Goal: Task Accomplishment & Management: Manage account settings

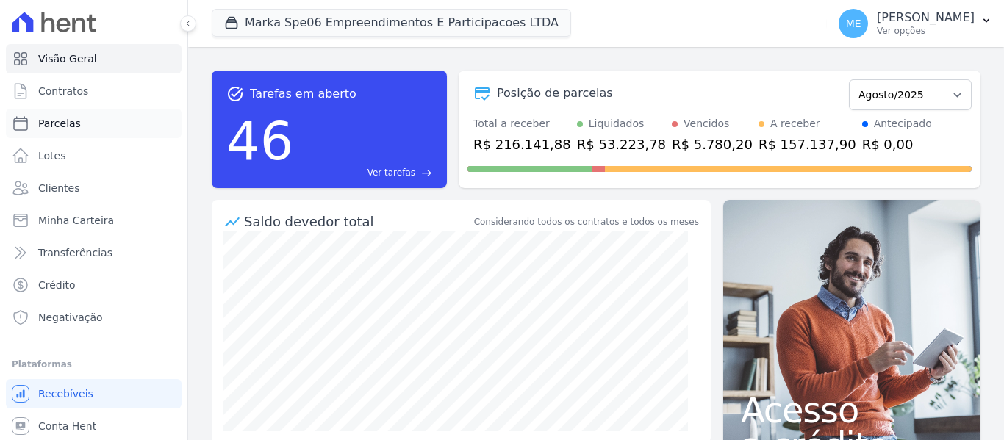
click at [62, 127] on span "Parcelas" at bounding box center [59, 123] width 43 height 15
select select
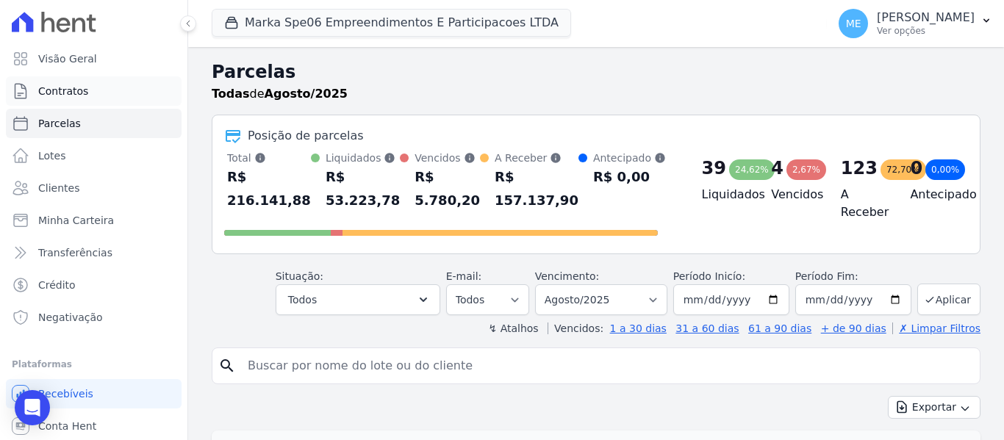
click at [84, 96] on link "Contratos" at bounding box center [94, 90] width 176 height 29
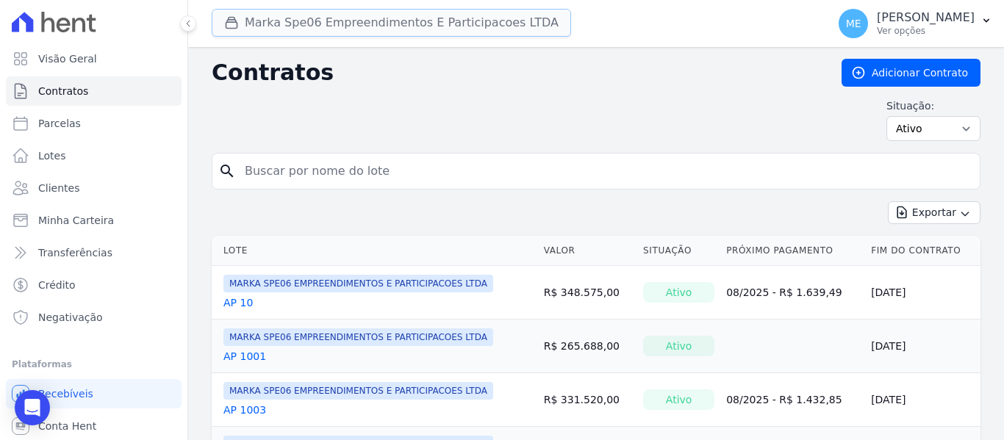
click at [339, 22] on button "Marka Spe06 Empreendimentos E Participacoes LTDA" at bounding box center [391, 23] width 359 height 28
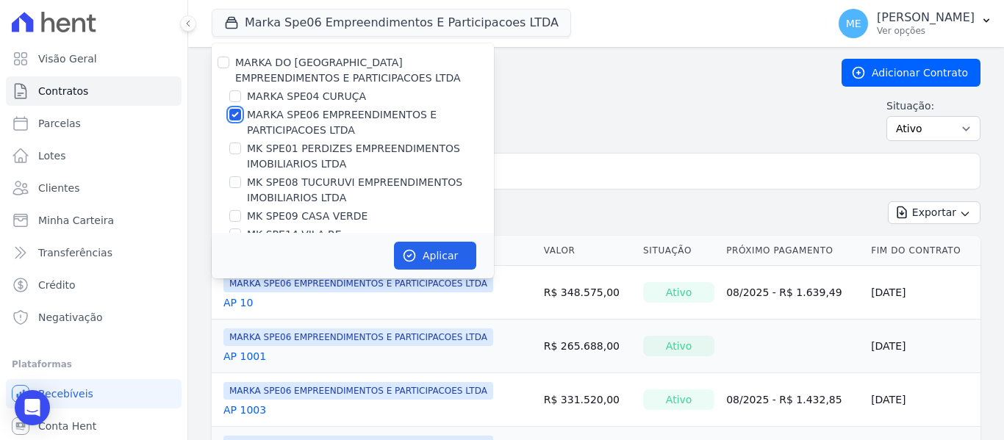
click at [233, 118] on input "MARKA SPE06 EMPREENDIMENTOS E PARTICIPACOES LTDA" at bounding box center [235, 115] width 12 height 12
checkbox input "false"
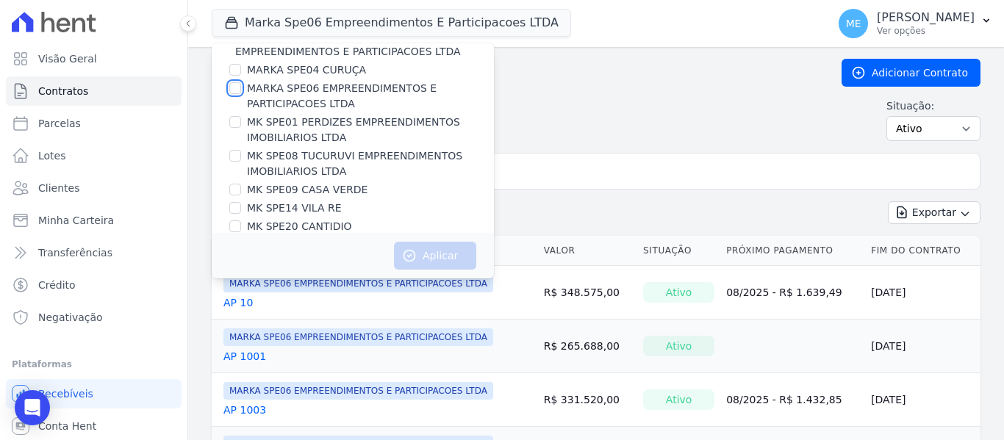
scroll to position [40, 0]
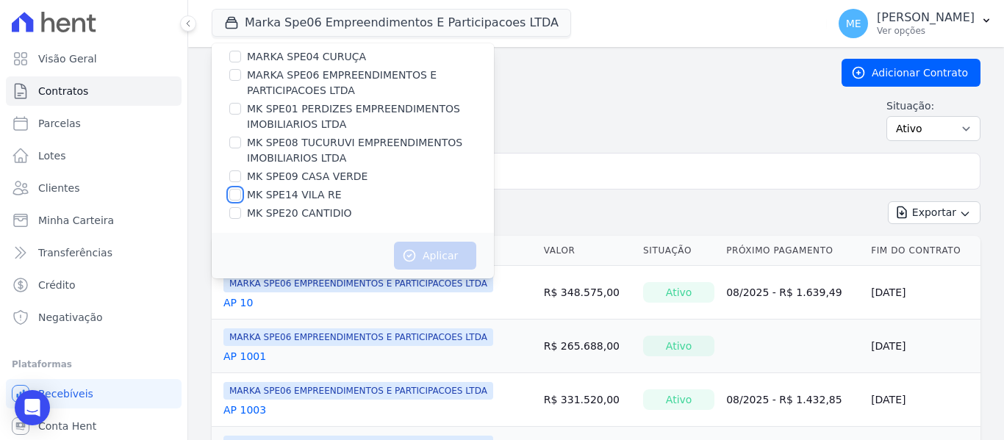
click at [231, 196] on input "MK SPE14 VILA RE" at bounding box center [235, 195] width 12 height 12
checkbox input "true"
click at [439, 247] on button "Aplicar" at bounding box center [435, 256] width 82 height 28
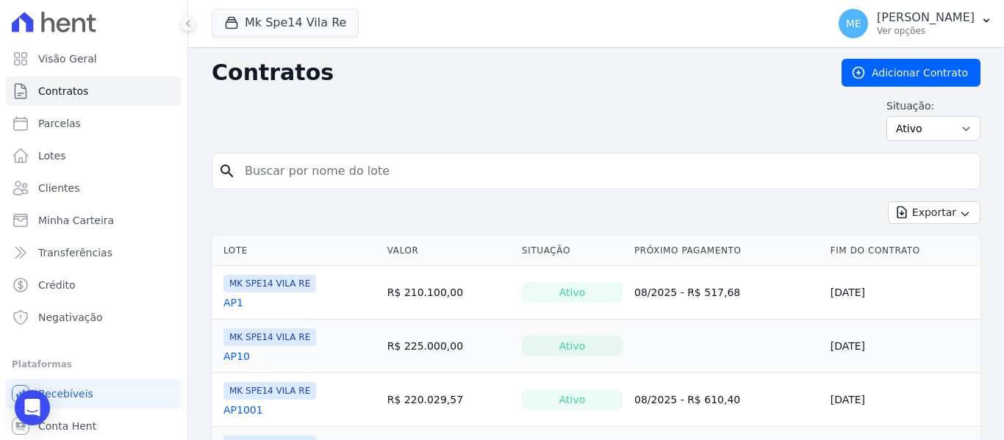
click at [349, 178] on input "search" at bounding box center [605, 171] width 738 height 29
type input "6020"
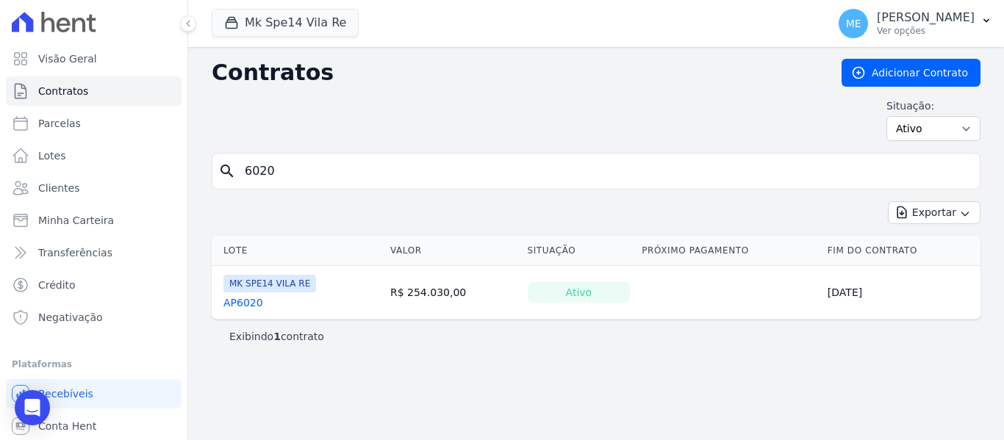
click at [243, 306] on link "AP6020" at bounding box center [243, 302] width 40 height 15
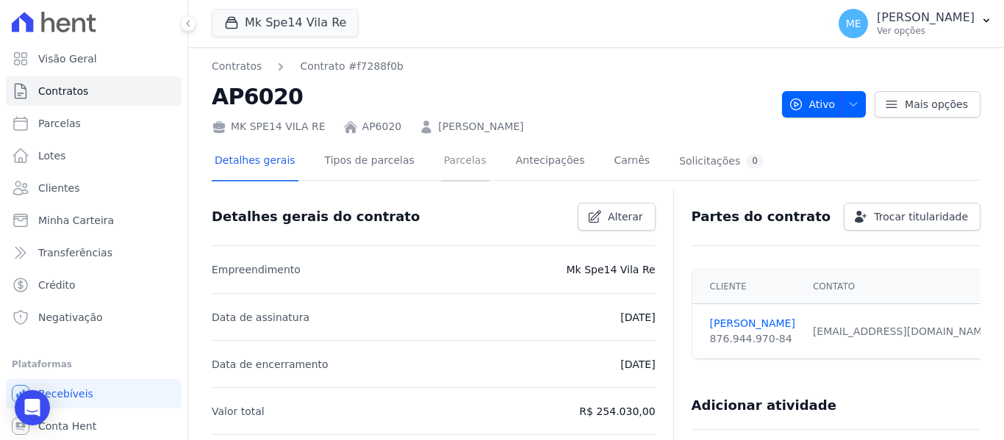
click at [441, 162] on link "Parcelas" at bounding box center [465, 162] width 48 height 39
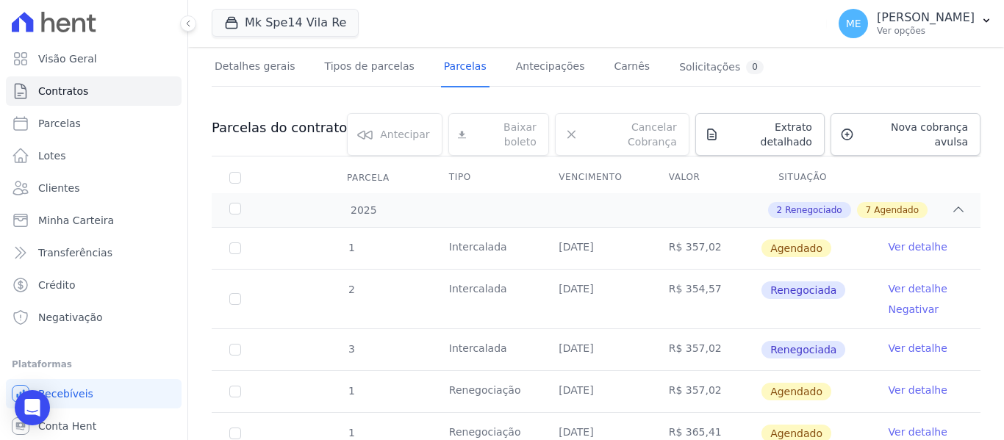
scroll to position [118, 0]
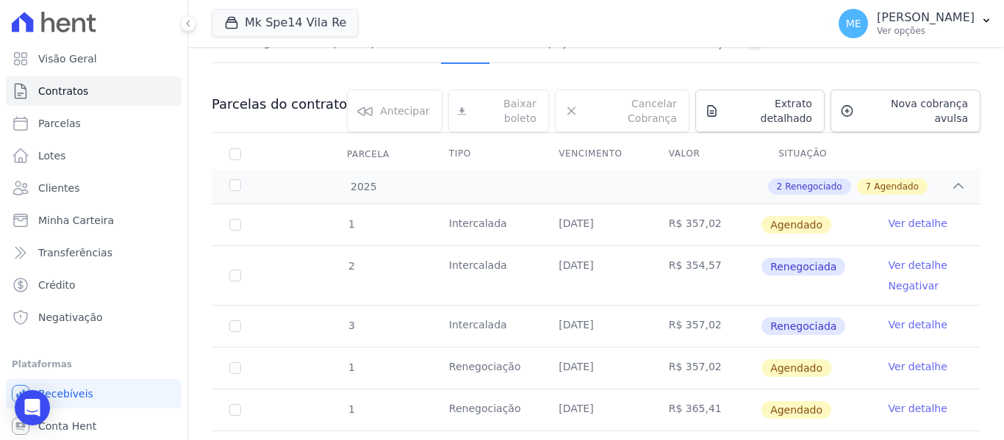
click at [918, 317] on link "Ver detalhe" at bounding box center [917, 324] width 59 height 15
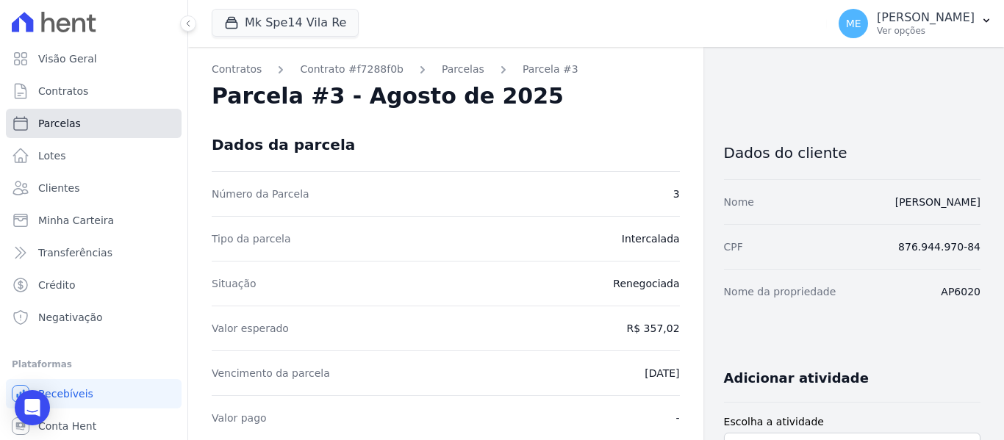
click at [86, 128] on link "Parcelas" at bounding box center [94, 123] width 176 height 29
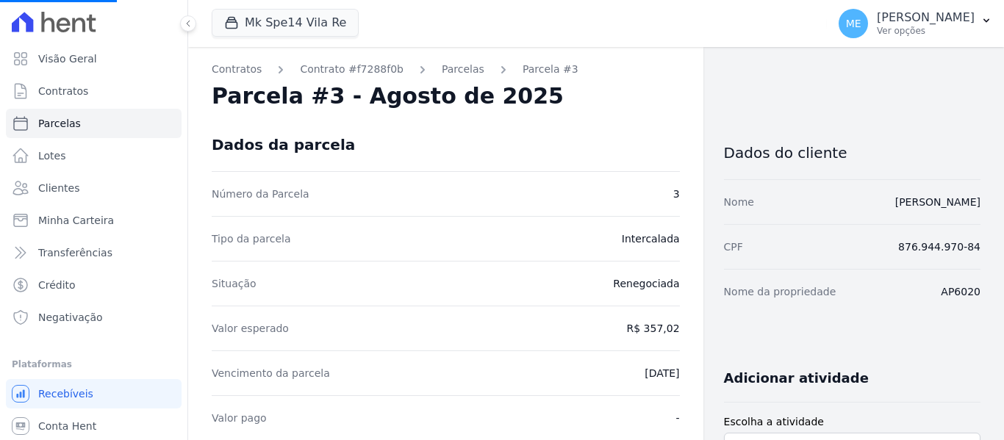
select select
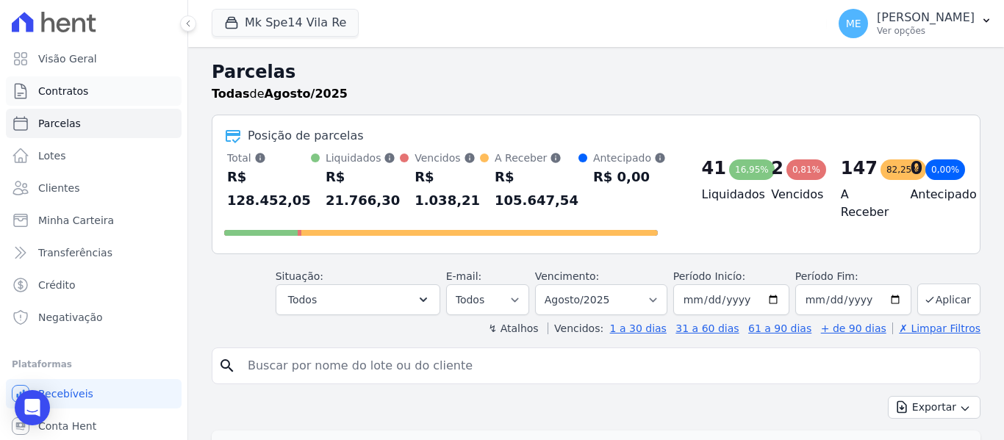
click at [65, 87] on span "Contratos" at bounding box center [63, 91] width 50 height 15
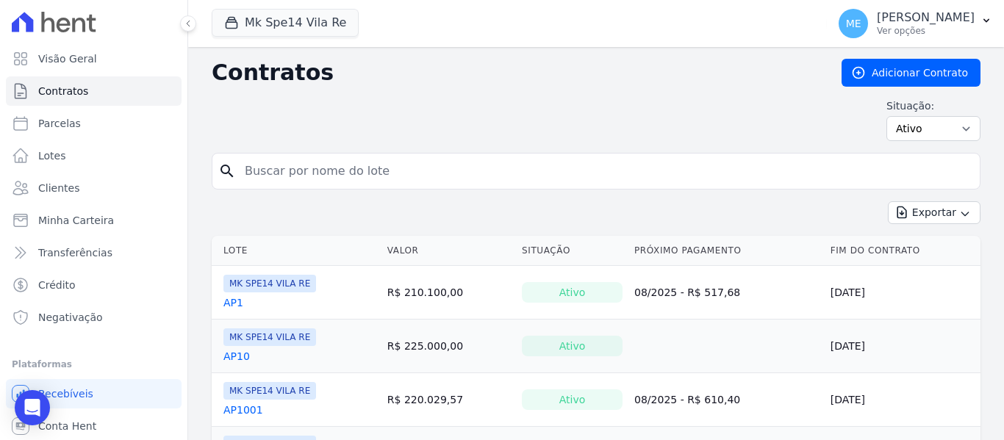
click at [702, 173] on input "search" at bounding box center [605, 171] width 738 height 29
type input "6020"
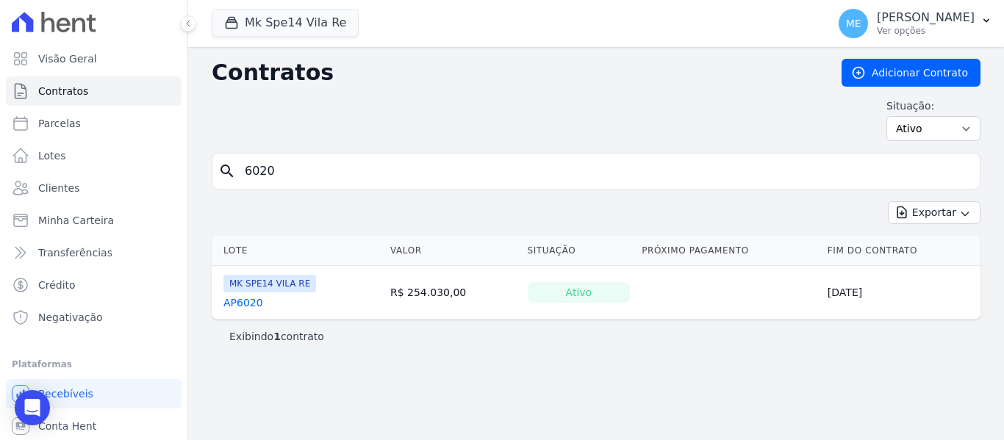
click at [245, 301] on link "AP6020" at bounding box center [243, 302] width 40 height 15
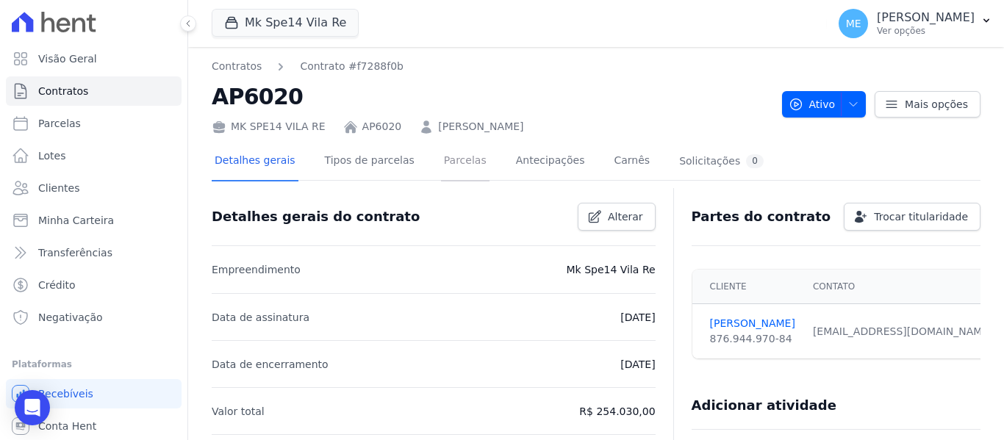
click at [450, 163] on link "Parcelas" at bounding box center [465, 162] width 48 height 39
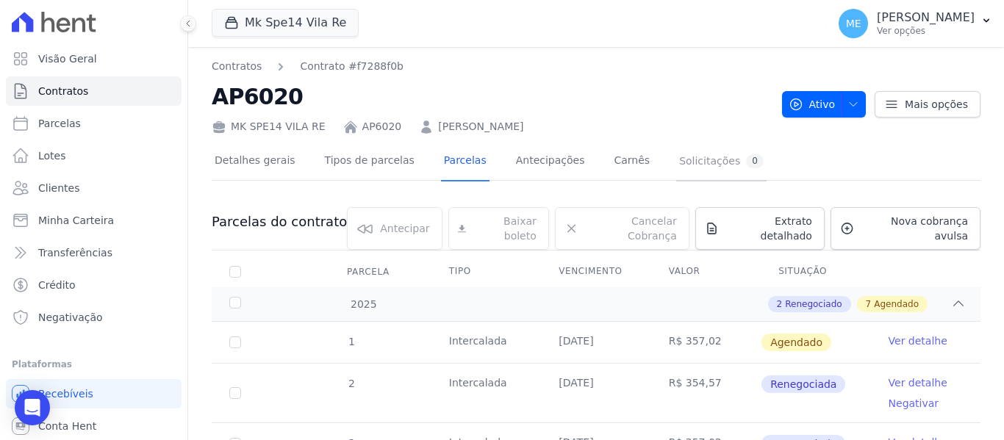
click at [679, 162] on div "Solicitações 0" at bounding box center [721, 161] width 84 height 14
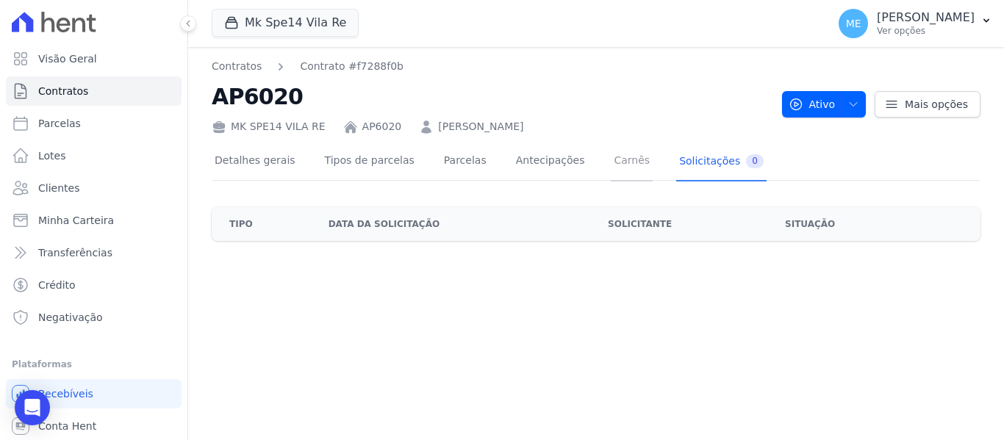
click at [614, 162] on link "Carnês" at bounding box center [632, 162] width 42 height 39
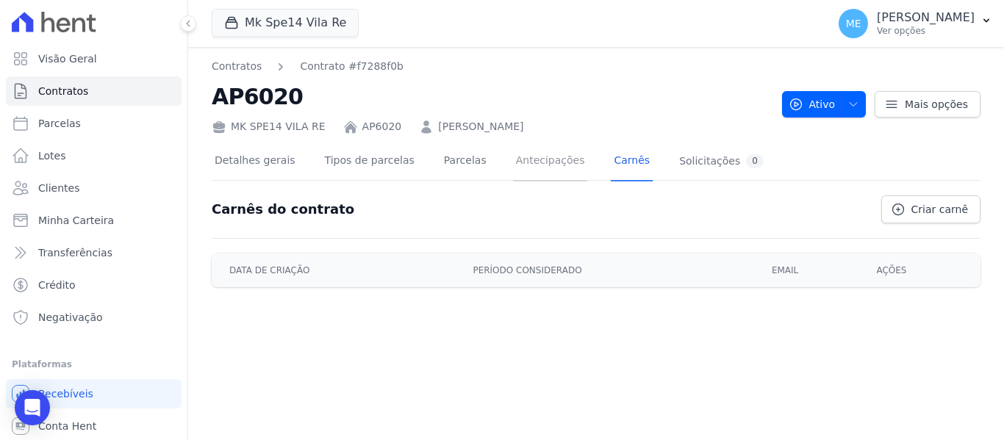
click at [532, 161] on link "Antecipações" at bounding box center [550, 162] width 75 height 39
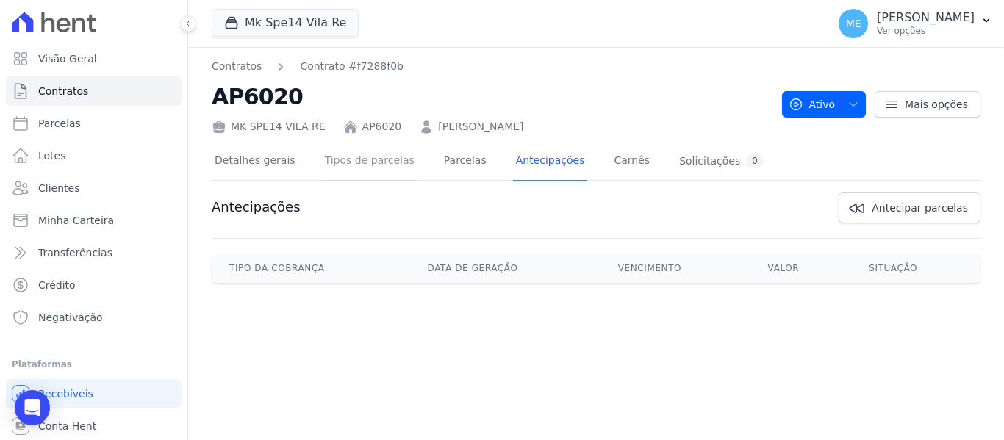
click at [373, 159] on link "Tipos de parcelas" at bounding box center [370, 162] width 96 height 39
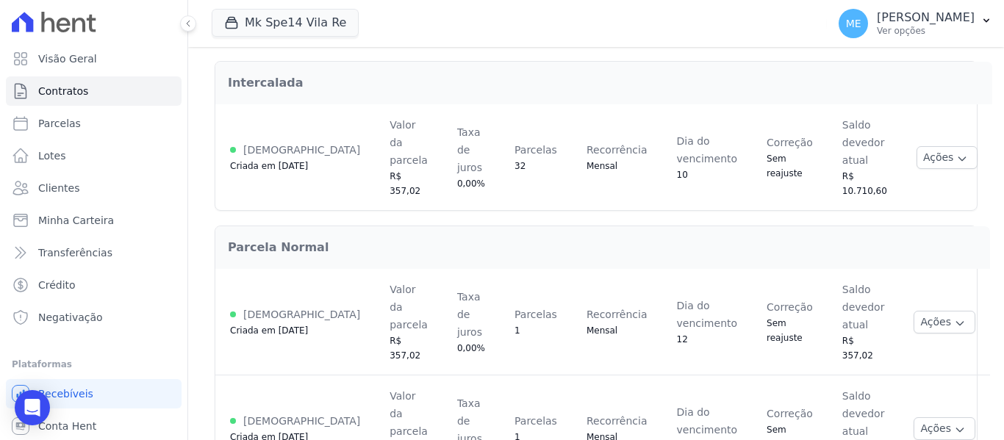
scroll to position [220, 0]
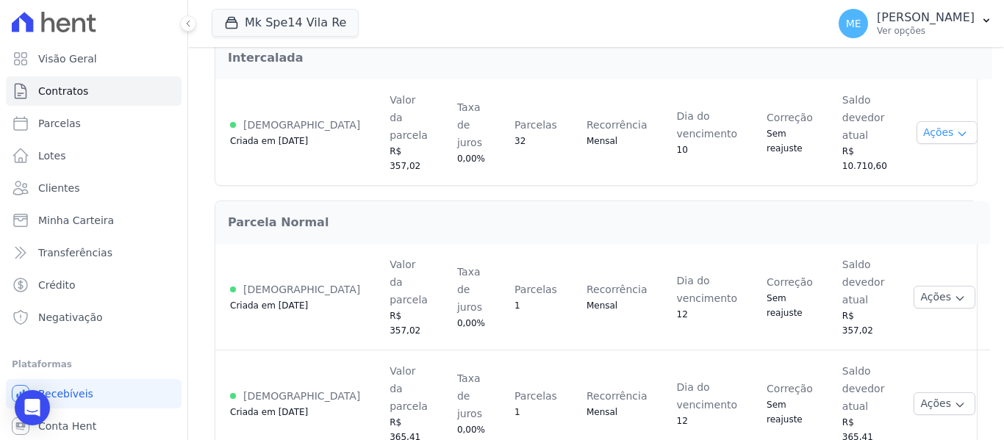
click at [956, 128] on icon "button" at bounding box center [962, 134] width 12 height 12
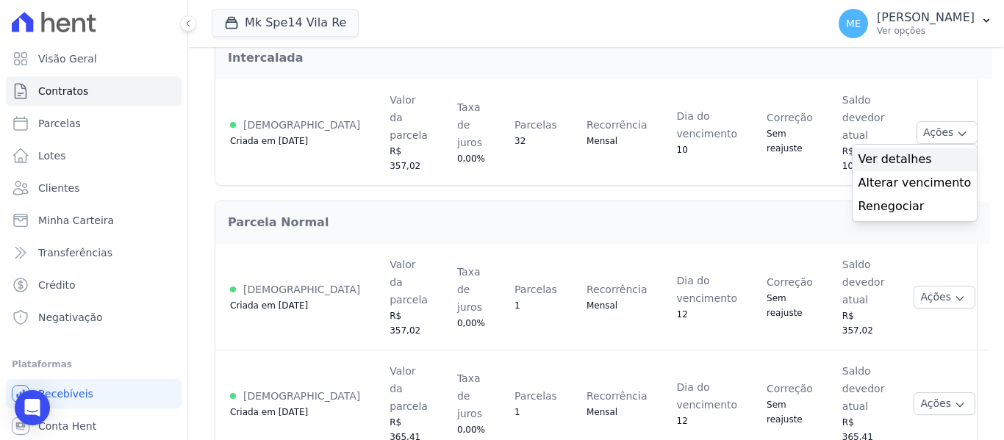
click at [885, 151] on span "Ver detalhes" at bounding box center [914, 160] width 113 height 18
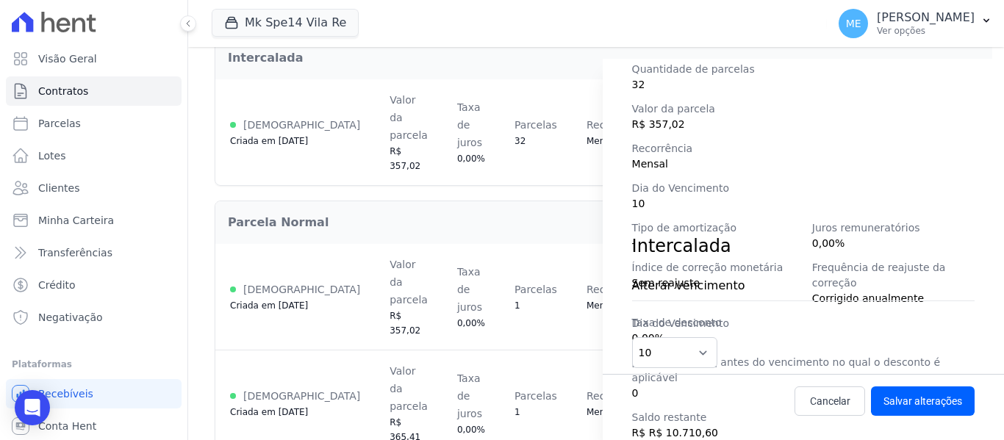
scroll to position [267, 0]
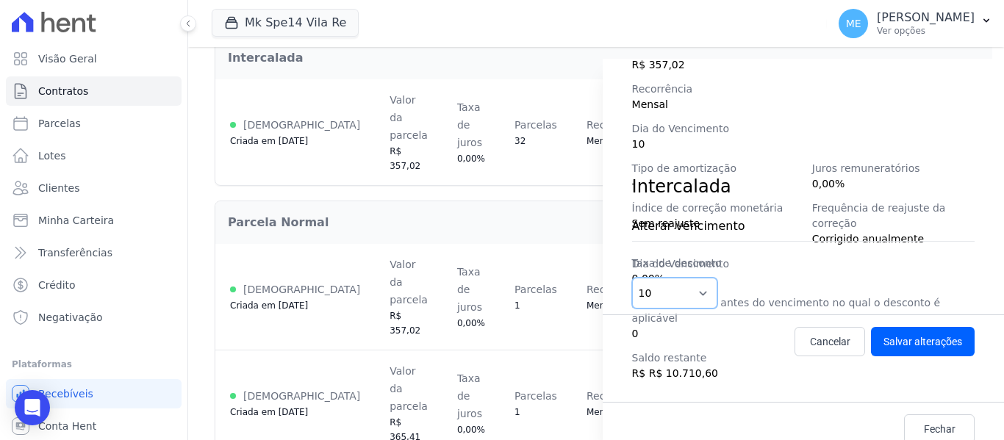
click at [699, 294] on select "1 2 3 4 5 6 7 8 9 10 11 12 13 14 15 16 17 18 19 20 21 22 23 24 25 26 27 28 29 3…" at bounding box center [675, 293] width 86 height 31
click at [954, 168] on div "Intercalada" at bounding box center [802, 181] width 401 height 38
click at [810, 335] on span "Cancelar" at bounding box center [830, 341] width 40 height 15
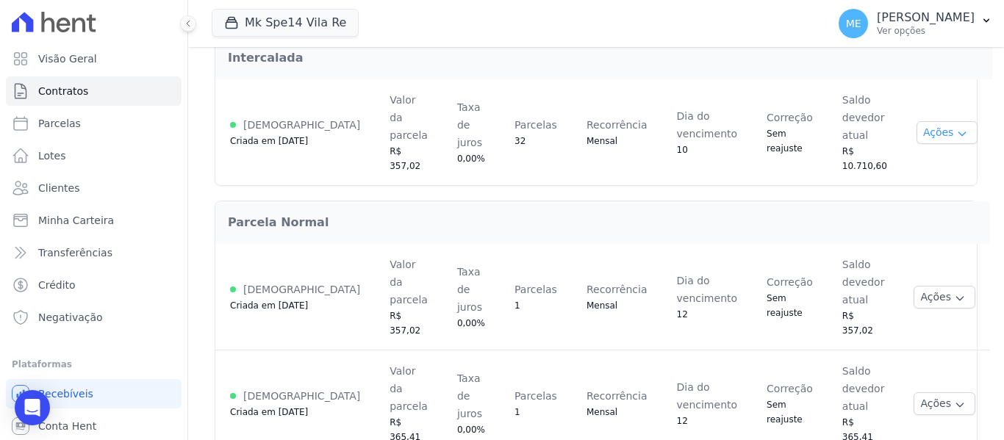
click at [943, 121] on button "Ações" at bounding box center [947, 132] width 62 height 23
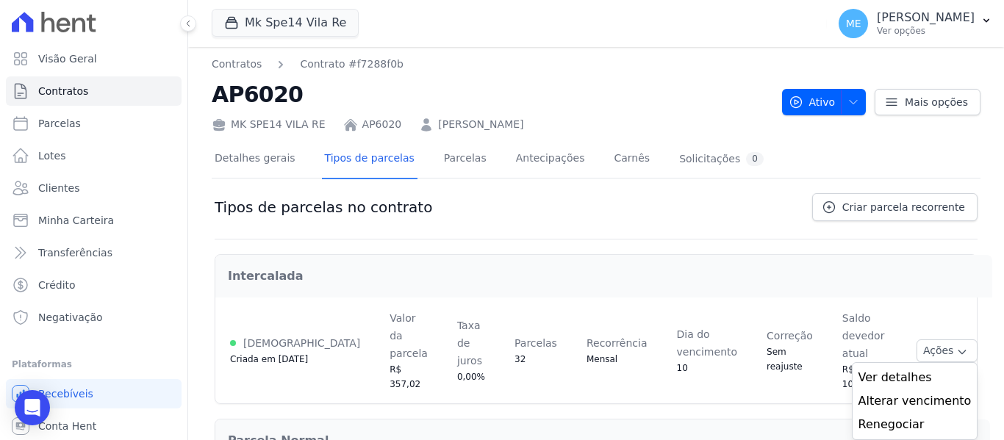
scroll to position [0, 0]
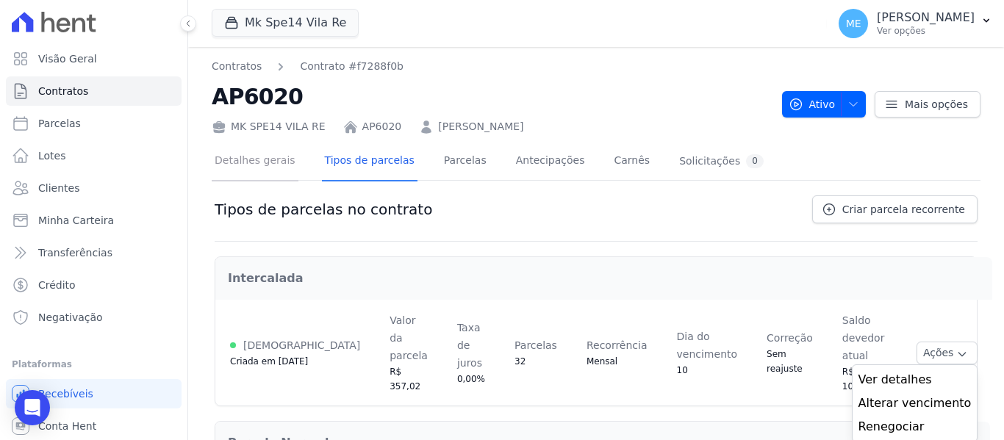
click at [255, 160] on link "Detalhes gerais" at bounding box center [255, 162] width 87 height 39
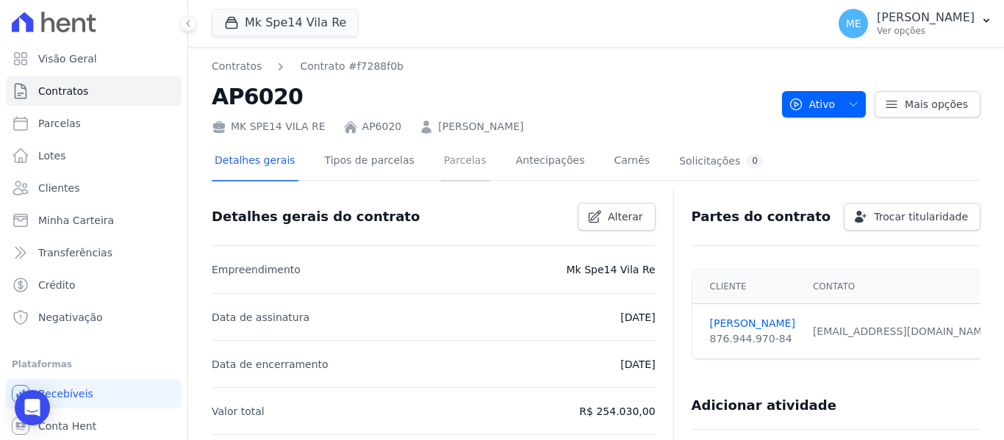
click at [441, 162] on link "Parcelas" at bounding box center [465, 162] width 48 height 39
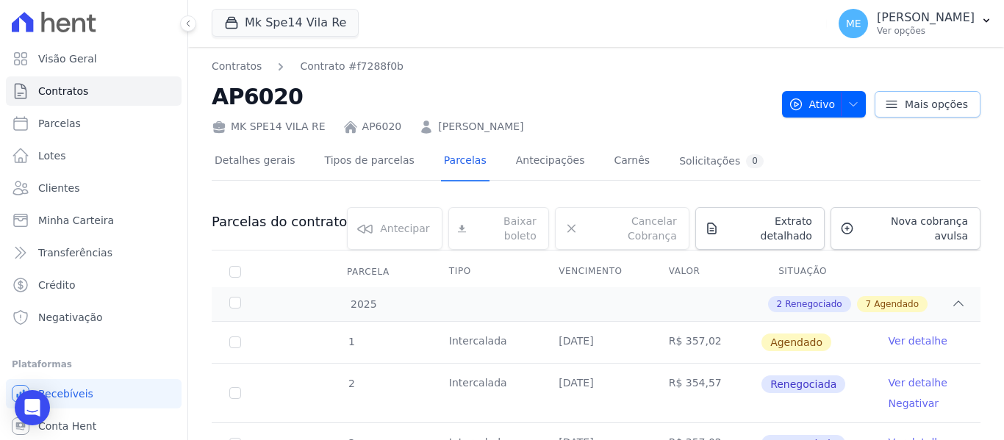
click at [949, 107] on span "Mais opções" at bounding box center [935, 104] width 63 height 15
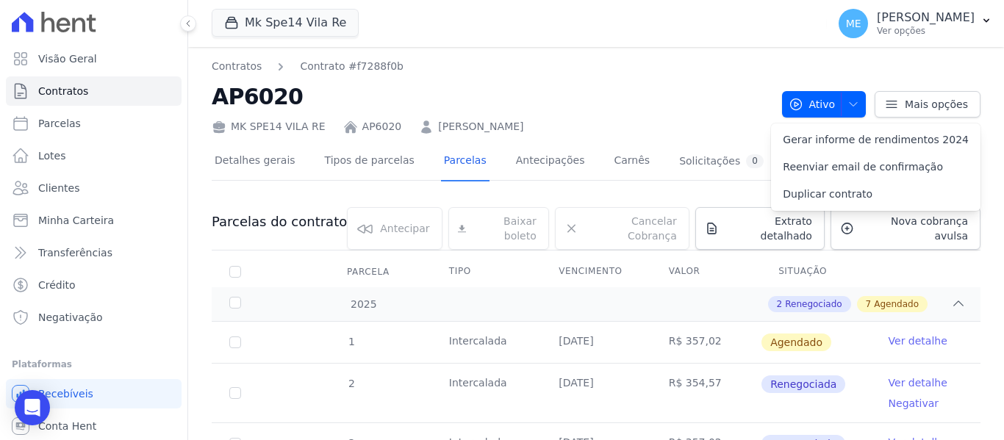
drag, startPoint x: 763, startPoint y: 133, endPoint x: 771, endPoint y: 129, distance: 8.2
click at [764, 132] on div "MK SPE14 VILA RE AP6020 Rafael Camargo dos Santos" at bounding box center [491, 123] width 558 height 21
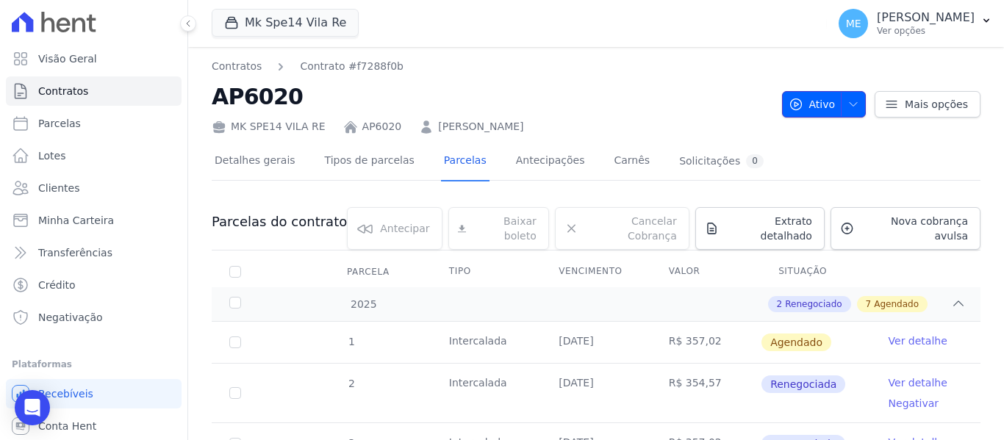
click at [847, 107] on icon "button" at bounding box center [853, 104] width 12 height 12
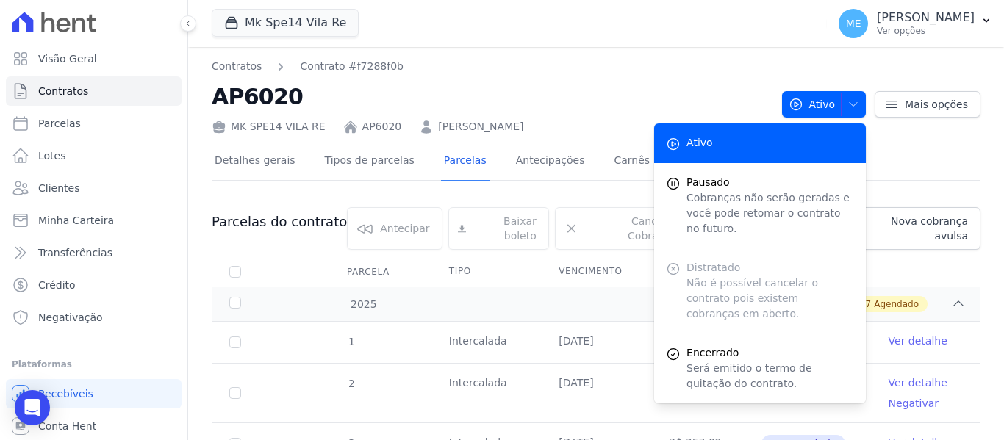
click at [741, 75] on div "Contratos Contrato #f7288f0b AP6020 MK SPE14 VILA RE AP6020 Rafael Camargo dos …" at bounding box center [491, 97] width 558 height 76
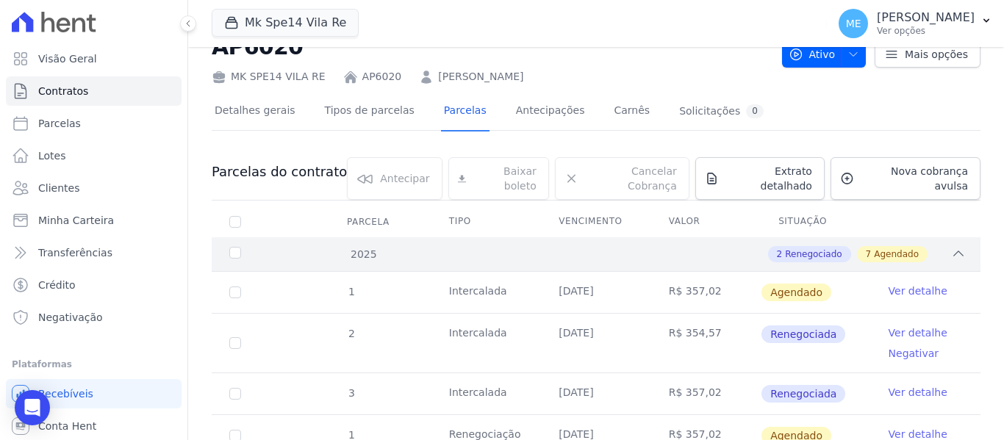
scroll to position [220, 0]
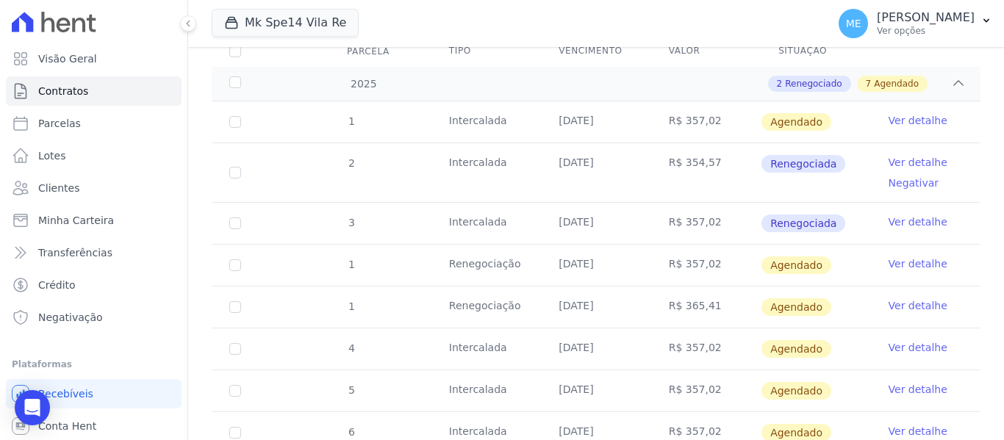
click at [897, 155] on link "Ver detalhe" at bounding box center [917, 162] width 59 height 15
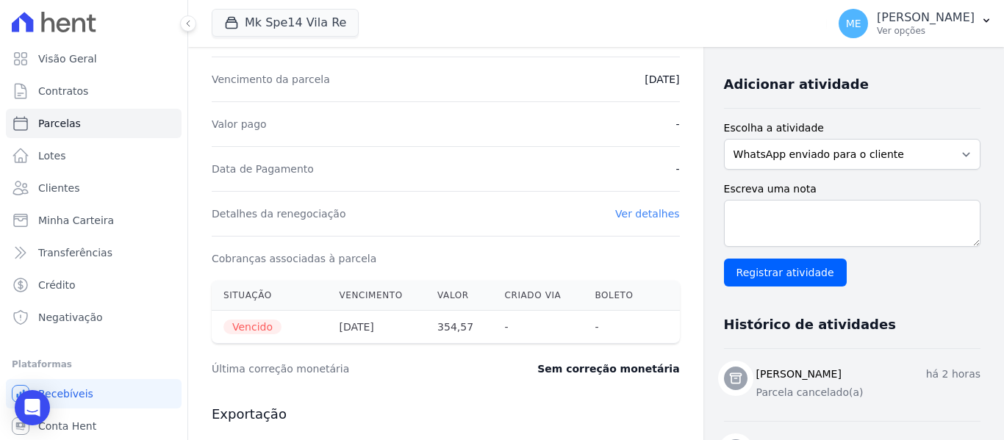
scroll to position [367, 0]
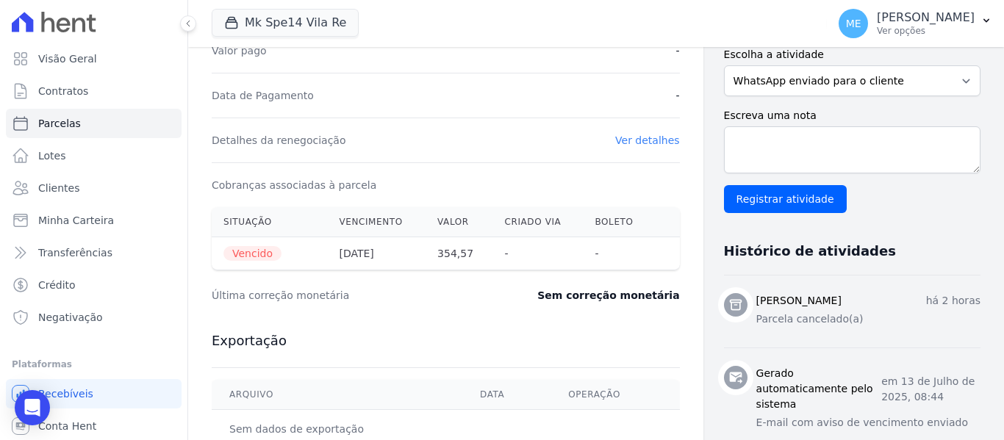
click at [655, 140] on link "Ver detalhes" at bounding box center [647, 140] width 65 height 12
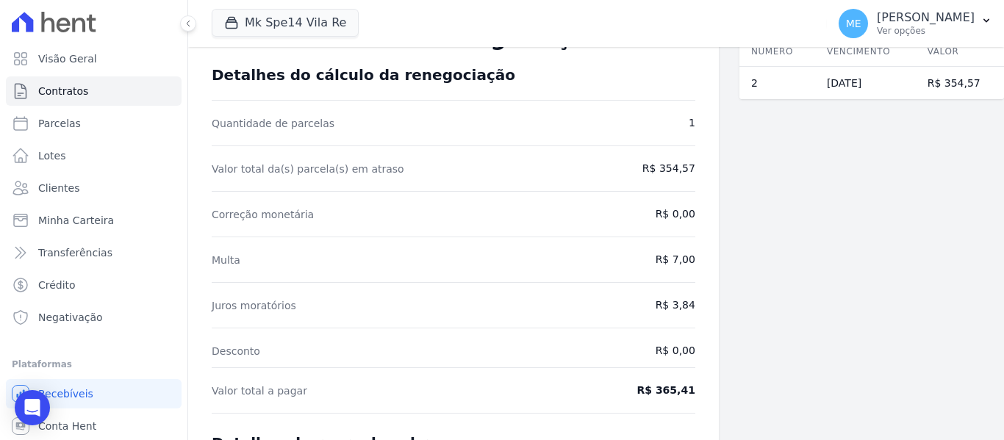
scroll to position [289, 0]
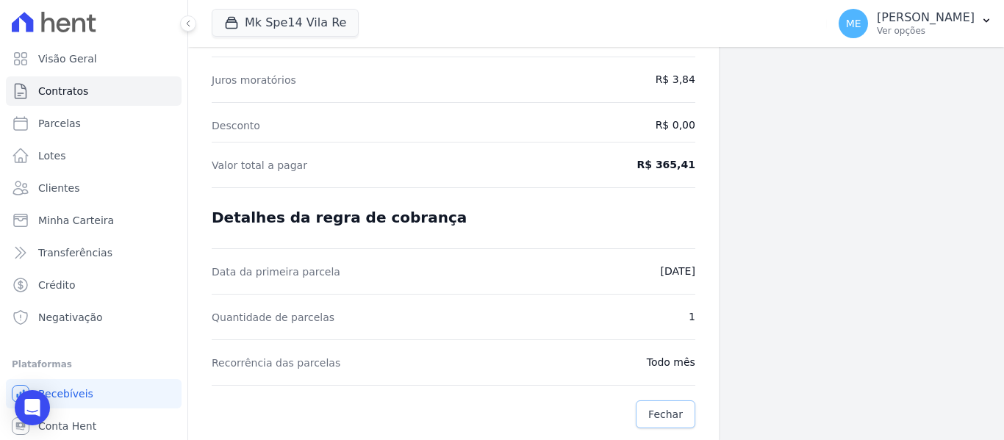
click at [667, 417] on span "Fechar" at bounding box center [665, 414] width 35 height 15
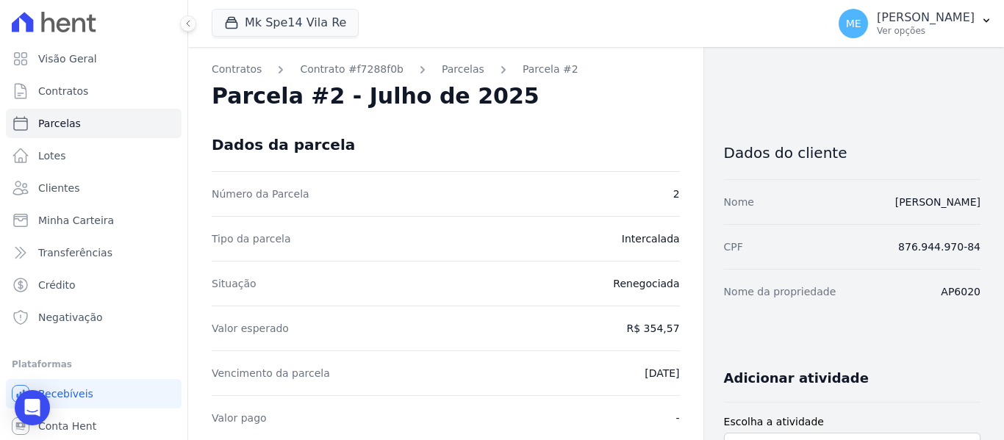
drag, startPoint x: 432, startPoint y: 68, endPoint x: 434, endPoint y: 84, distance: 16.3
click at [442, 67] on link "Parcelas" at bounding box center [463, 69] width 43 height 15
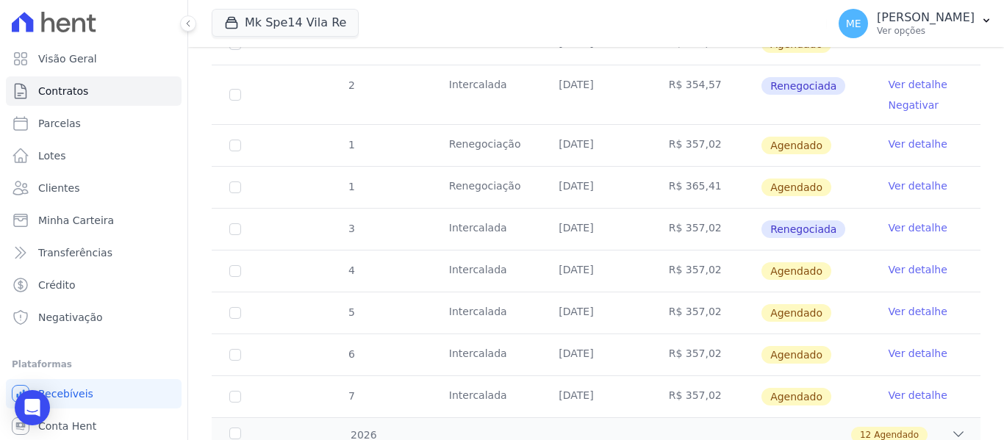
scroll to position [265, 0]
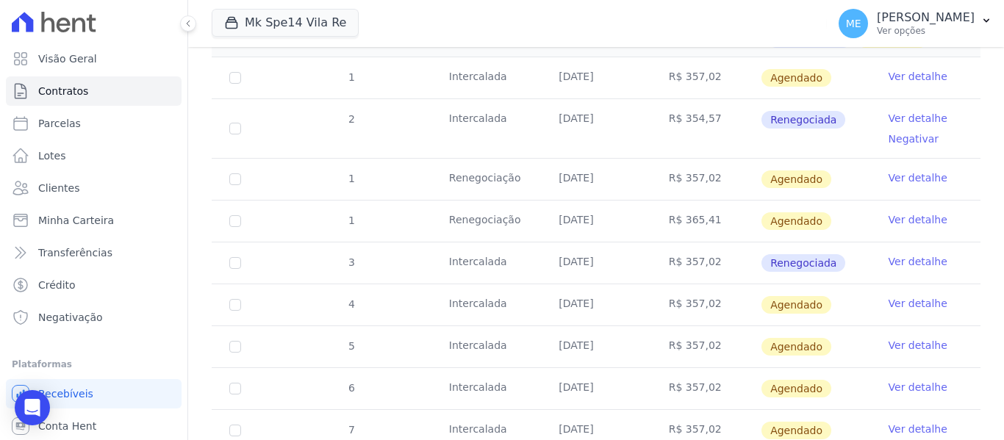
click at [899, 170] on link "Ver detalhe" at bounding box center [917, 177] width 59 height 15
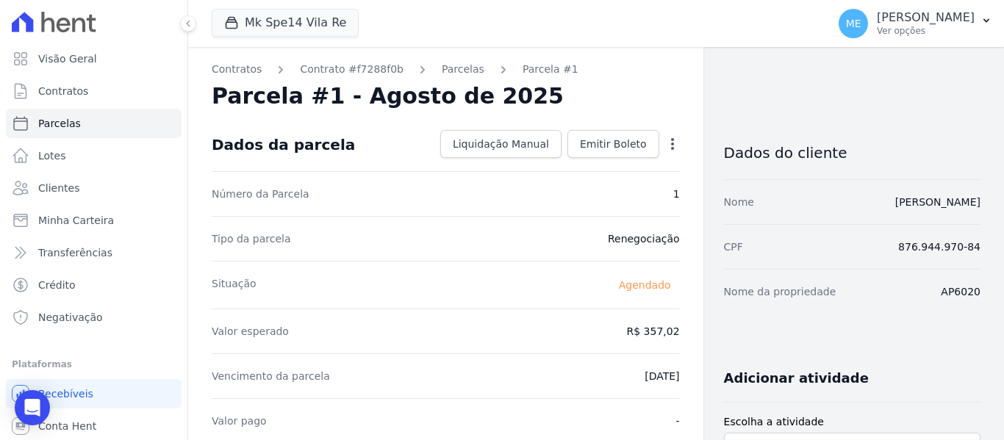
click at [671, 145] on icon "button" at bounding box center [672, 144] width 3 height 12
click at [581, 145] on span "Emitir Boleto" at bounding box center [613, 144] width 67 height 15
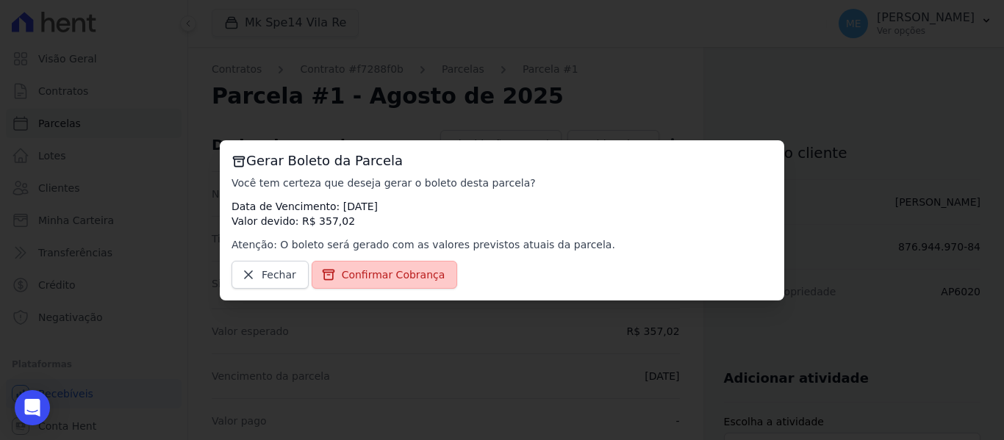
click at [331, 269] on link "Confirmar Cobrança" at bounding box center [385, 275] width 146 height 28
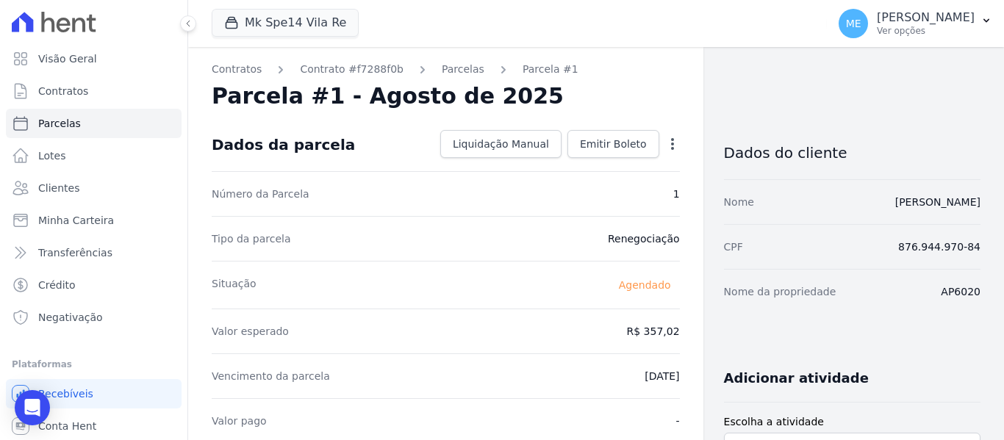
click at [667, 142] on icon "button" at bounding box center [672, 144] width 15 height 15
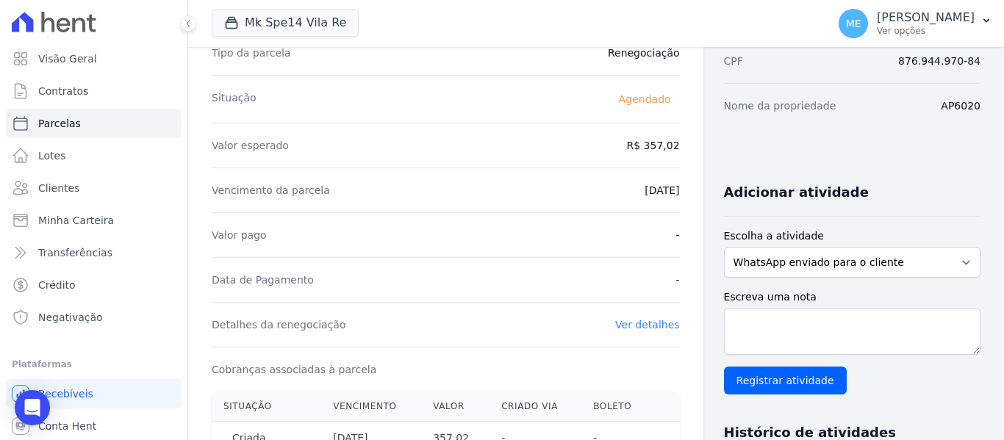
scroll to position [220, 0]
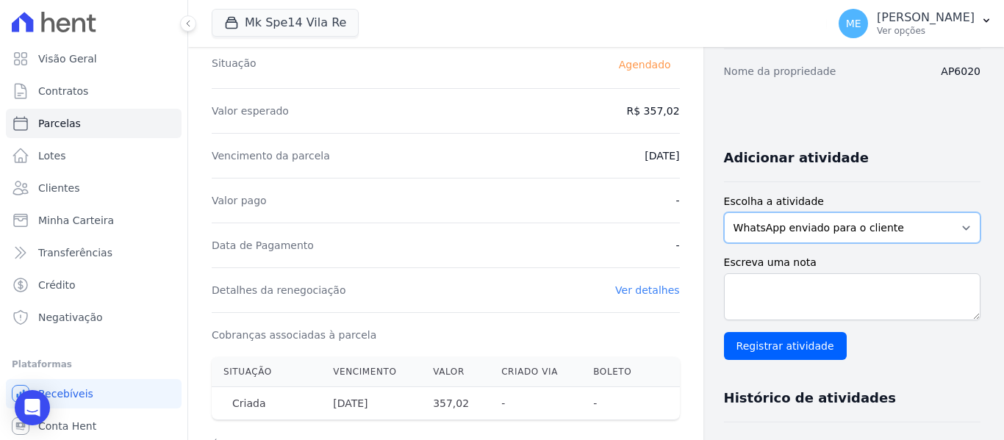
click at [957, 229] on select "WhatsApp enviado para o cliente Adicionar um comentário Ligação feita para o cl…" at bounding box center [852, 227] width 256 height 31
click at [724, 212] on select "WhatsApp enviado para o cliente Adicionar um comentário Ligação feita para o cl…" at bounding box center [852, 227] width 256 height 31
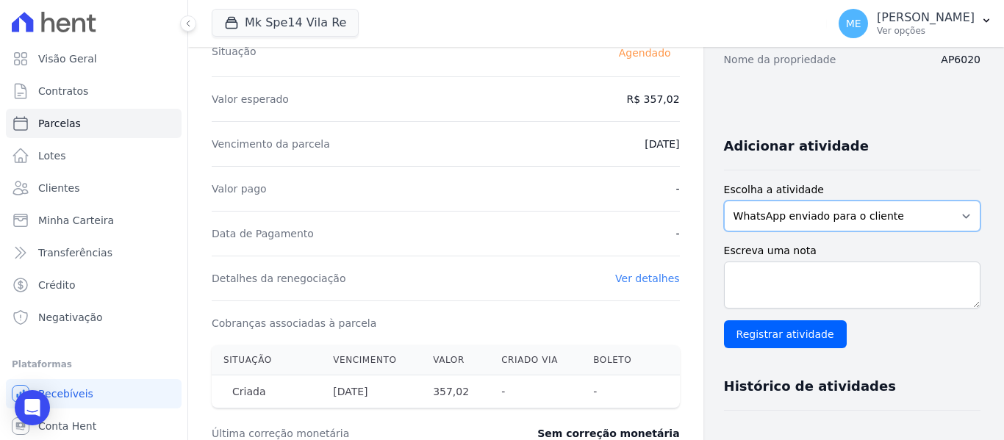
scroll to position [0, 0]
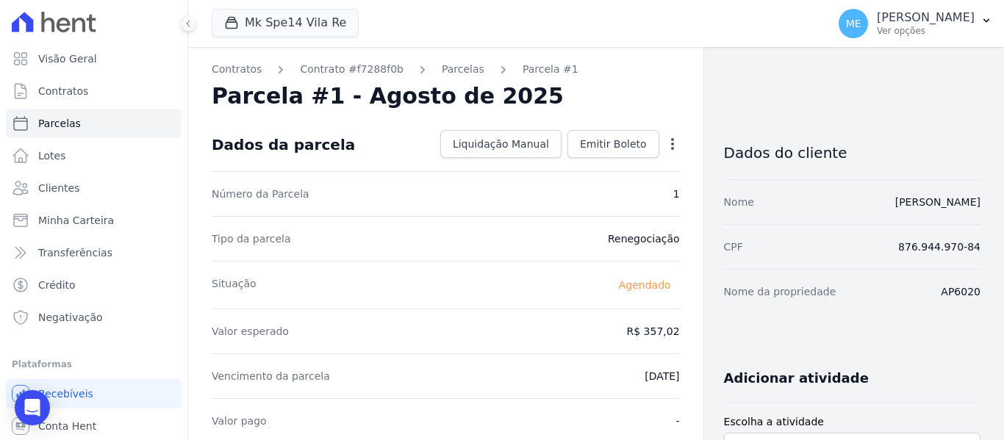
click at [665, 143] on icon "button" at bounding box center [672, 144] width 15 height 15
click at [600, 136] on link "Emitir Boleto" at bounding box center [613, 144] width 92 height 28
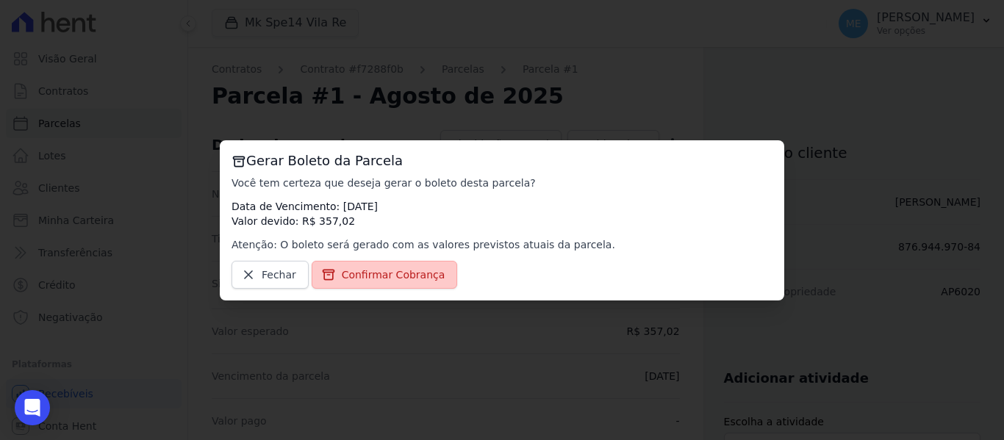
click at [378, 276] on span "Confirmar Cobrança" at bounding box center [394, 274] width 104 height 15
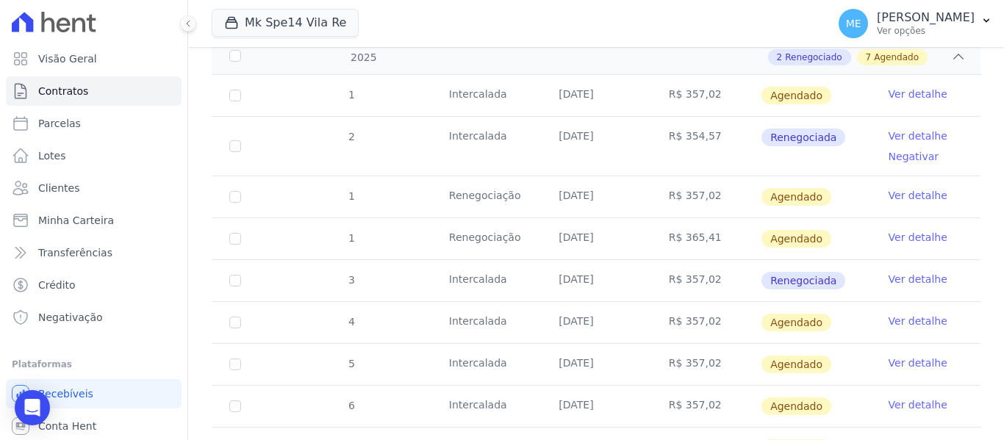
scroll to position [220, 0]
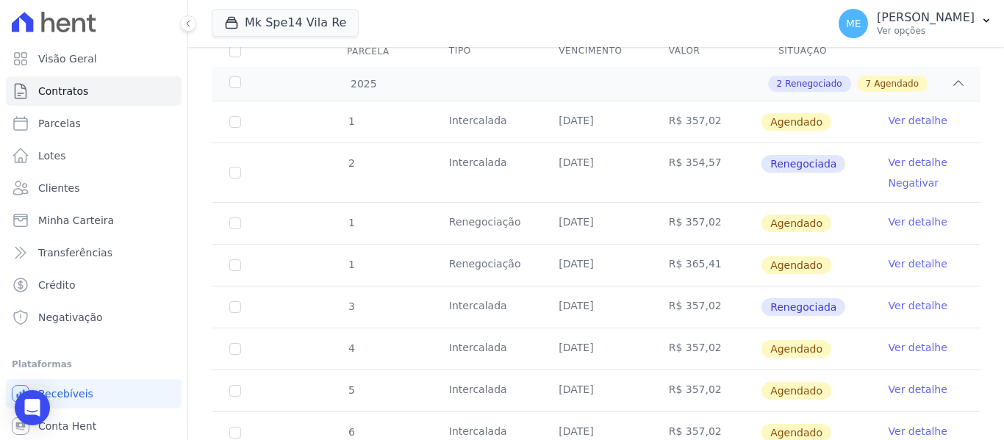
click at [779, 298] on span "Renegociada" at bounding box center [803, 307] width 84 height 18
click at [895, 298] on link "Ver detalhe" at bounding box center [917, 305] width 59 height 15
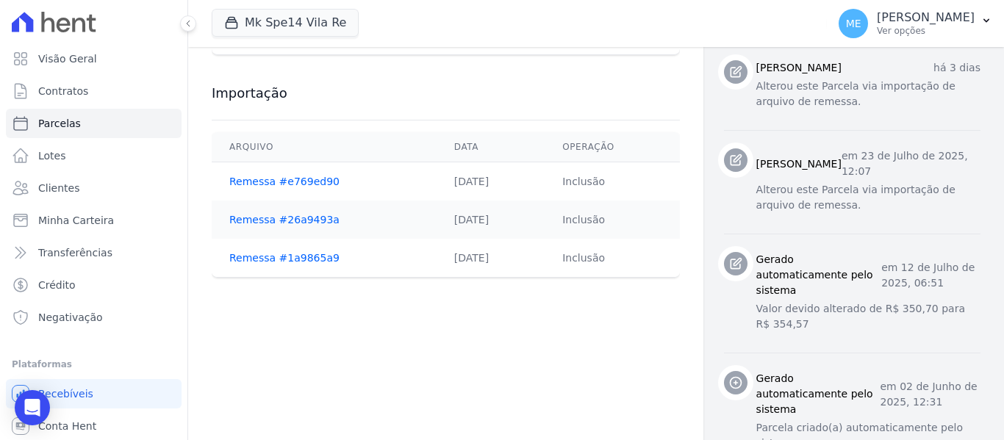
scroll to position [770, 0]
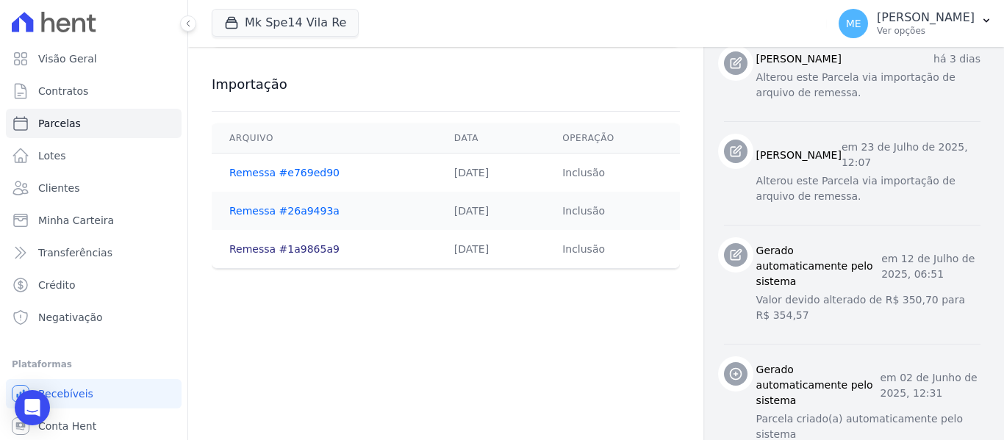
click at [296, 249] on link "Remessa #1a9865a9" at bounding box center [284, 249] width 110 height 12
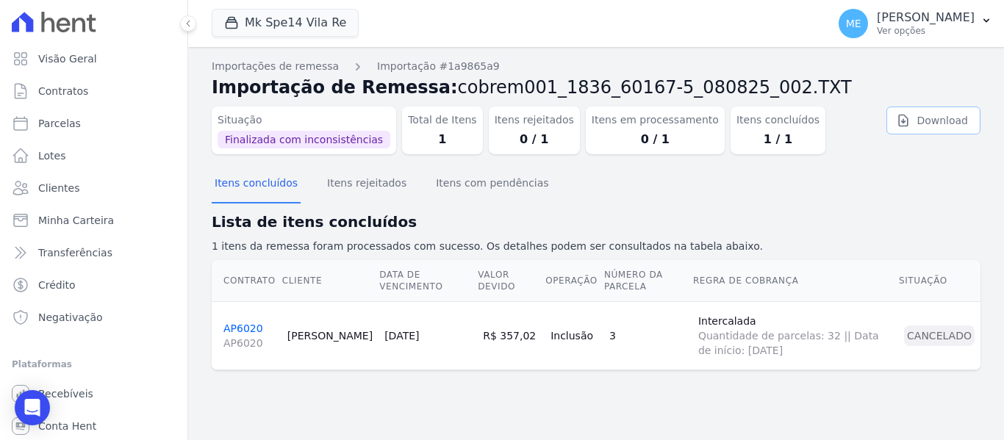
click at [943, 118] on link "Download" at bounding box center [933, 121] width 94 height 28
click at [797, 243] on p "1 itens da remessa foram processados com sucesso. Os detalhes podem ser consult…" at bounding box center [596, 246] width 769 height 15
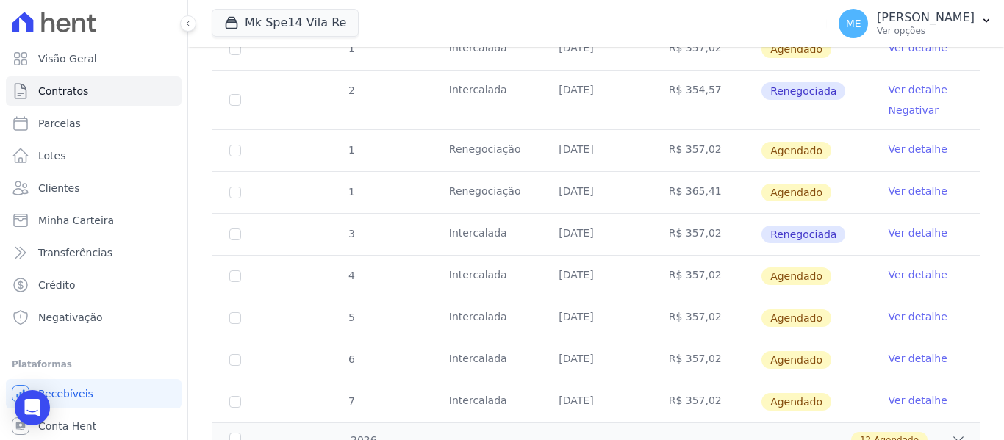
scroll to position [294, 0]
click at [904, 82] on link "Ver detalhe" at bounding box center [917, 89] width 59 height 15
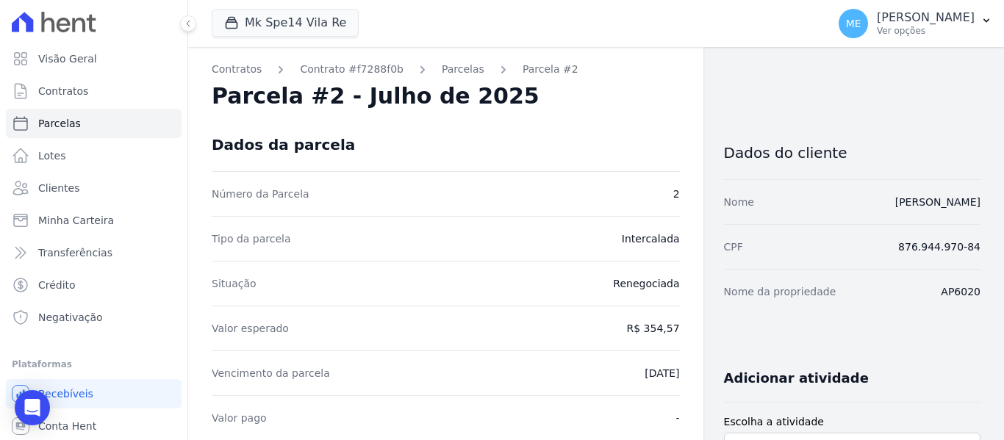
drag, startPoint x: 448, startPoint y: 67, endPoint x: 799, endPoint y: 4, distance: 356.1
click at [450, 66] on link "Parcelas" at bounding box center [463, 69] width 43 height 15
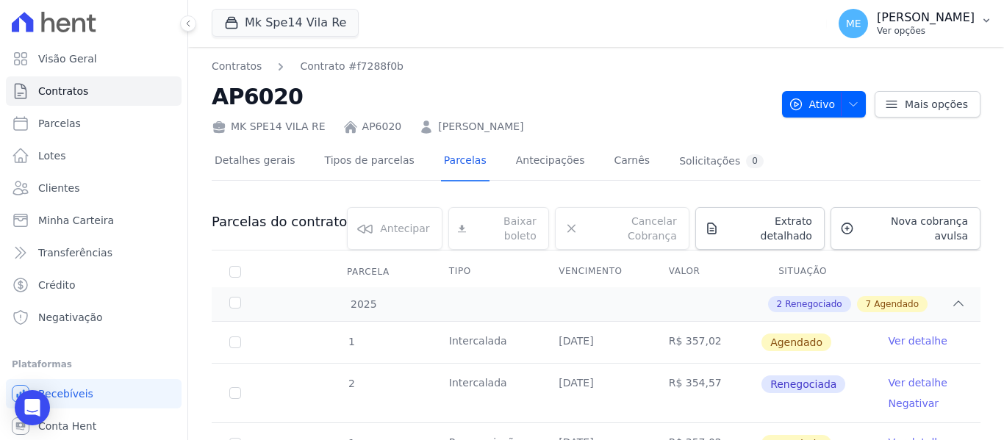
click at [988, 18] on icon "button" at bounding box center [986, 21] width 12 height 12
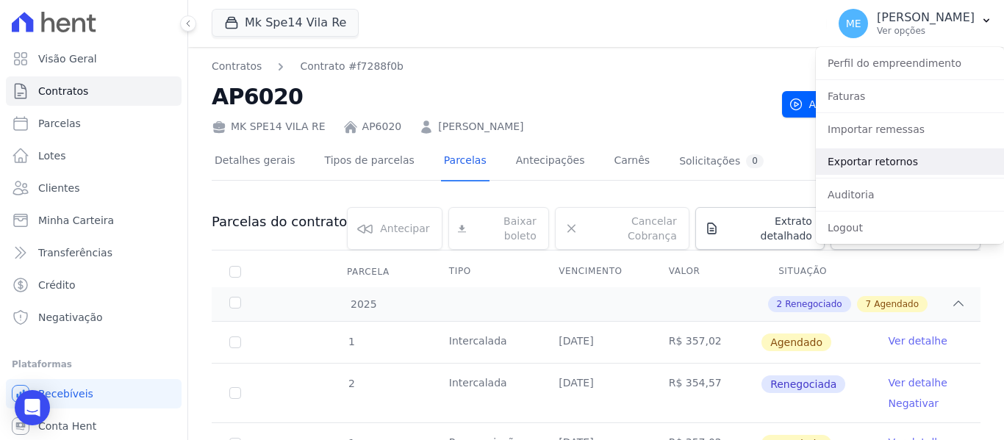
click at [869, 164] on link "Exportar retornos" at bounding box center [910, 161] width 188 height 26
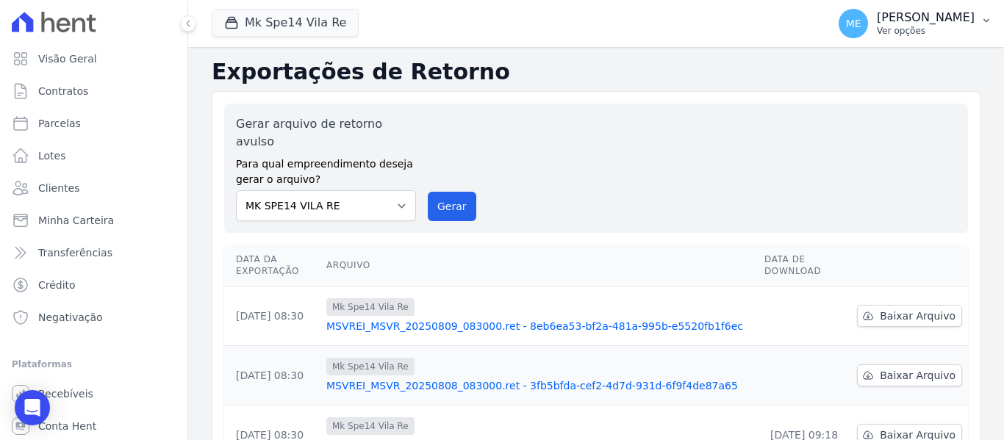
click at [988, 23] on icon "button" at bounding box center [986, 21] width 12 height 12
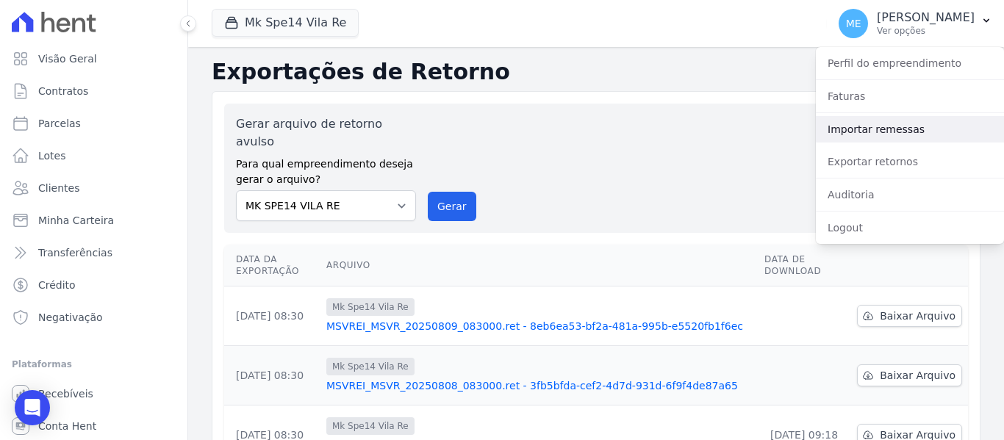
click at [906, 128] on link "Importar remessas" at bounding box center [910, 129] width 188 height 26
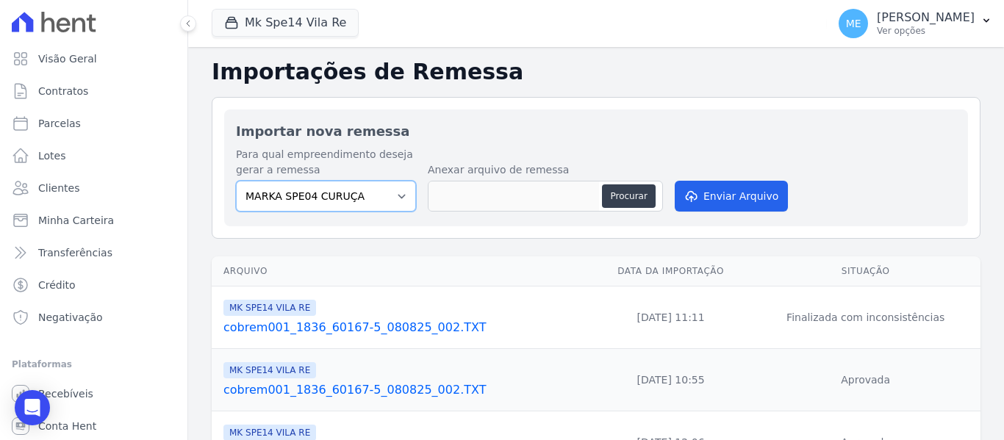
click at [401, 197] on select "MARKA SPE04 CURUÇA MARKA SPE06 EMPREENDIMENTOS E PARTICIPACOES LTDA MK SPE01 PE…" at bounding box center [326, 196] width 180 height 31
select select "39995bf4-9ae3-4619-a753-9d7f943d9086"
click at [236, 181] on select "MARKA SPE04 CURUÇA MARKA SPE06 EMPREENDIMENTOS E PARTICIPACOES LTDA MK SPE01 PE…" at bounding box center [326, 196] width 180 height 31
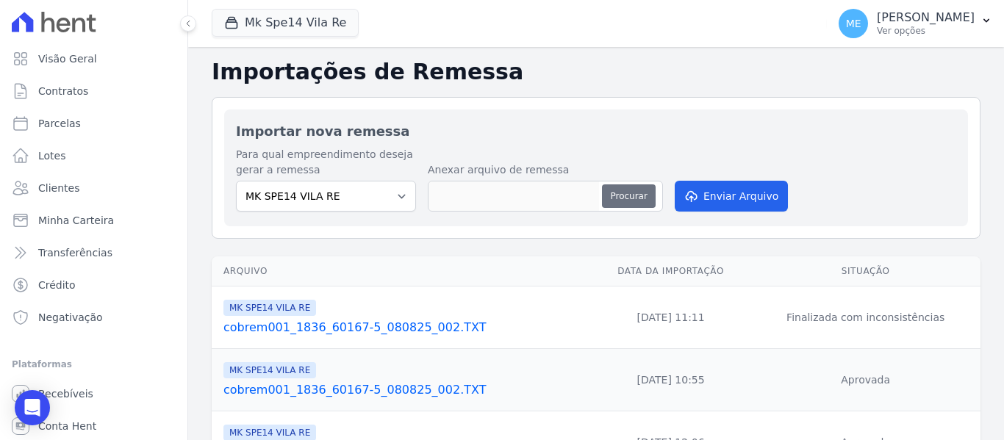
click at [616, 195] on button "Procurar" at bounding box center [628, 196] width 53 height 24
type input "cobrem341_7646_65330-8_060125_002.TXT"
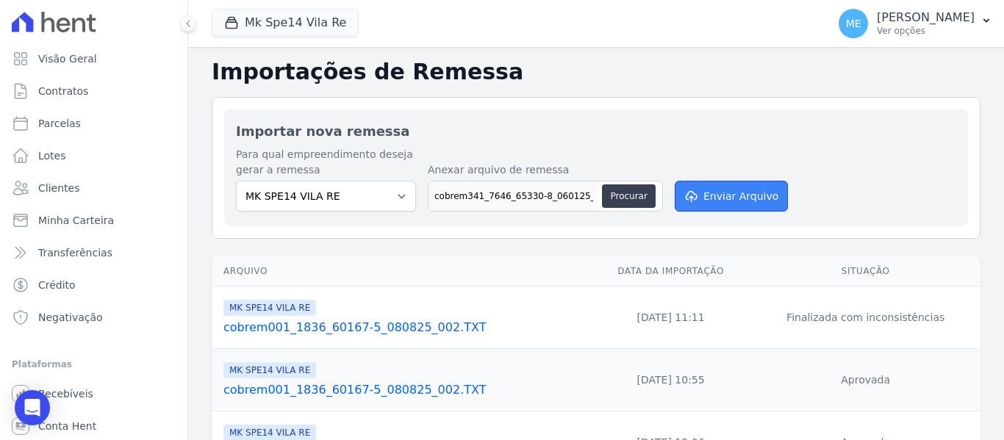
click at [732, 198] on button "Enviar Arquivo" at bounding box center [731, 196] width 113 height 31
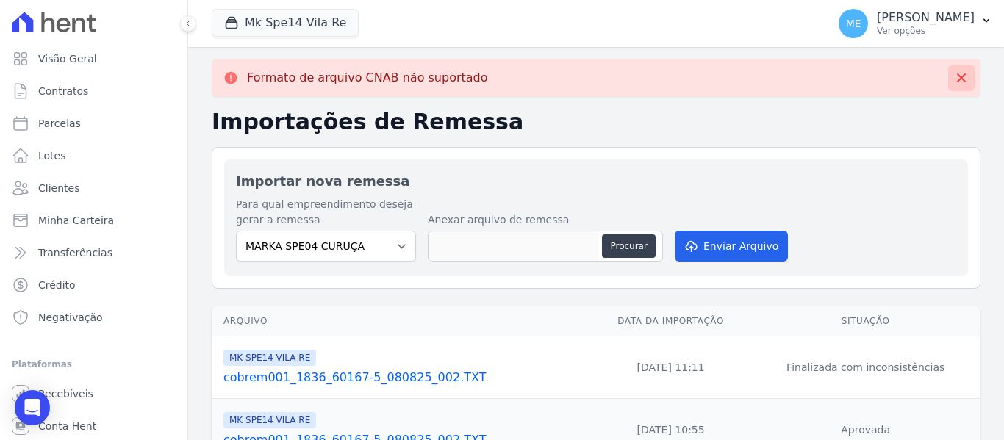
click at [957, 78] on icon at bounding box center [961, 77] width 9 height 9
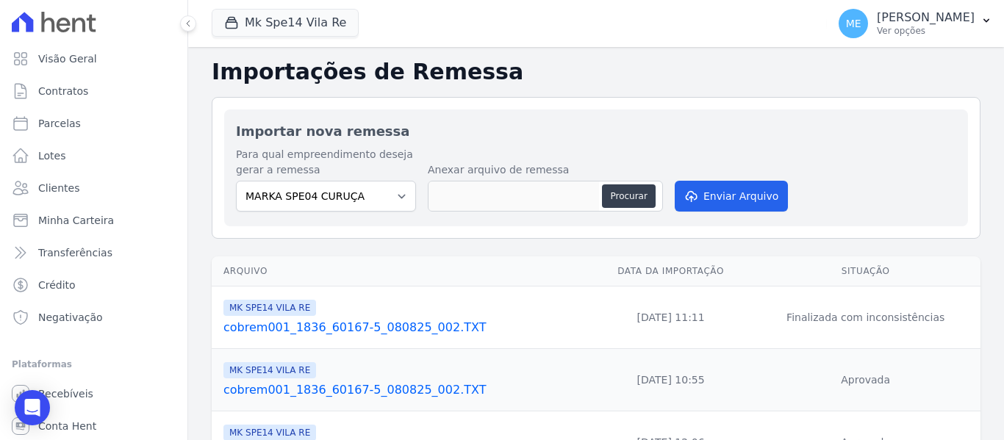
drag, startPoint x: 619, startPoint y: 194, endPoint x: 618, endPoint y: 209, distance: 14.7
click at [618, 208] on div "Procurar" at bounding box center [545, 196] width 235 height 31
click at [625, 198] on button "Procurar" at bounding box center [628, 196] width 53 height 24
type input "002.TXT"
click at [708, 195] on button "Enviar Arquivo" at bounding box center [731, 196] width 113 height 31
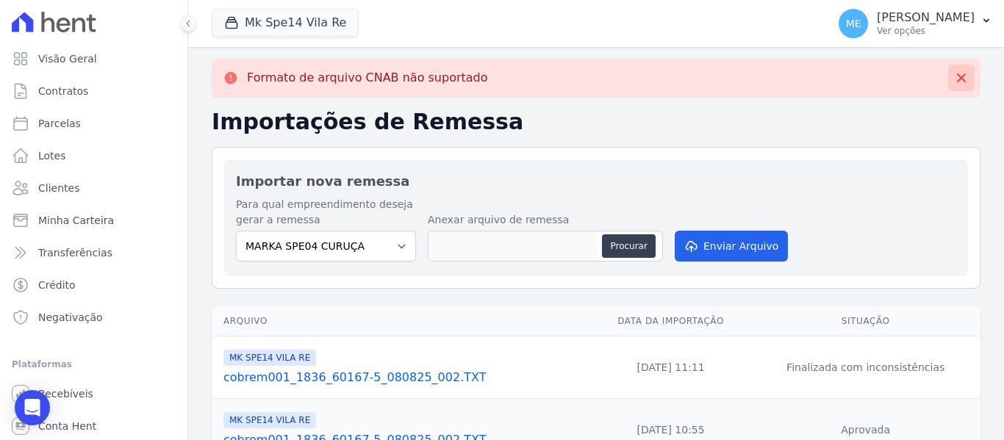
click at [957, 82] on button at bounding box center [961, 78] width 26 height 26
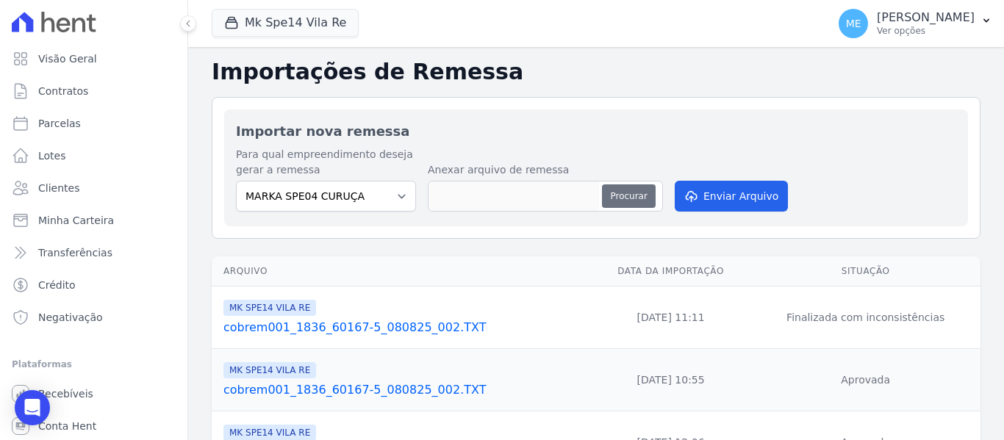
click at [619, 198] on button "Procurar" at bounding box center [628, 196] width 53 height 24
type input "cobrem341_7646_65330-8_060125_003.TXT"
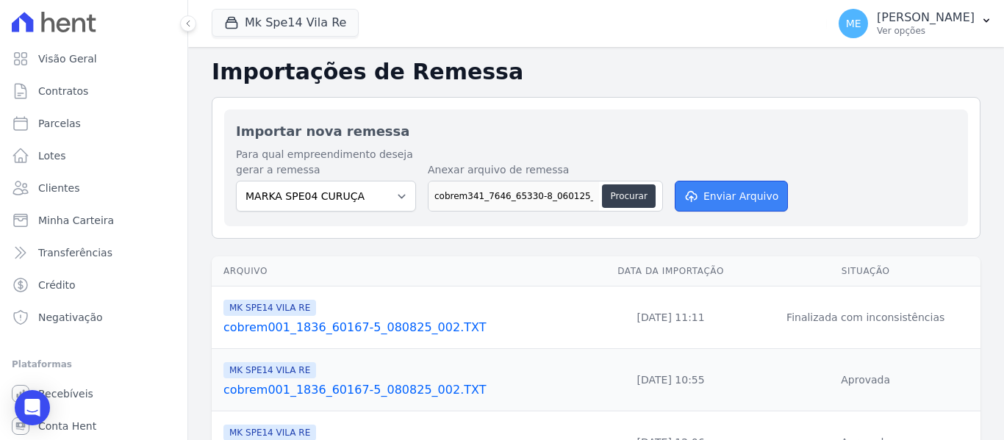
click at [730, 195] on button "Enviar Arquivo" at bounding box center [731, 196] width 113 height 31
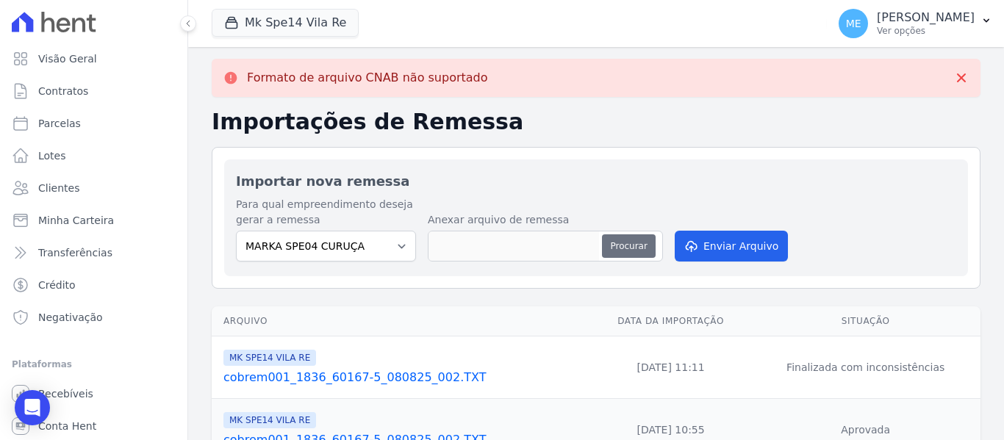
click at [622, 245] on button "Procurar" at bounding box center [628, 246] width 53 height 24
type input "cobrem341_7646_65330-8_060125_004.TXT"
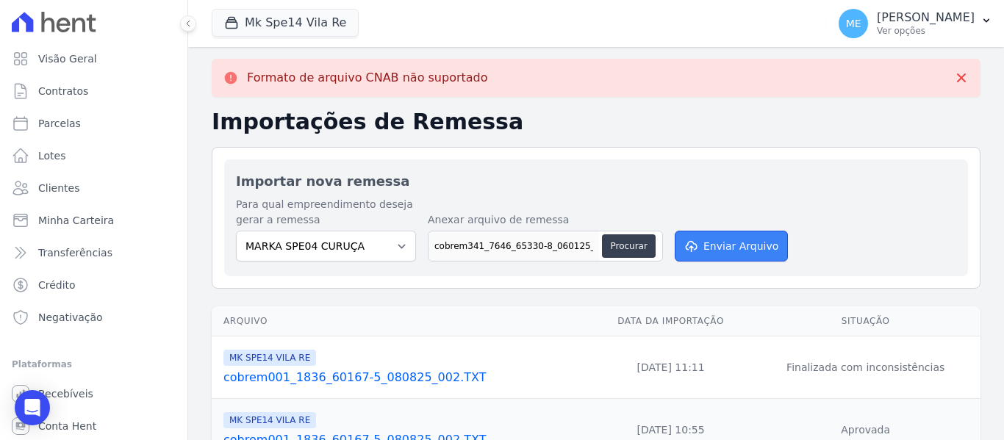
click at [718, 238] on button "Enviar Arquivo" at bounding box center [731, 246] width 113 height 31
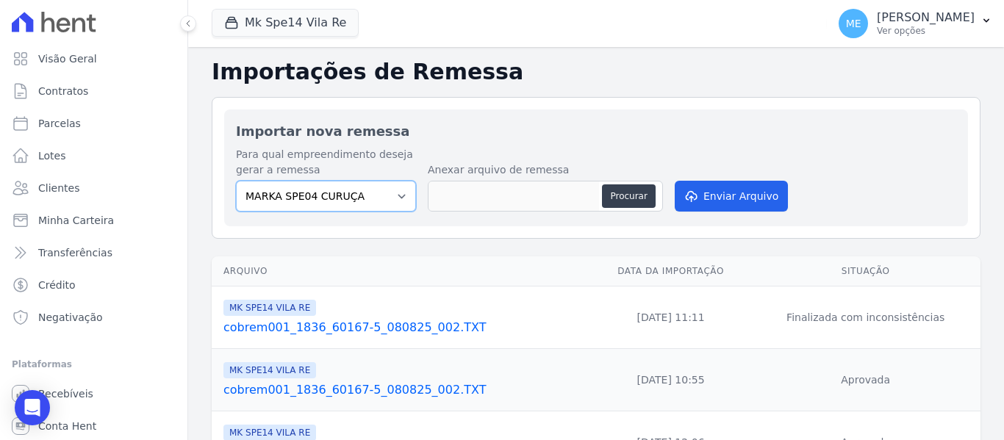
click at [395, 198] on select "MARKA SPE04 CURUÇA MARKA SPE06 EMPREENDIMENTOS E PARTICIPACOES LTDA MK SPE01 PE…" at bounding box center [326, 196] width 180 height 31
select select "39995bf4-9ae3-4619-a753-9d7f943d9086"
click at [236, 181] on select "MARKA SPE04 CURUÇA MARKA SPE06 EMPREENDIMENTOS E PARTICIPACOES LTDA MK SPE01 PE…" at bounding box center [326, 196] width 180 height 31
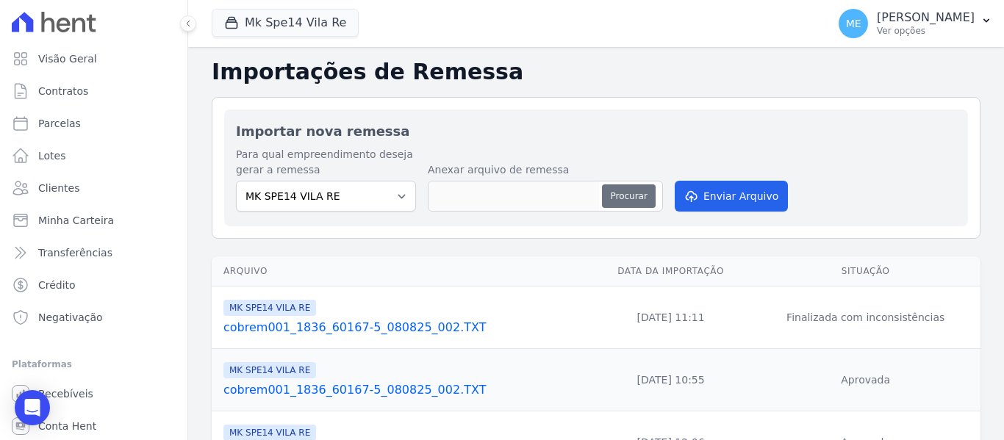
click at [637, 198] on button "Procurar" at bounding box center [628, 196] width 53 height 24
type input "12082025.TXT"
click at [726, 190] on button "Enviar Arquivo" at bounding box center [731, 196] width 113 height 31
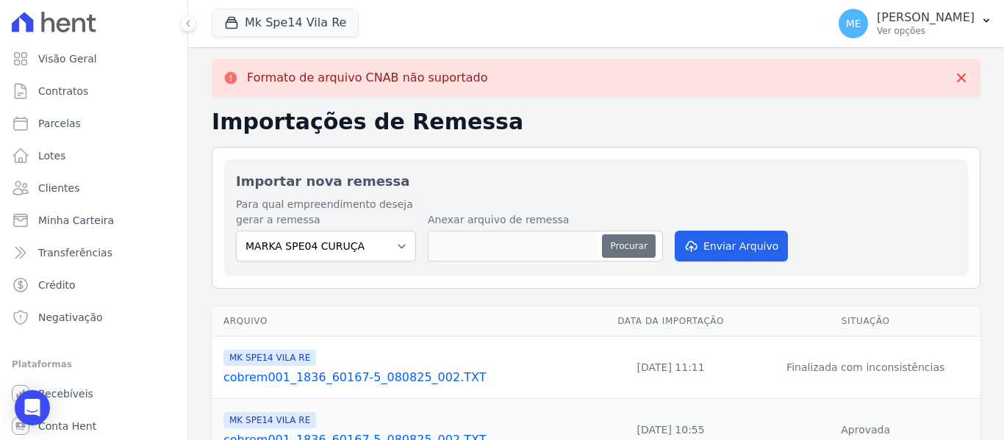
click at [625, 248] on button "Procurar" at bounding box center [628, 246] width 53 height 24
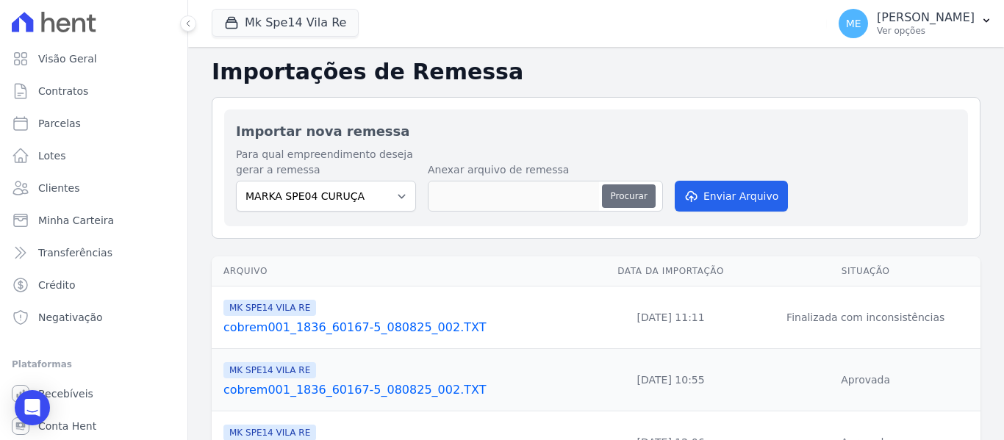
type input "12082027.TXT"
click at [730, 198] on button "Enviar Arquivo" at bounding box center [731, 196] width 113 height 31
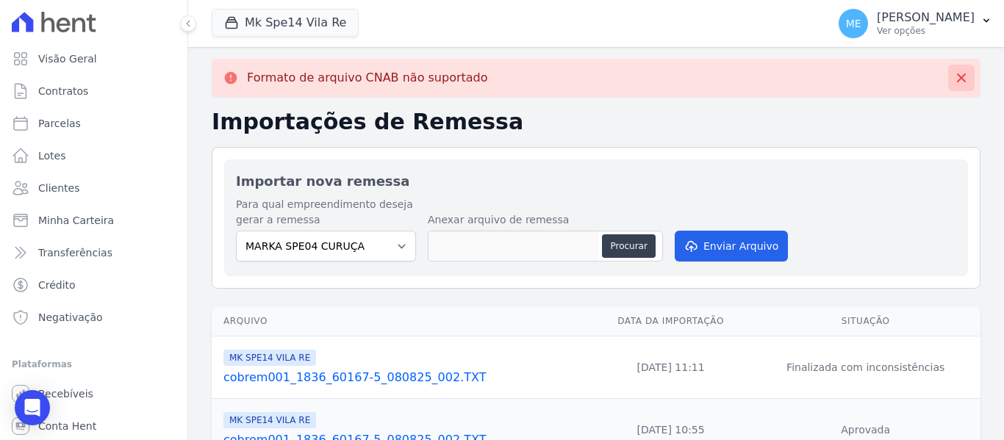
click at [954, 77] on icon at bounding box center [961, 78] width 15 height 15
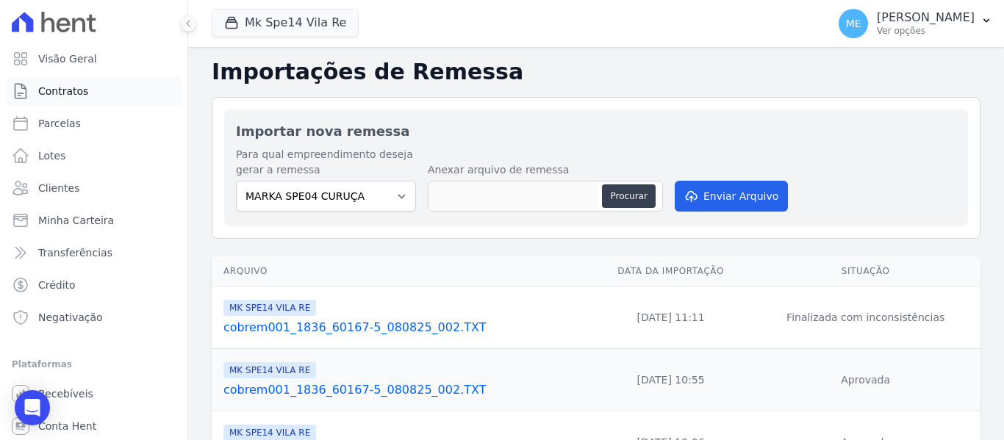
click at [87, 94] on link "Contratos" at bounding box center [94, 90] width 176 height 29
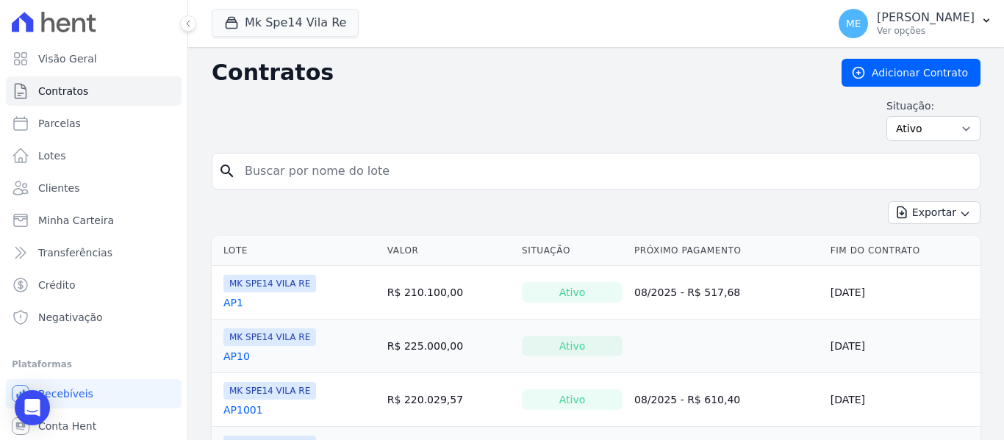
click at [290, 162] on input "search" at bounding box center [605, 171] width 738 height 29
type input "6020"
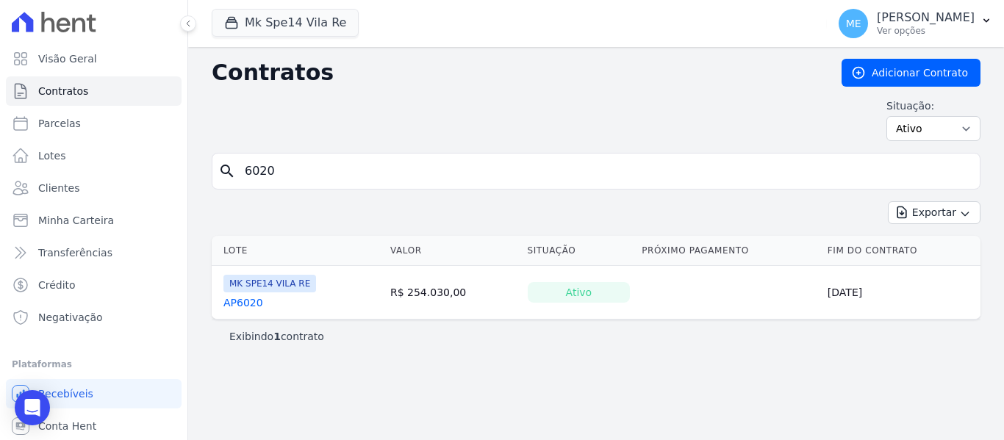
click at [253, 304] on link "AP6020" at bounding box center [243, 302] width 40 height 15
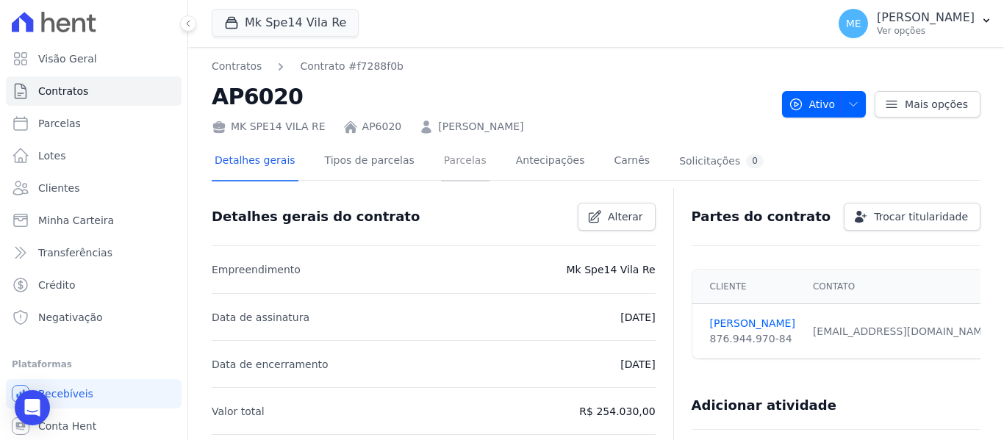
click at [445, 159] on link "Parcelas" at bounding box center [465, 162] width 48 height 39
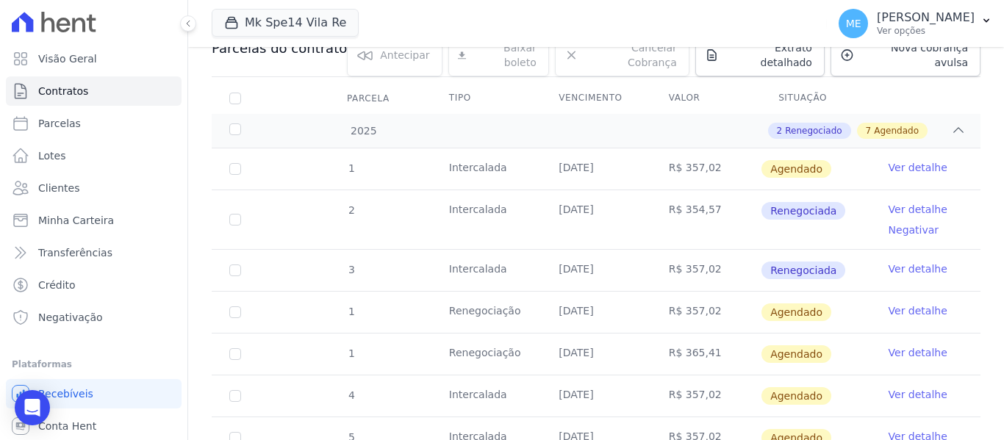
scroll to position [147, 0]
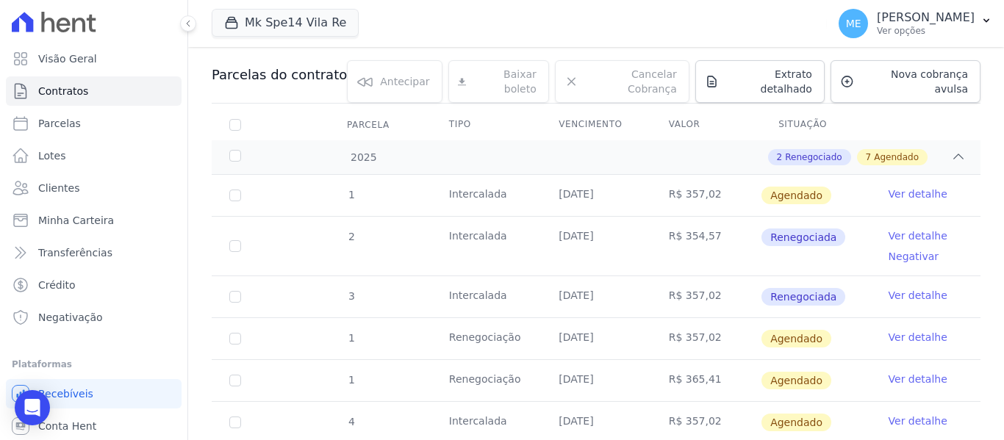
click at [913, 187] on link "Ver detalhe" at bounding box center [917, 194] width 59 height 15
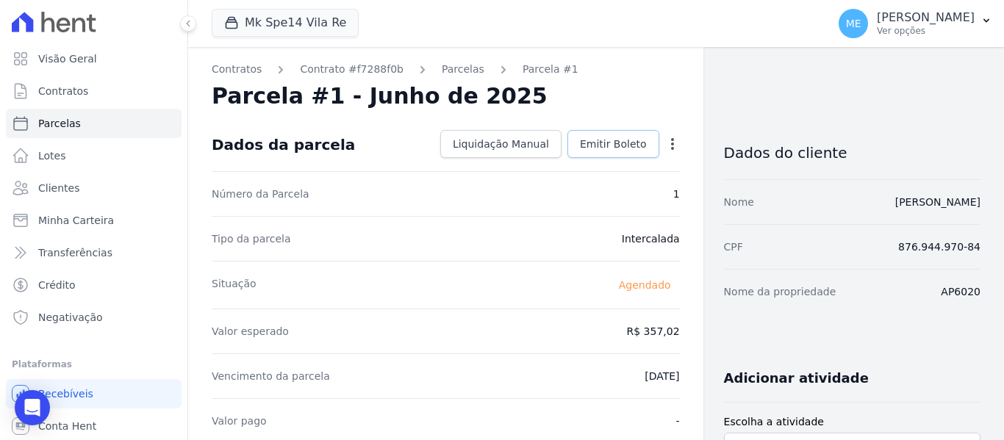
click at [628, 143] on span "Emitir Boleto" at bounding box center [613, 144] width 67 height 15
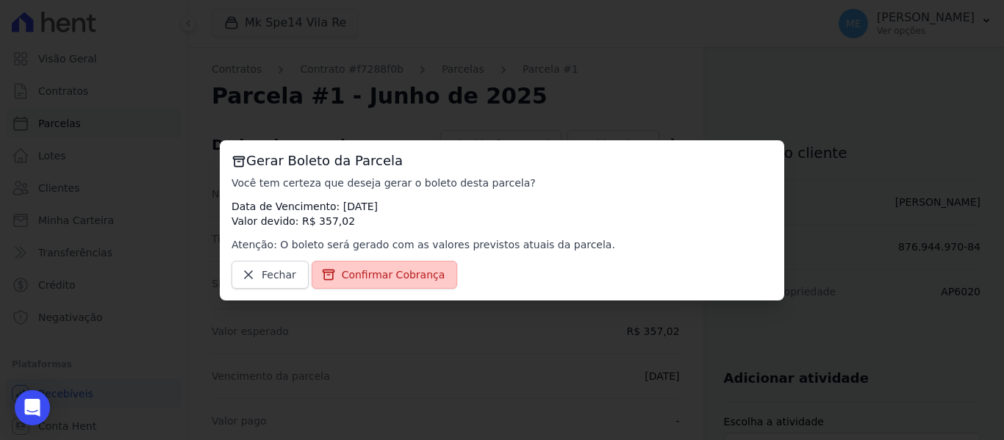
click at [356, 275] on span "Confirmar Cobrança" at bounding box center [394, 274] width 104 height 15
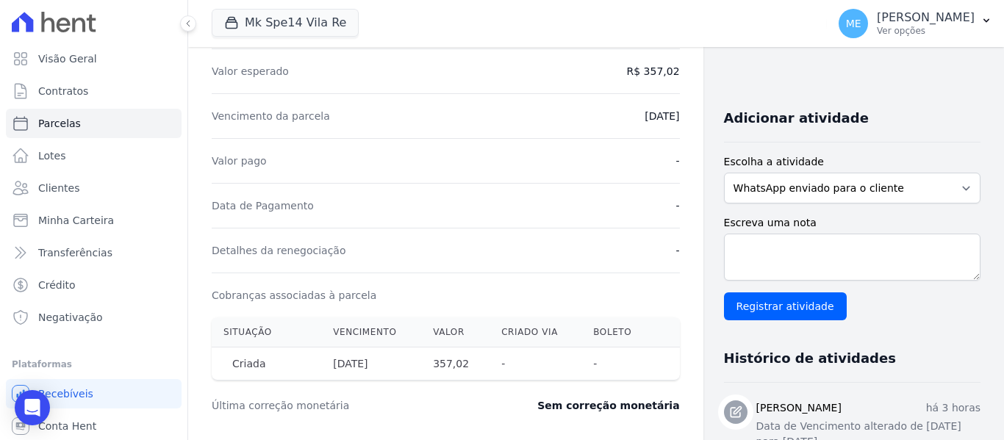
scroll to position [284, 0]
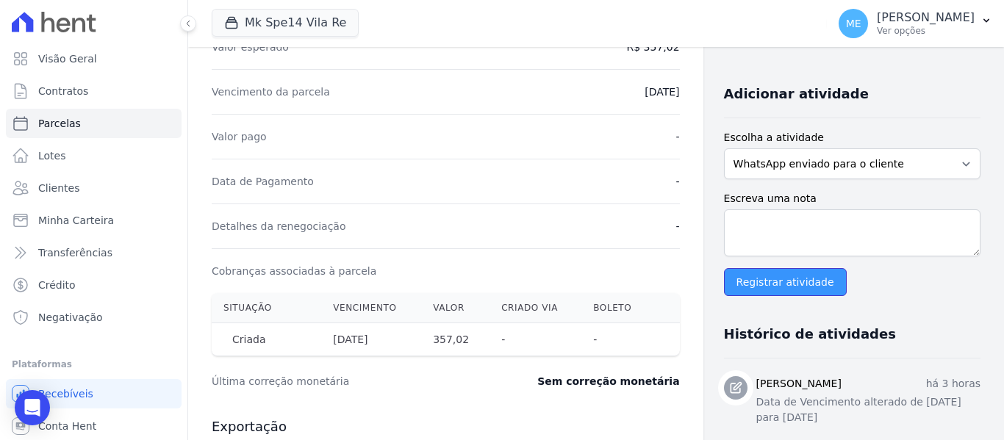
click at [782, 287] on input "Registrar atividade" at bounding box center [785, 282] width 123 height 28
click at [876, 322] on div "Histórico de atividades" at bounding box center [846, 328] width 268 height 29
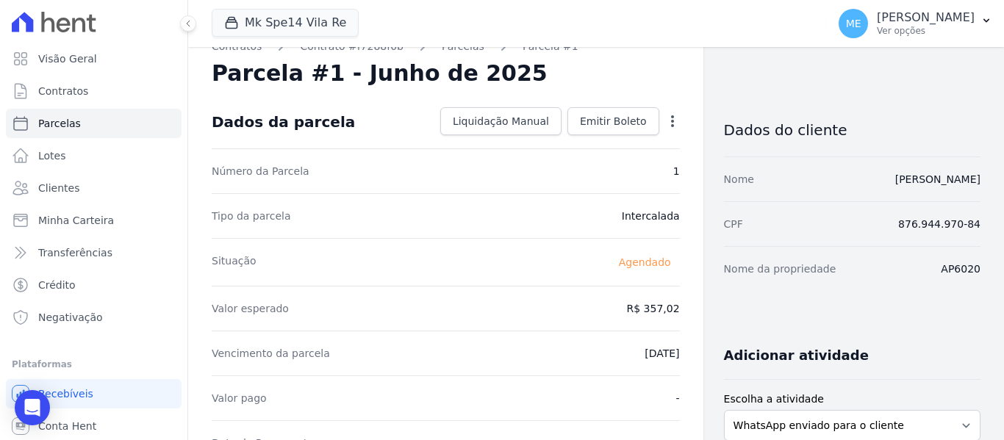
scroll to position [0, 0]
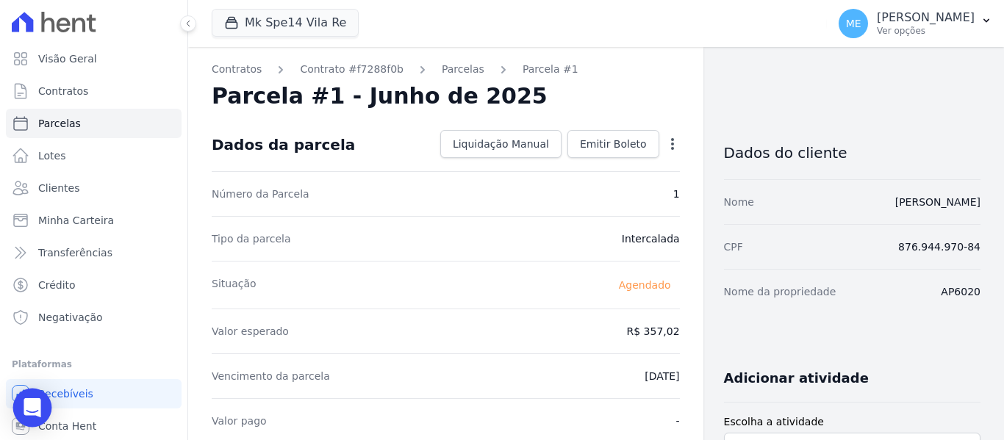
click at [37, 406] on icon "Open Intercom Messenger" at bounding box center [32, 407] width 17 height 19
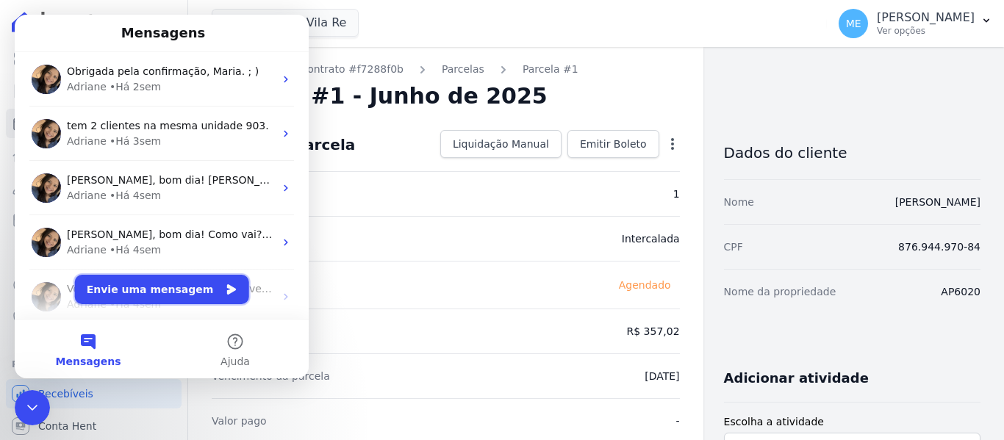
click at [157, 282] on button "Envie uma mensagem" at bounding box center [162, 289] width 174 height 29
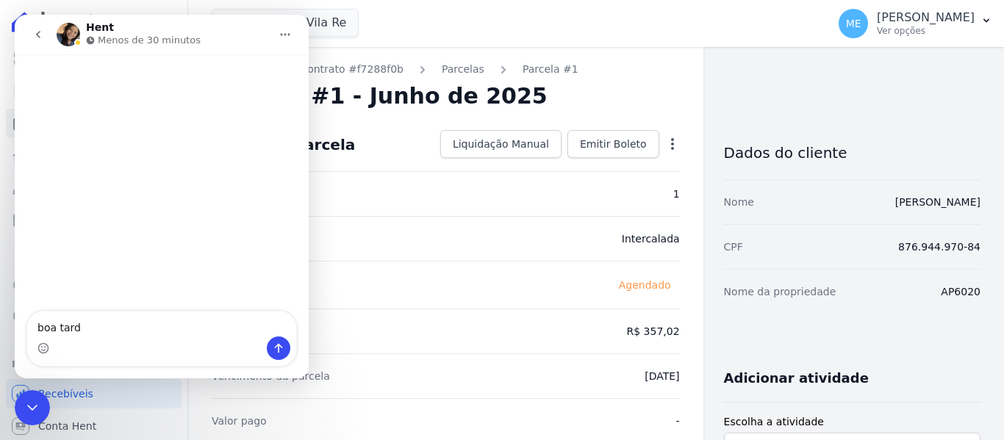
type textarea "boa tarde"
type textarea "estou"
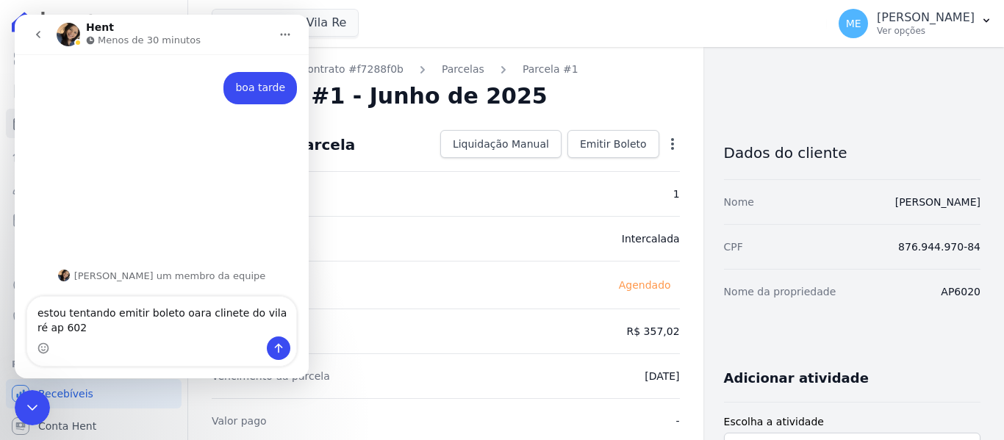
type textarea "estou tentando emitir boleto oara clinete do vila ré ap 6020"
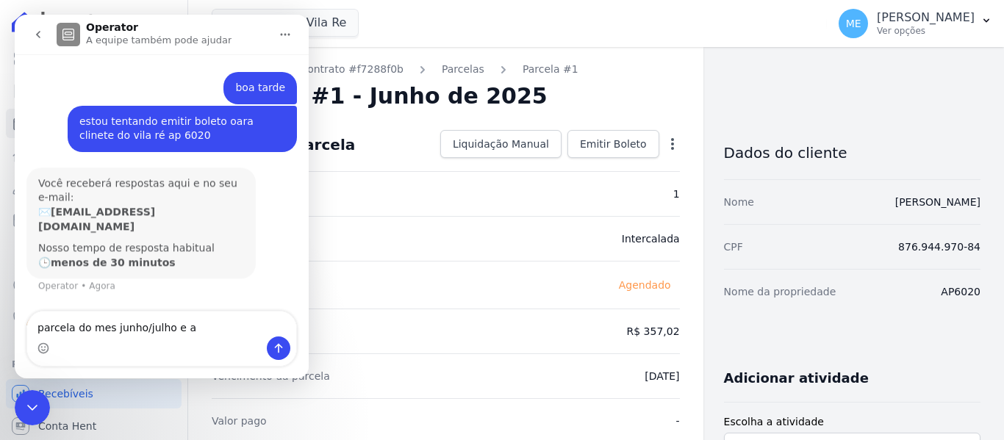
scroll to position [37, 0]
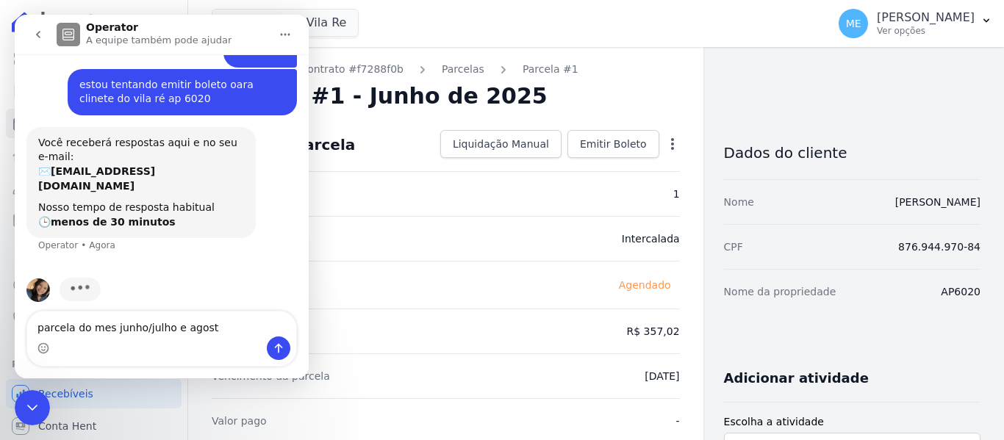
type textarea "parcela do mes junho/julho e agosto"
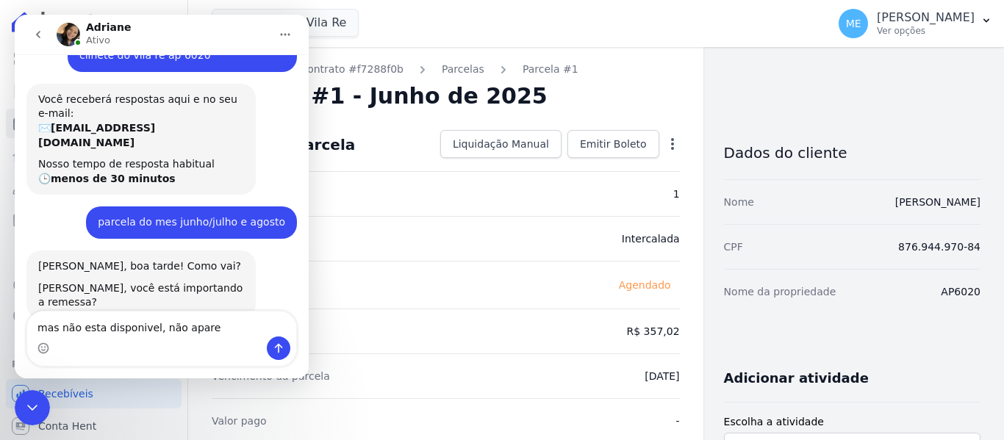
scroll to position [146, 0]
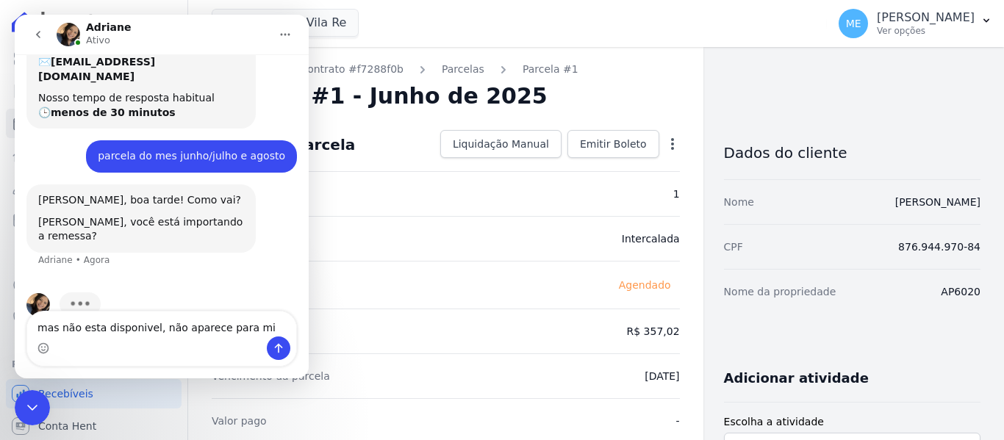
type textarea "mas não esta disponivel, não aparece para mim"
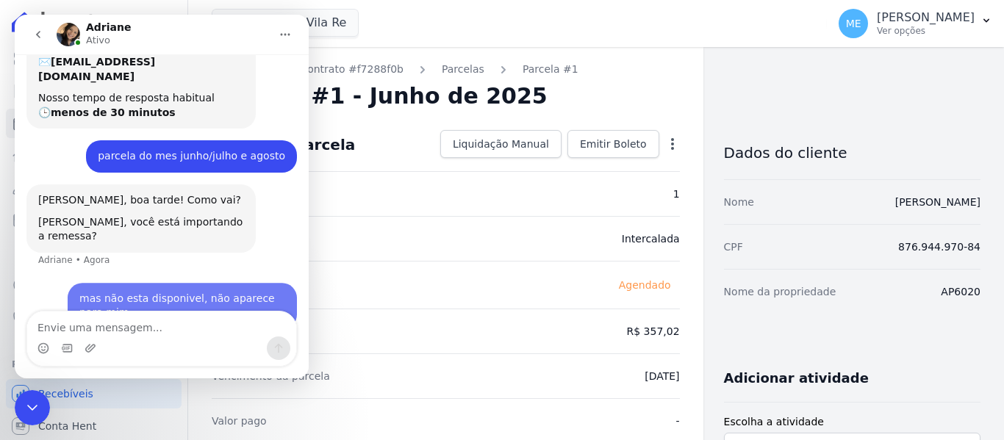
scroll to position [204, 0]
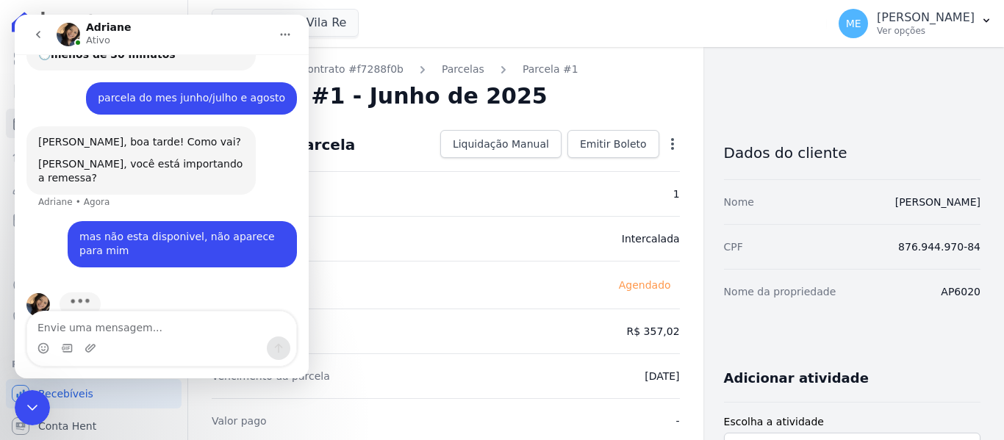
click at [191, 331] on textarea "Envie uma mensagem..." at bounding box center [161, 324] width 269 height 25
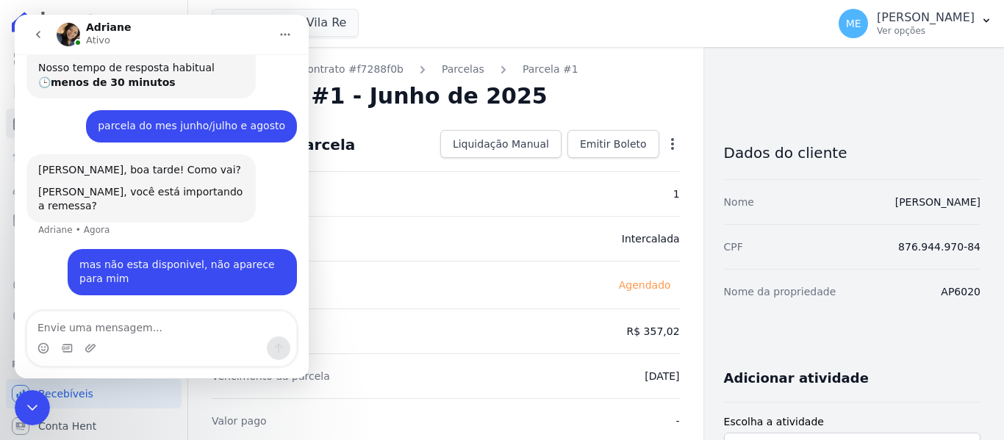
scroll to position [148, 0]
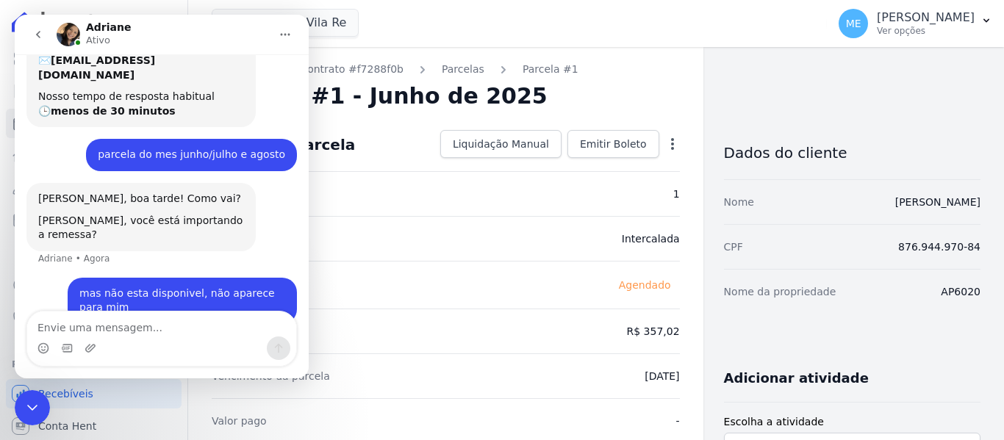
click at [136, 329] on textarea "Envie uma mensagem..." at bounding box center [161, 324] width 269 height 25
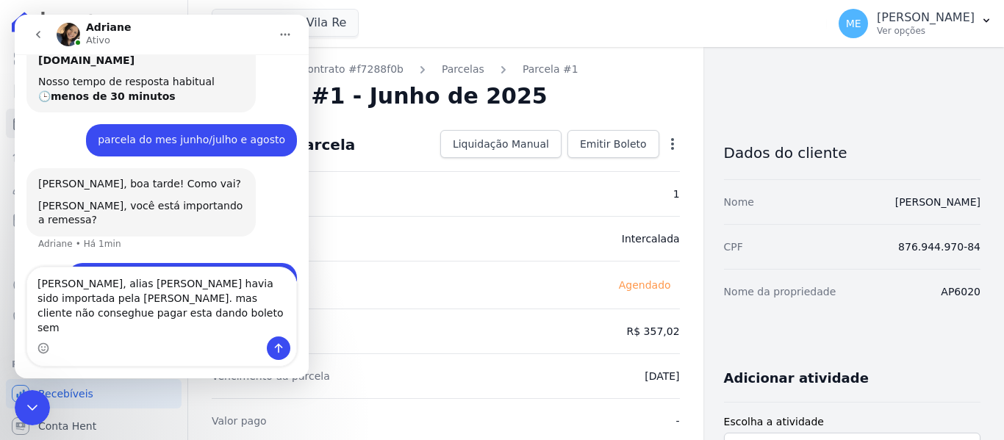
scroll to position [177, 0]
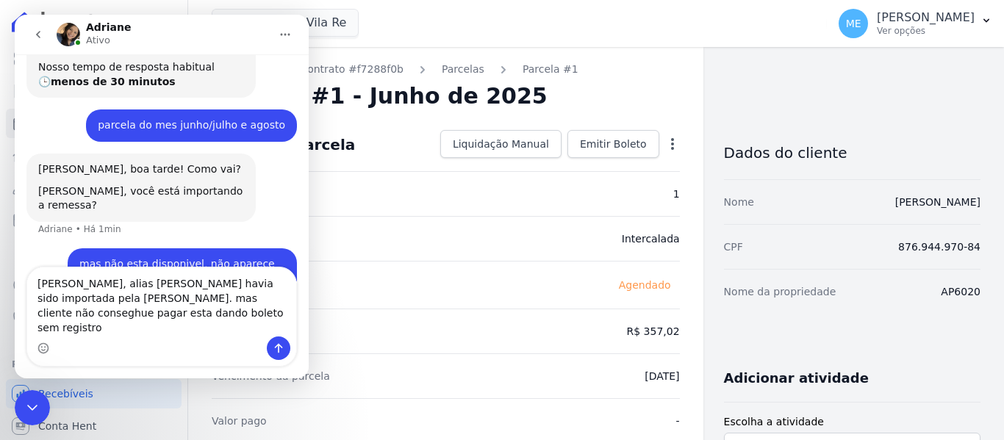
click at [120, 300] on textarea "sim, alias essa remssa havia sido importada pela isabel. mas cliente não conseg…" at bounding box center [161, 301] width 269 height 69
click at [76, 300] on textarea "sim, alias essa remessa havia sido importada pela isabel. mas cliente não conse…" at bounding box center [161, 301] width 269 height 69
click at [146, 295] on textarea "sim, alias, essa remessa havia sido importada pela isabel. mas cliente não cons…" at bounding box center [161, 301] width 269 height 69
click at [91, 313] on textarea "sim, alias, essa remessa havia sido importada pela isabel. mas cliente não cons…" at bounding box center [161, 301] width 269 height 69
click at [199, 315] on textarea "sim, alias, essa remessa havia sido importada pela isabel. mas o cliente não co…" at bounding box center [161, 301] width 269 height 69
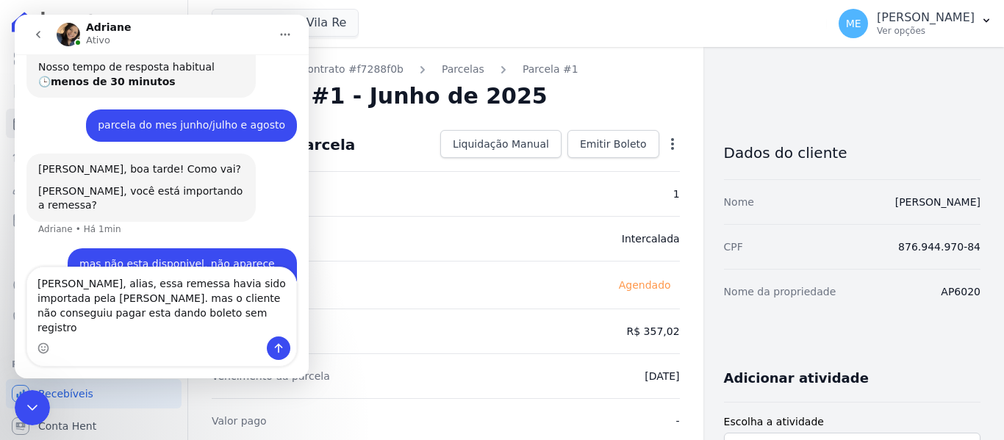
type textarea "sim, alias, essa remessa havia sido importada pela isabel. mas o cliente não co…"
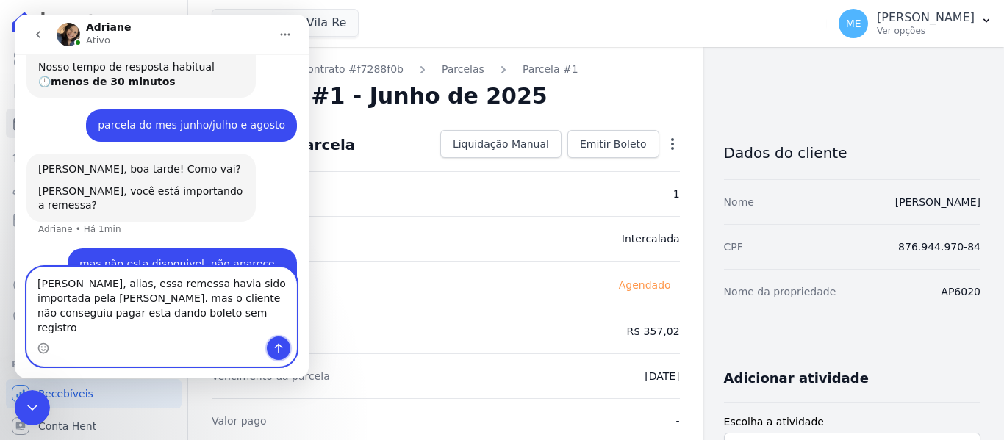
click at [276, 354] on button "Enviar uma mensagem" at bounding box center [279, 349] width 24 height 24
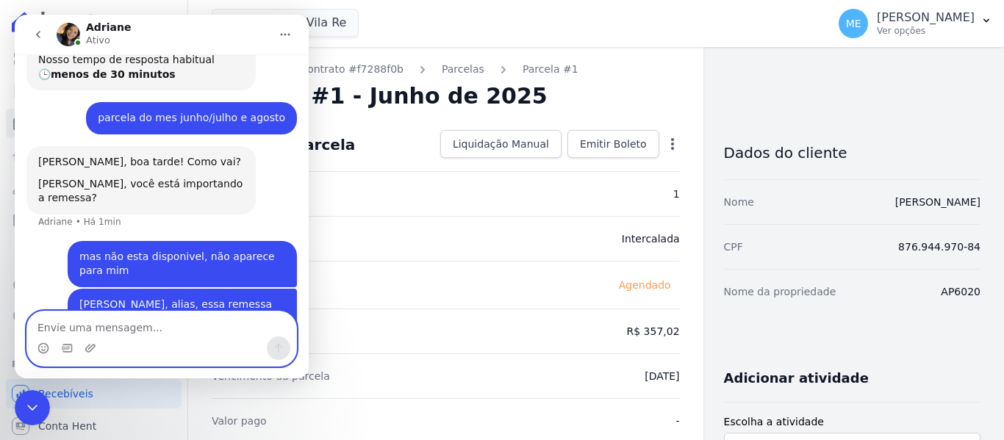
scroll to position [210, 0]
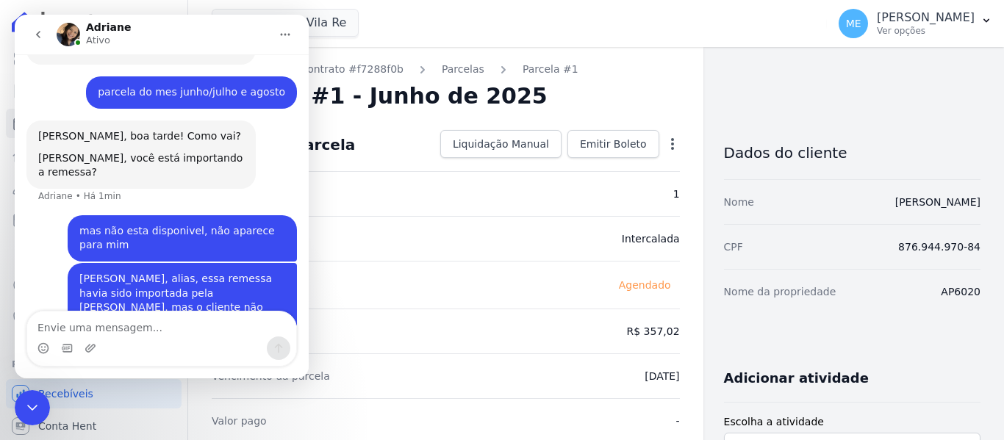
click at [289, 31] on icon "Início" at bounding box center [285, 35] width 12 height 12
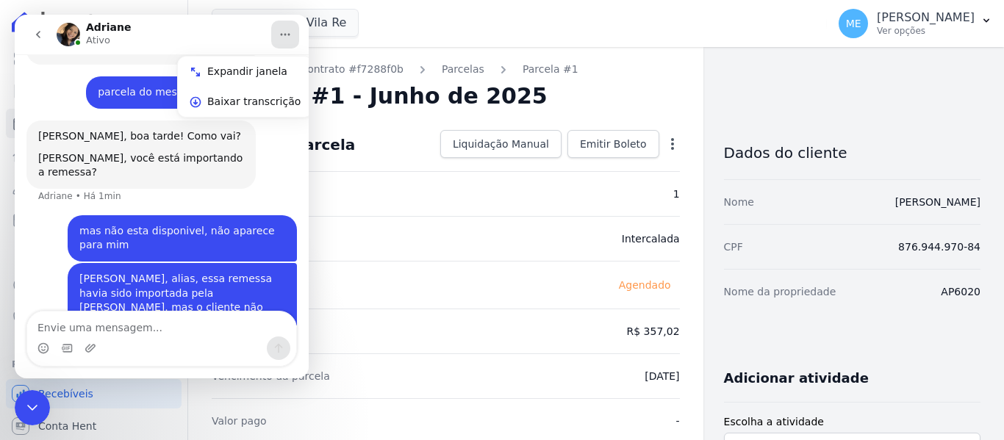
click at [35, 412] on icon "Encerramento do Messenger da Intercom" at bounding box center [33, 408] width 18 height 18
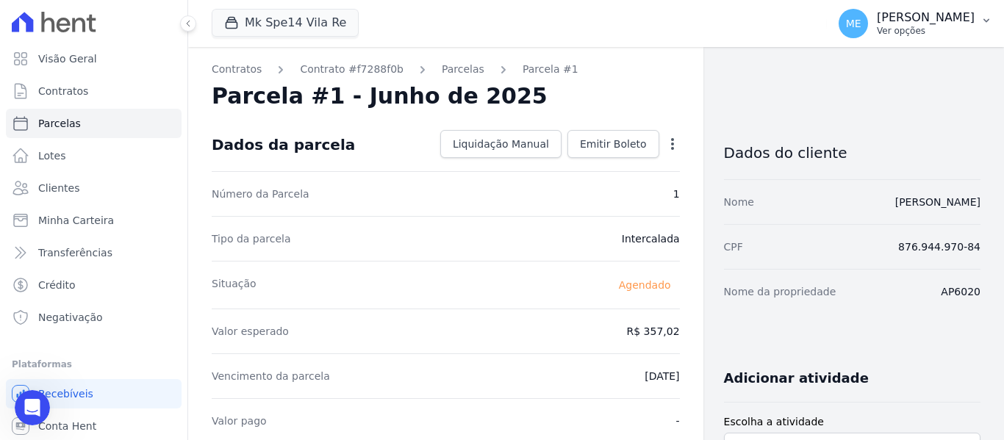
click at [979, 17] on button "ME Maria Edinea Ver opções" at bounding box center [915, 23] width 177 height 41
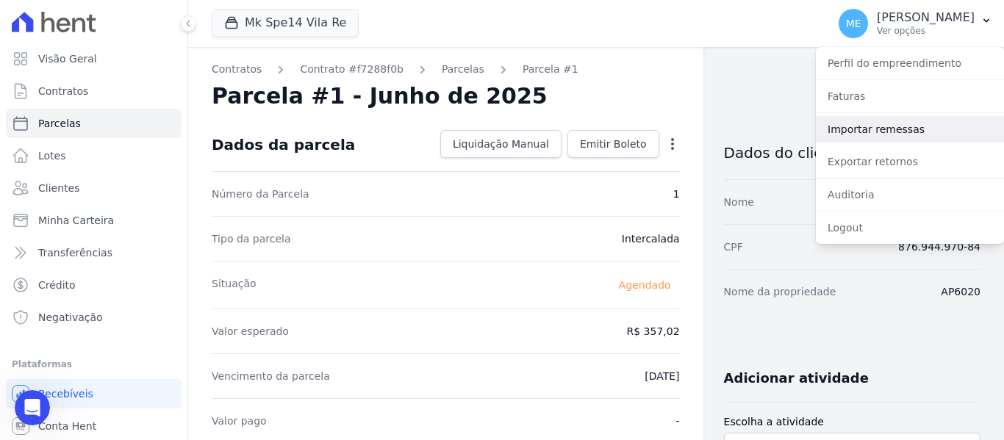
click at [843, 127] on link "Importar remessas" at bounding box center [910, 129] width 188 height 26
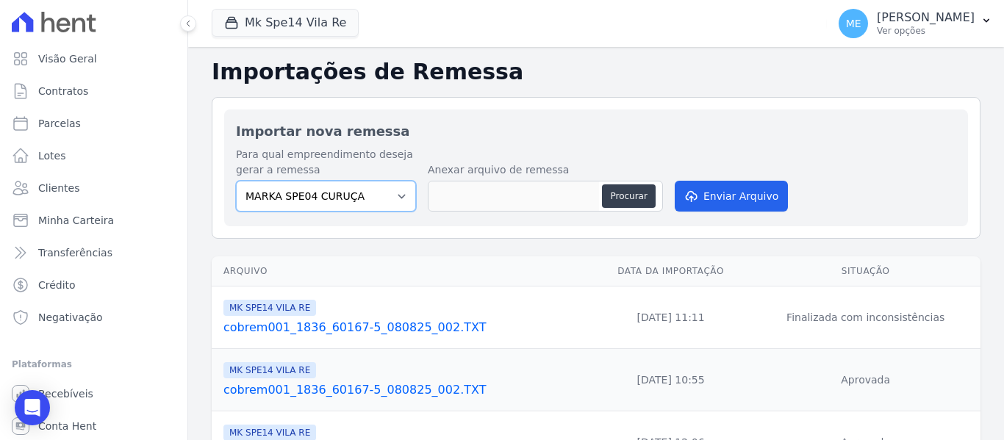
click at [404, 195] on select "MARKA SPE04 CURUÇA MARKA SPE06 EMPREENDIMENTOS E PARTICIPACOES LTDA MK SPE01 PE…" at bounding box center [326, 196] width 180 height 31
select select "39995bf4-9ae3-4619-a753-9d7f943d9086"
click at [236, 181] on select "MARKA SPE04 CURUÇA MARKA SPE06 EMPREENDIMENTOS E PARTICIPACOES LTDA MK SPE01 PE…" at bounding box center [326, 196] width 180 height 31
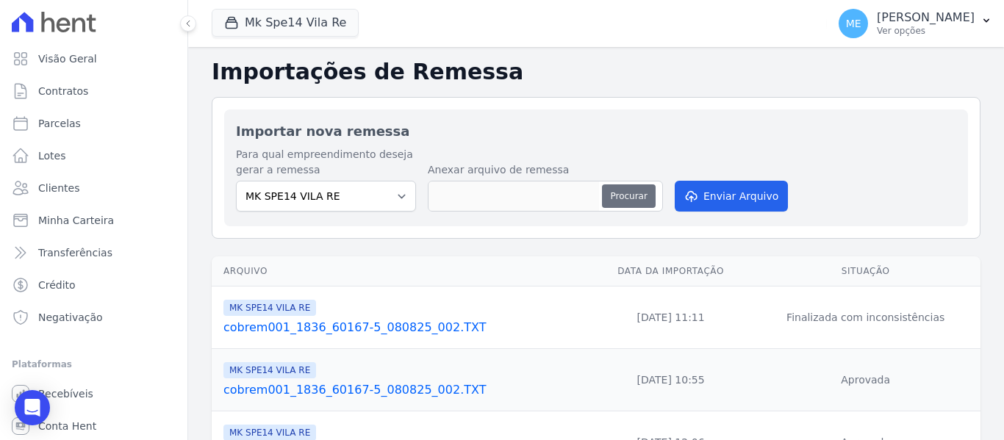
click at [631, 198] on button "Procurar" at bounding box center [628, 196] width 53 height 24
type input "12082027.TXT"
click at [722, 190] on button "Enviar Arquivo" at bounding box center [731, 196] width 113 height 31
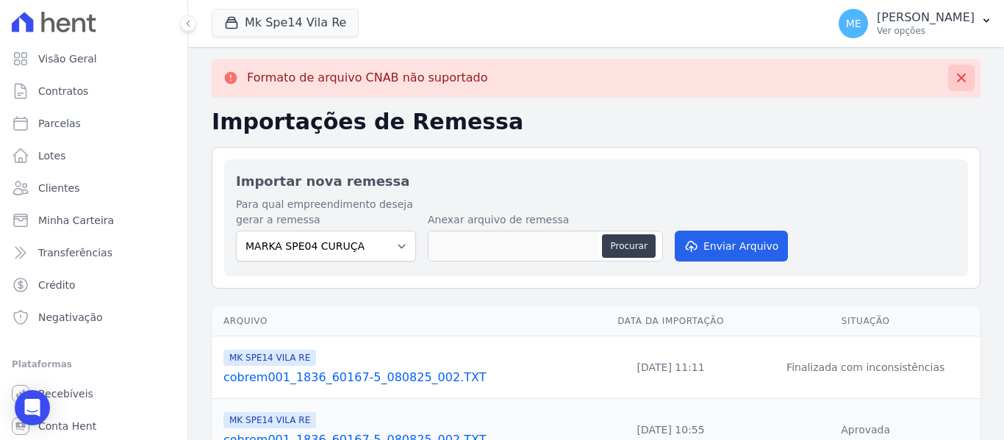
click at [954, 78] on icon at bounding box center [961, 78] width 15 height 15
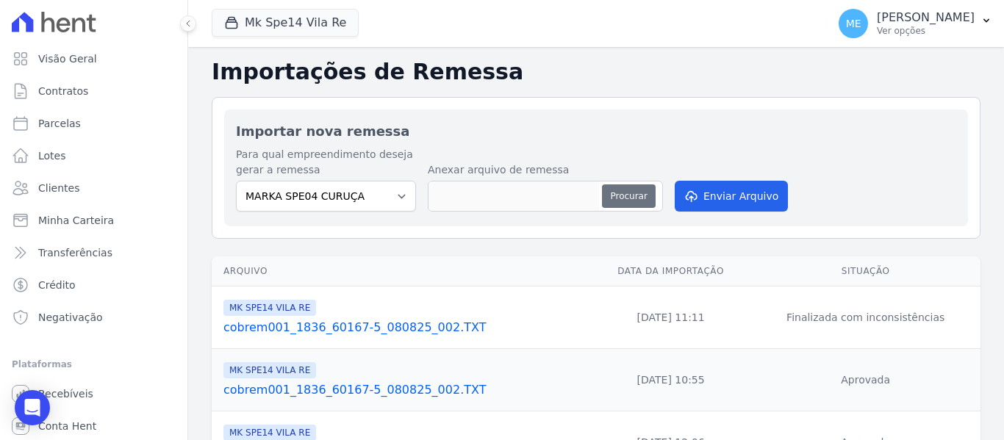
click at [618, 199] on button "Procurar" at bounding box center [628, 196] width 53 height 24
type input "cobrem001_1836_60167-5_090425_001.TXT"
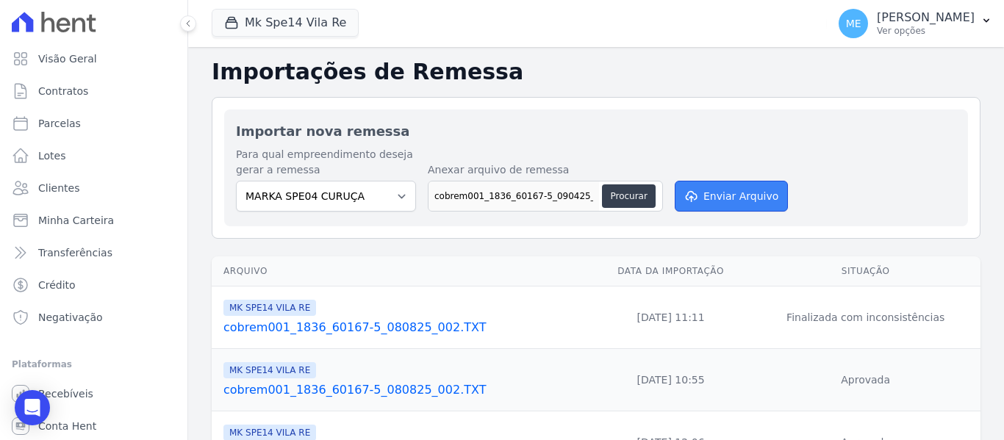
click at [722, 195] on button "Enviar Arquivo" at bounding box center [731, 196] width 113 height 31
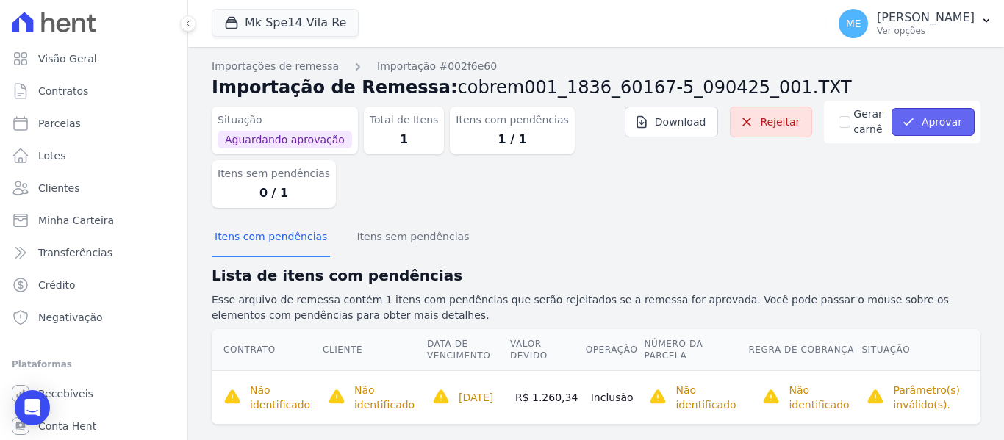
click at [932, 126] on button "Aprovar" at bounding box center [932, 122] width 83 height 28
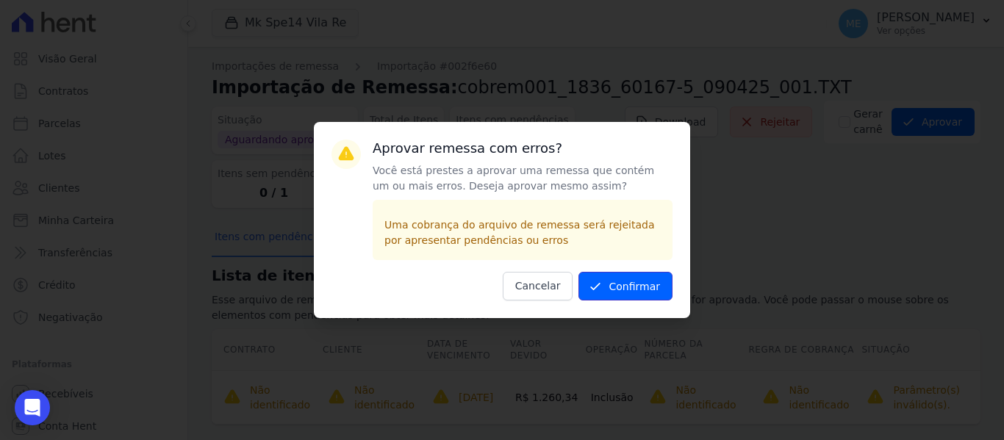
click at [647, 285] on button "Confirmar" at bounding box center [625, 286] width 94 height 29
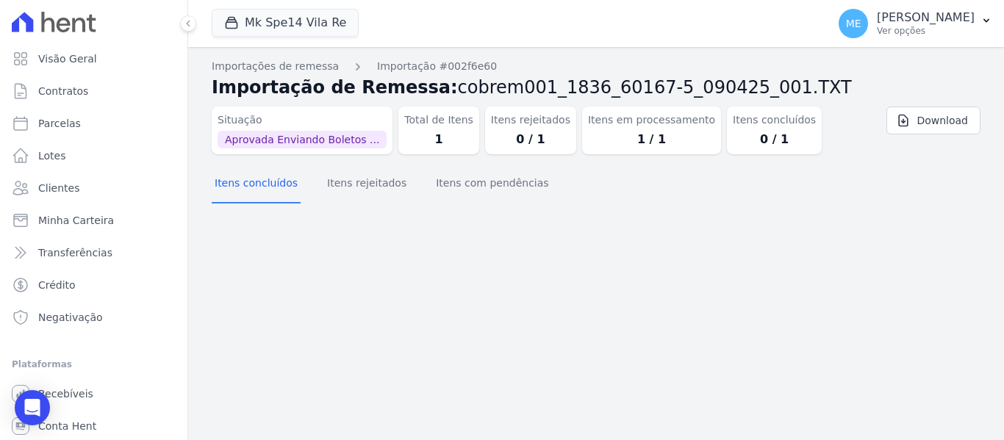
click at [342, 145] on span "Aprovada Enviando Boletos ..." at bounding box center [301, 140] width 169 height 18
drag, startPoint x: 354, startPoint y: 192, endPoint x: 450, endPoint y: 176, distance: 97.6
click at [357, 190] on button "Itens rejeitados" at bounding box center [366, 184] width 85 height 38
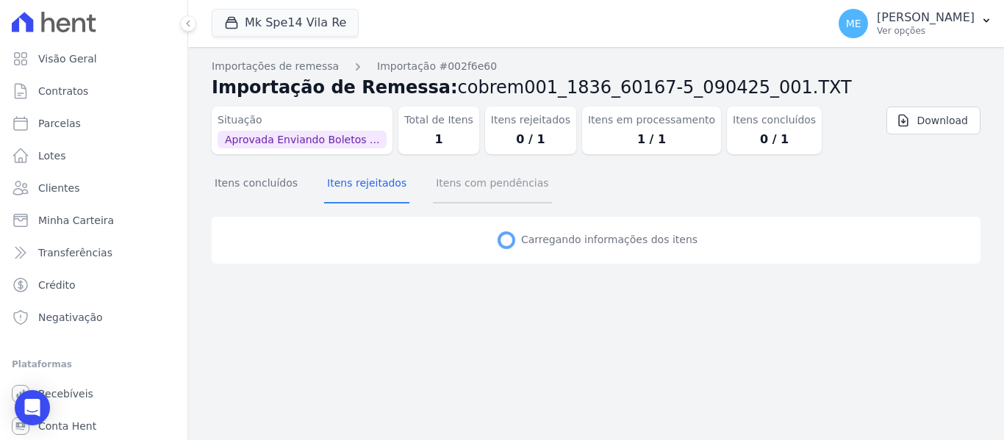
click at [476, 176] on button "Itens com pendências" at bounding box center [492, 184] width 118 height 38
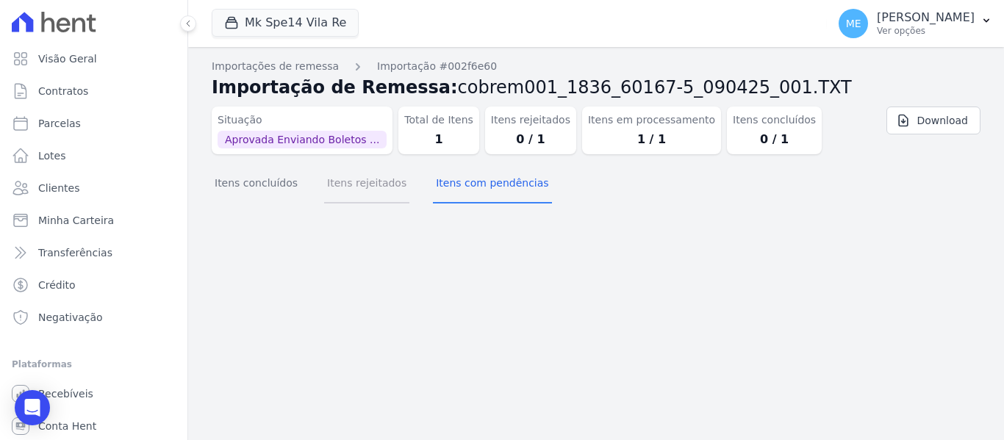
click at [345, 184] on button "Itens rejeitados" at bounding box center [366, 184] width 85 height 38
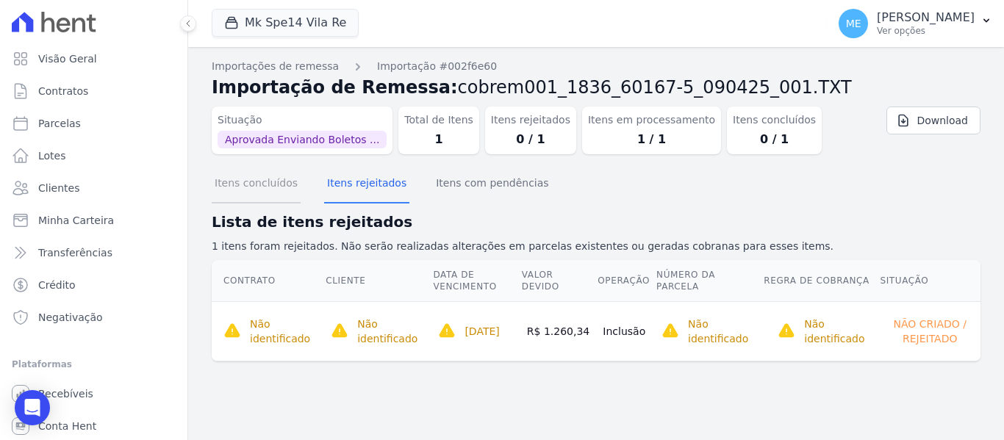
click at [258, 188] on button "Itens concluídos" at bounding box center [256, 184] width 89 height 38
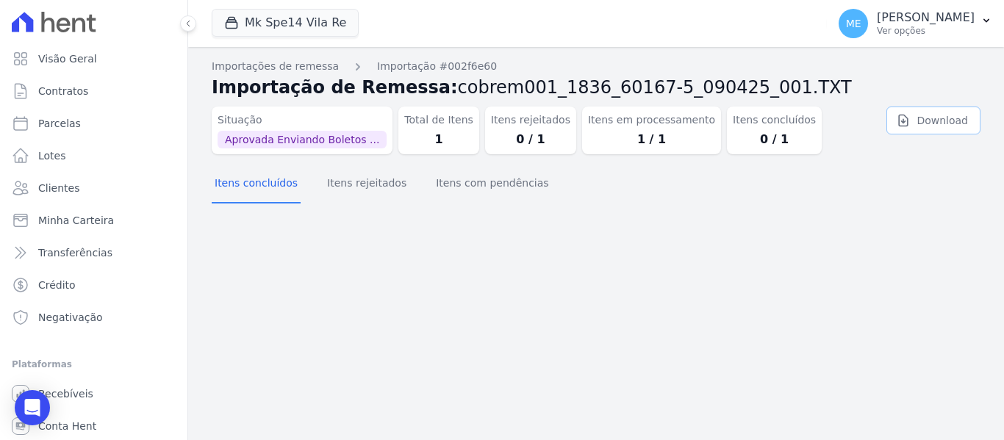
click at [921, 118] on link "Download" at bounding box center [933, 121] width 94 height 28
drag, startPoint x: 902, startPoint y: 398, endPoint x: 849, endPoint y: 369, distance: 60.2
click at [902, 396] on div "Importação aprovada e operações agendadas. Importações de remessa Importação #0…" at bounding box center [596, 243] width 816 height 393
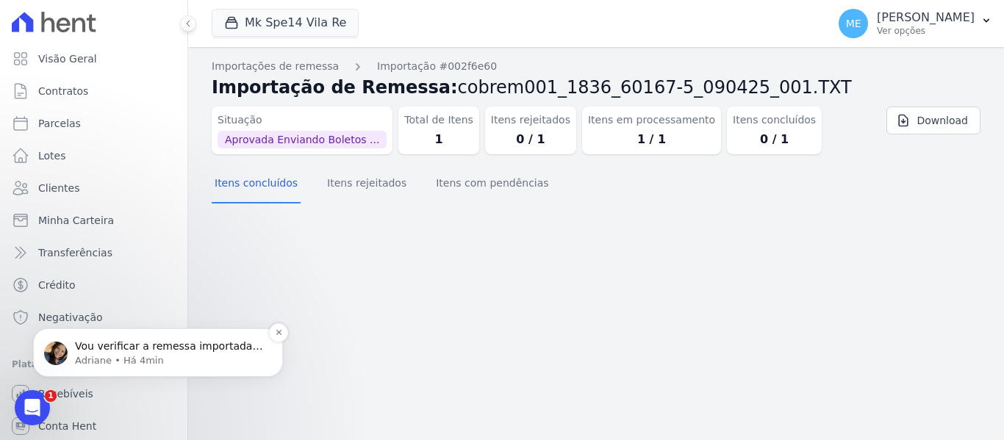
click at [137, 348] on p "Vou verificar a remessa importada. Confirma por favor qual o empreendimento" at bounding box center [170, 346] width 190 height 15
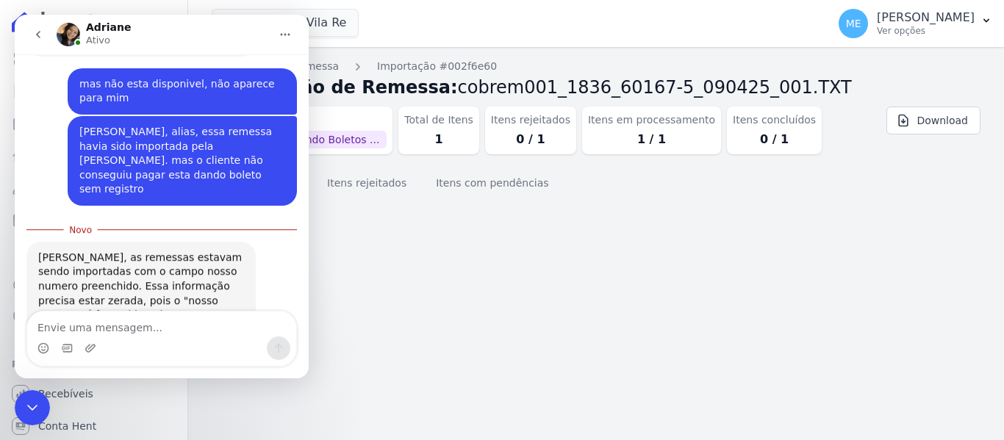
scroll to position [384, 0]
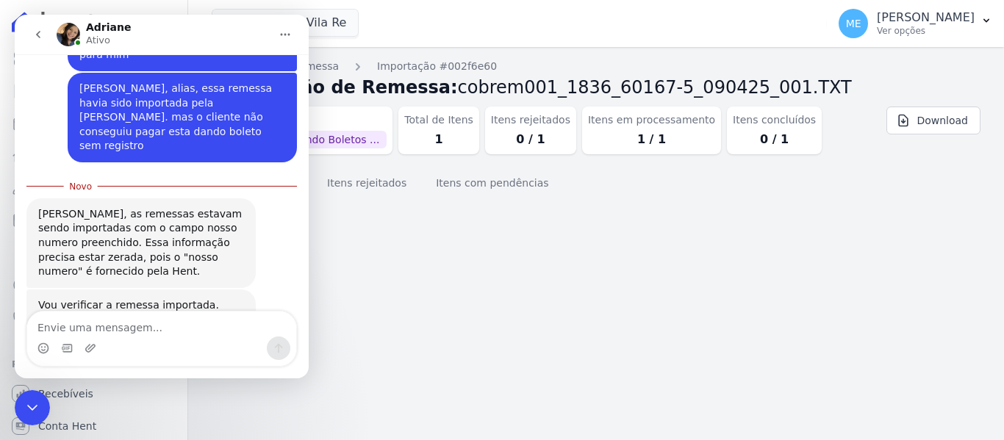
click at [150, 332] on textarea "Envie uma mensagem..." at bounding box center [161, 324] width 269 height 25
type textarea "vila ré"
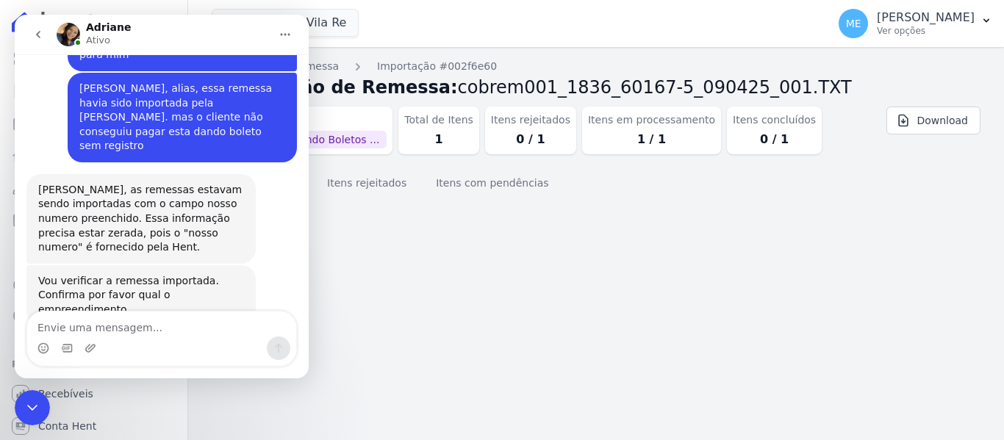
scroll to position [403, 0]
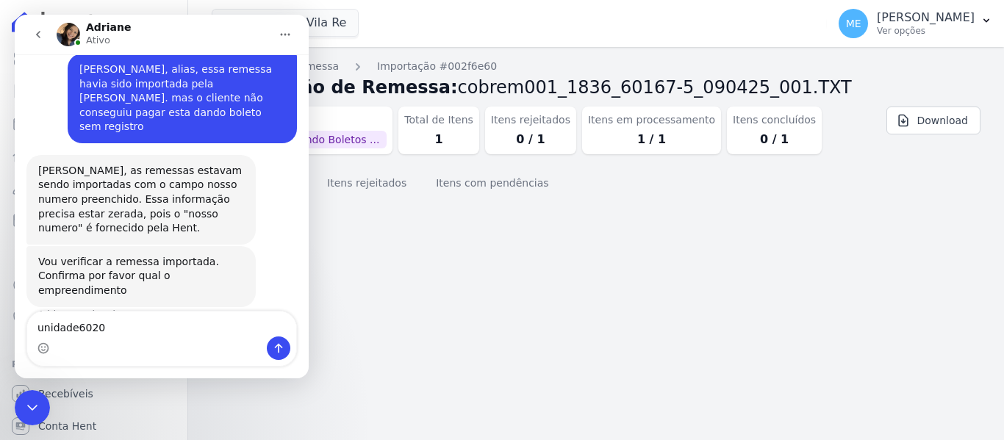
click at [75, 323] on textarea "unidade6020" at bounding box center [161, 324] width 269 height 25
type textarea "unidade 6020"
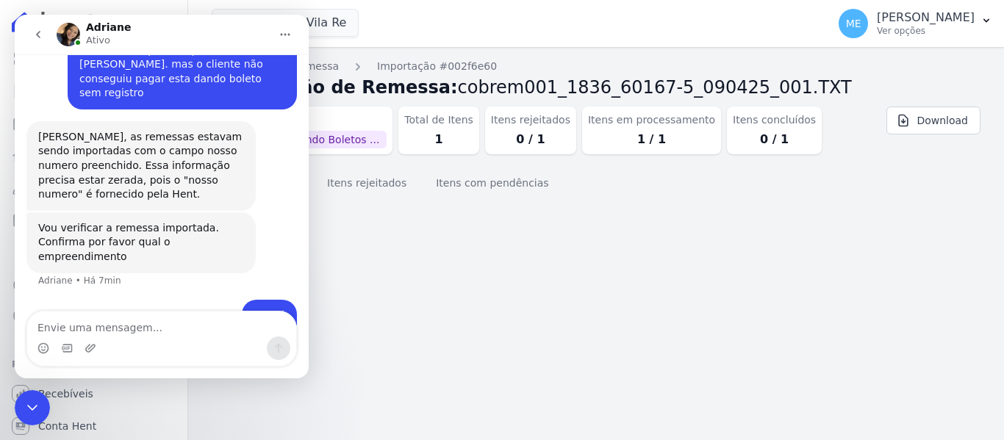
click at [625, 257] on div "Importação aprovada e operações agendadas. Importações de remessa Importação #0…" at bounding box center [596, 243] width 816 height 393
drag, startPoint x: 475, startPoint y: 296, endPoint x: 600, endPoint y: 259, distance: 129.5
click at [475, 297] on div "Importação aprovada e operações agendadas. Importações de remessa Importação #0…" at bounding box center [596, 243] width 816 height 393
click at [40, 413] on div "Encerramento do Messenger da Intercom" at bounding box center [32, 407] width 35 height 35
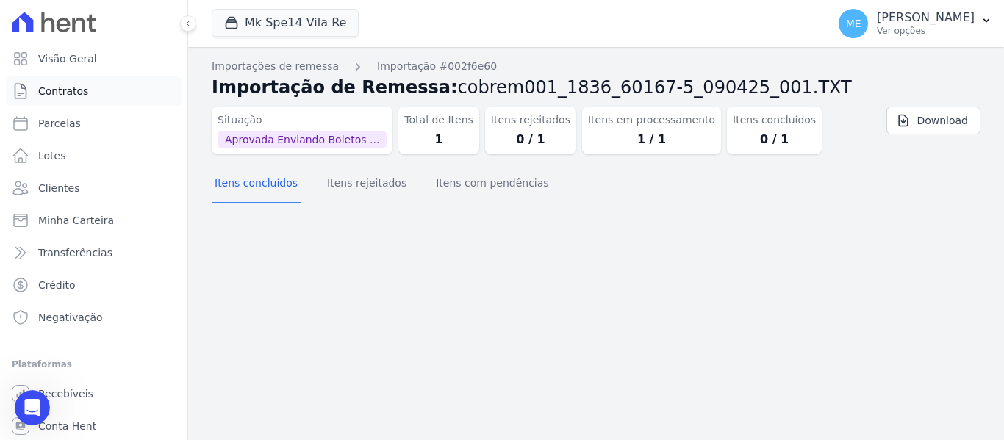
click at [47, 95] on span "Contratos" at bounding box center [63, 91] width 50 height 15
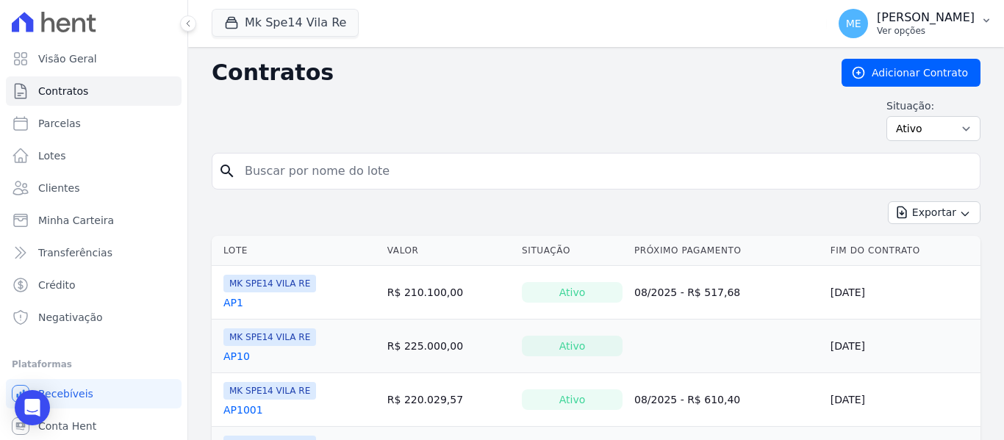
click at [989, 17] on icon "button" at bounding box center [986, 21] width 12 height 12
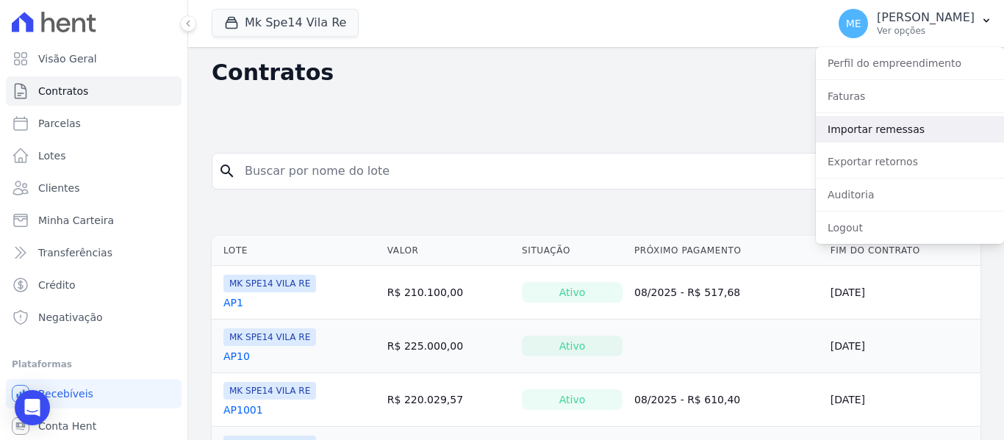
click at [883, 128] on link "Importar remessas" at bounding box center [910, 129] width 188 height 26
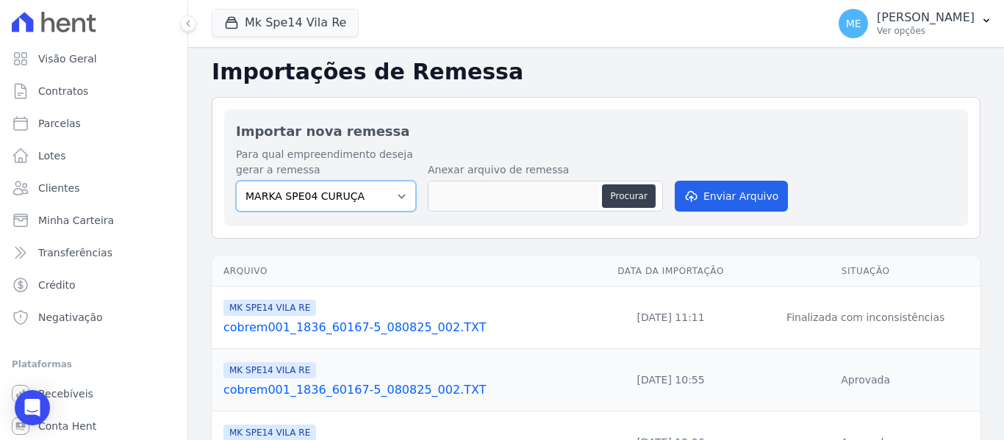
drag, startPoint x: 397, startPoint y: 195, endPoint x: 373, endPoint y: 196, distance: 24.3
click at [397, 195] on select "MARKA SPE04 CURUÇA MARKA SPE06 EMPREENDIMENTOS E PARTICIPACOES LTDA MK SPE01 PE…" at bounding box center [326, 196] width 180 height 31
select select "39995bf4-9ae3-4619-a753-9d7f943d9086"
click at [236, 181] on select "MARKA SPE04 CURUÇA MARKA SPE06 EMPREENDIMENTOS E PARTICIPACOES LTDA MK SPE01 PE…" at bounding box center [326, 196] width 180 height 31
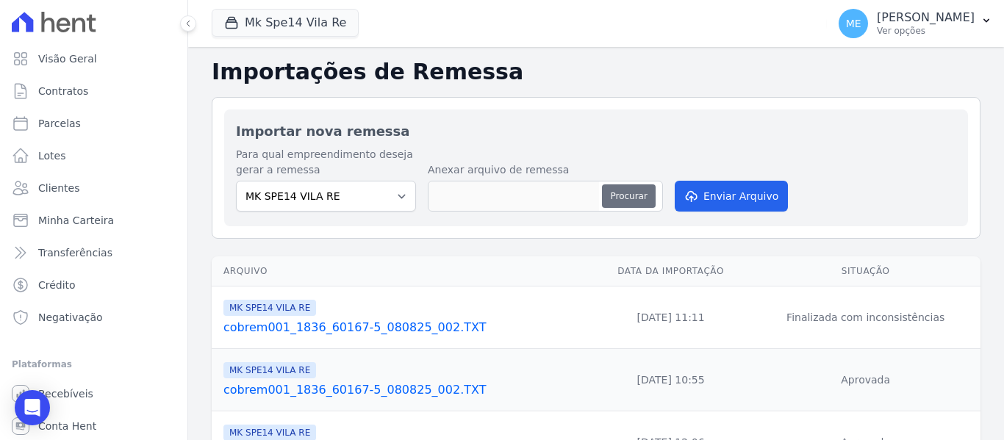
click at [626, 200] on button "Procurar" at bounding box center [628, 196] width 53 height 24
type input "cobrem001_1836_60167-5_110825_006.TXT"
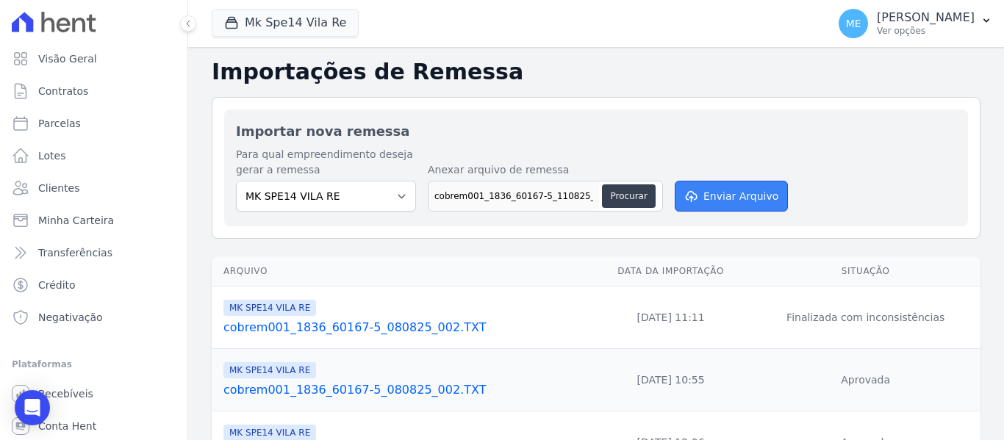
click at [722, 190] on button "Enviar Arquivo" at bounding box center [731, 196] width 113 height 31
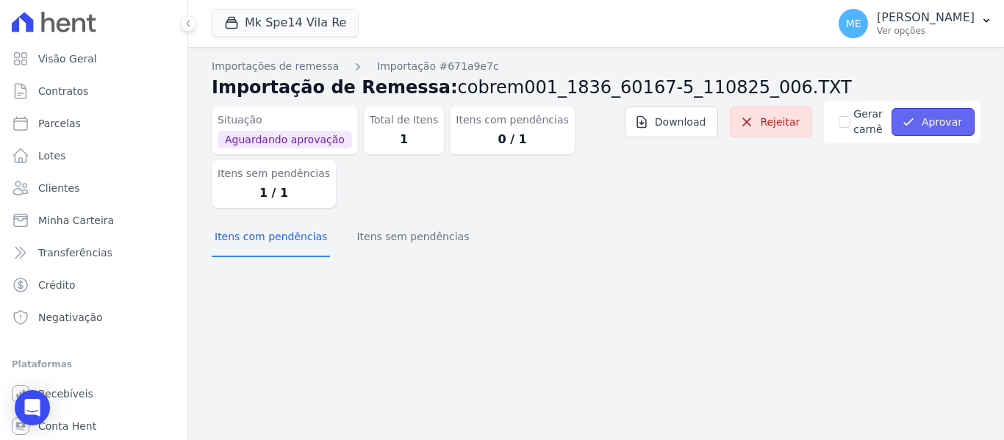
click at [939, 117] on button "Aprovar" at bounding box center [932, 122] width 83 height 28
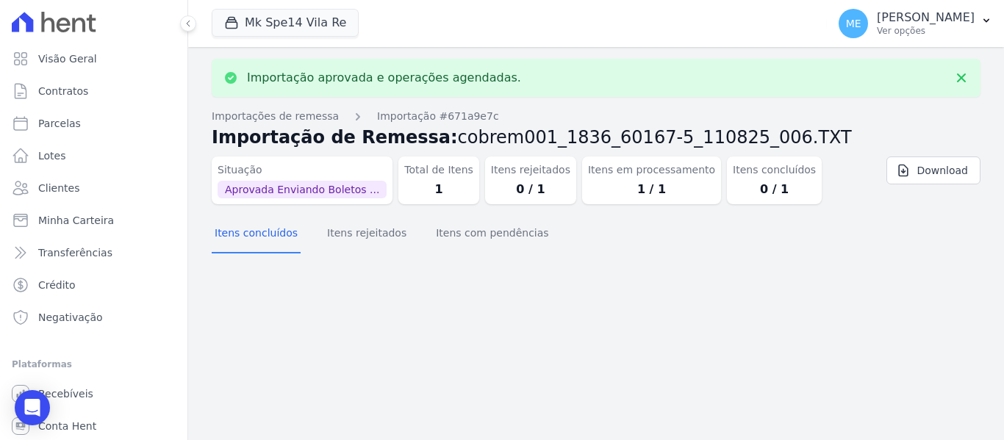
click at [849, 124] on div "Importações de remessa Importação #671a9e7c Importação de Remessa: cobrem001_18…" at bounding box center [596, 162] width 769 height 107
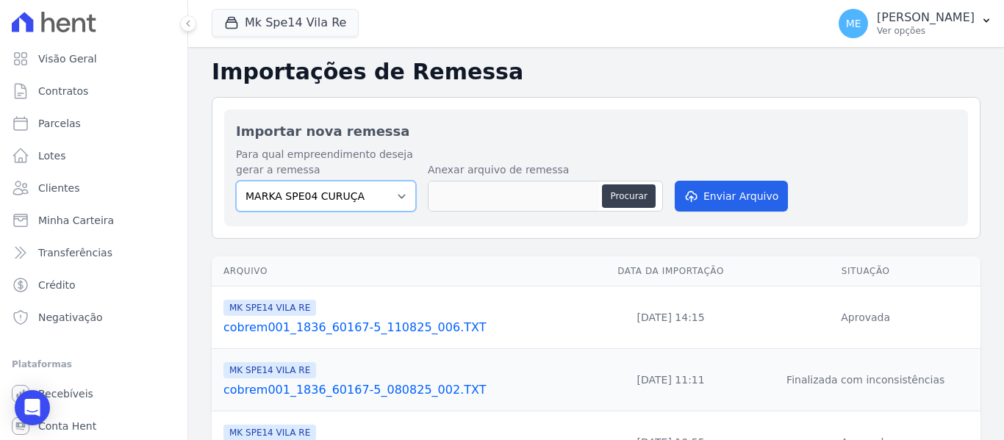
click at [402, 191] on select "MARKA SPE04 CURUÇA MARKA SPE06 EMPREENDIMENTOS E PARTICIPACOES LTDA MK SPE01 PE…" at bounding box center [326, 196] width 180 height 31
click at [400, 198] on select "MARKA SPE04 CURUÇA MARKA SPE06 EMPREENDIMENTOS E PARTICIPACOES LTDA MK SPE01 PE…" at bounding box center [326, 196] width 180 height 31
select select "39995bf4-9ae3-4619-a753-9d7f943d9086"
click at [236, 181] on select "MARKA SPE04 CURUÇA MARKA SPE06 EMPREENDIMENTOS E PARTICIPACOES LTDA MK SPE01 PE…" at bounding box center [326, 196] width 180 height 31
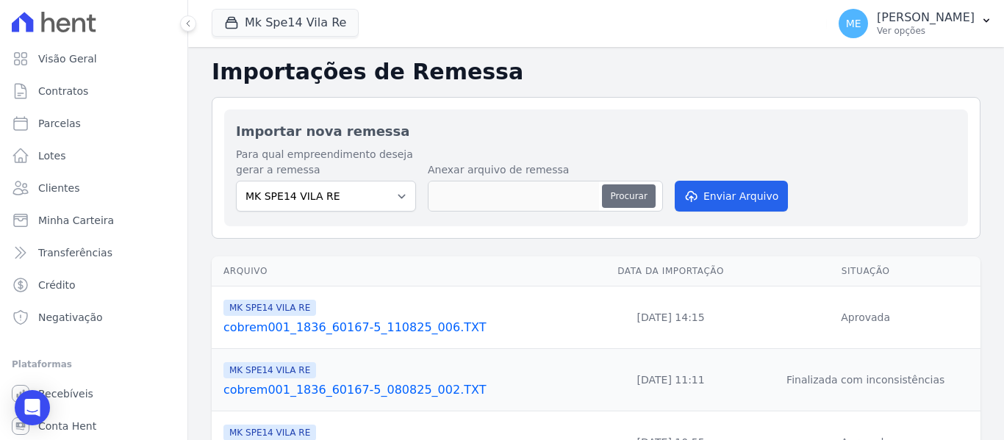
click at [623, 193] on button "Procurar" at bounding box center [628, 196] width 53 height 24
type input "cobrem001_1836_60167-5_110825_005.TXT"
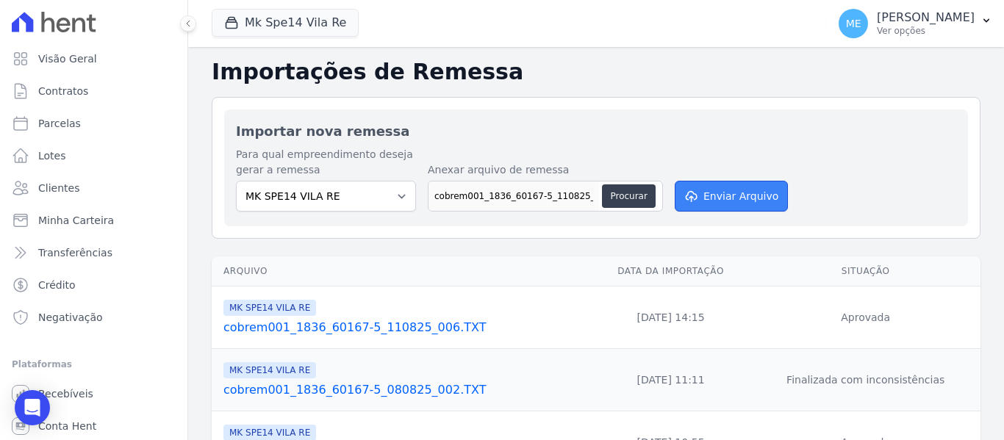
click at [716, 198] on button "Enviar Arquivo" at bounding box center [731, 196] width 113 height 31
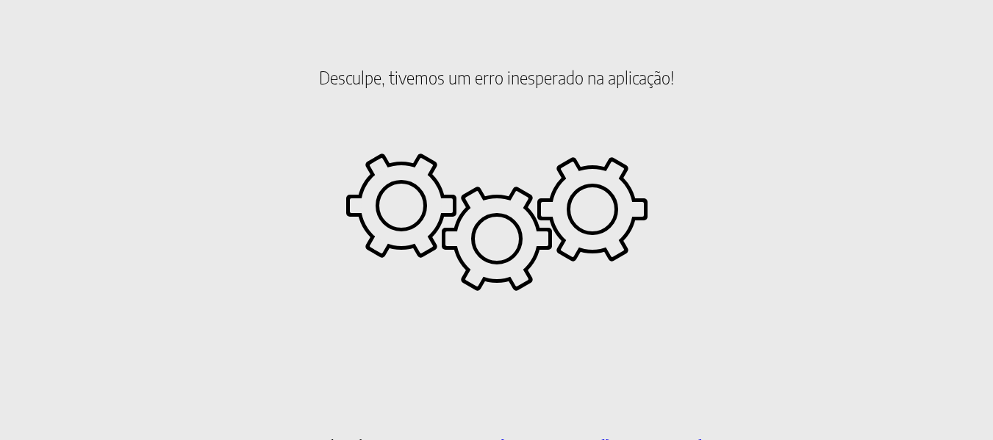
click at [332, 36] on h2 "Desculpe, tivemos um erro inesperado na aplicação!" at bounding box center [496, 77] width 981 height 125
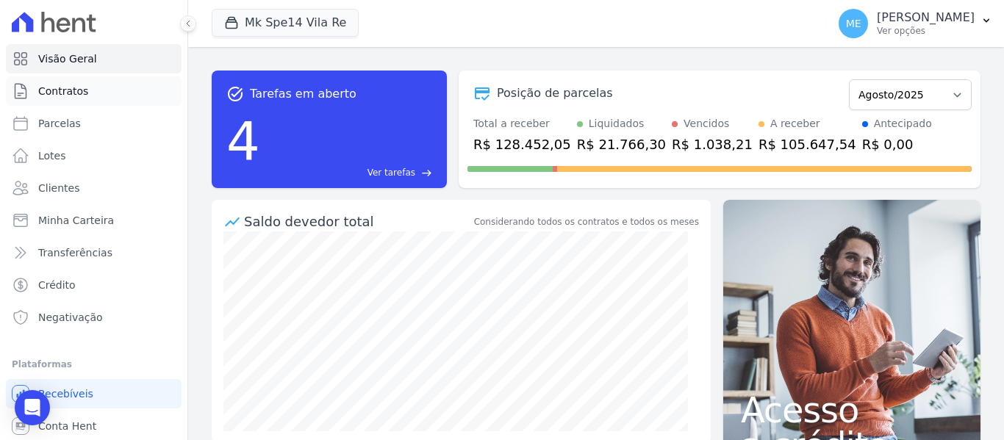
click at [92, 98] on link "Contratos" at bounding box center [94, 90] width 176 height 29
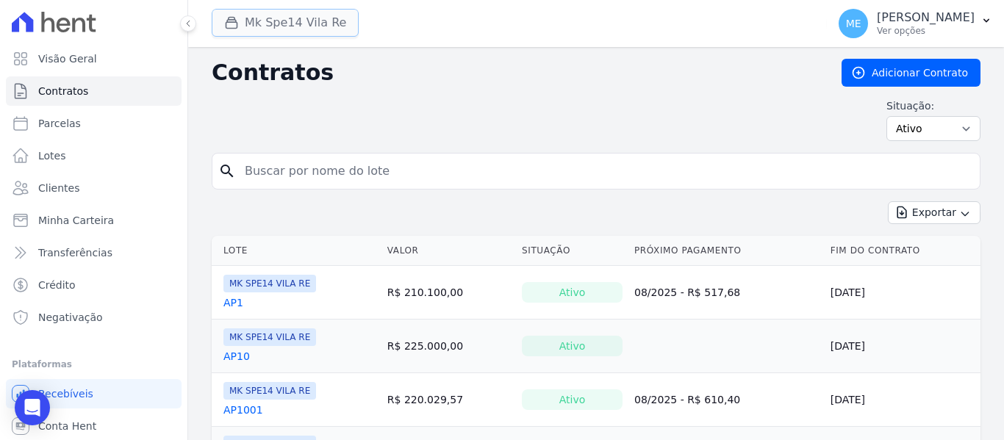
click at [306, 18] on button "Mk Spe14 Vila Re" at bounding box center [285, 23] width 147 height 28
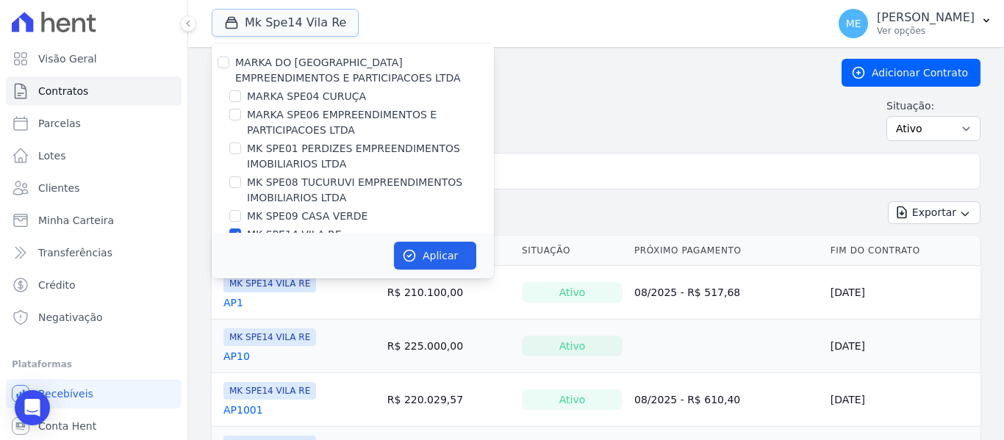
scroll to position [40, 0]
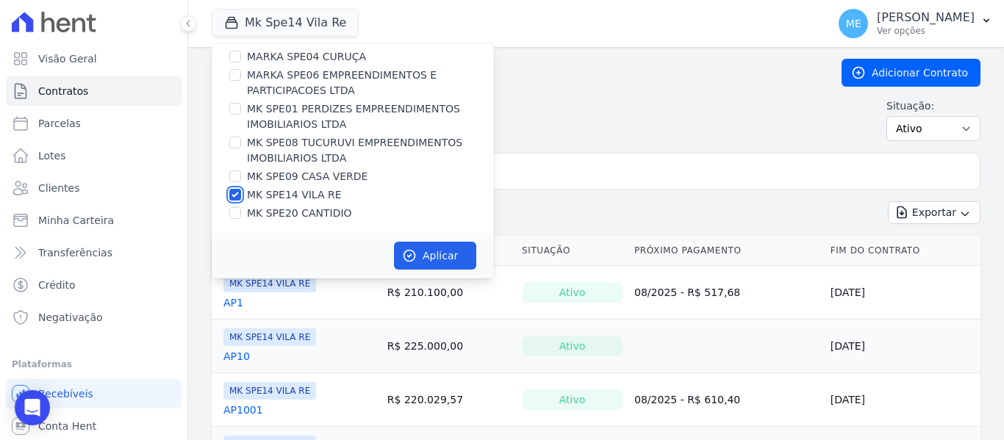
click at [231, 198] on input "MK SPE14 VILA RE" at bounding box center [235, 195] width 12 height 12
checkbox input "false"
click at [229, 212] on input "MK SPE20 CANTIDIO" at bounding box center [235, 213] width 12 height 12
checkbox input "true"
click at [408, 248] on icon "button" at bounding box center [409, 255] width 15 height 15
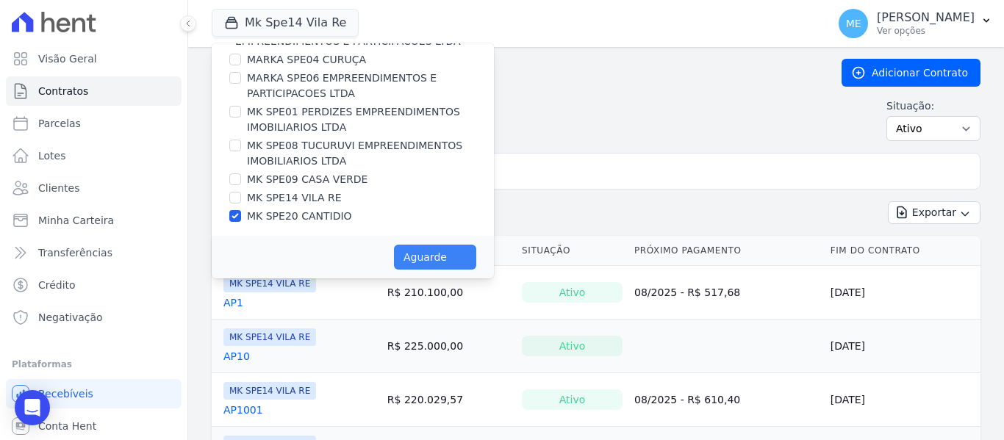
scroll to position [37, 0]
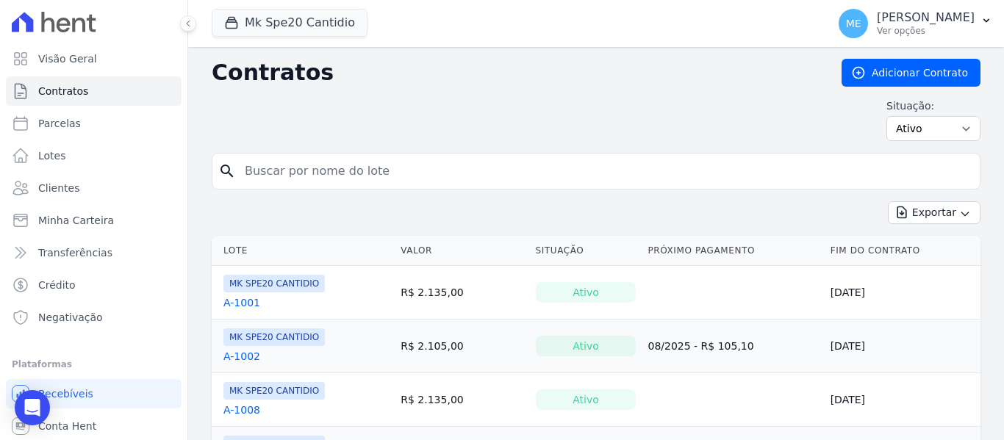
click at [449, 178] on input "search" at bounding box center [605, 171] width 738 height 29
type input "505"
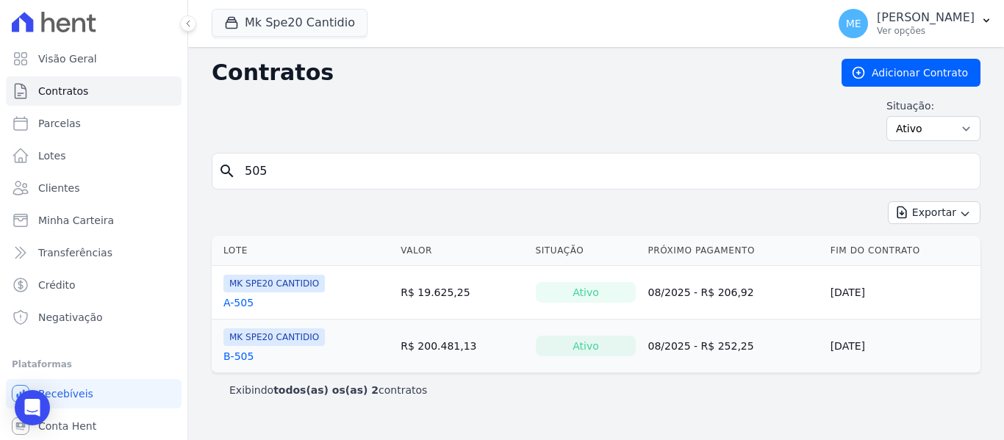
click at [240, 303] on link "A-505" at bounding box center [238, 302] width 30 height 15
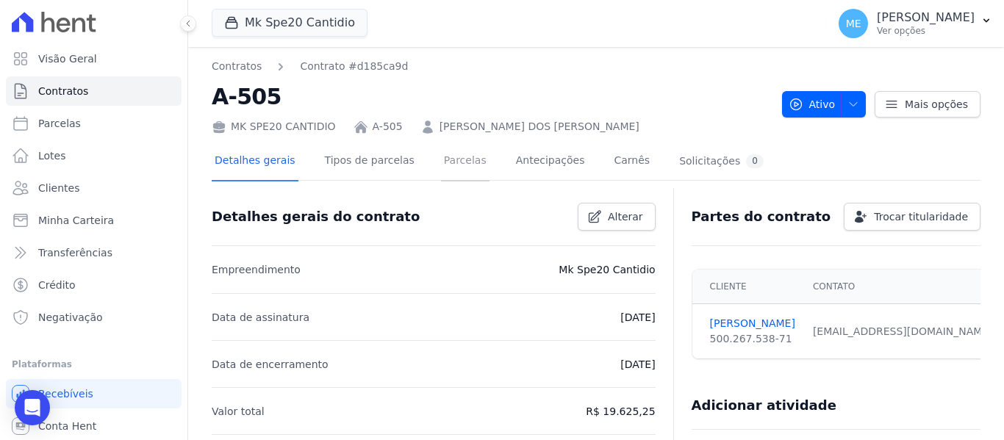
click at [444, 168] on link "Parcelas" at bounding box center [465, 162] width 48 height 39
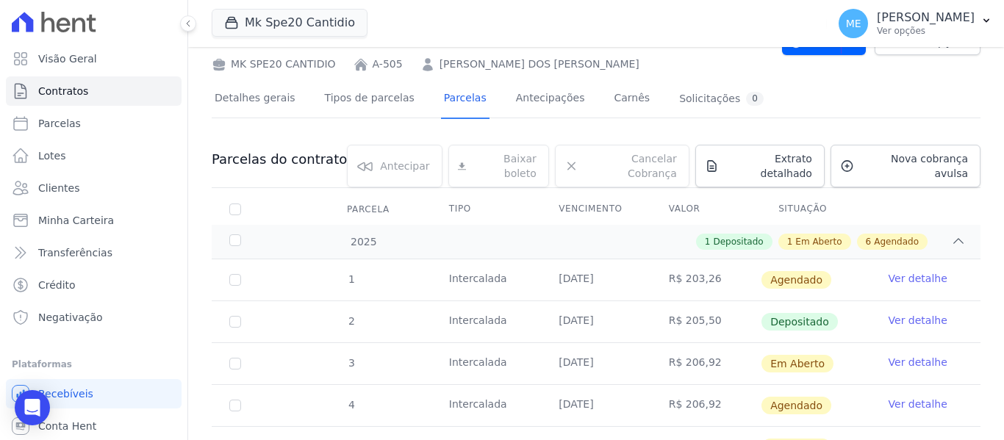
scroll to position [147, 0]
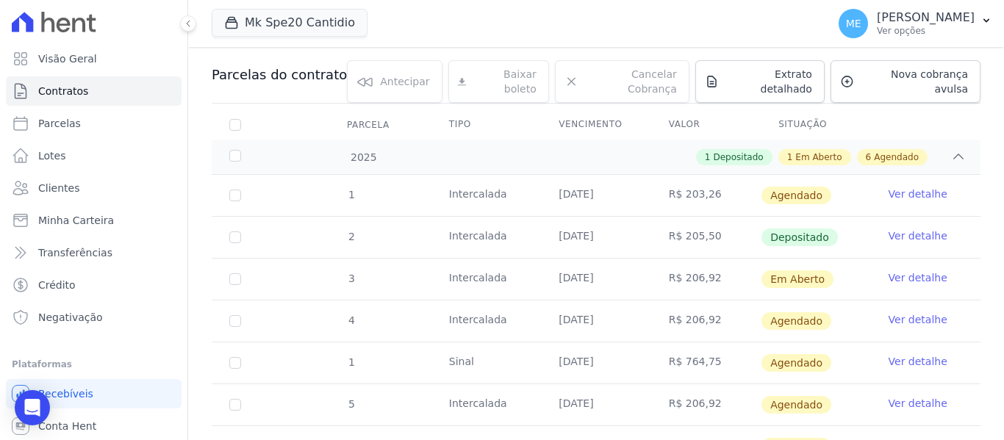
click at [888, 229] on link "Ver detalhe" at bounding box center [917, 236] width 59 height 15
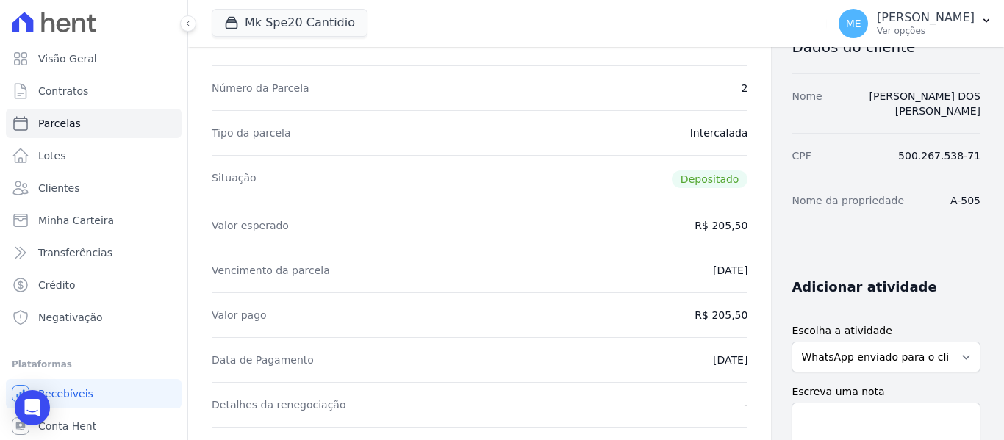
scroll to position [73, 0]
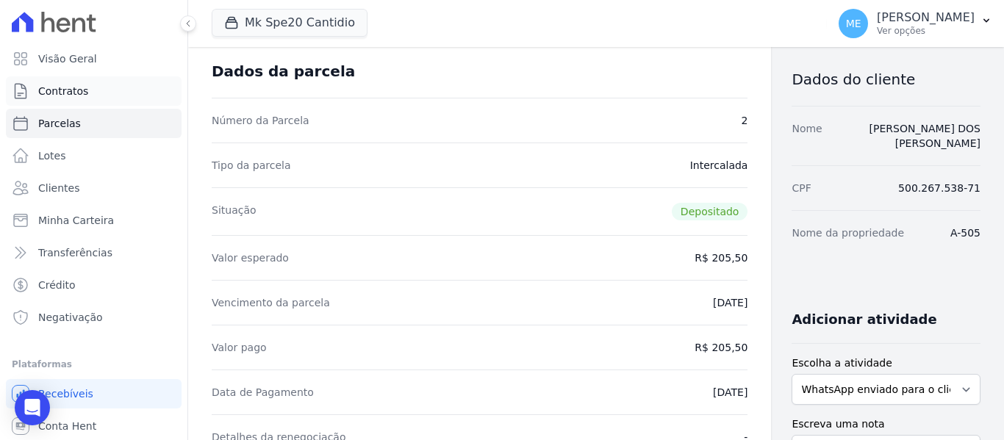
click at [60, 90] on span "Contratos" at bounding box center [63, 91] width 50 height 15
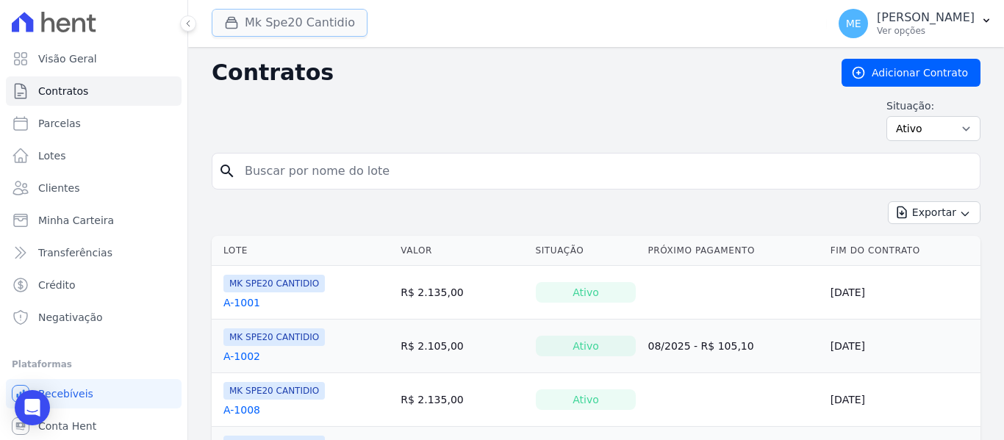
click at [312, 21] on button "Mk Spe20 Cantidio" at bounding box center [290, 23] width 156 height 28
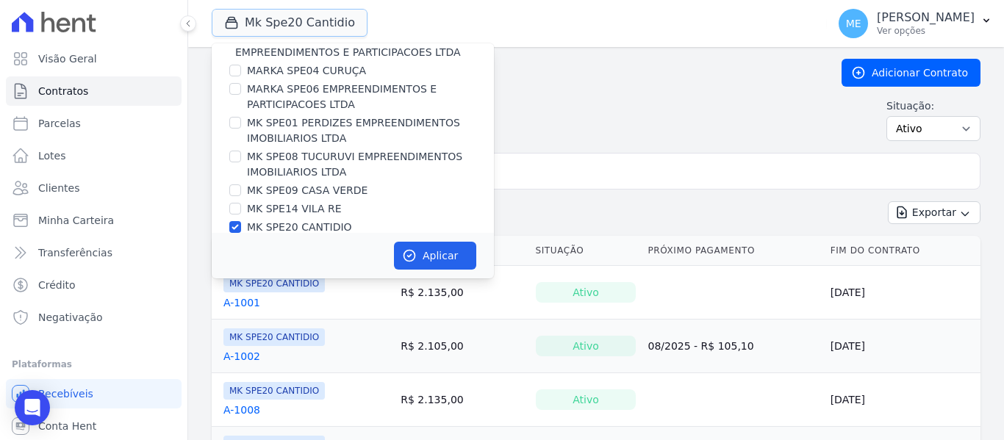
scroll to position [40, 0]
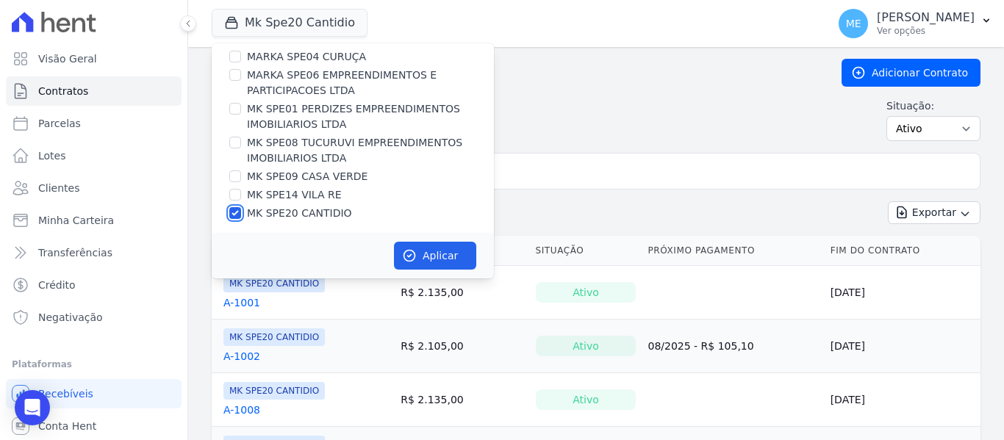
click at [239, 215] on input "MK SPE20 CANTIDIO" at bounding box center [235, 213] width 12 height 12
checkbox input "false"
click at [233, 195] on input "MK SPE14 VILA RE" at bounding box center [235, 195] width 12 height 12
checkbox input "true"
click at [428, 259] on button "Aplicar" at bounding box center [435, 256] width 82 height 28
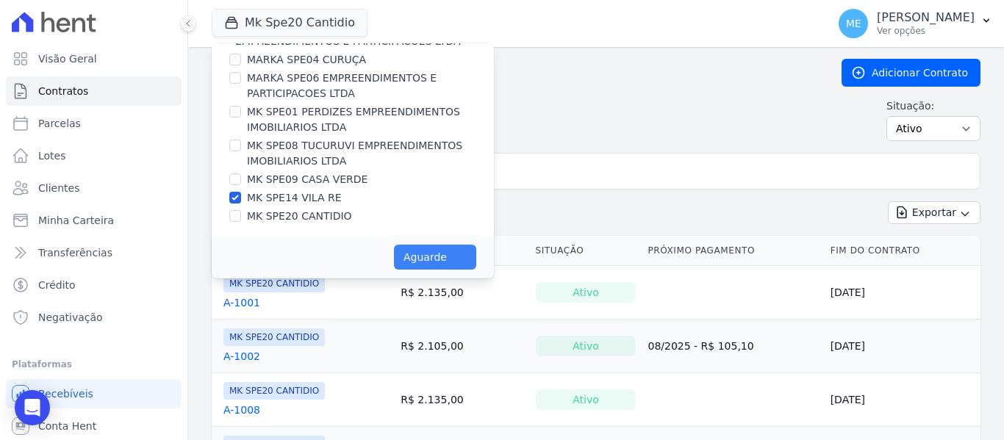
scroll to position [37, 0]
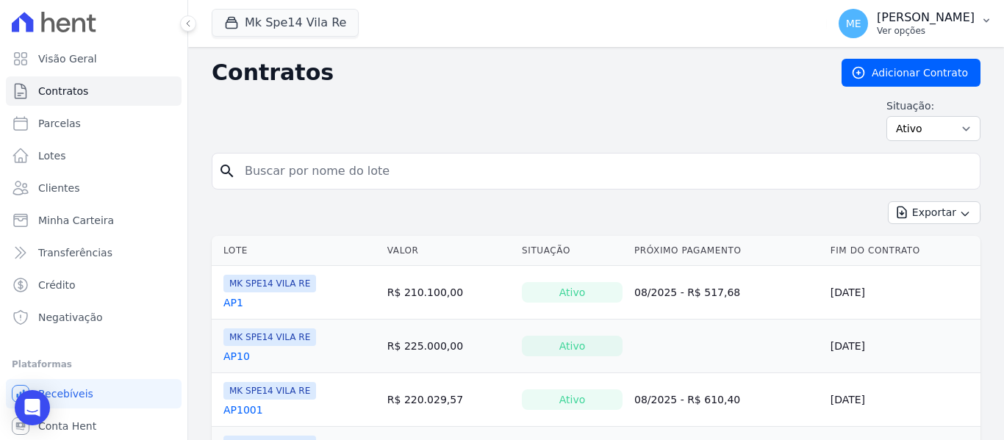
click at [983, 22] on icon "button" at bounding box center [986, 21] width 12 height 12
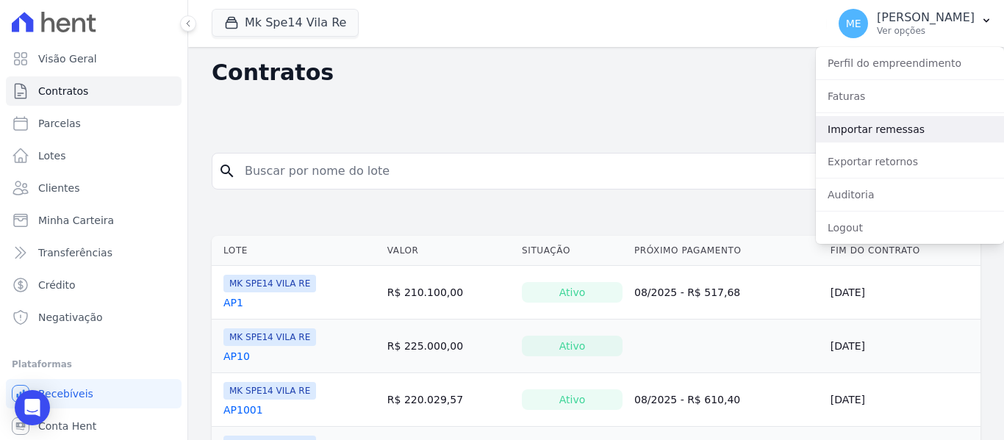
click at [841, 124] on link "Importar remessas" at bounding box center [910, 129] width 188 height 26
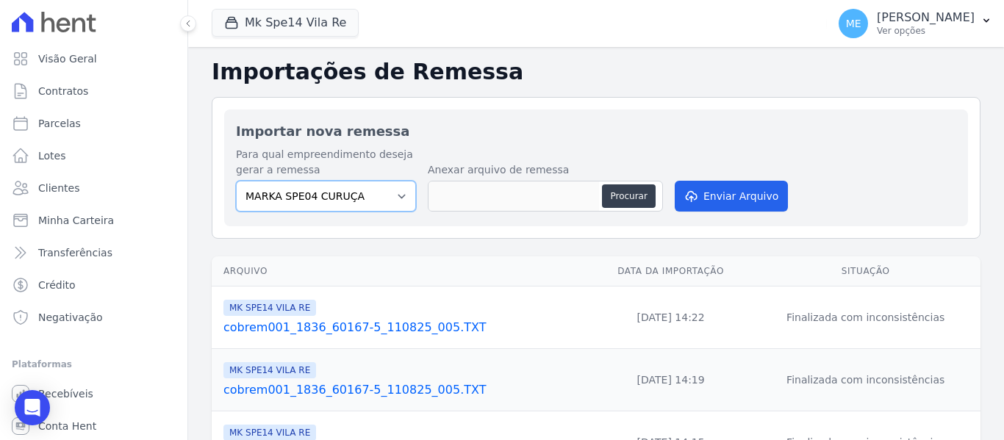
click at [398, 197] on select "MARKA SPE04 CURUÇA MARKA SPE06 EMPREENDIMENTOS E PARTICIPACOES LTDA MK SPE01 PE…" at bounding box center [326, 196] width 180 height 31
click at [400, 195] on select "MARKA SPE04 CURUÇA MARKA SPE06 EMPREENDIMENTOS E PARTICIPACOES LTDA MK SPE01 PE…" at bounding box center [326, 196] width 180 height 31
select select "39995bf4-9ae3-4619-a753-9d7f943d9086"
click at [236, 181] on select "MARKA SPE04 CURUÇA MARKA SPE06 EMPREENDIMENTOS E PARTICIPACOES LTDA MK SPE01 PE…" at bounding box center [326, 196] width 180 height 31
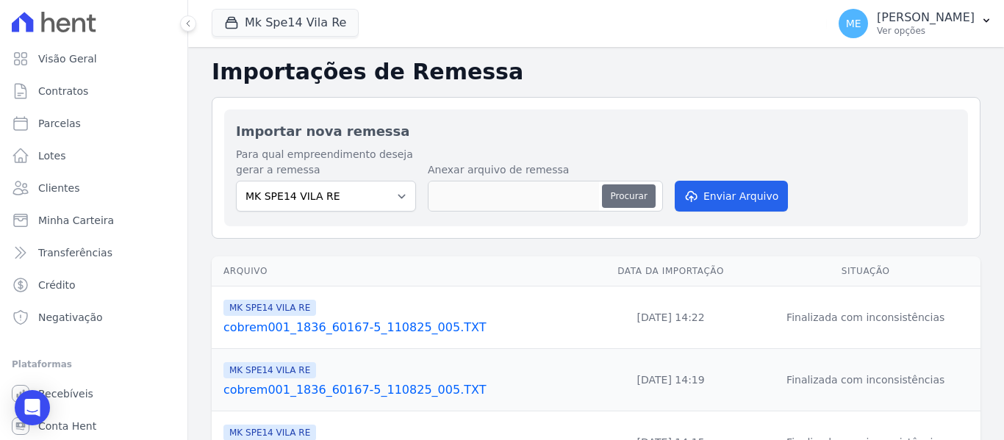
click at [612, 191] on button "Procurar" at bounding box center [628, 196] width 53 height 24
type input "cobrem001_1836_60167-5_110825_005.TXT"
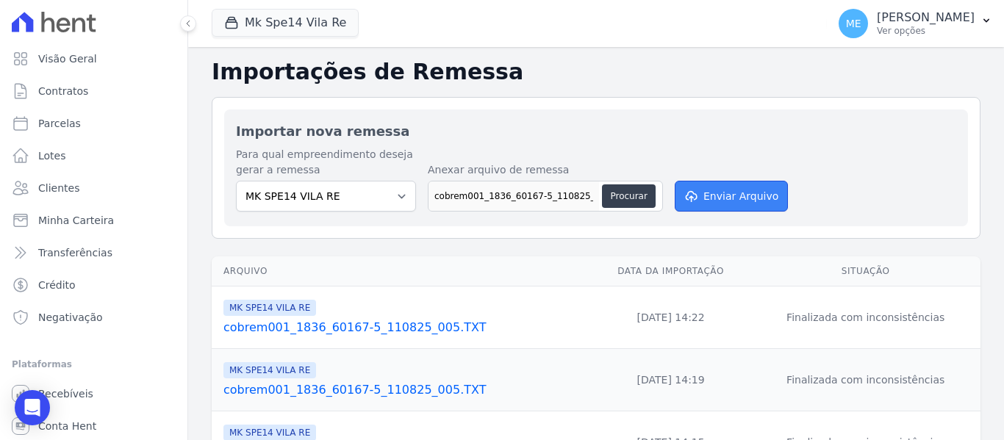
click at [747, 196] on button "Enviar Arquivo" at bounding box center [731, 196] width 113 height 31
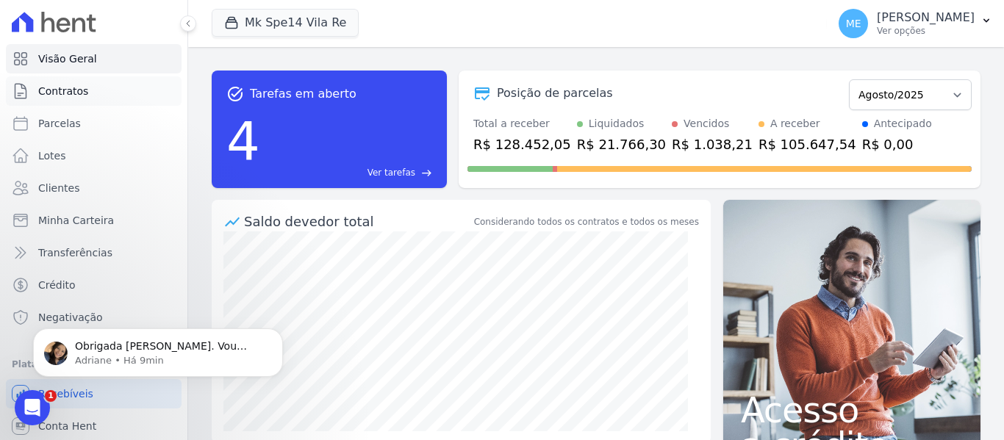
click at [68, 95] on span "Contratos" at bounding box center [63, 91] width 50 height 15
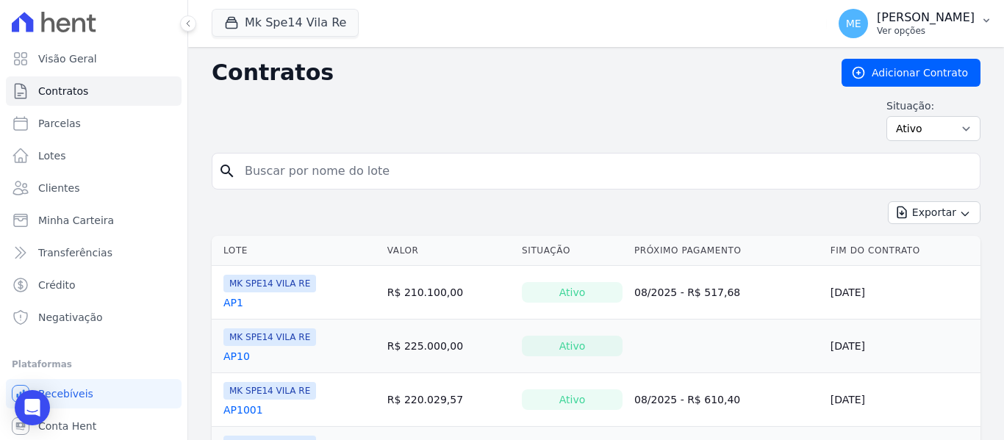
click at [990, 14] on button "ME [PERSON_NAME] Ver opções" at bounding box center [915, 23] width 177 height 41
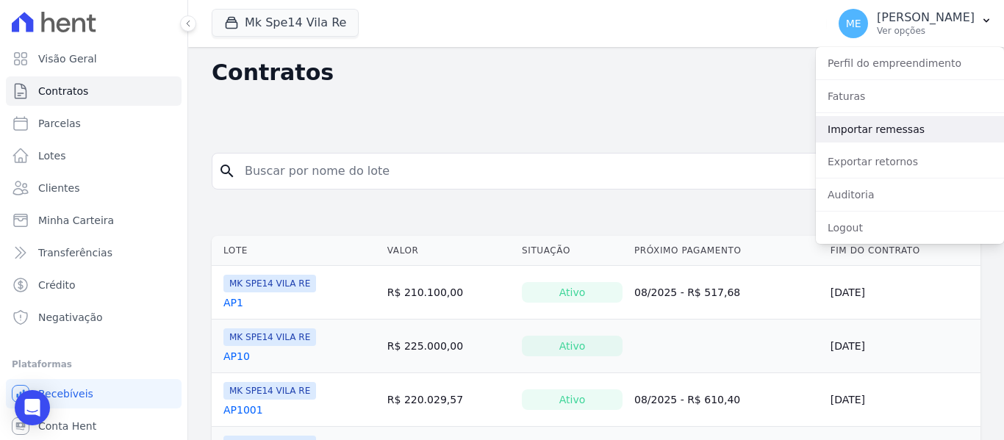
click at [863, 127] on link "Importar remessas" at bounding box center [910, 129] width 188 height 26
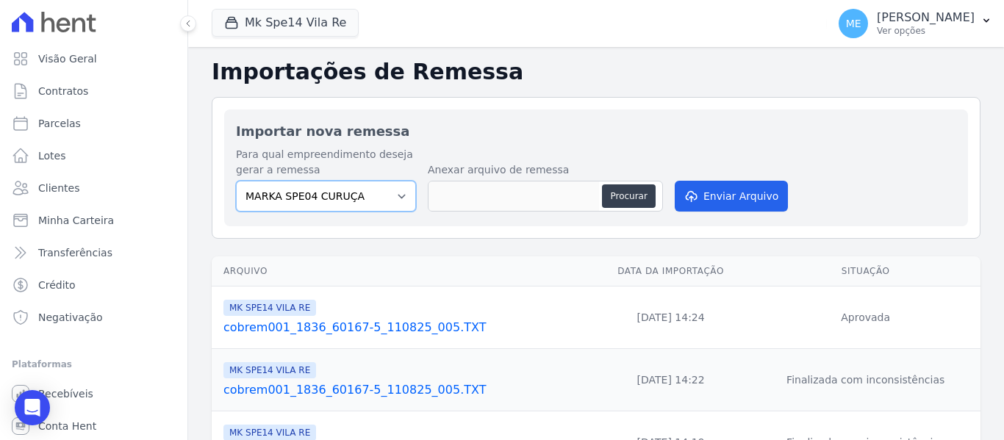
click at [399, 201] on select "MARKA SPE04 CURUÇA MARKA SPE06 EMPREENDIMENTOS E PARTICIPACOES LTDA MK SPE01 PE…" at bounding box center [326, 196] width 180 height 31
select select "39995bf4-9ae3-4619-a753-9d7f943d9086"
click at [236, 181] on select "MARKA SPE04 CURUÇA MARKA SPE06 EMPREENDIMENTOS E PARTICIPACOES LTDA MK SPE01 PE…" at bounding box center [326, 196] width 180 height 31
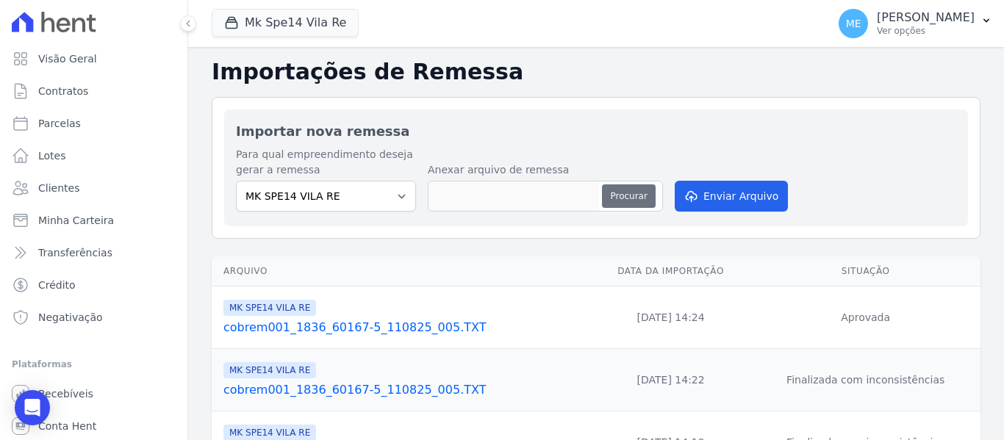
click at [637, 192] on button "Procurar" at bounding box center [628, 196] width 53 height 24
type input "cobrem001_1836_60167-5_110825_004.TXT"
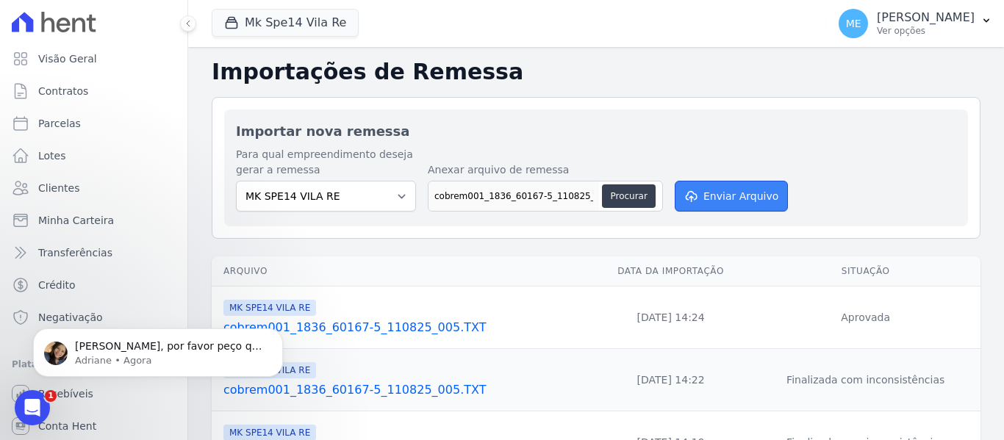
click at [741, 202] on button "Enviar Arquivo" at bounding box center [731, 196] width 113 height 31
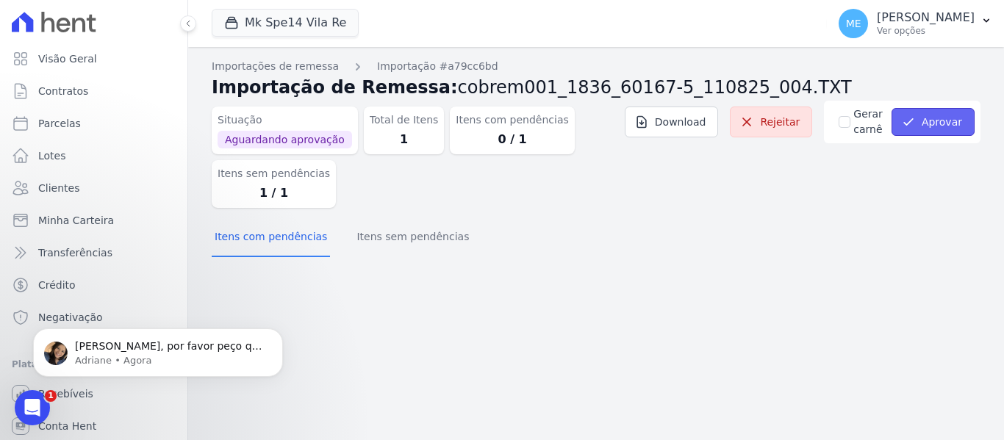
click at [927, 118] on button "Aprovar" at bounding box center [932, 122] width 83 height 28
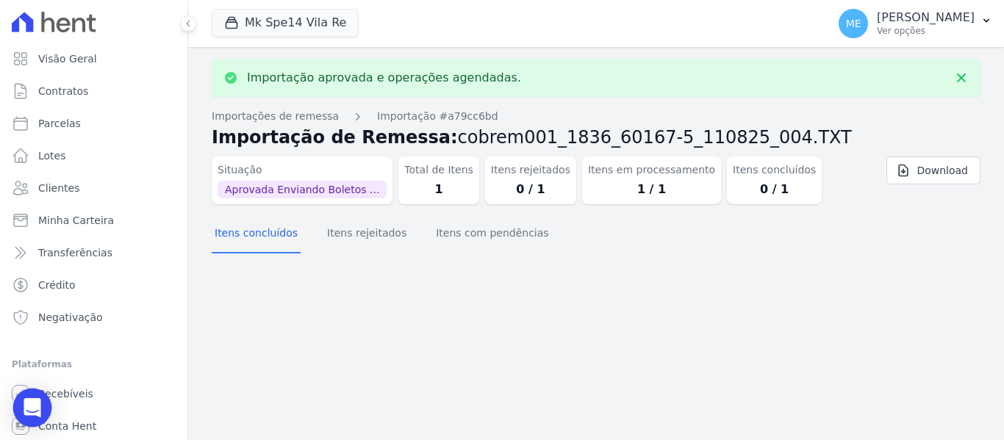
click at [37, 412] on icon "Open Intercom Messenger" at bounding box center [32, 407] width 17 height 19
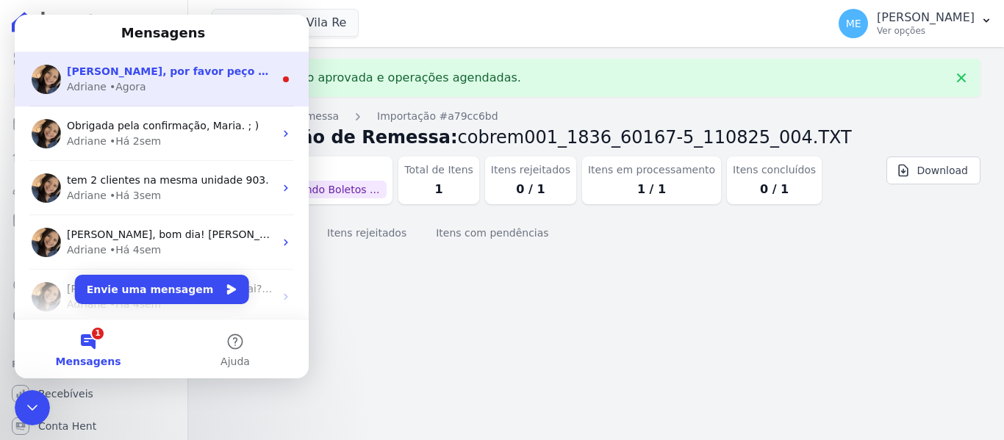
click at [226, 93] on div "Adriane • Agora" at bounding box center [170, 86] width 207 height 15
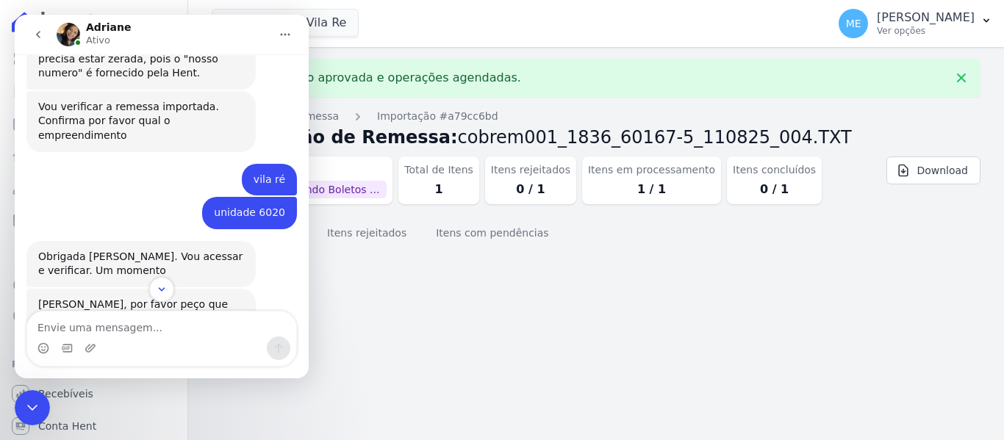
scroll to position [571, 0]
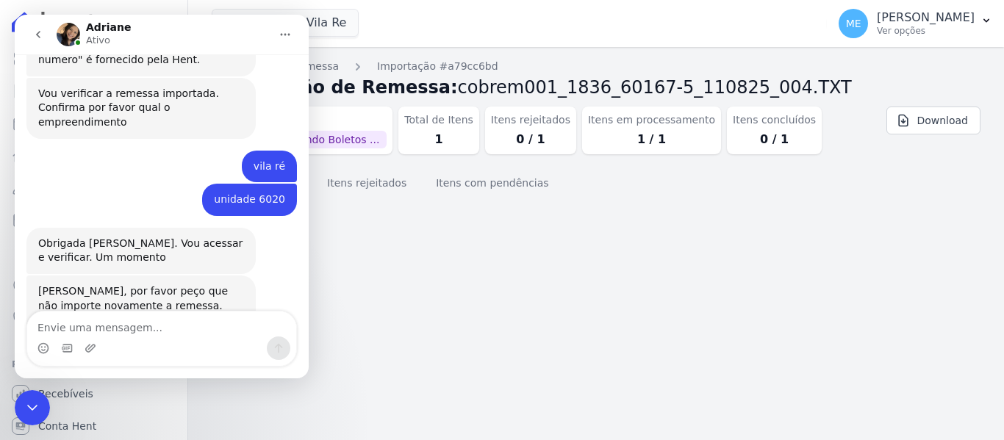
click at [156, 324] on textarea "Envie uma mensagem..." at bounding box center [161, 324] width 269 height 25
type textarea "ok"
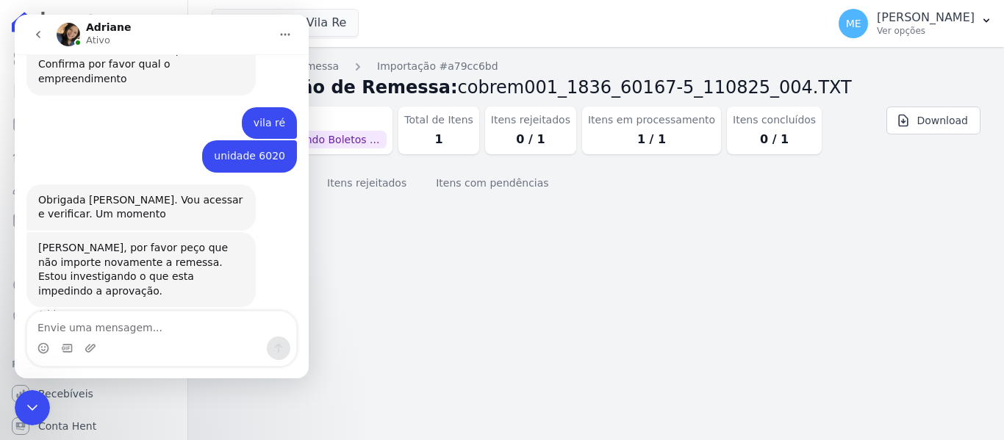
scroll to position [615, 0]
click at [539, 245] on div "Importação aprovada e operações agendadas. Importações de remessa Importação #a…" at bounding box center [596, 243] width 816 height 393
click at [20, 411] on div "Encerramento do Messenger da Intercom" at bounding box center [32, 407] width 35 height 35
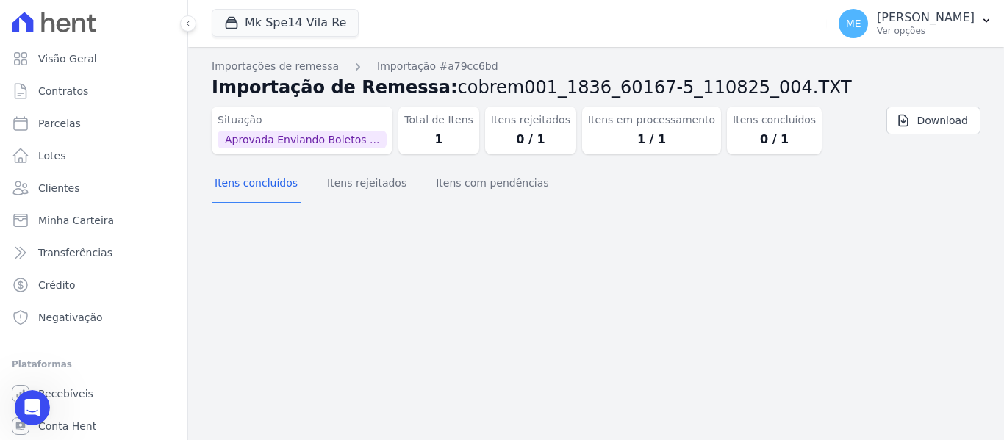
click at [935, 209] on section "Itens concluídos Itens rejeitados Itens com pendências" at bounding box center [596, 188] width 769 height 45
click at [52, 80] on link "Contratos" at bounding box center [94, 90] width 176 height 29
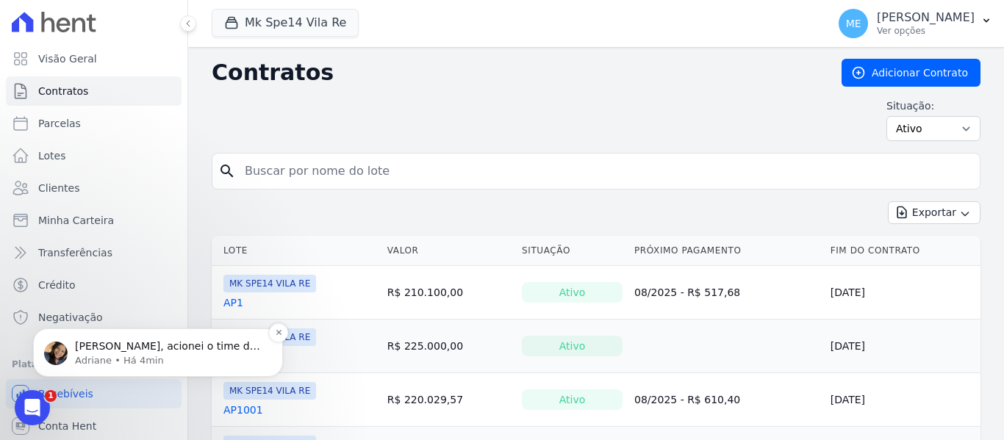
click at [95, 345] on p "Maria, acionei o time de tech para verificar. Assim que tiver o retorno aviso v…" at bounding box center [170, 346] width 190 height 15
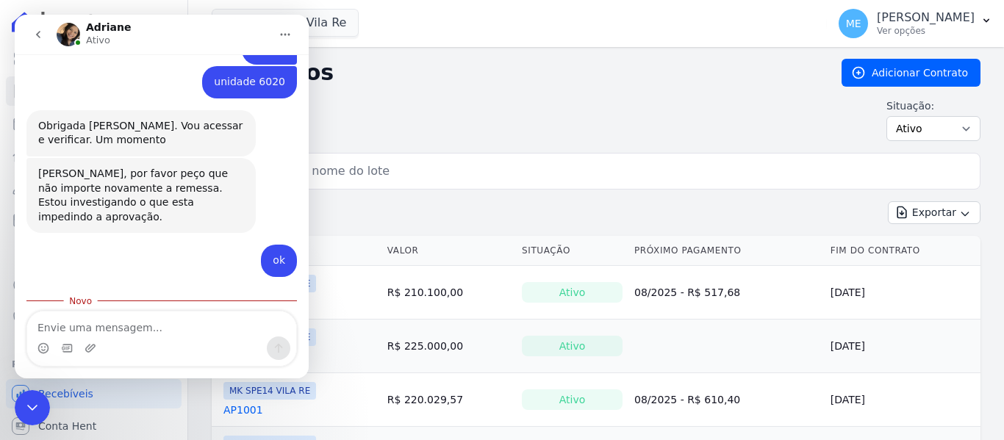
scroll to position [697, 0]
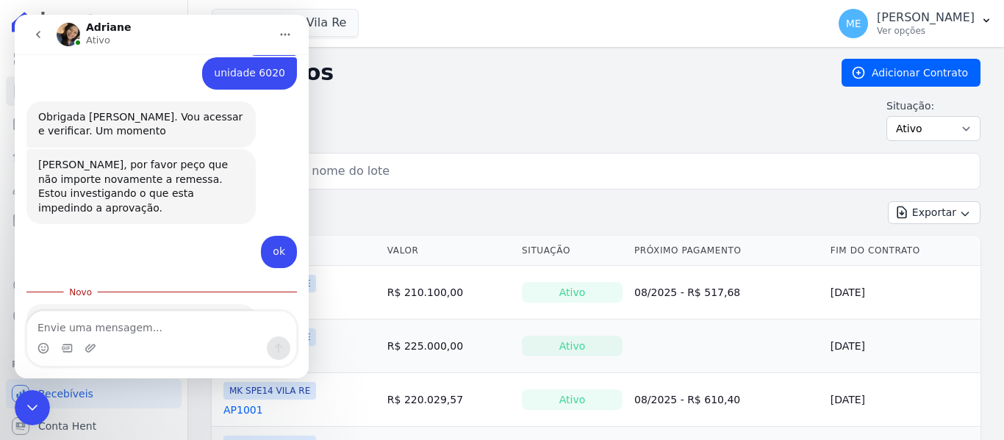
click at [105, 323] on textarea "Envie uma mensagem..." at bounding box center [161, 324] width 269 height 25
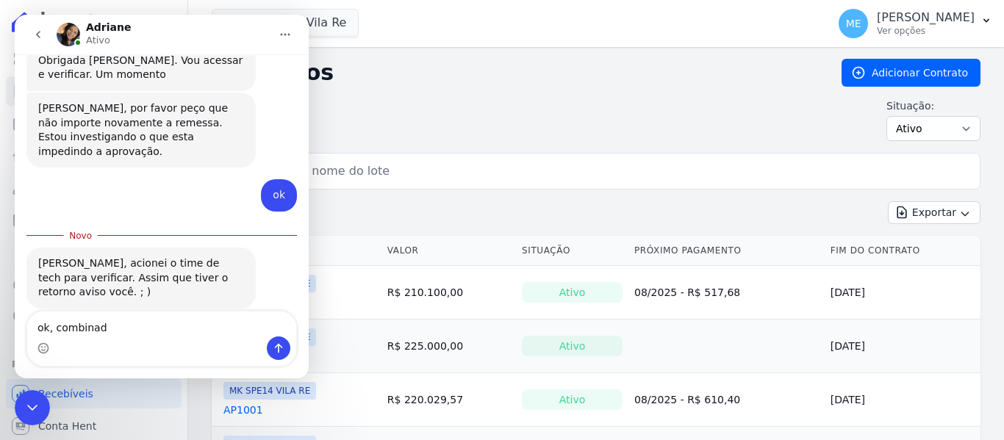
type textarea "ok, combinado"
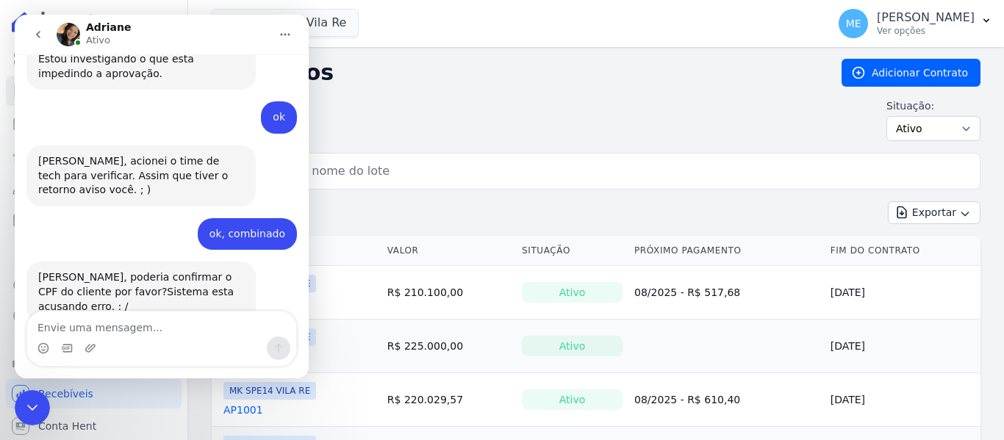
scroll to position [775, 0]
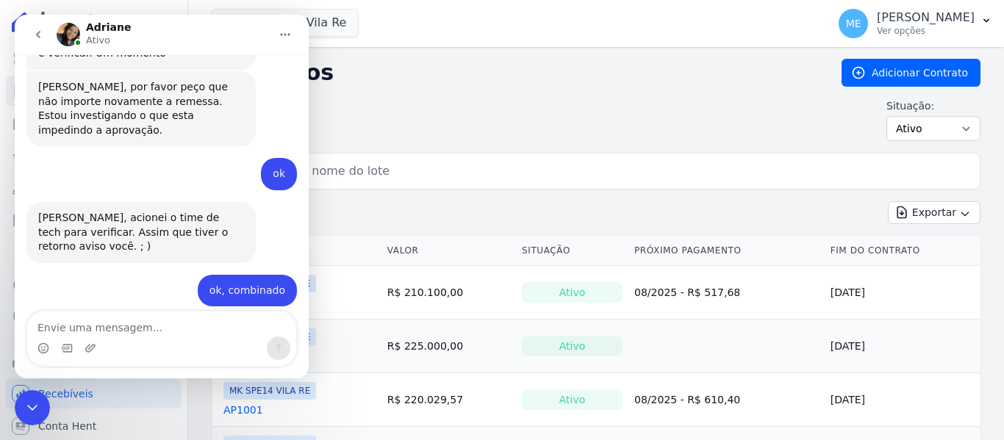
click at [155, 331] on textarea "Envie uma mensagem..." at bounding box center [161, 324] width 269 height 25
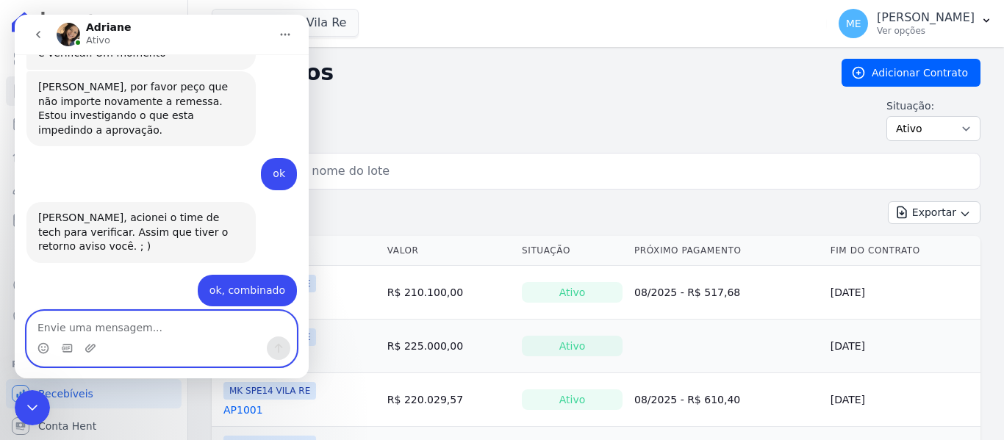
click at [145, 329] on textarea "Envie uma mensagem..." at bounding box center [161, 324] width 269 height 25
type textarea "876.944.970-84"
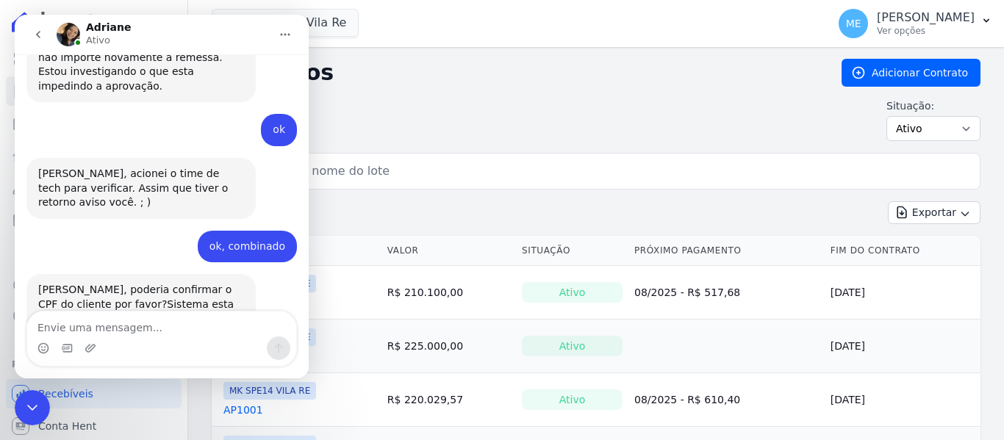
click at [483, 108] on div "Situação: Ativo Todos Pausado Distratado Rascunho Expirado Encerrado" at bounding box center [596, 119] width 769 height 43
drag, startPoint x: 561, startPoint y: 93, endPoint x: 408, endPoint y: 14, distance: 171.9
click at [550, 93] on div "Contratos Adicionar Contrato Situação: Ativo Todos Pausado Distratado Rascunho …" at bounding box center [596, 106] width 769 height 94
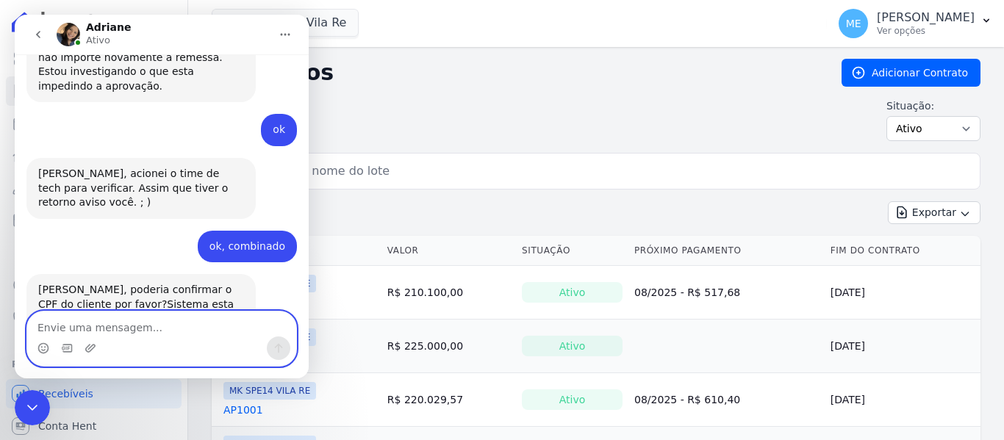
click at [143, 331] on textarea "Envie uma mensagem..." at bounding box center [161, 324] width 269 height 25
click at [65, 325] on textarea "o cpf dele esta CADASTRADO NOM SISTREMA" at bounding box center [161, 324] width 269 height 25
drag, startPoint x: 247, startPoint y: 322, endPoint x: -424, endPoint y: 212, distance: 679.8
click html "Adriane Ativo boa tarde Maria • Há 33min estou tentando emitir boleto oara clin…"
type textarea "O"
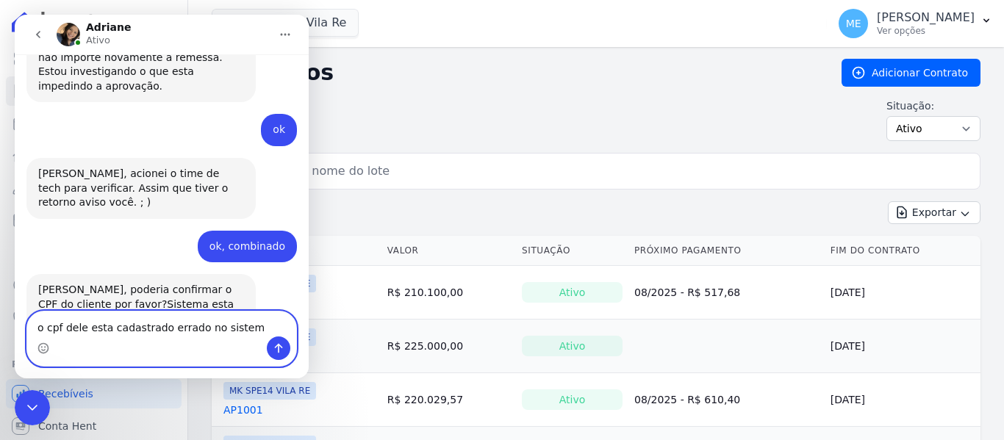
type textarea "o cpf dele esta cadastrado errado no sistema"
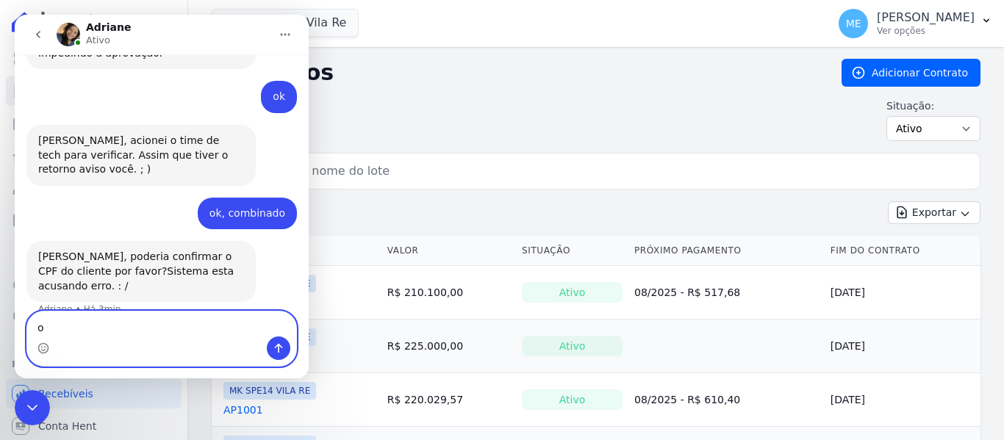
type textarea "o"
click at [198, 331] on textarea "Envie uma mensagem..." at bounding box center [161, 324] width 269 height 25
type textarea "o correto é 425.054.668-31"
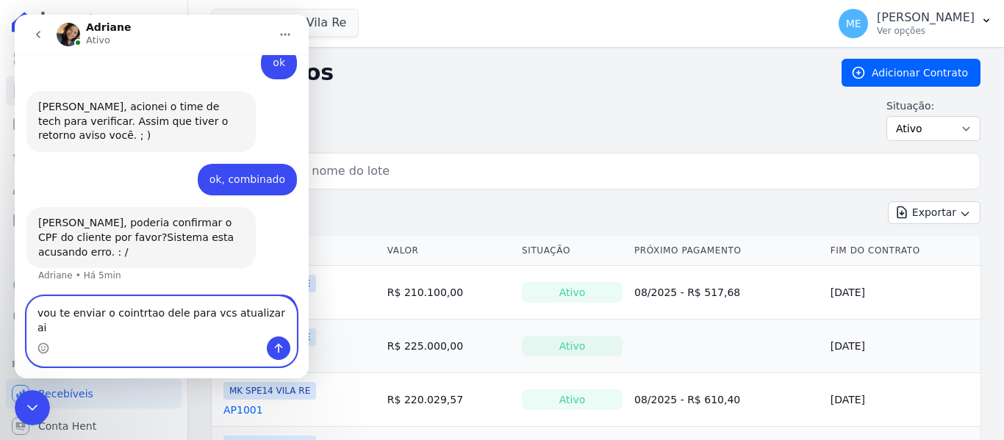
click at [145, 329] on textarea "vou te enviar o cointrtao dele para vcs atualizar ai" at bounding box center [161, 317] width 269 height 40
type textarea "vou te enviar o contrato dele para vcs atualizar ai"
click at [263, 329] on textarea "vou te enviar o contrato dele para vcs atualizar ai" at bounding box center [161, 317] width 269 height 40
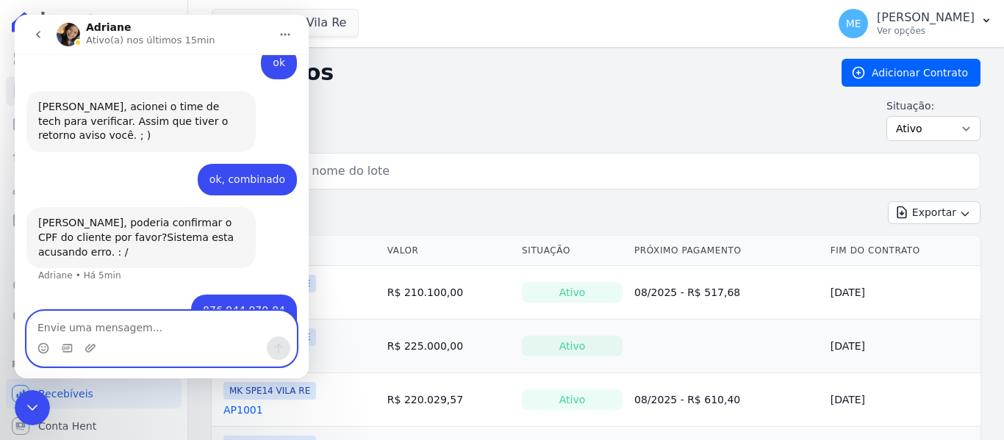
scroll to position [934, 0]
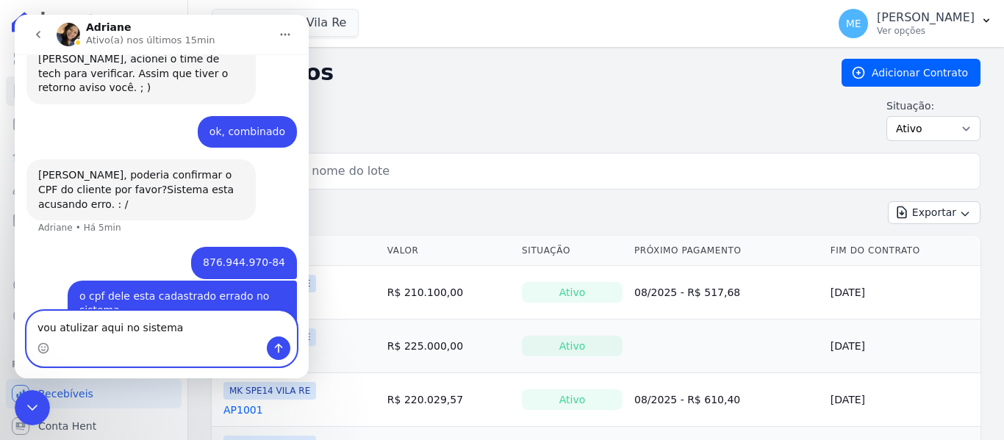
click at [92, 334] on textarea "vou atulizar aqui no sistema" at bounding box center [161, 324] width 269 height 25
type textarea "vou atualizar aqui no sistema"
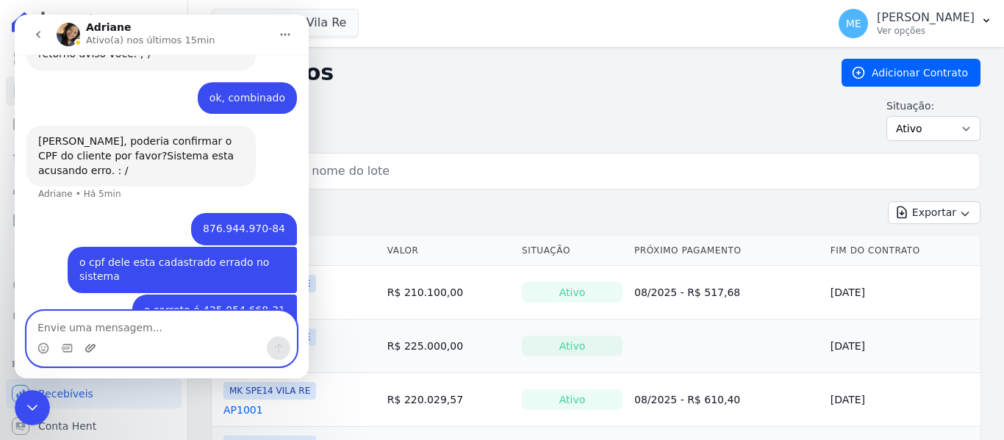
click at [88, 349] on icon "Upload do anexo" at bounding box center [90, 348] width 10 height 8
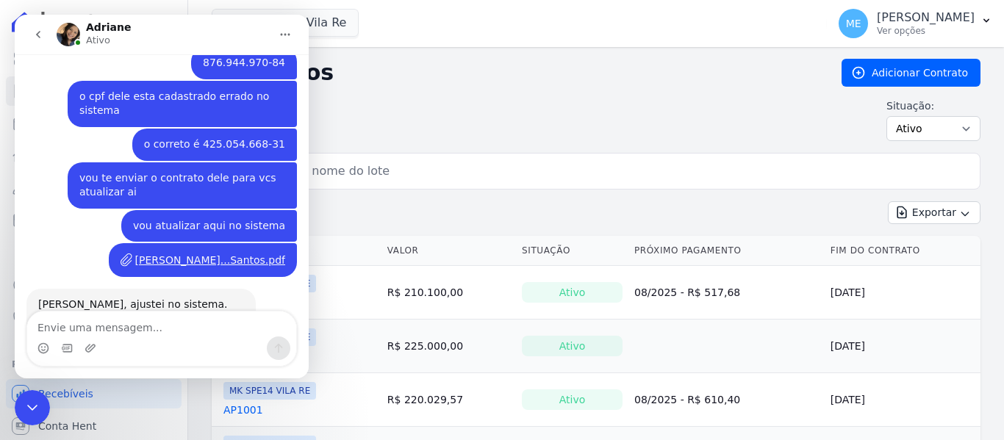
scroll to position [1132, 0]
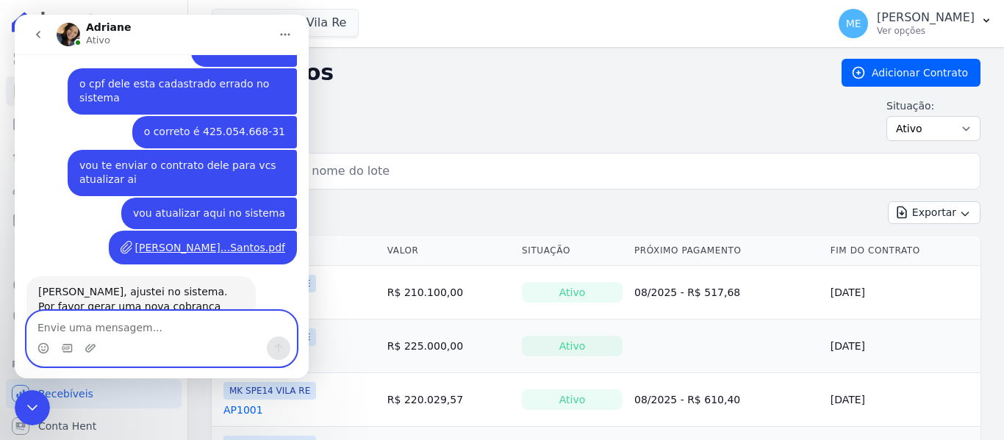
click at [106, 331] on textarea "Envie uma mensagem..." at bounding box center [161, 324] width 269 height 25
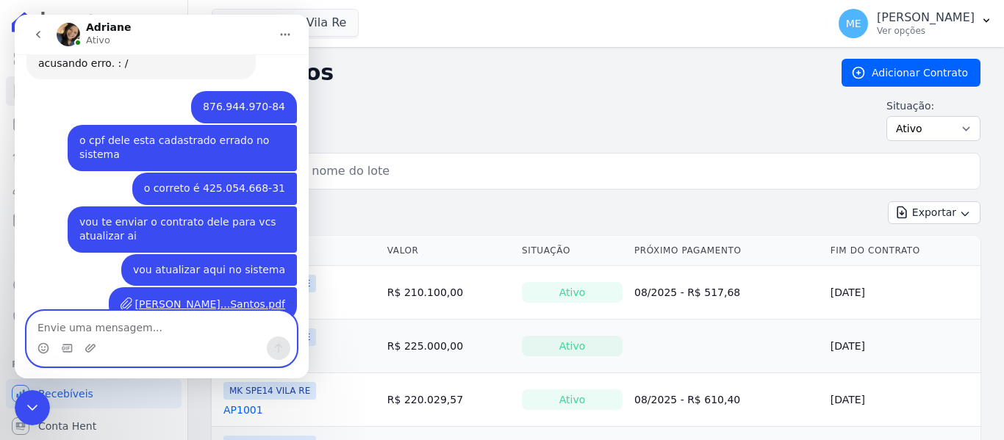
click at [177, 325] on textarea "Envie uma mensagem..." at bounding box center [161, 324] width 269 height 25
type textarea "ok."
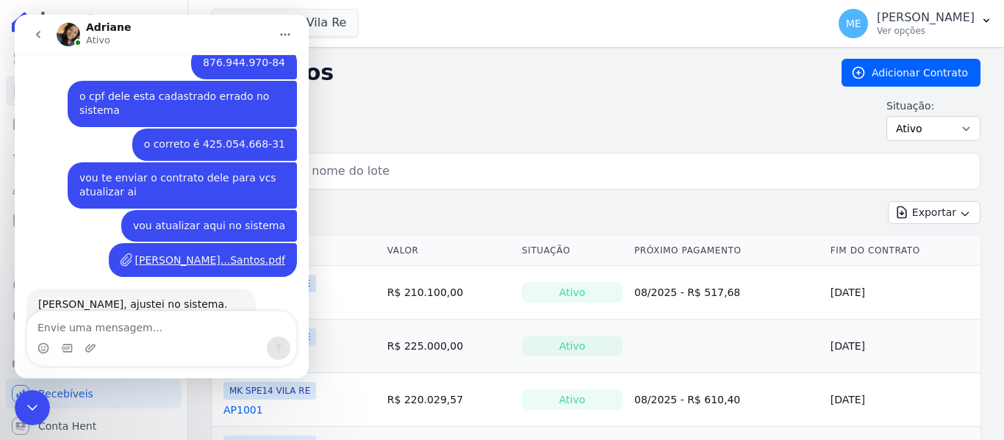
click at [33, 400] on icon "Encerramento do Messenger da Intercom" at bounding box center [33, 408] width 18 height 18
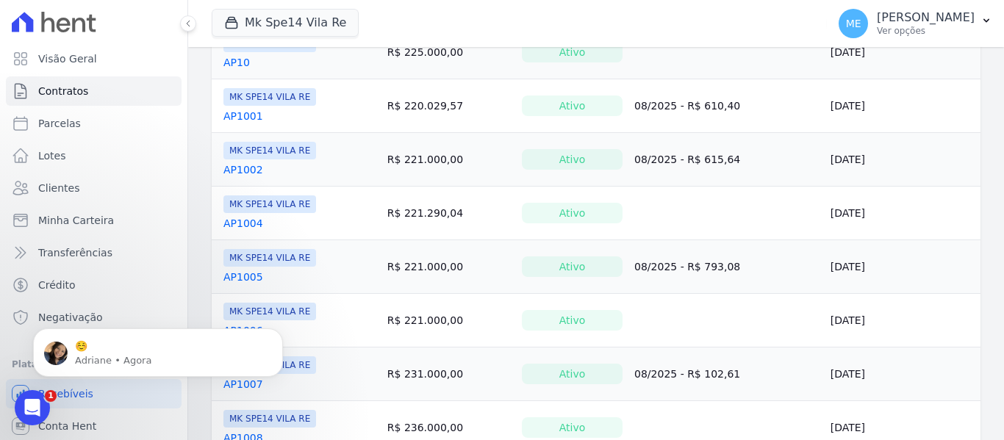
scroll to position [0, 0]
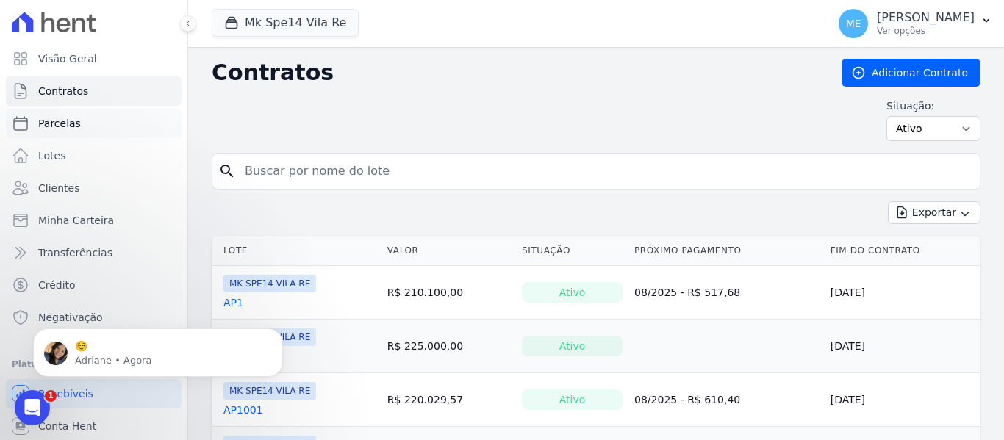
click at [73, 118] on span "Parcelas" at bounding box center [59, 123] width 43 height 15
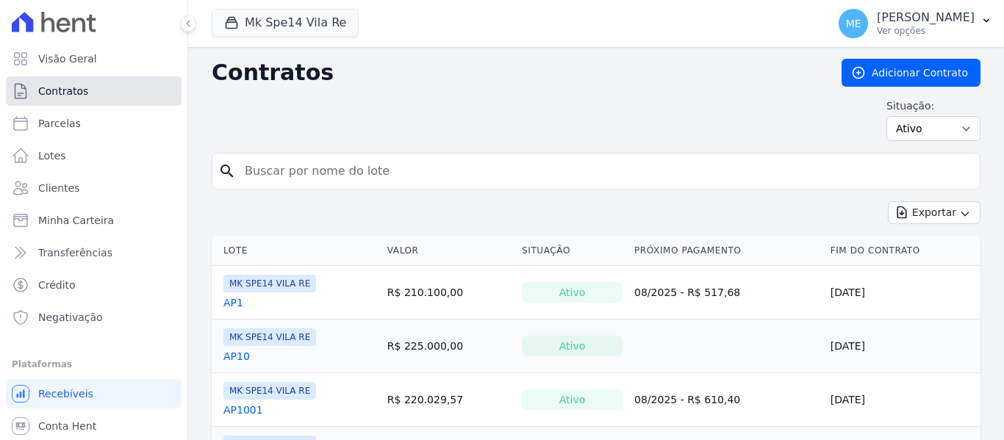
click at [71, 94] on span "Contratos" at bounding box center [63, 91] width 50 height 15
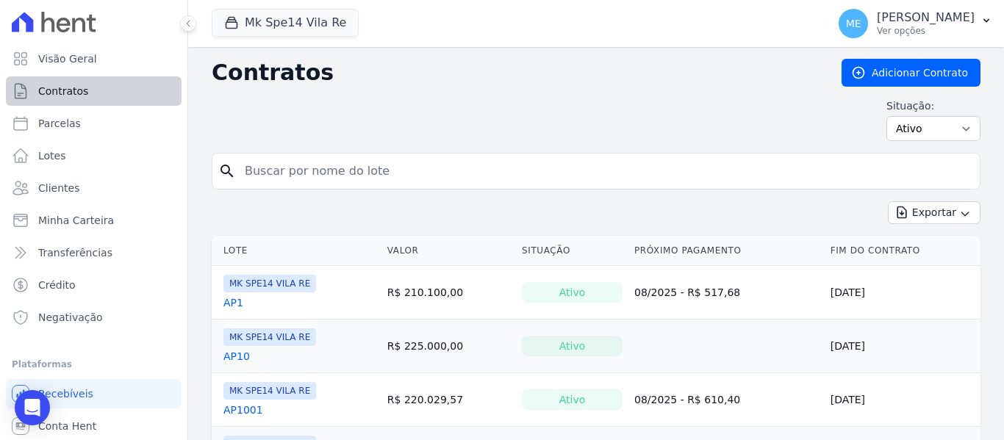
select select
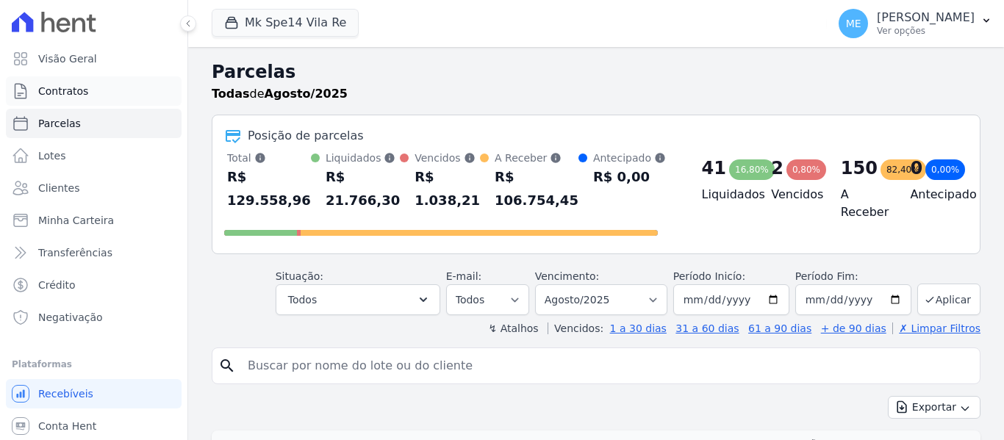
click at [65, 91] on span "Contratos" at bounding box center [63, 91] width 50 height 15
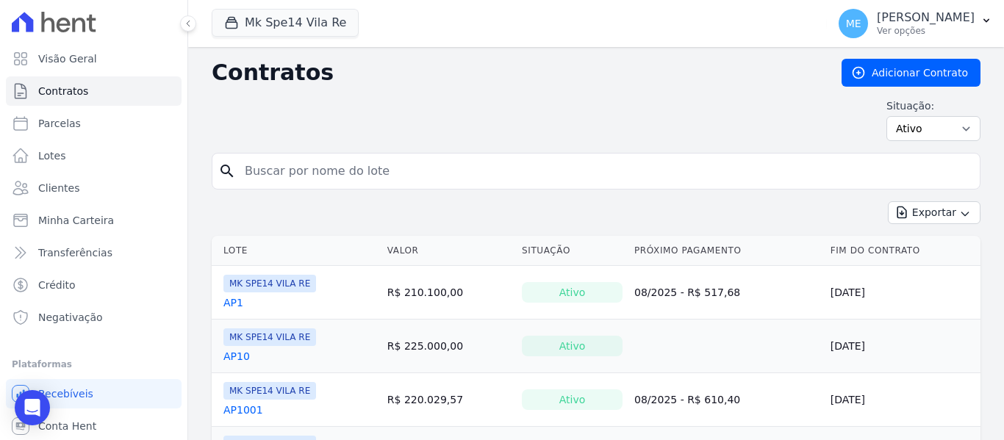
click at [310, 170] on input "search" at bounding box center [605, 171] width 738 height 29
type input "6020"
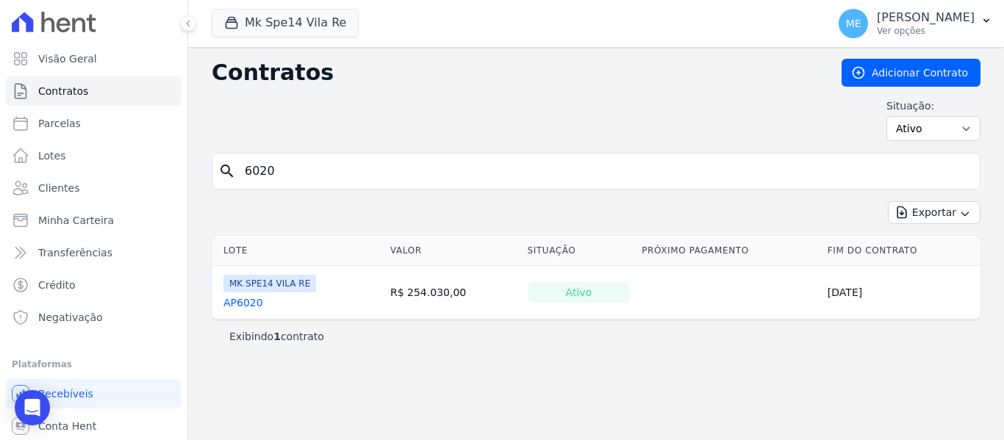
click at [259, 303] on div "AP6020" at bounding box center [269, 302] width 93 height 15
click at [258, 303] on link "AP6020" at bounding box center [243, 302] width 40 height 15
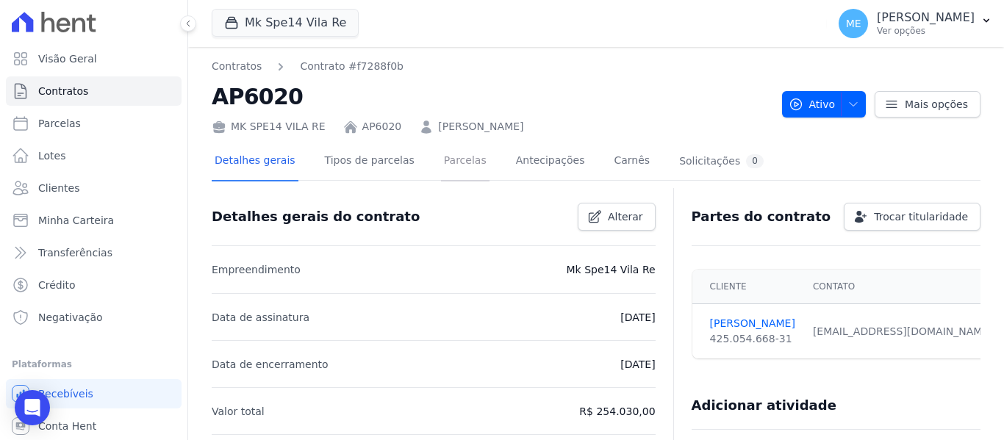
click at [455, 162] on link "Parcelas" at bounding box center [465, 162] width 48 height 39
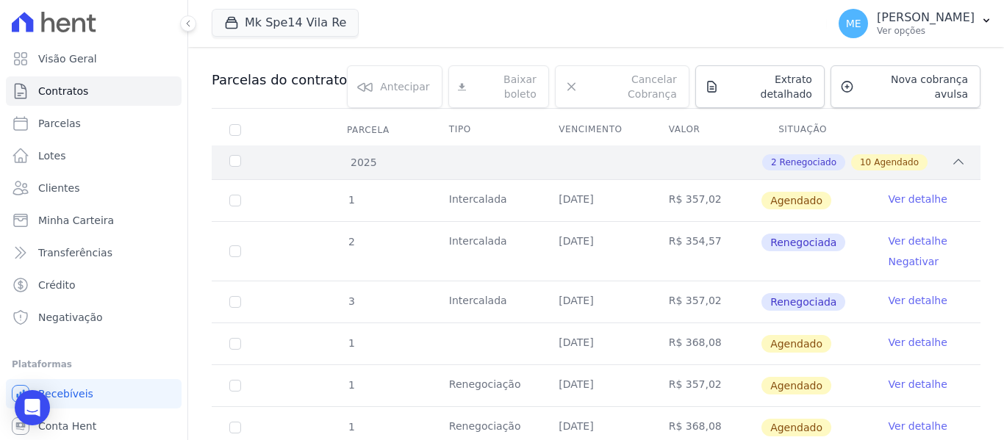
scroll to position [147, 0]
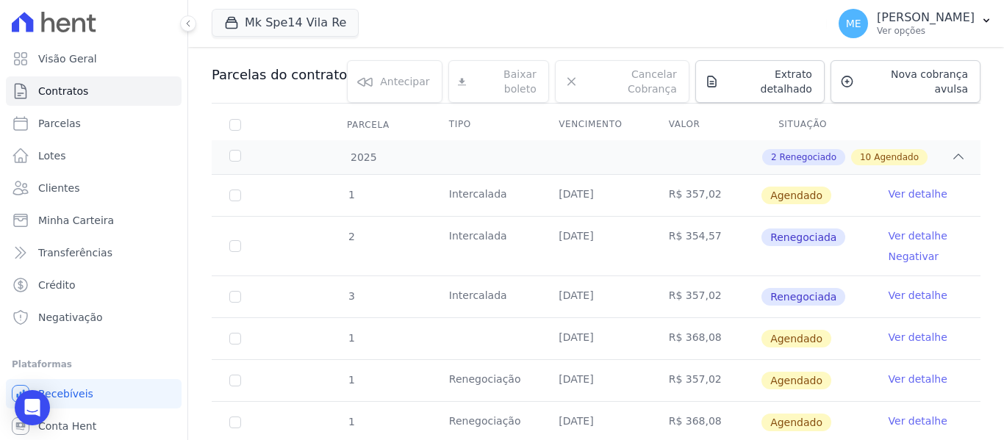
drag, startPoint x: 733, startPoint y: 4, endPoint x: 605, endPoint y: 32, distance: 130.7
click at [591, 29] on div "Mk Spe14 Vila Re MARKA DO BRASIL EMPREENDIMENTOS E PARTICIPACOES LTDA MARKA SPE…" at bounding box center [516, 23] width 609 height 48
click at [986, 21] on icon "button" at bounding box center [986, 21] width 12 height 12
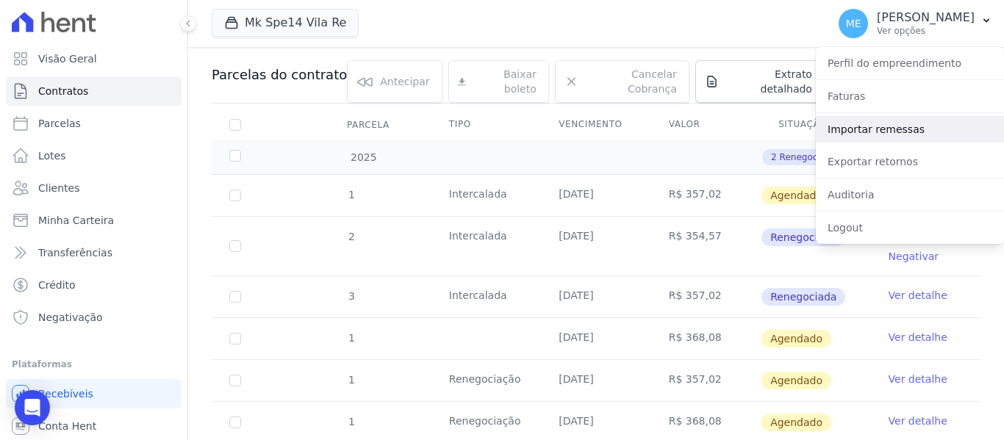
click at [882, 133] on link "Importar remessas" at bounding box center [910, 129] width 188 height 26
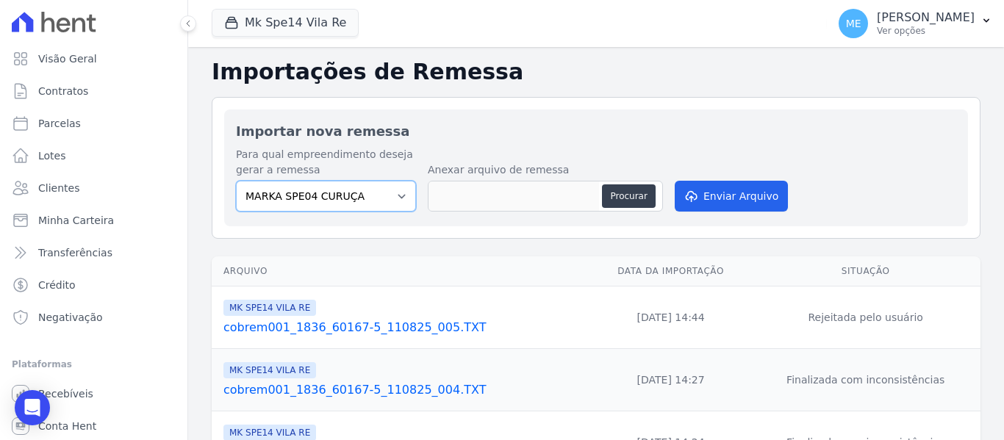
click at [401, 192] on select "MARKA SPE04 CURUÇA MARKA SPE06 EMPREENDIMENTOS E PARTICIPACOES LTDA MK SPE01 PE…" at bounding box center [326, 196] width 180 height 31
select select "39995bf4-9ae3-4619-a753-9d7f943d9086"
click at [236, 181] on select "MARKA SPE04 CURUÇA MARKA SPE06 EMPREENDIMENTOS E PARTICIPACOES LTDA MK SPE01 PE…" at bounding box center [326, 196] width 180 height 31
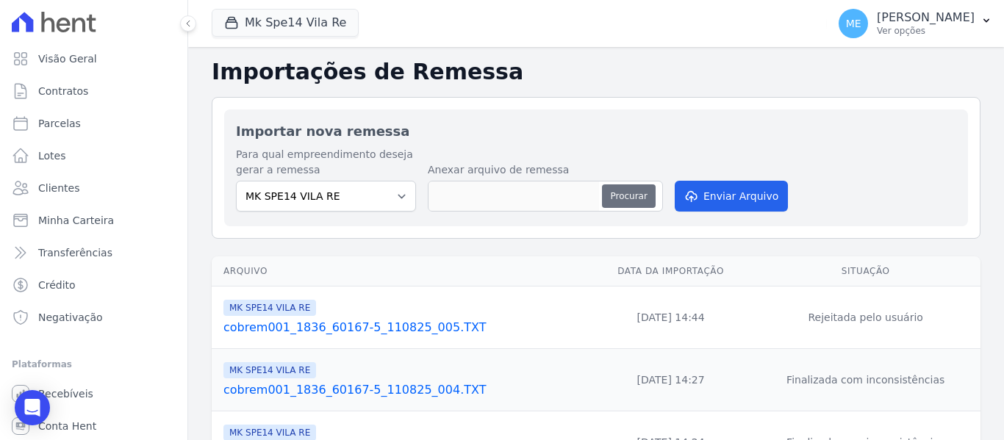
click at [618, 194] on button "Procurar" at bounding box center [628, 196] width 53 height 24
type input "cobrem001_1836_60167-5_110825_009.TXT"
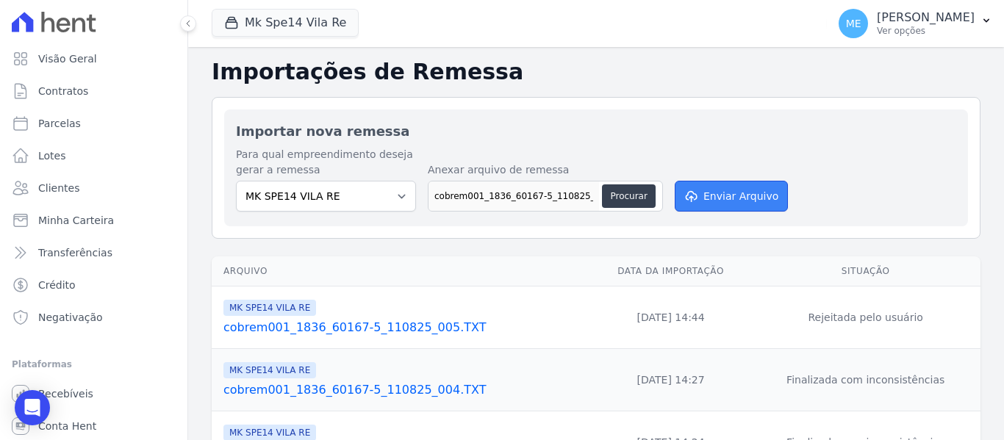
click at [722, 189] on button "Enviar Arquivo" at bounding box center [731, 196] width 113 height 31
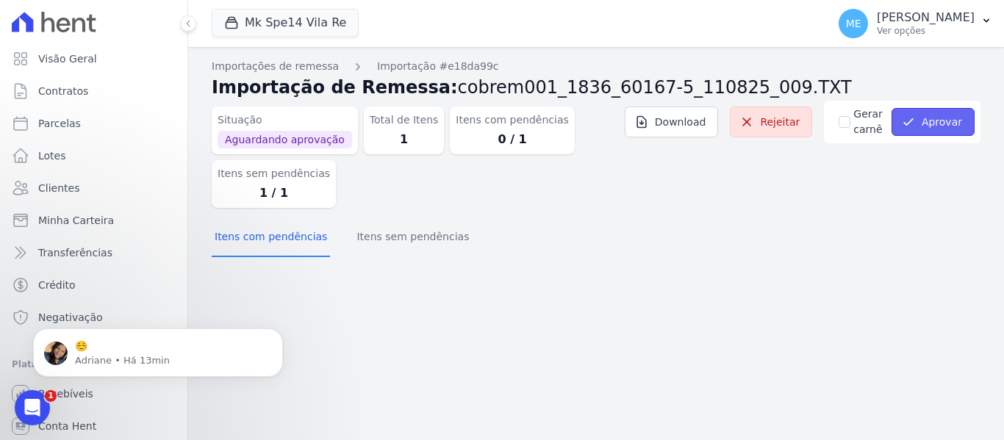
click at [931, 123] on button "Aprovar" at bounding box center [932, 122] width 83 height 28
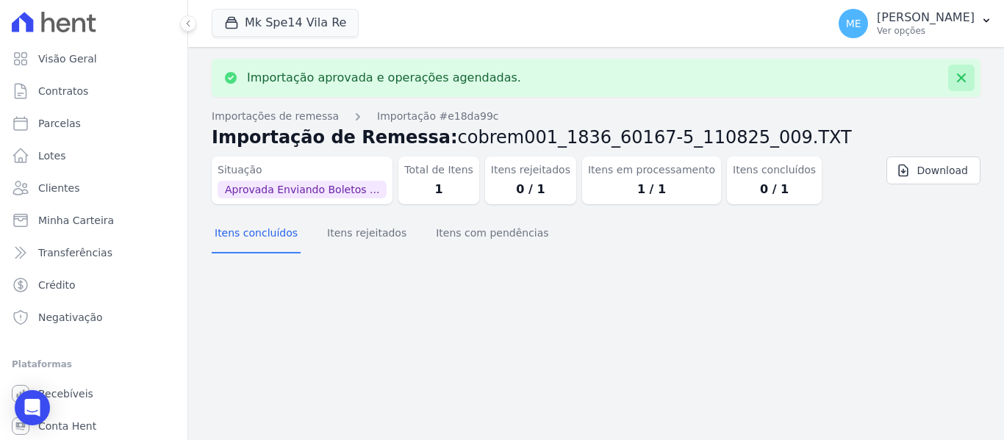
click at [960, 78] on icon at bounding box center [961, 77] width 9 height 9
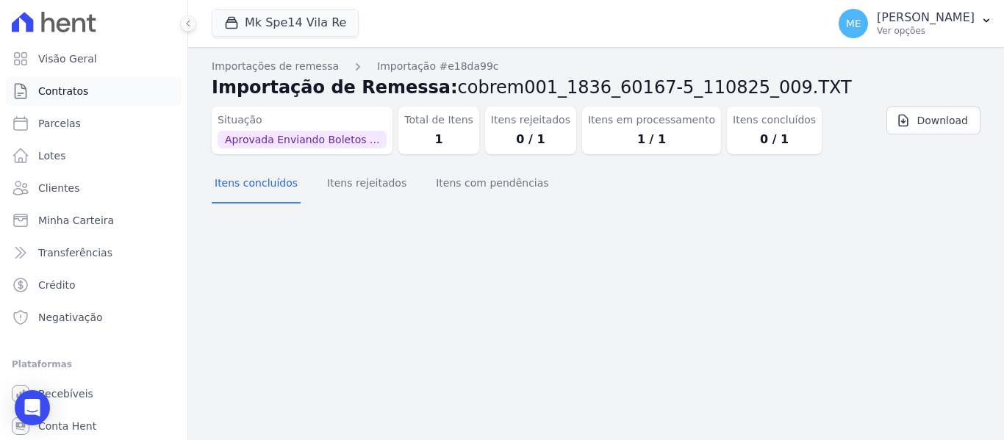
click at [62, 90] on span "Contratos" at bounding box center [63, 91] width 50 height 15
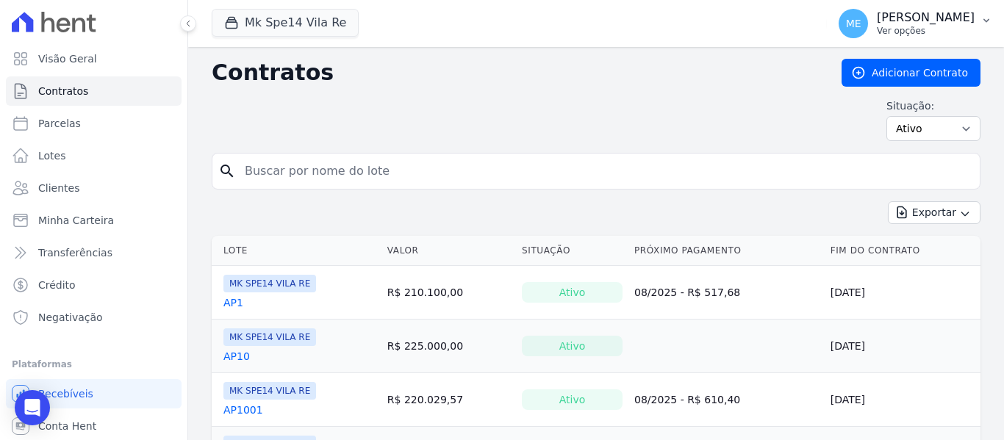
click at [983, 21] on icon "button" at bounding box center [986, 21] width 12 height 12
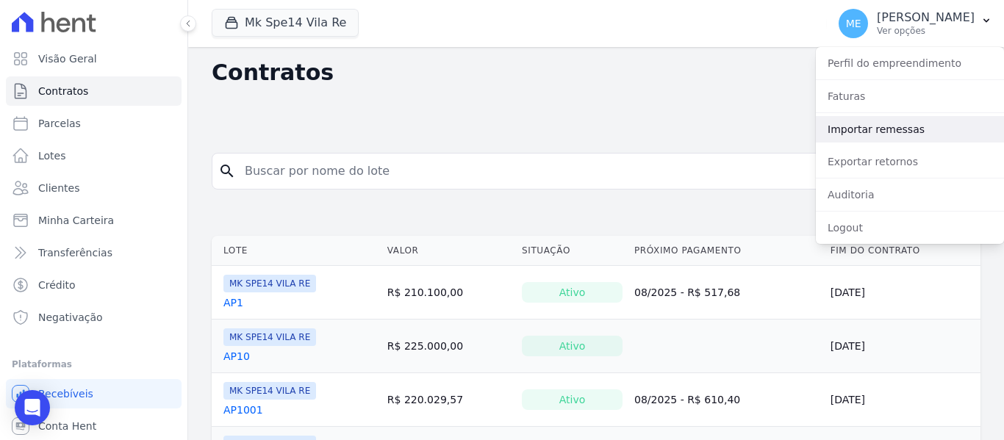
click at [891, 124] on link "Importar remessas" at bounding box center [910, 129] width 188 height 26
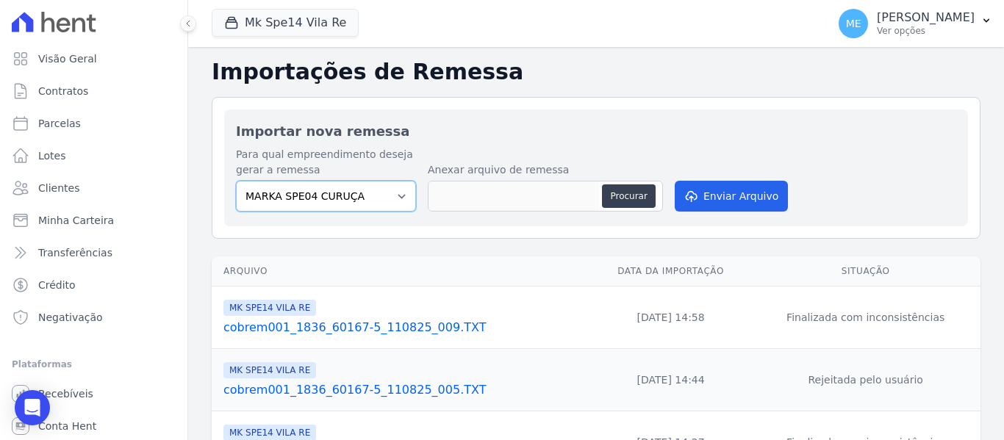
drag, startPoint x: 395, startPoint y: 197, endPoint x: 381, endPoint y: 194, distance: 14.3
click at [395, 197] on select "MARKA SPE04 CURUÇA MARKA SPE06 EMPREENDIMENTOS E PARTICIPACOES LTDA MK SPE01 PE…" at bounding box center [326, 196] width 180 height 31
select select "39995bf4-9ae3-4619-a753-9d7f943d9086"
click at [236, 181] on select "MARKA SPE04 CURUÇA MARKA SPE06 EMPREENDIMENTOS E PARTICIPACOES LTDA MK SPE01 PE…" at bounding box center [326, 196] width 180 height 31
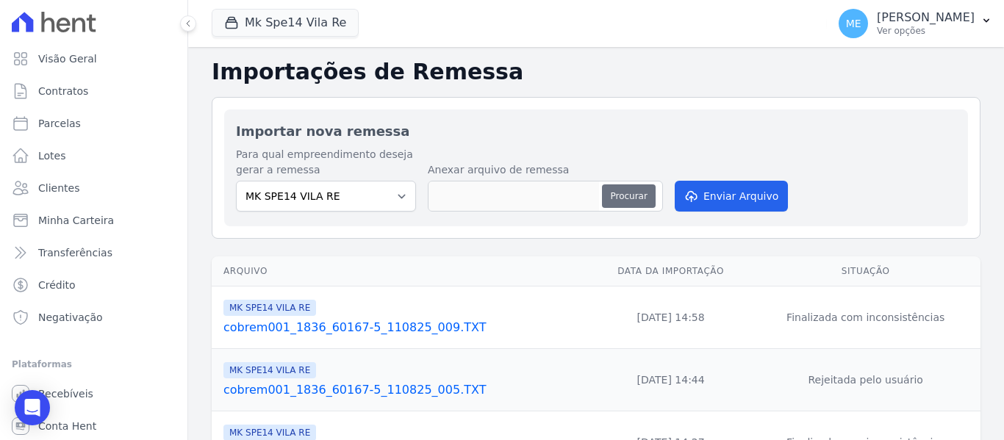
click at [636, 200] on button "Procurar" at bounding box center [628, 196] width 53 height 24
type input "cobrem001_1836_60167-5_110825_008.TXT"
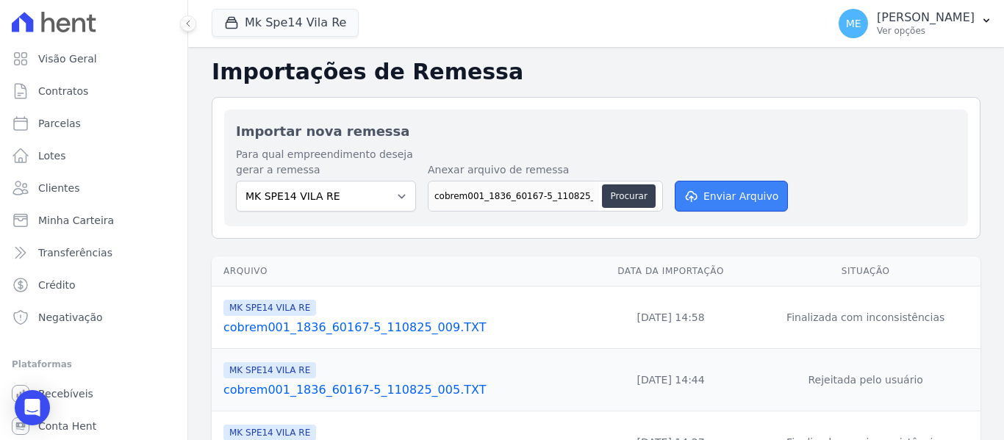
click at [748, 196] on button "Enviar Arquivo" at bounding box center [731, 196] width 113 height 31
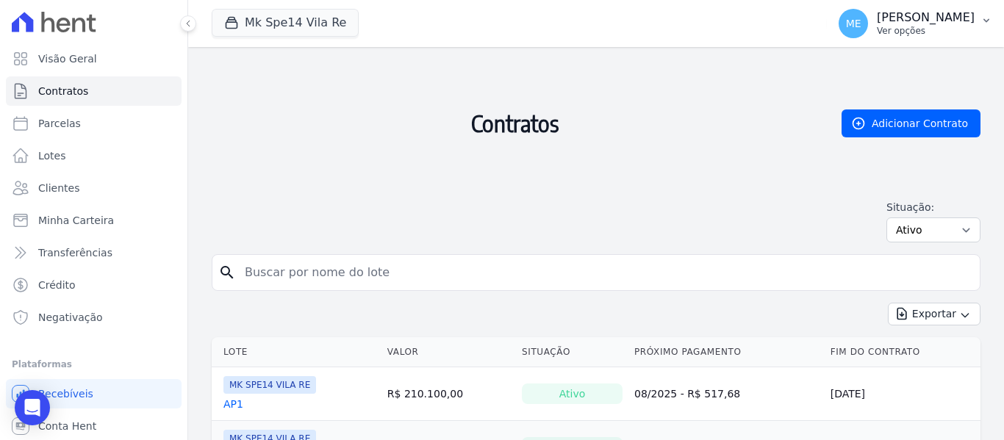
click at [990, 17] on icon "button" at bounding box center [986, 21] width 12 height 12
click at [987, 20] on icon "button" at bounding box center [986, 21] width 12 height 12
click at [990, 18] on icon "button" at bounding box center [986, 21] width 12 height 12
click at [940, 25] on p "Ver opções" at bounding box center [926, 31] width 98 height 12
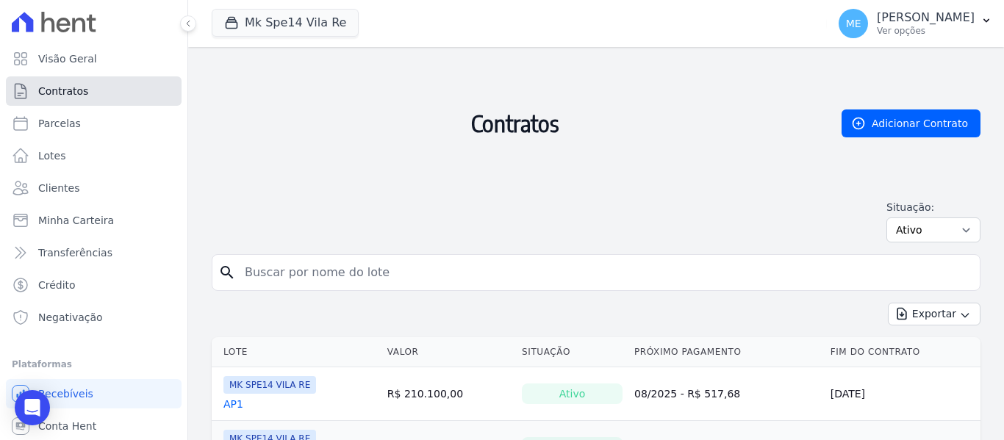
click at [109, 87] on link "Contratos" at bounding box center [94, 90] width 176 height 29
click at [984, 17] on icon "button" at bounding box center [986, 21] width 12 height 12
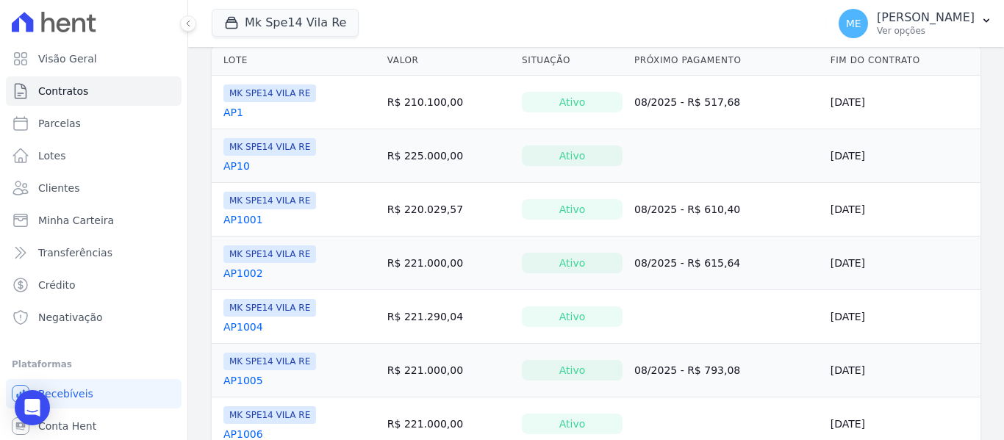
scroll to position [294, 0]
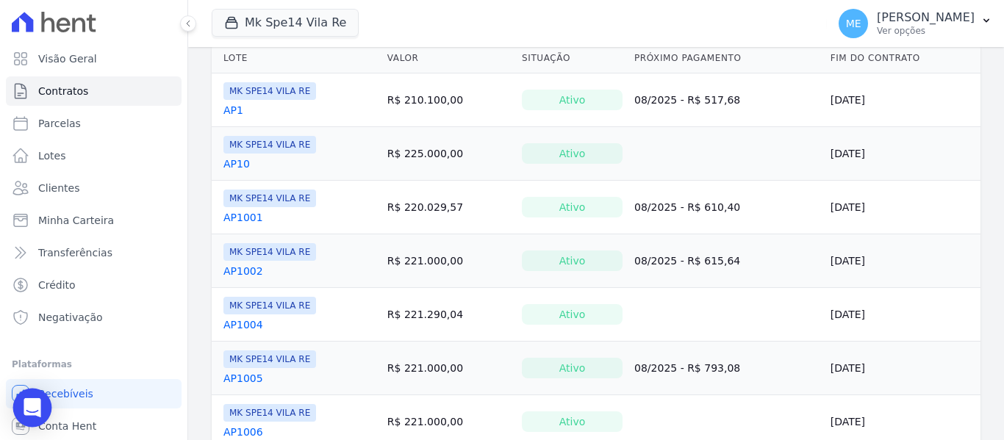
click at [26, 414] on icon "Open Intercom Messenger" at bounding box center [32, 407] width 19 height 19
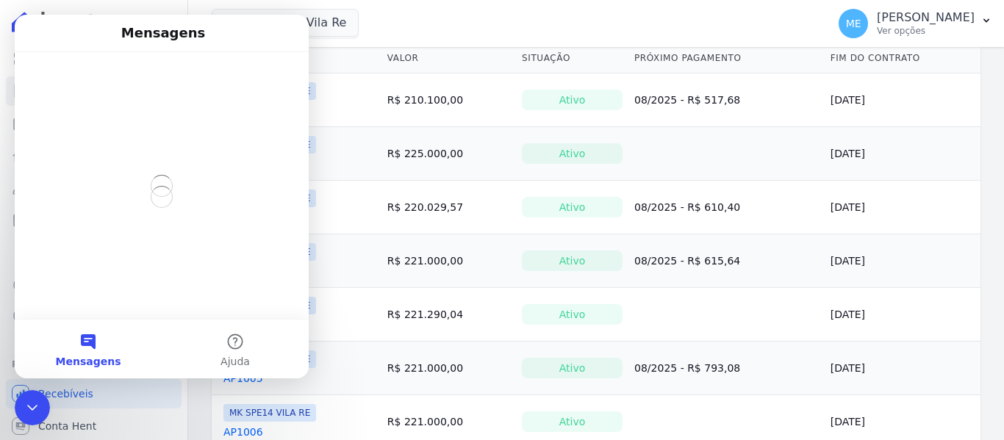
scroll to position [0, 0]
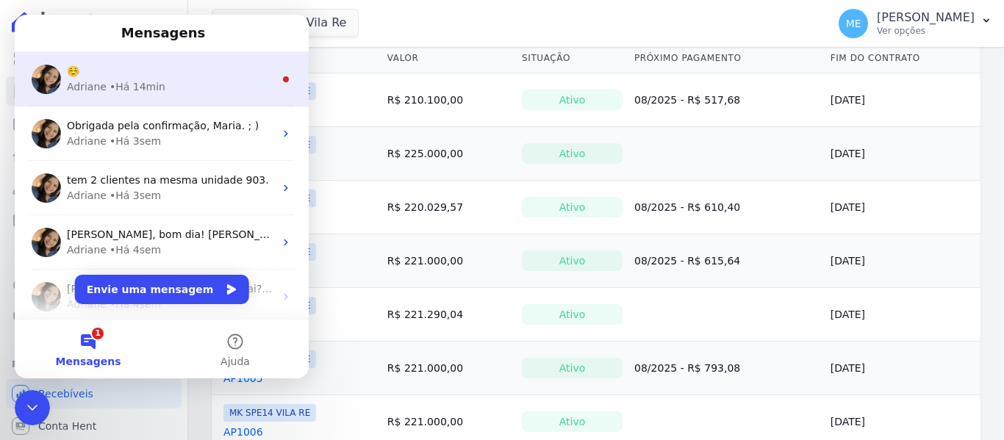
click at [175, 64] on div "☺️" at bounding box center [170, 71] width 207 height 15
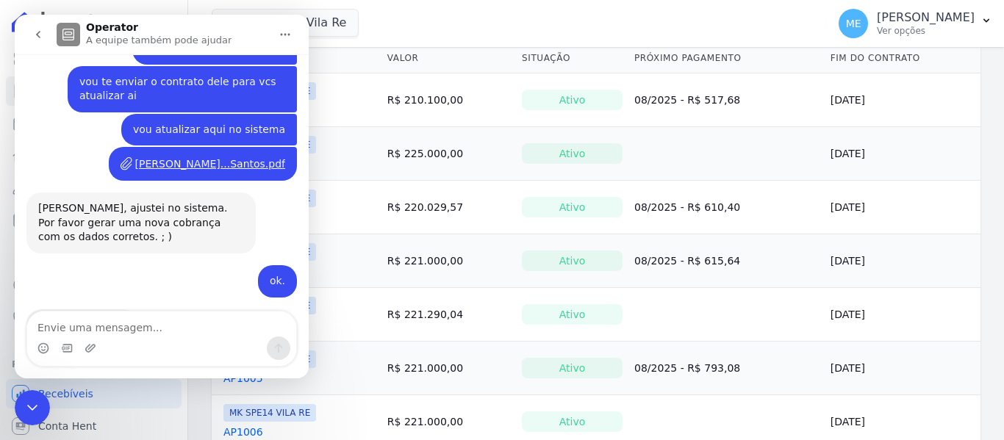
scroll to position [1228, 0]
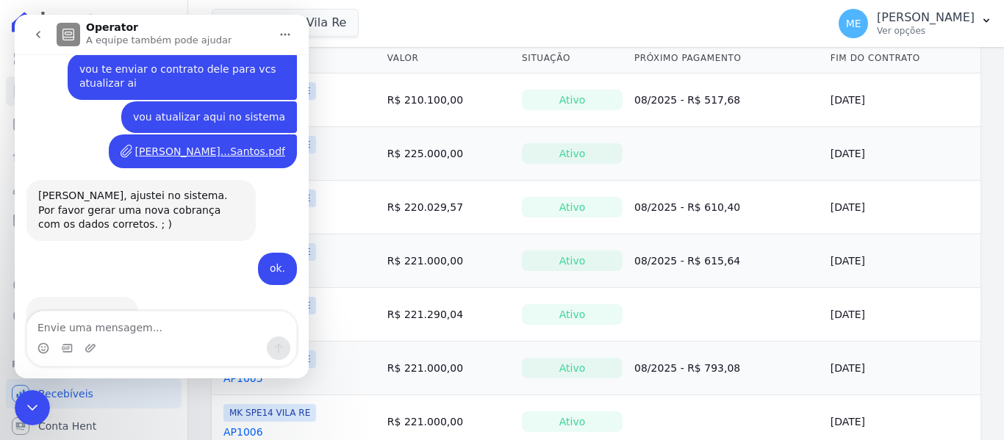
click at [19, 406] on div "Encerramento do Messenger da Intercom" at bounding box center [32, 407] width 35 height 35
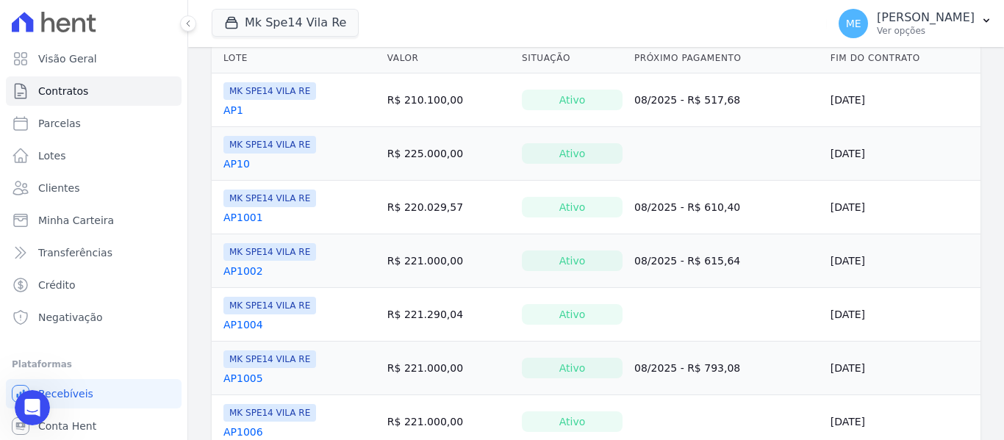
scroll to position [0, 0]
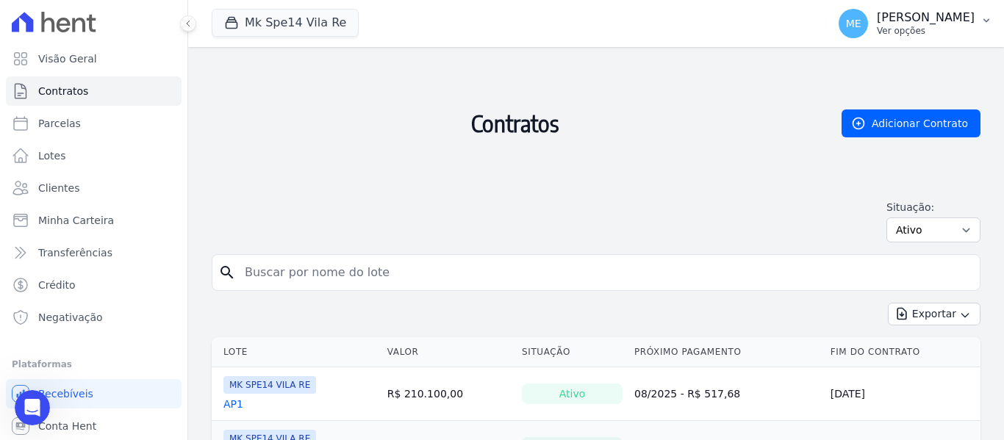
click at [983, 17] on icon "button" at bounding box center [986, 21] width 12 height 12
click at [936, 32] on p "Ver opções" at bounding box center [926, 31] width 98 height 12
click at [980, 19] on button "ME [PERSON_NAME] Ver opções" at bounding box center [915, 23] width 177 height 41
click at [757, 212] on div "Situação: Ativo Todos Pausado Distratado Rascunho Expirado Encerrado" at bounding box center [596, 221] width 769 height 43
click at [992, 9] on button "ME [PERSON_NAME] Ver opções" at bounding box center [915, 23] width 177 height 41
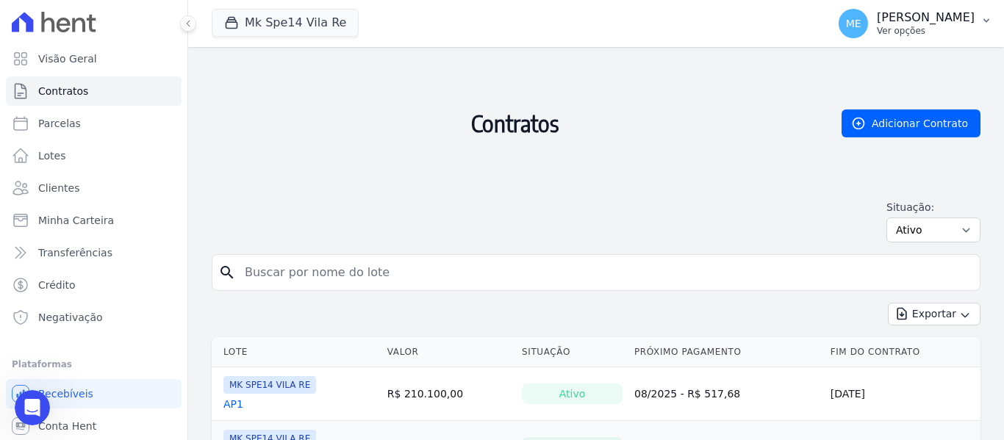
click at [923, 28] on p "Ver opções" at bounding box center [926, 31] width 98 height 12
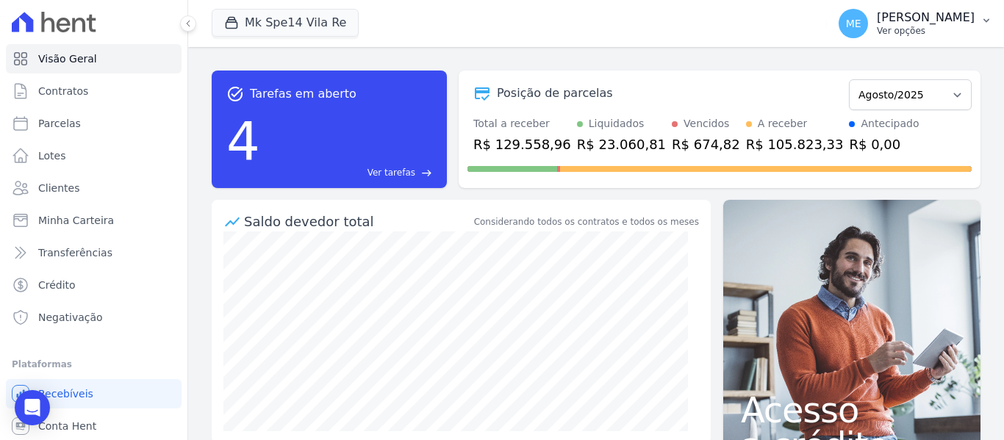
click at [979, 14] on button "ME Maria Edinea Ver opções" at bounding box center [915, 23] width 177 height 41
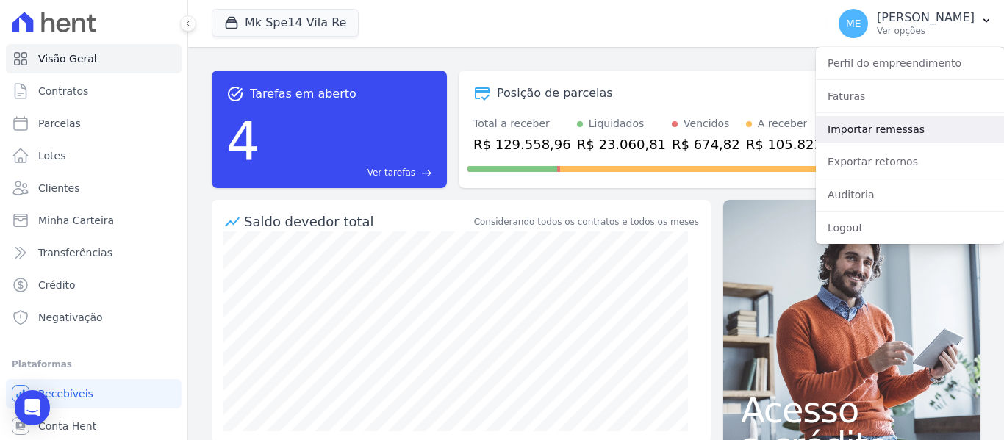
click at [859, 130] on link "Importar remessas" at bounding box center [910, 129] width 188 height 26
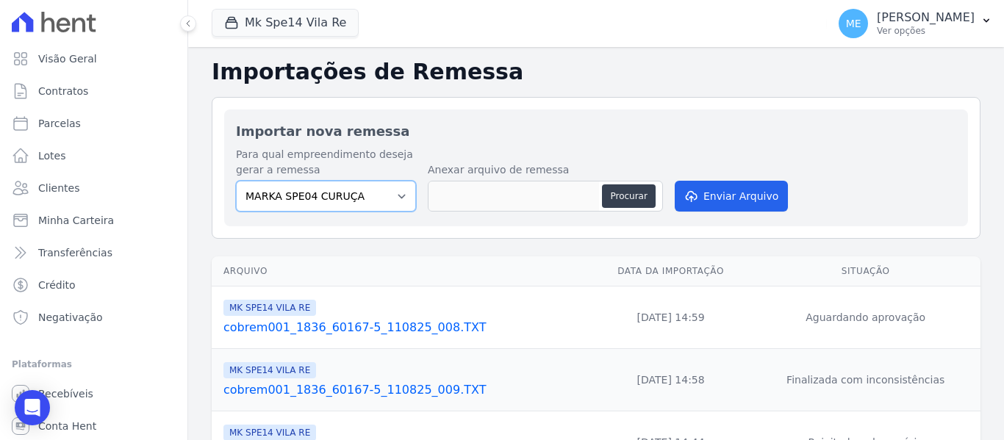
click at [400, 195] on select "MARKA SPE04 CURUÇA MARKA SPE06 EMPREENDIMENTOS E PARTICIPACOES LTDA MK SPE01 PE…" at bounding box center [326, 196] width 180 height 31
select select "39995bf4-9ae3-4619-a753-9d7f943d9086"
click at [236, 181] on select "MARKA SPE04 CURUÇA MARKA SPE06 EMPREENDIMENTOS E PARTICIPACOES LTDA MK SPE01 PE…" at bounding box center [326, 196] width 180 height 31
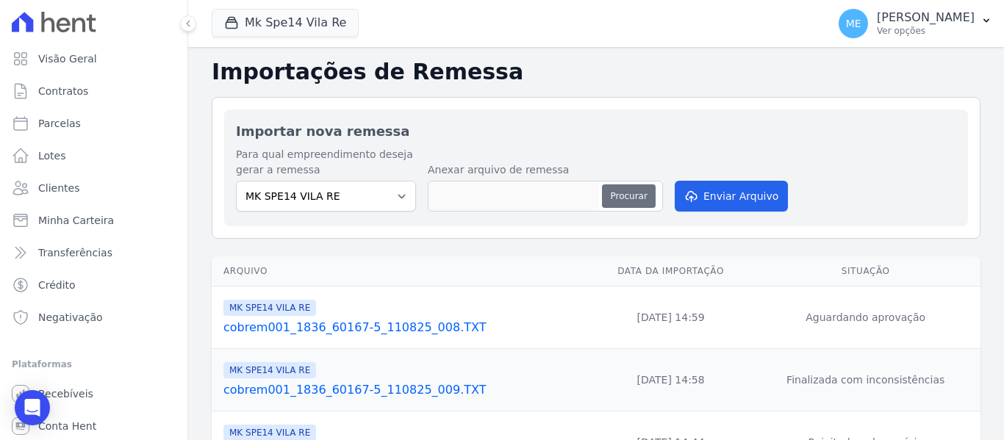
click at [625, 196] on button "Procurar" at bounding box center [628, 196] width 53 height 24
type input "cobrem001_1836_60167-5_110825_007.TXT"
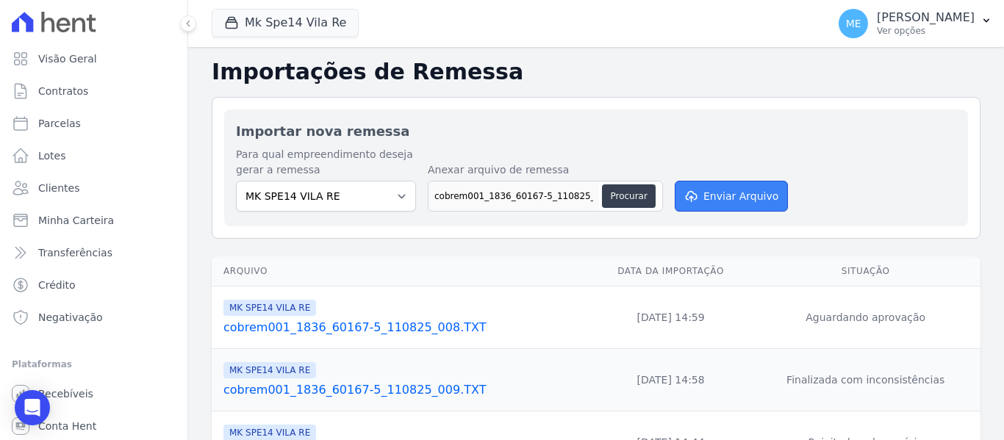
click at [747, 193] on button "Enviar Arquivo" at bounding box center [731, 196] width 113 height 31
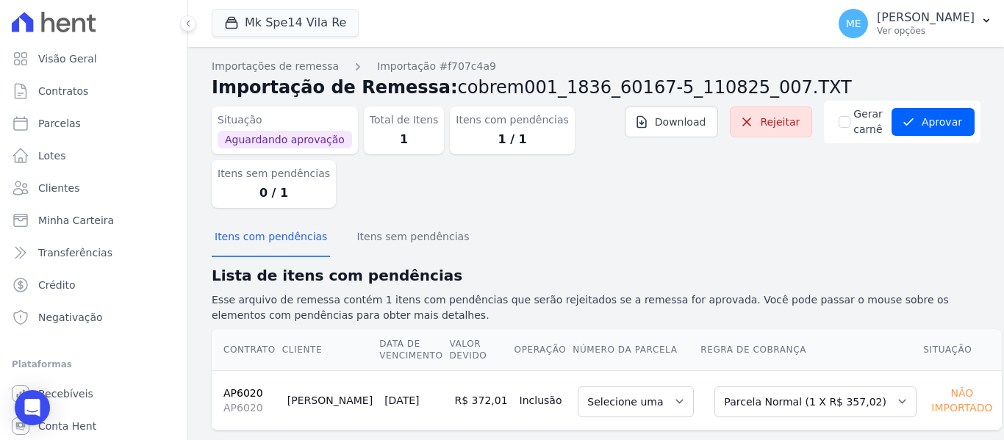
scroll to position [26, 0]
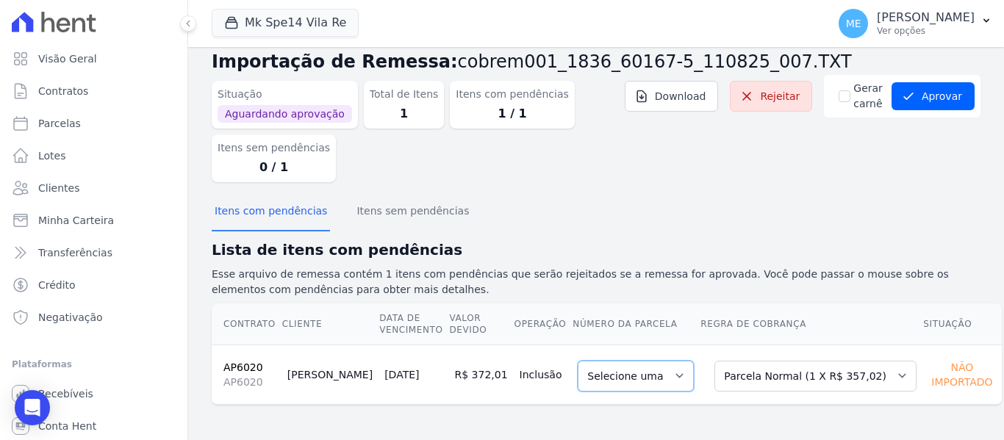
click at [655, 376] on select "Selecione uma" at bounding box center [636, 376] width 116 height 31
click at [655, 375] on select "Selecione uma" at bounding box center [636, 376] width 116 height 31
click at [652, 379] on select "Selecione uma" at bounding box center [636, 376] width 116 height 31
click at [647, 366] on select "Selecione uma" at bounding box center [636, 376] width 116 height 31
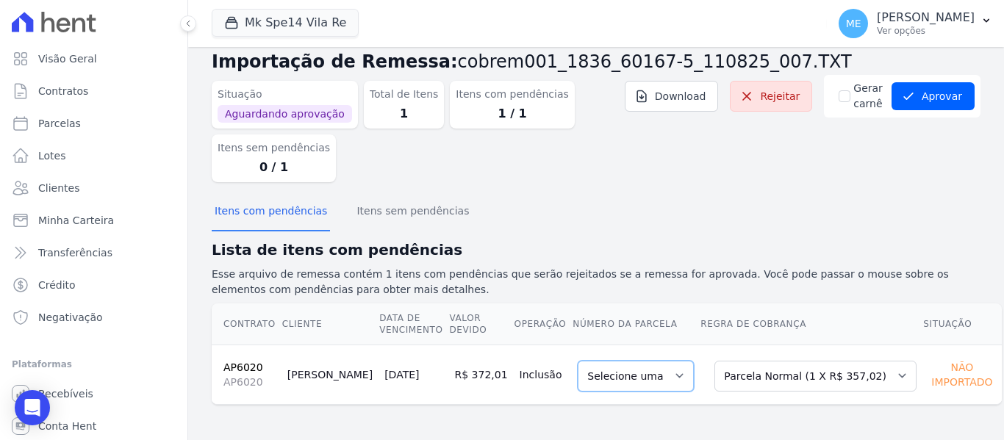
click at [610, 374] on select "Selecione uma" at bounding box center [636, 376] width 116 height 31
click at [755, 88] on link "Rejeitar" at bounding box center [771, 96] width 82 height 31
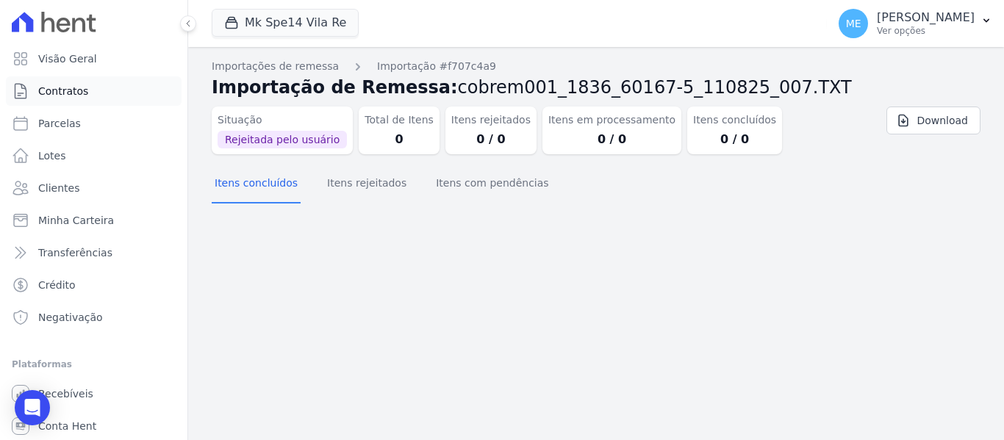
click at [56, 90] on span "Contratos" at bounding box center [63, 91] width 50 height 15
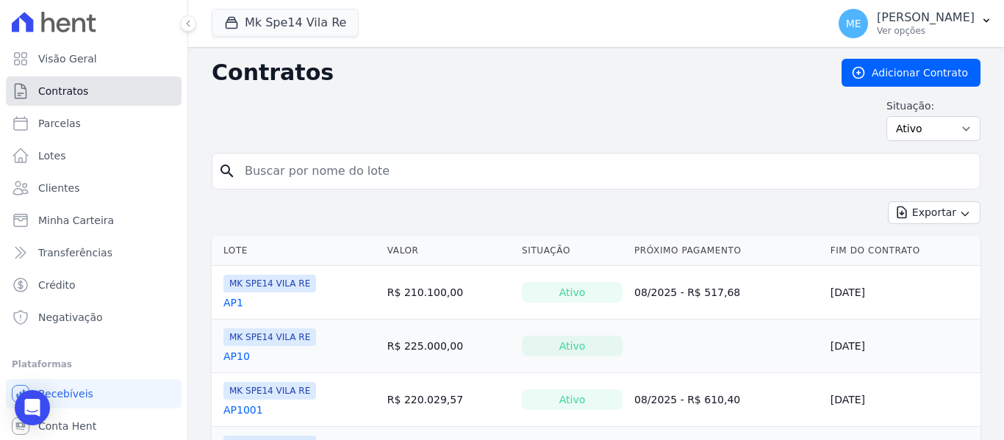
click at [111, 91] on link "Contratos" at bounding box center [94, 90] width 176 height 29
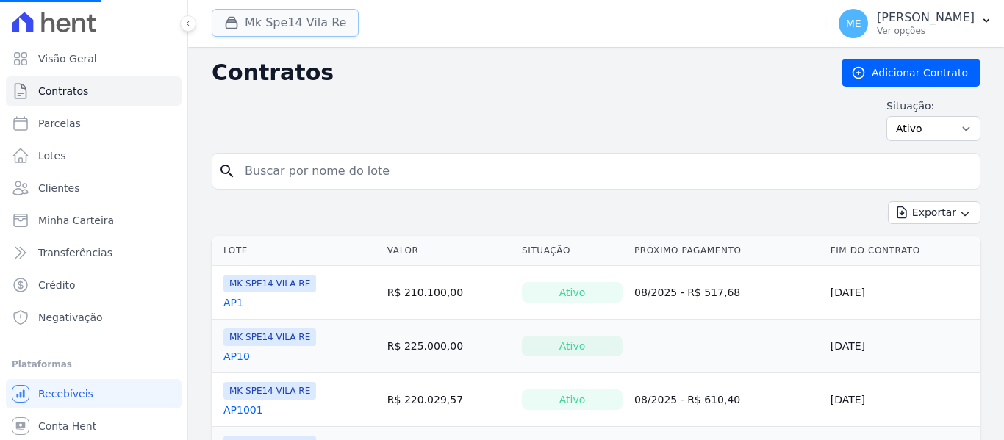
click at [331, 26] on button "Mk Spe14 Vila Re" at bounding box center [285, 23] width 147 height 28
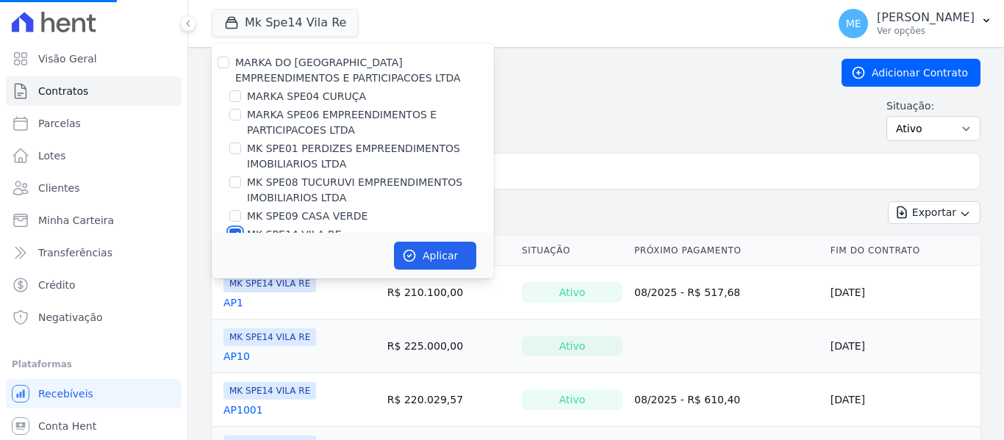
click at [234, 229] on input "MK SPE14 VILA RE" at bounding box center [235, 235] width 12 height 12
checkbox input "false"
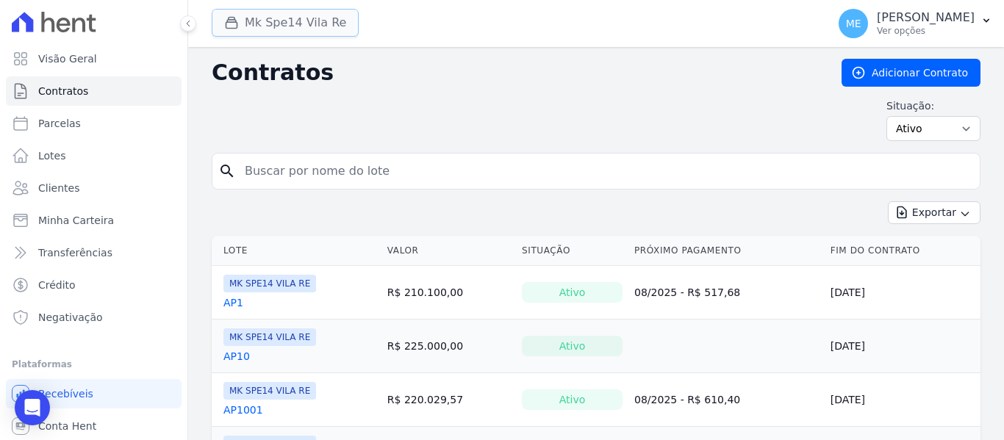
click at [337, 20] on button "Mk Spe14 Vila Re" at bounding box center [285, 23] width 147 height 28
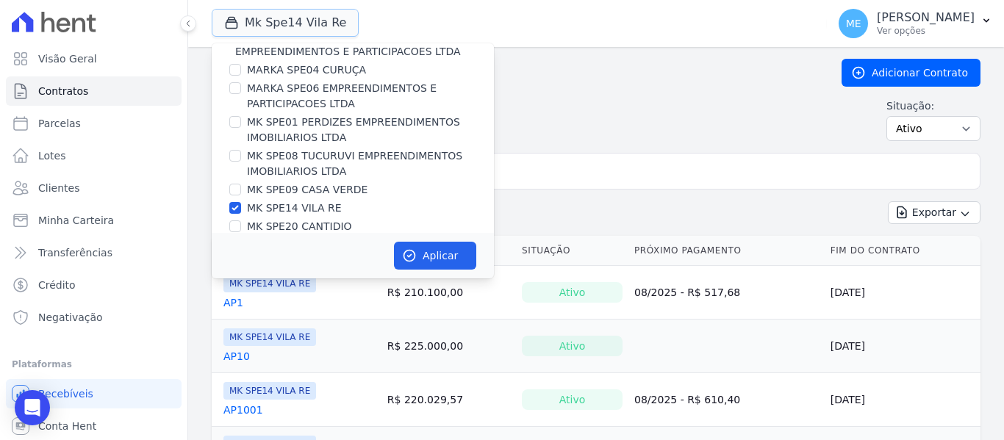
scroll to position [40, 0]
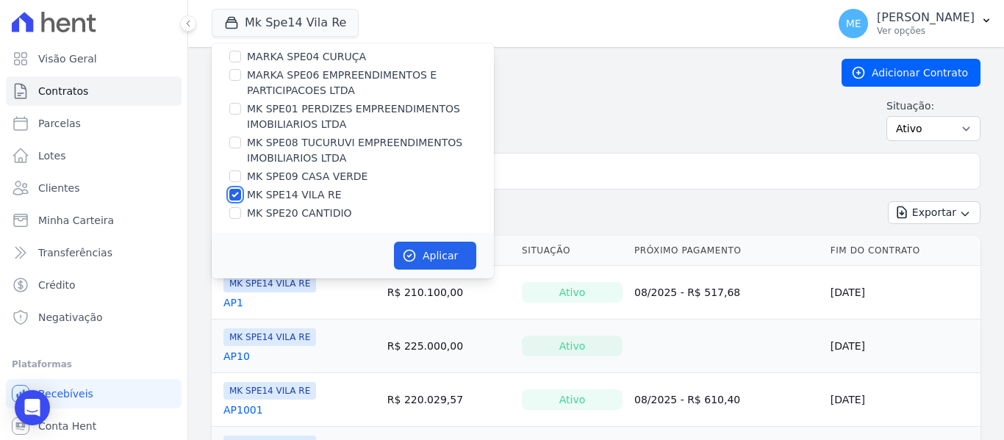
click at [237, 193] on input "MK SPE14 VILA RE" at bounding box center [235, 195] width 12 height 12
checkbox input "false"
drag, startPoint x: 230, startPoint y: 212, endPoint x: 303, endPoint y: 216, distance: 72.8
click at [231, 212] on input "MK SPE20 CANTIDIO" at bounding box center [235, 213] width 12 height 12
checkbox input "true"
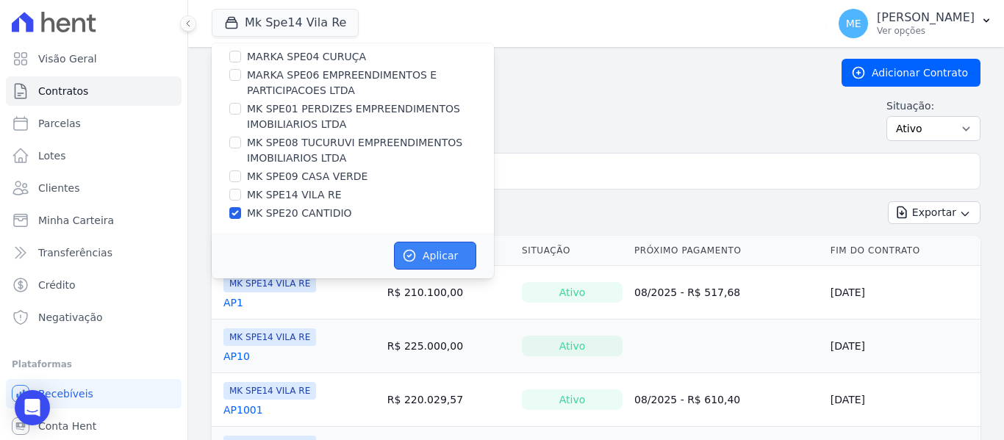
click at [427, 253] on button "Aplicar" at bounding box center [435, 256] width 82 height 28
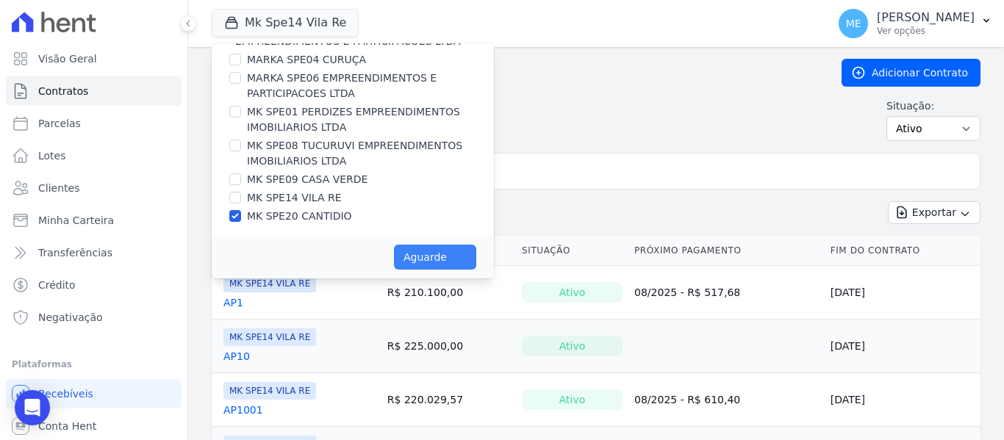
scroll to position [37, 0]
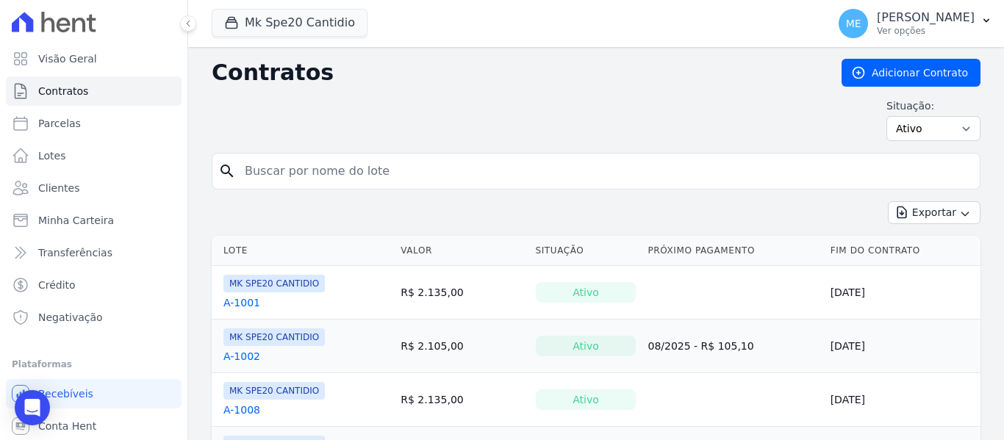
click at [445, 170] on input "search" at bounding box center [605, 171] width 738 height 29
type input "507"
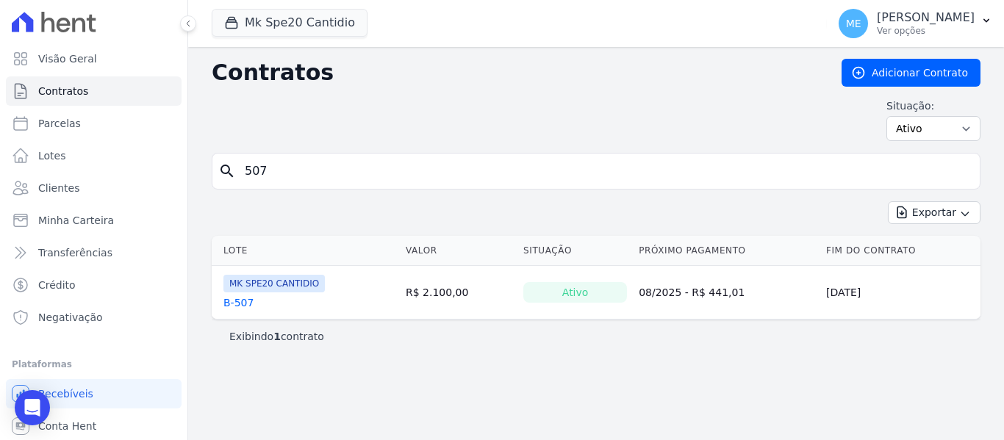
click at [234, 302] on link "B-507" at bounding box center [238, 302] width 30 height 15
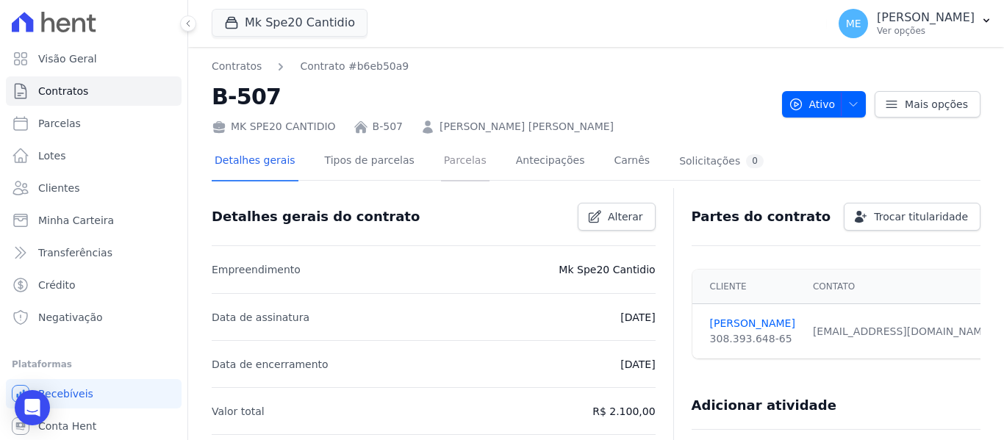
click at [441, 160] on link "Parcelas" at bounding box center [465, 162] width 48 height 39
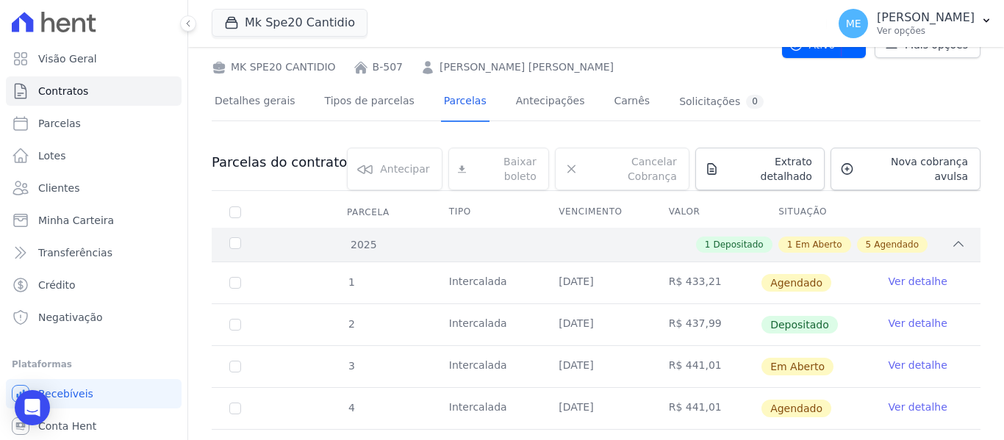
scroll to position [147, 0]
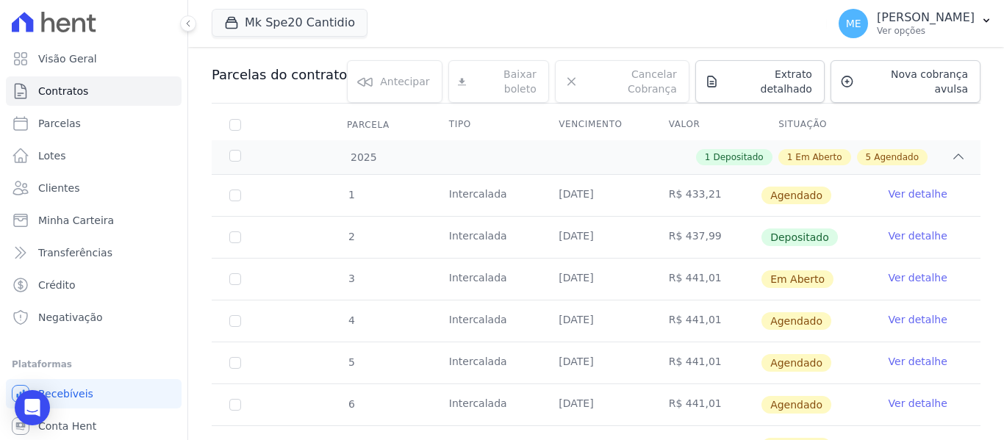
click at [893, 270] on link "Ver detalhe" at bounding box center [917, 277] width 59 height 15
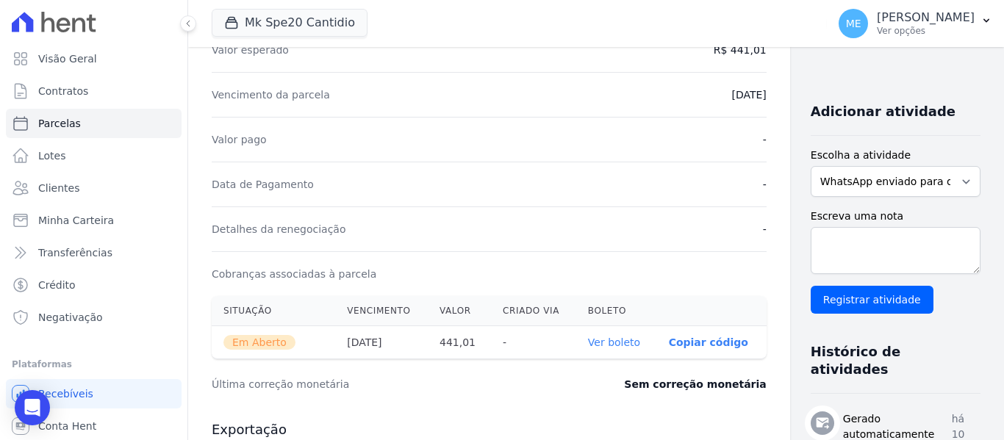
scroll to position [367, 0]
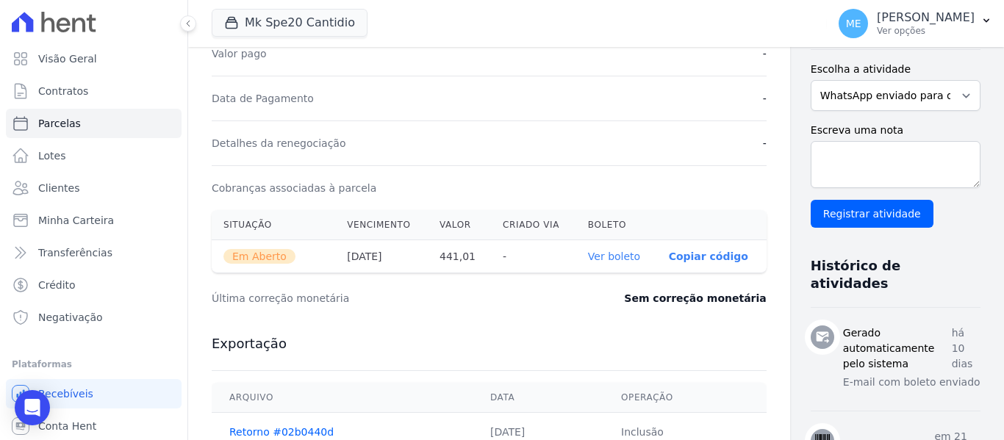
click at [588, 259] on link "Ver boleto" at bounding box center [614, 257] width 52 height 12
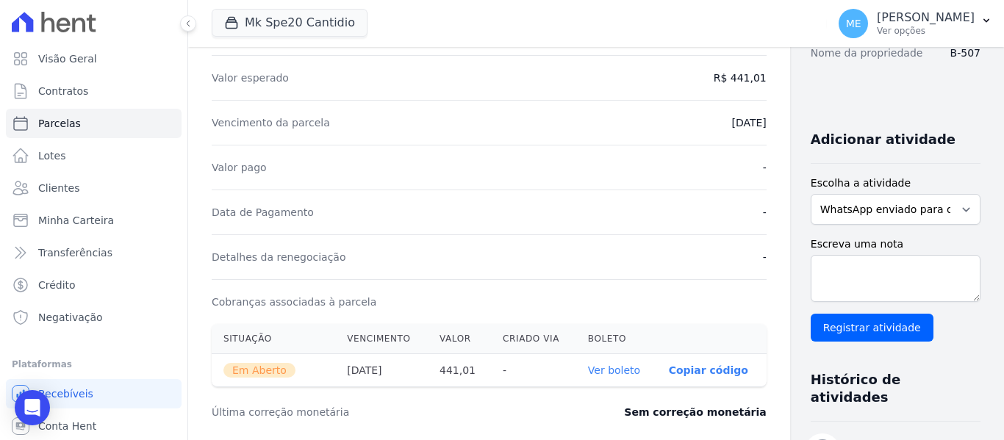
scroll to position [0, 0]
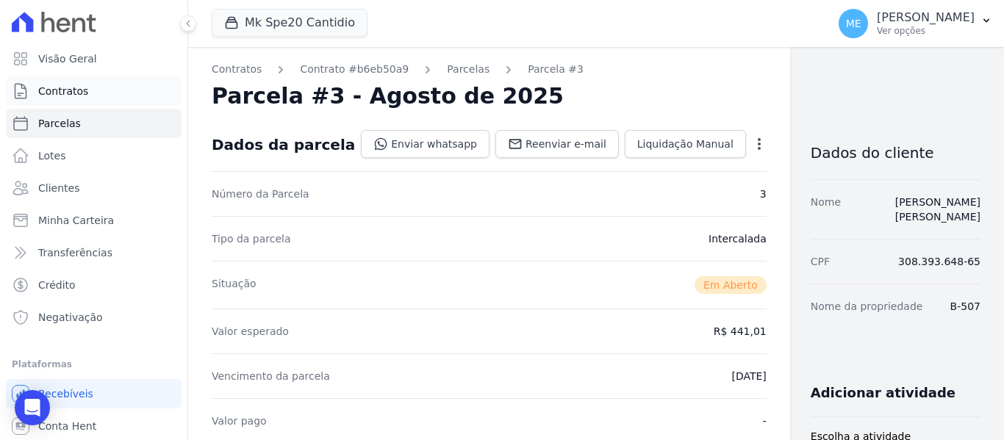
click at [59, 90] on span "Contratos" at bounding box center [63, 91] width 50 height 15
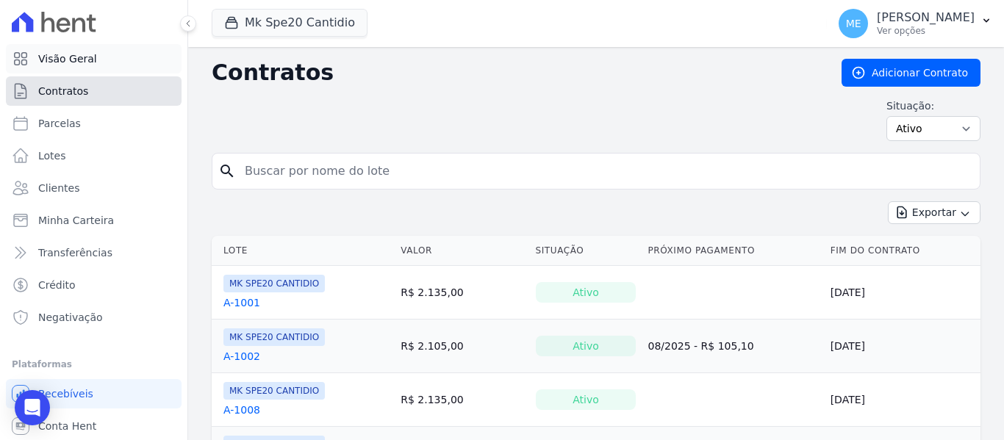
drag, startPoint x: 67, startPoint y: 87, endPoint x: 164, endPoint y: 72, distance: 98.1
click at [68, 85] on span "Contratos" at bounding box center [63, 91] width 50 height 15
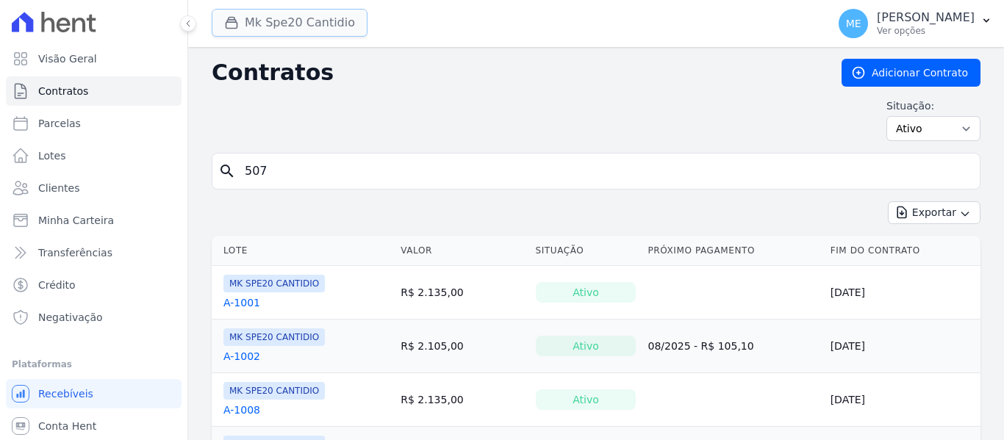
click at [317, 21] on button "Mk Spe20 Cantidio" at bounding box center [290, 23] width 156 height 28
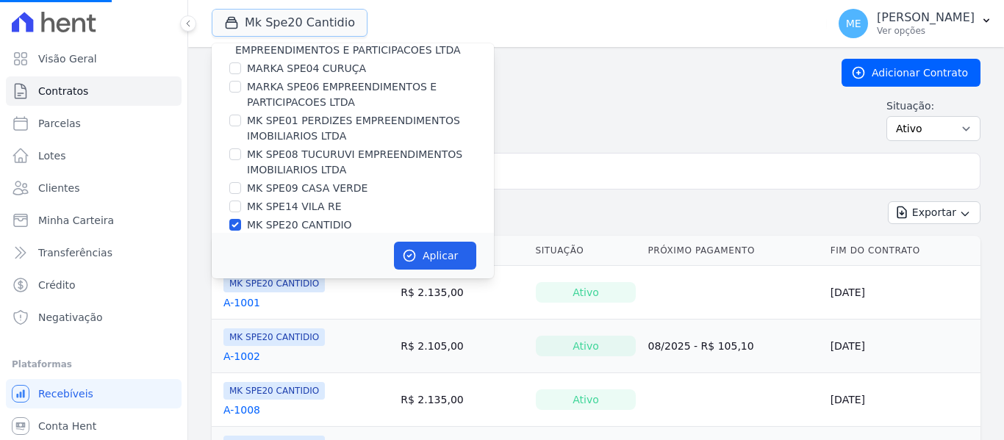
scroll to position [40, 0]
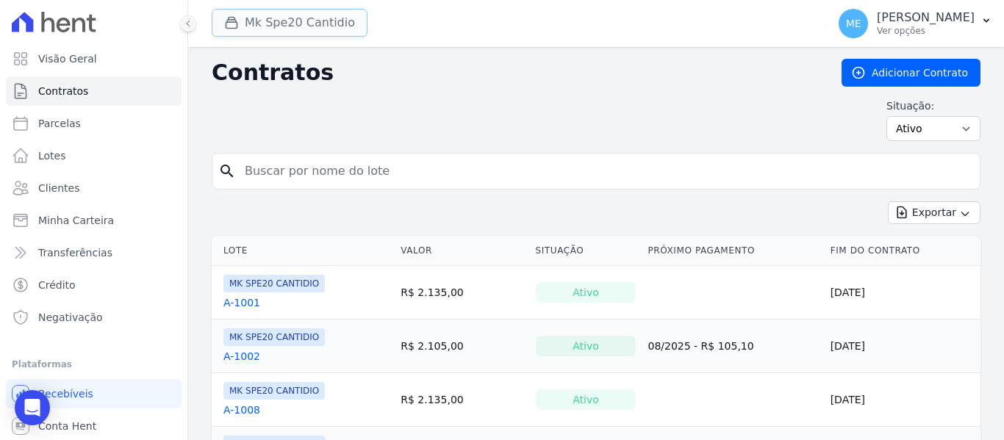
click at [303, 21] on button "Mk Spe20 Cantidio" at bounding box center [290, 23] width 156 height 28
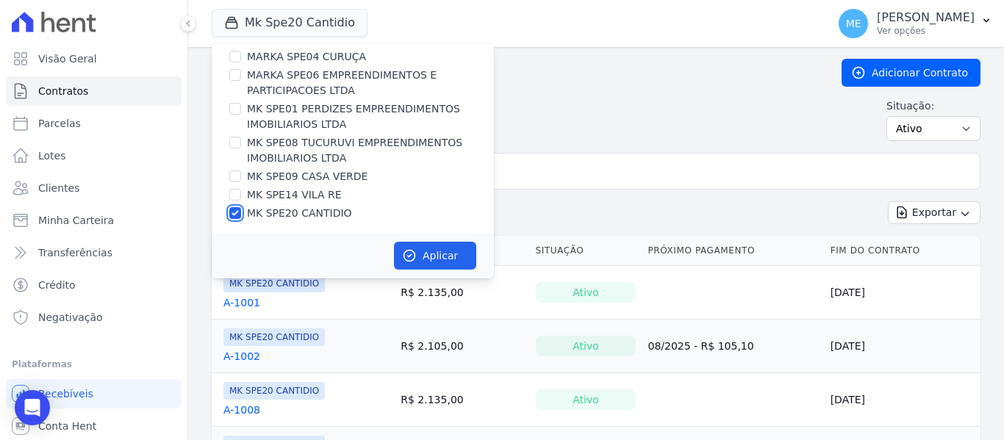
click at [235, 215] on input "MK SPE20 CANTIDIO" at bounding box center [235, 213] width 12 height 12
checkbox input "false"
click at [237, 176] on input "MK SPE09 CASA VERDE" at bounding box center [235, 176] width 12 height 12
checkbox input "true"
click at [449, 256] on button "Aplicar" at bounding box center [435, 256] width 82 height 28
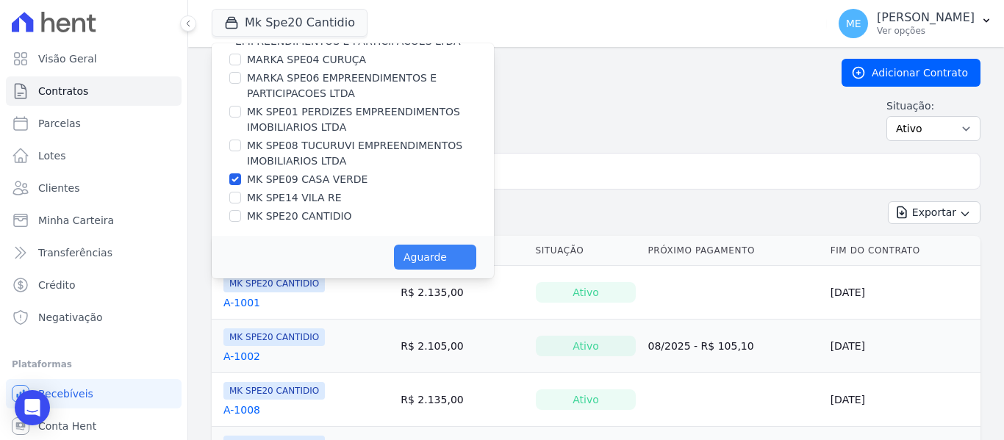
scroll to position [37, 0]
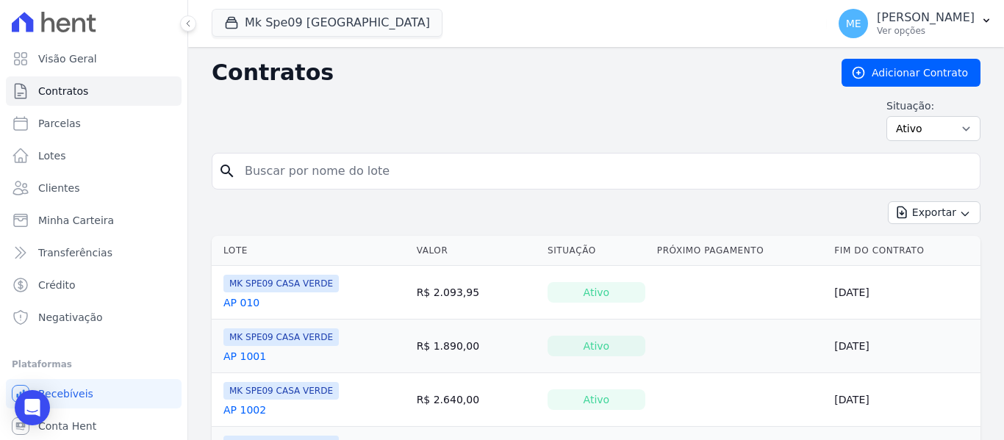
click at [299, 173] on input "search" at bounding box center [605, 171] width 738 height 29
type input "1201"
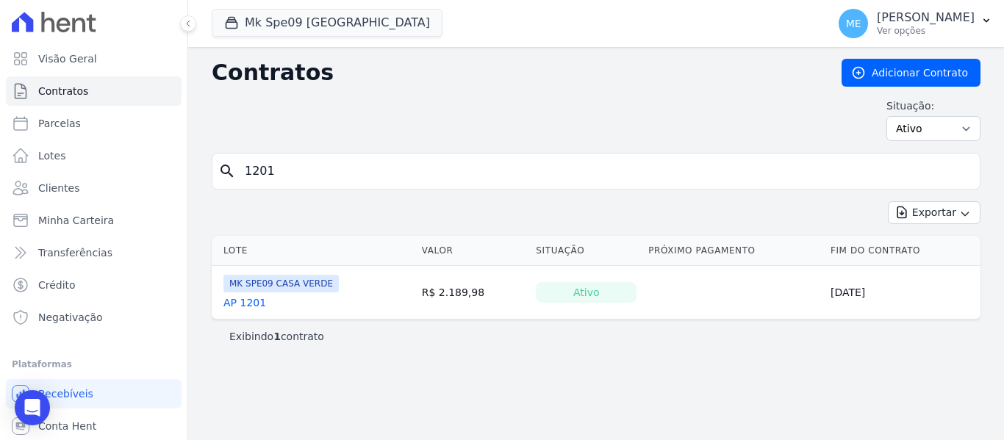
click at [245, 301] on link "AP 1201" at bounding box center [244, 302] width 43 height 15
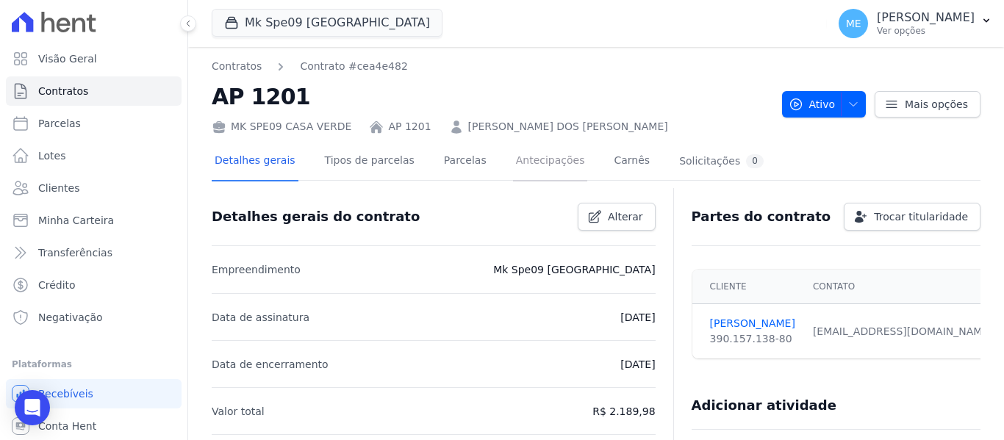
click at [526, 156] on link "Antecipações" at bounding box center [550, 162] width 75 height 39
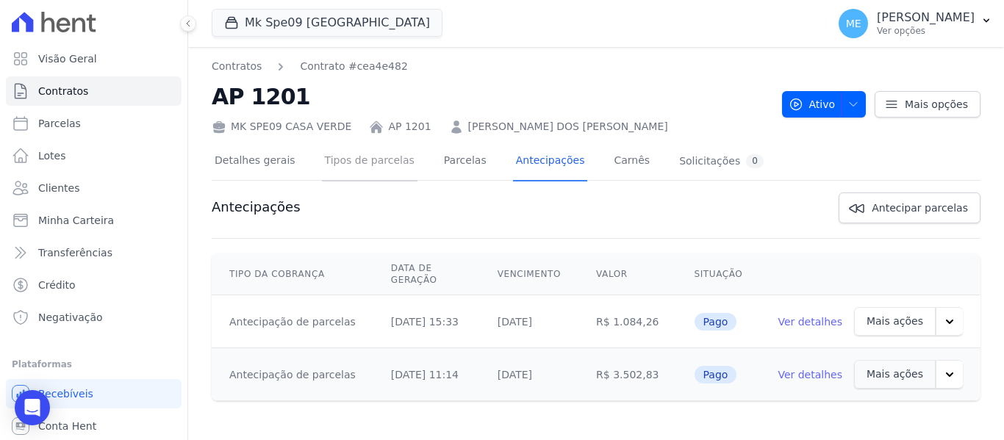
click at [357, 160] on link "Tipos de parcelas" at bounding box center [370, 162] width 96 height 39
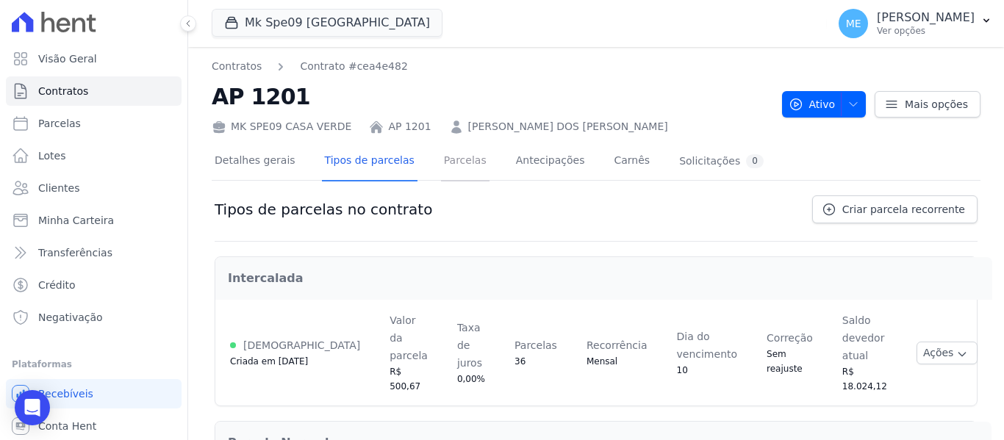
click at [447, 168] on link "Parcelas" at bounding box center [465, 162] width 48 height 39
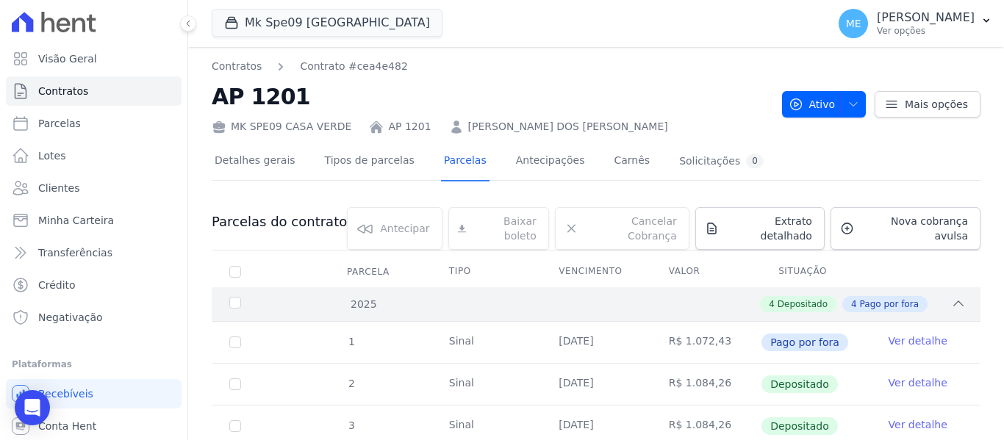
scroll to position [386, 0]
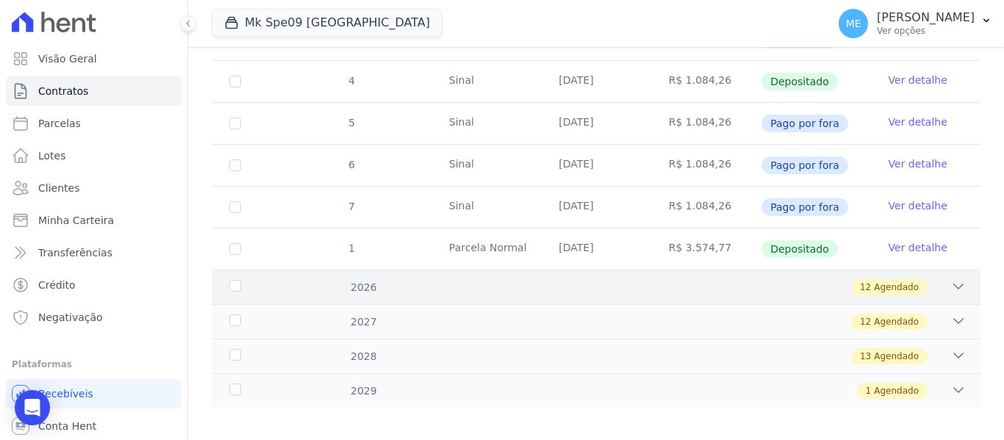
click at [952, 279] on icon at bounding box center [958, 286] width 15 height 15
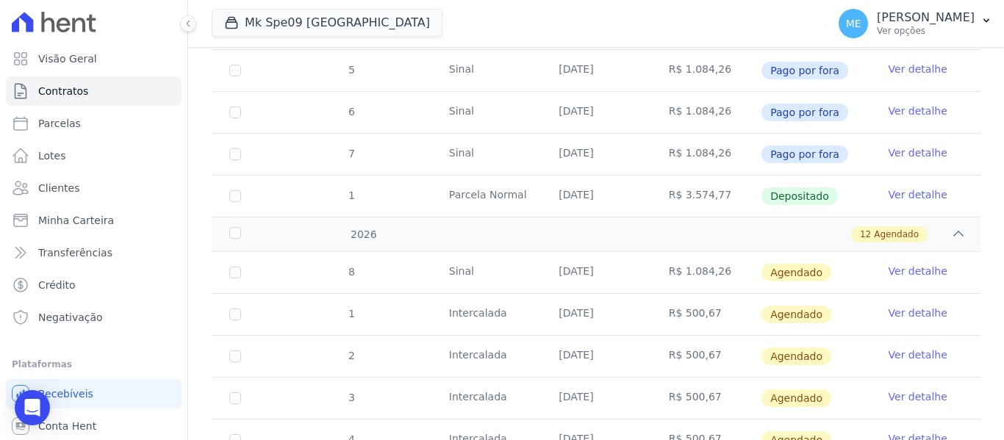
scroll to position [533, 0]
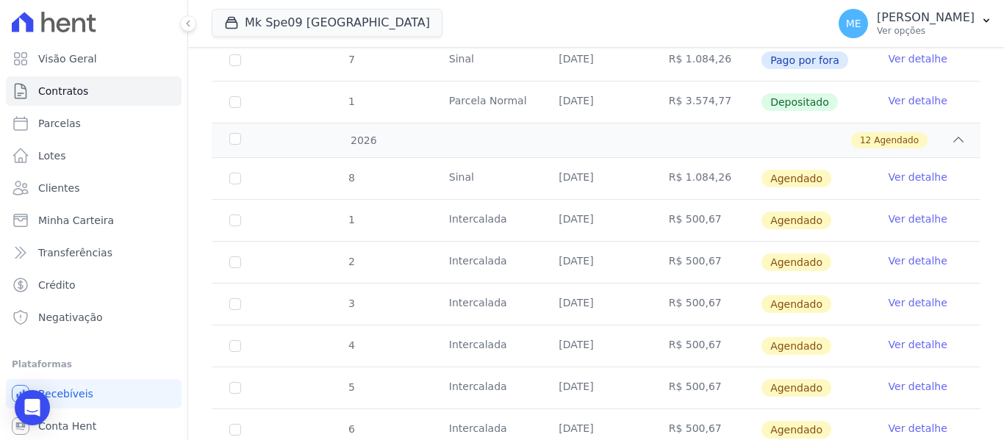
click at [902, 170] on link "Ver detalhe" at bounding box center [917, 177] width 59 height 15
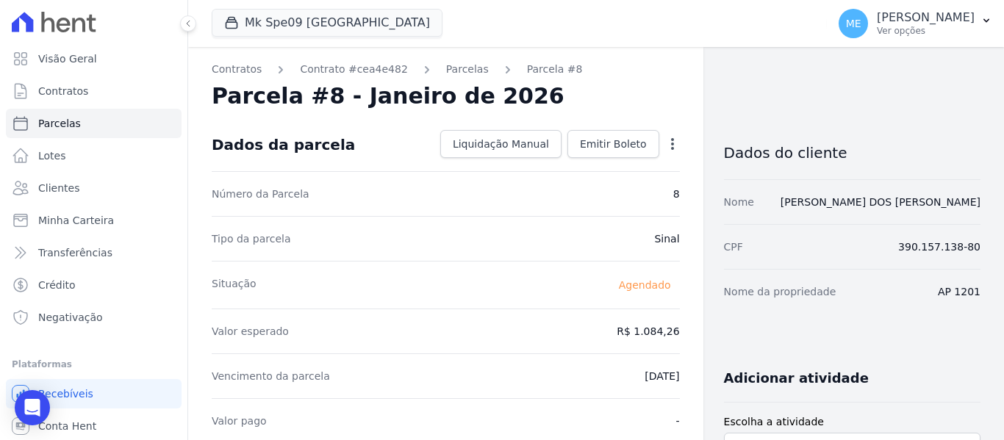
click at [665, 148] on icon "button" at bounding box center [672, 144] width 15 height 15
click at [564, 187] on link "Antecipar" at bounding box center [608, 190] width 129 height 26
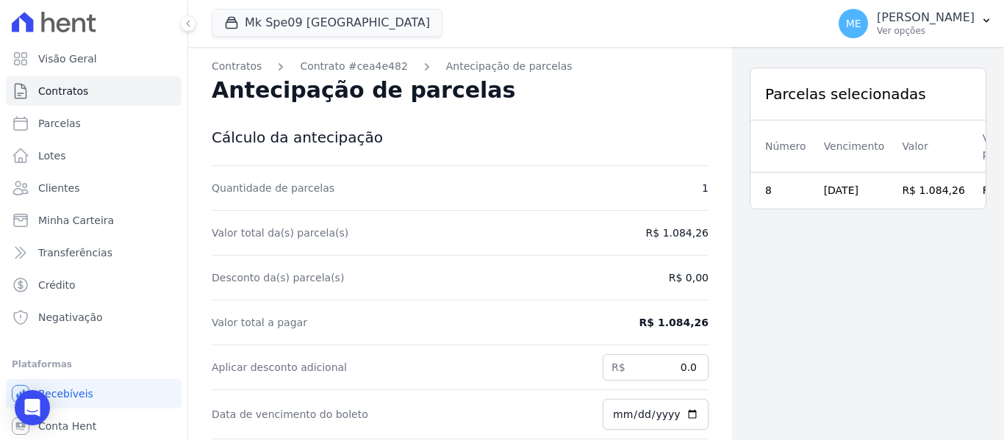
scroll to position [53, 0]
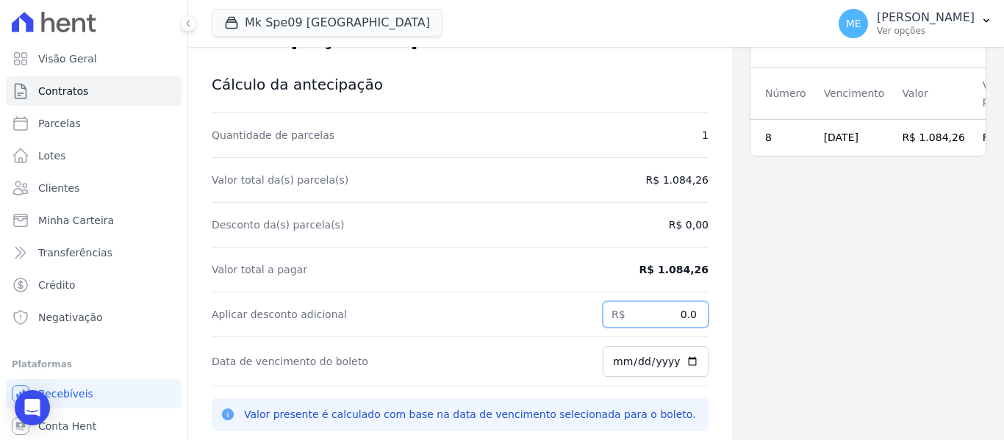
click at [680, 316] on input "0.0" at bounding box center [655, 314] width 106 height 26
type input "0"
type input "4.34"
click at [610, 361] on input "2025-08-11" at bounding box center [655, 361] width 106 height 31
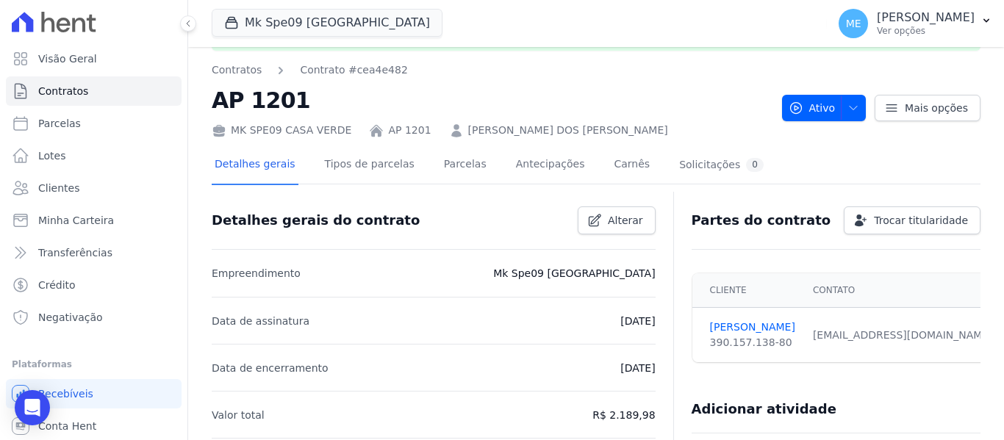
scroll to position [15, 0]
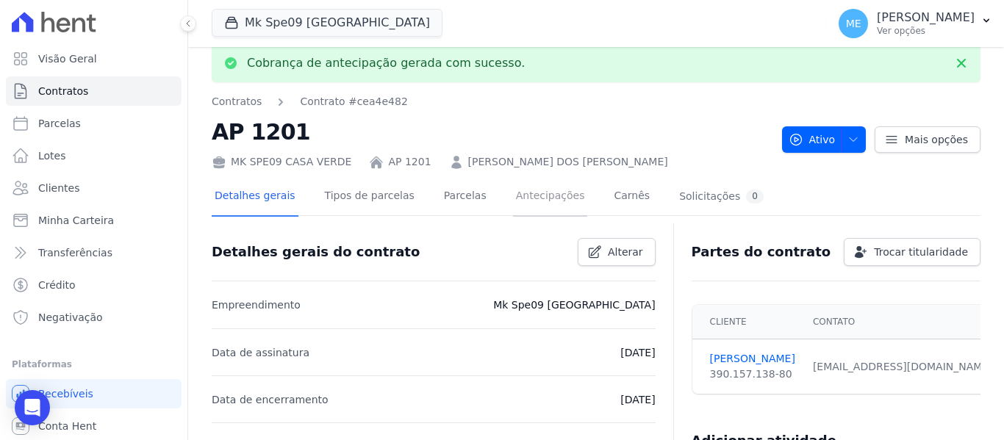
click at [515, 196] on link "Antecipações" at bounding box center [550, 197] width 75 height 39
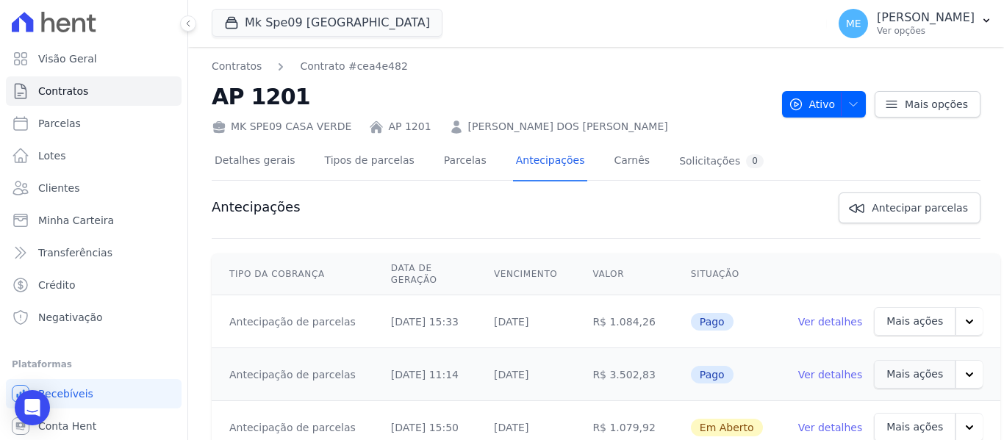
scroll to position [49, 0]
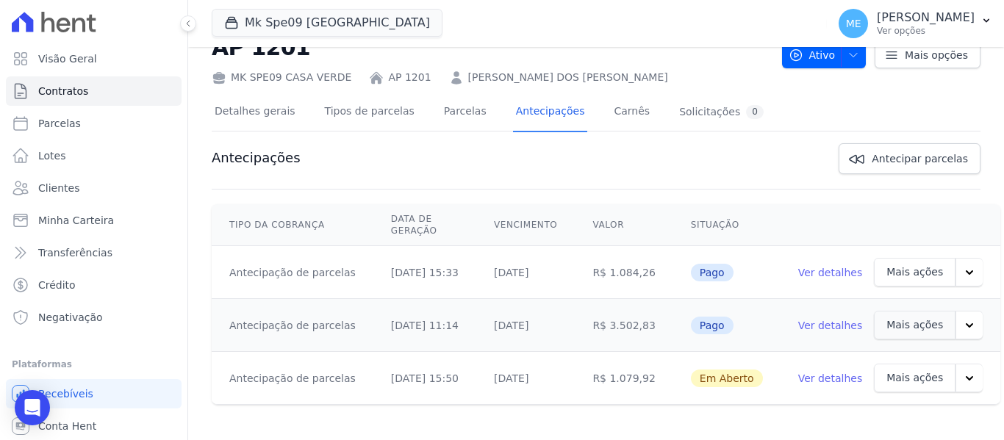
click at [962, 380] on icon "button" at bounding box center [969, 378] width 15 height 15
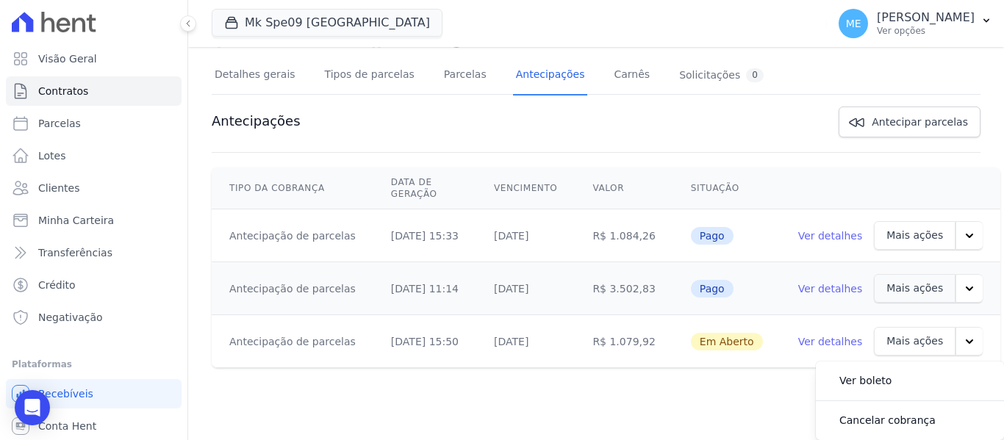
click at [821, 347] on link "Ver detalhes" at bounding box center [830, 341] width 65 height 15
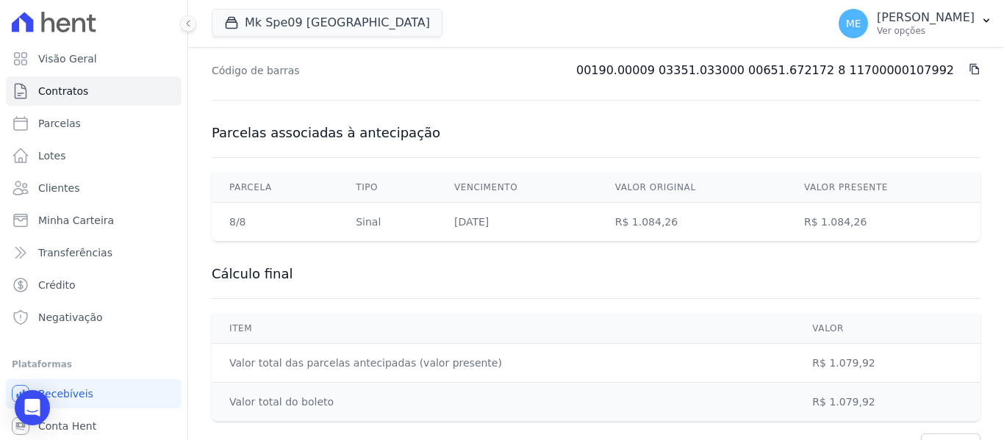
scroll to position [497, 0]
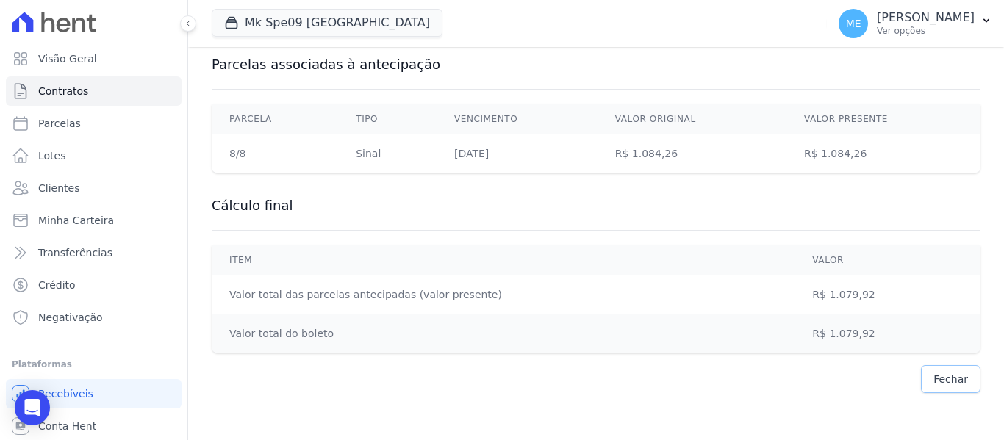
click at [940, 386] on link "Fechar" at bounding box center [951, 379] width 60 height 28
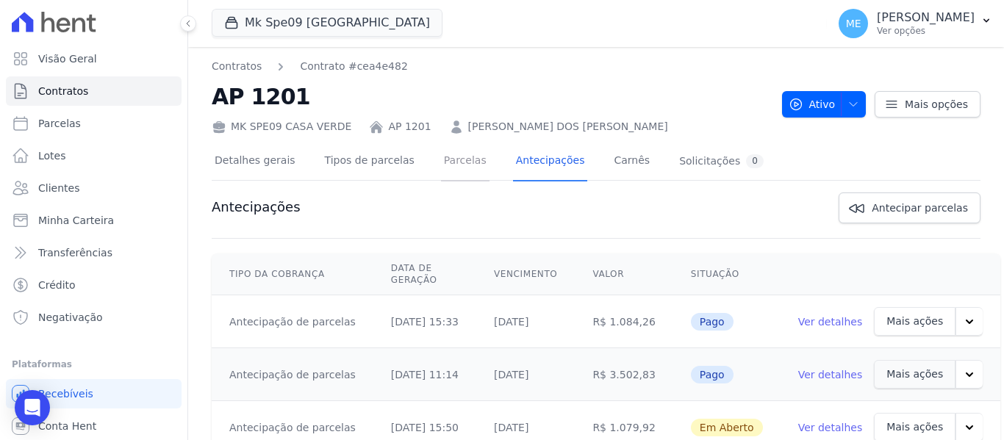
click at [441, 158] on link "Parcelas" at bounding box center [465, 162] width 48 height 39
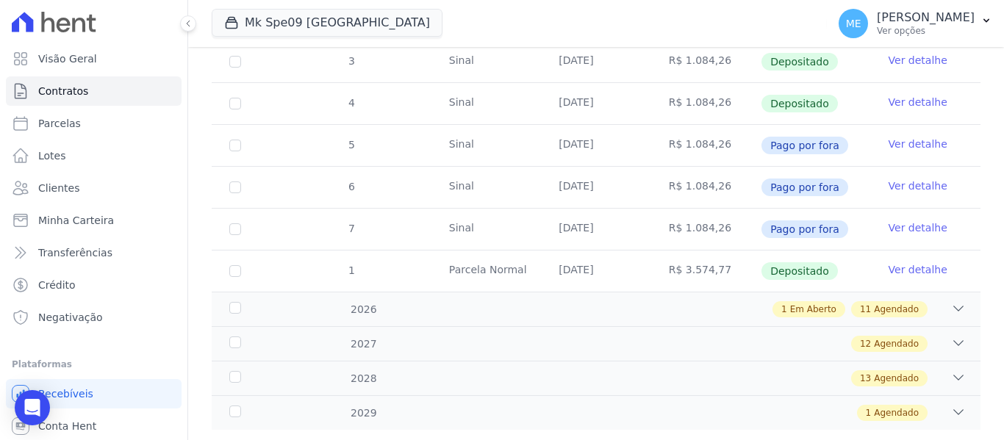
scroll to position [367, 0]
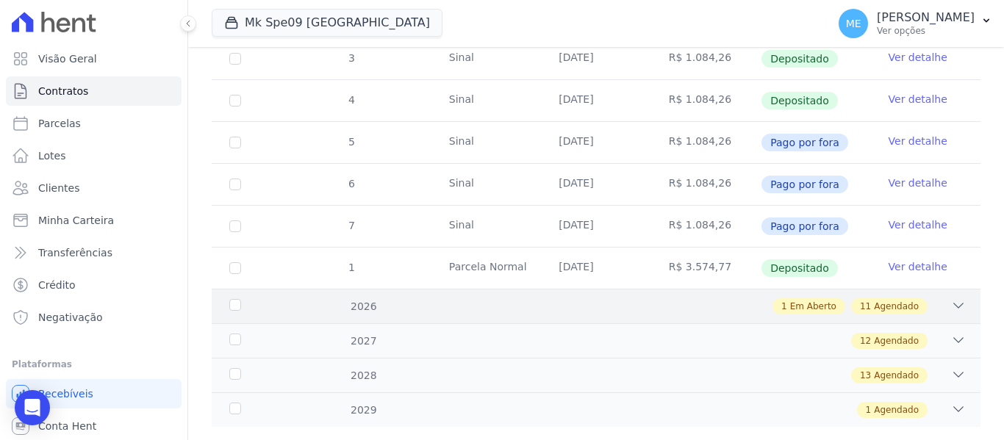
click at [953, 298] on icon at bounding box center [958, 305] width 15 height 15
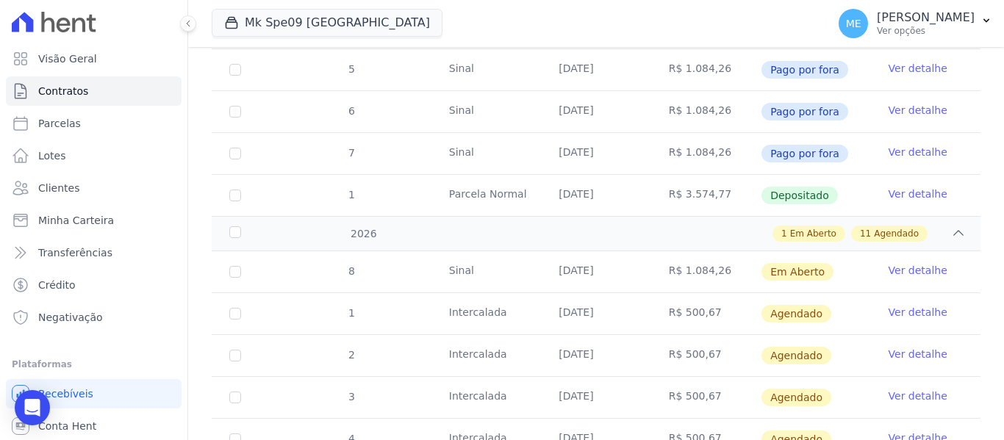
scroll to position [441, 0]
click at [906, 262] on link "Ver detalhe" at bounding box center [917, 269] width 59 height 15
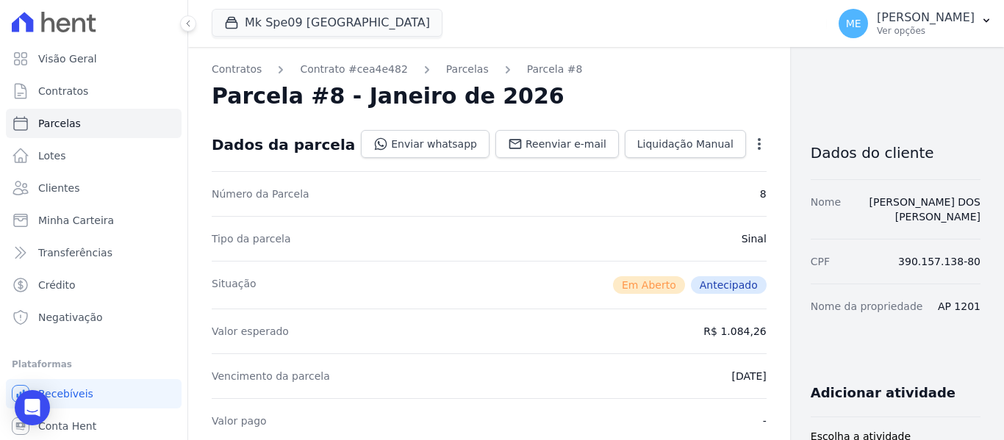
click at [752, 143] on icon "button" at bounding box center [759, 144] width 15 height 15
click at [642, 157] on link "Alterar" at bounding box center [695, 164] width 129 height 26
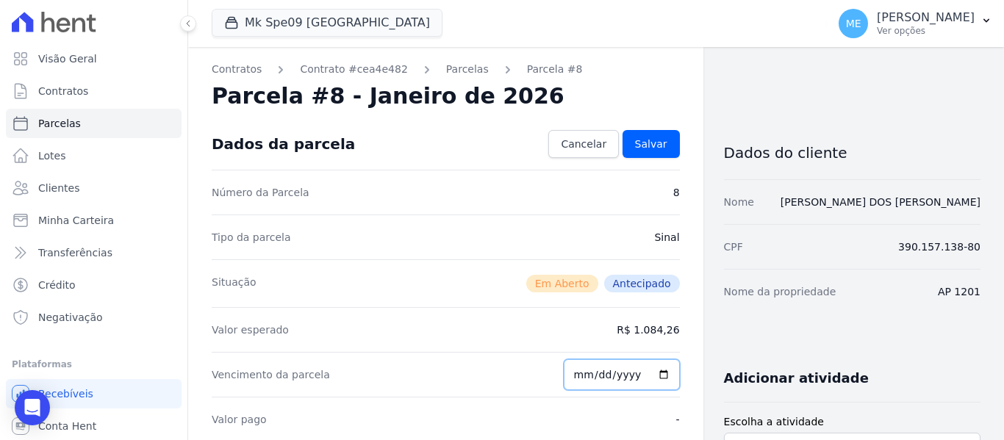
click at [600, 371] on input "2026-01-10" at bounding box center [622, 374] width 116 height 31
type input "2026-01-10"
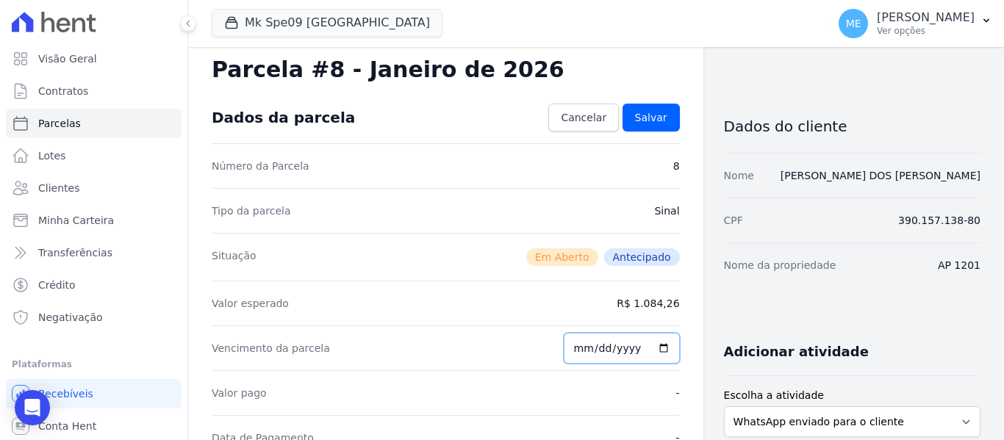
scroll to position [4, 0]
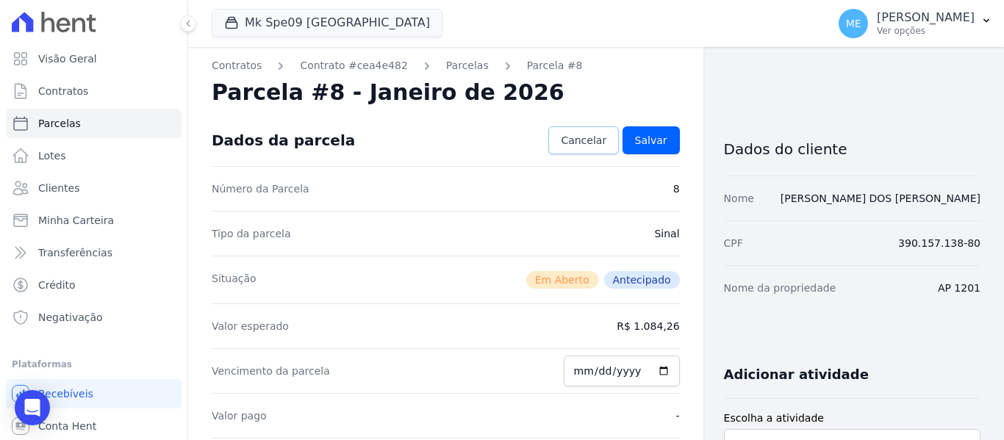
click at [593, 137] on span "Cancelar" at bounding box center [584, 140] width 46 height 15
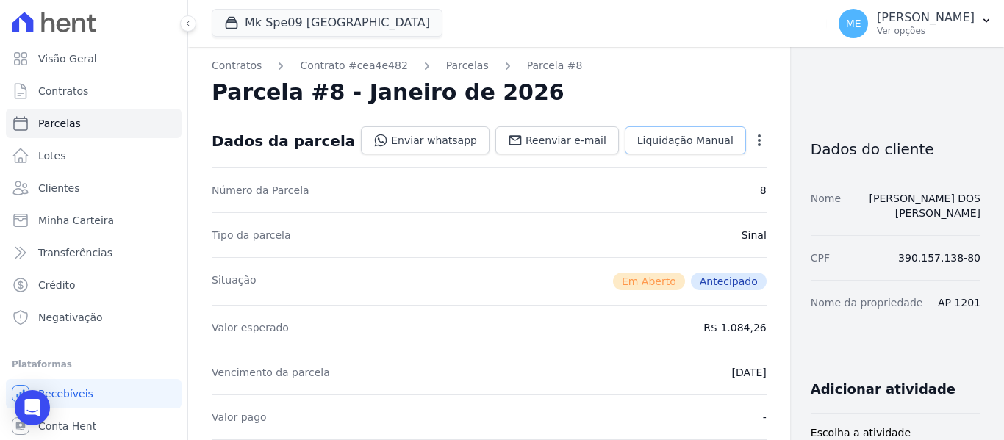
click at [625, 145] on link "Liquidação Manual" at bounding box center [685, 140] width 121 height 28
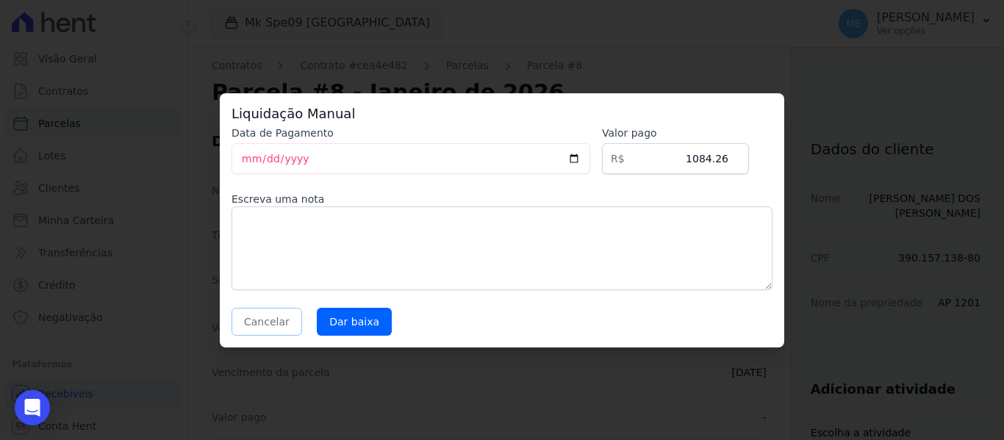
drag, startPoint x: 281, startPoint y: 325, endPoint x: 369, endPoint y: 281, distance: 97.9
click at [281, 324] on button "Cancelar" at bounding box center [266, 322] width 71 height 28
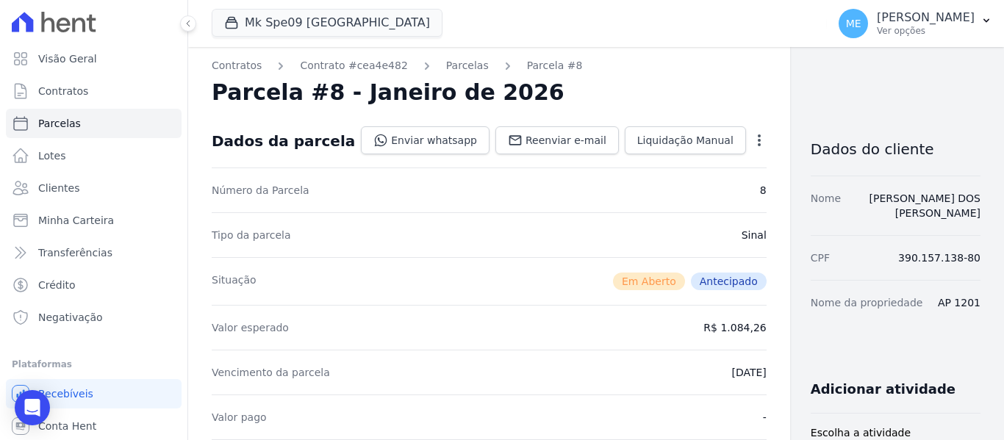
click at [752, 138] on icon "button" at bounding box center [759, 140] width 15 height 15
click at [631, 159] on link "Alterar" at bounding box center [695, 160] width 129 height 26
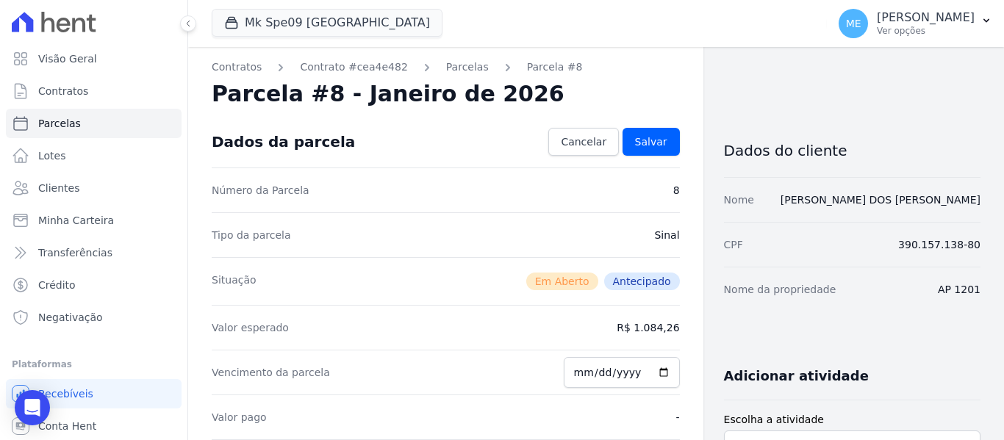
scroll to position [0, 0]
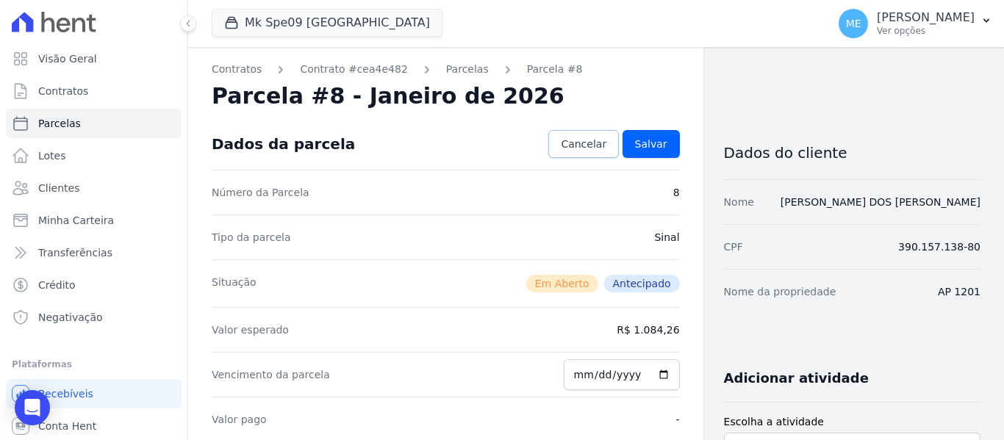
click at [599, 145] on span "Cancelar" at bounding box center [584, 144] width 46 height 15
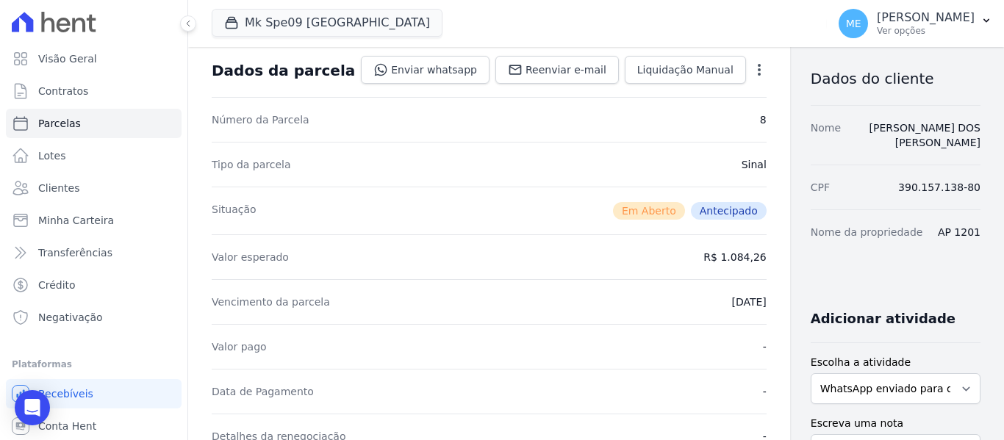
scroll to position [73, 0]
click at [752, 65] on icon "button" at bounding box center [759, 70] width 15 height 15
click at [631, 90] on link "Alterar" at bounding box center [695, 90] width 129 height 26
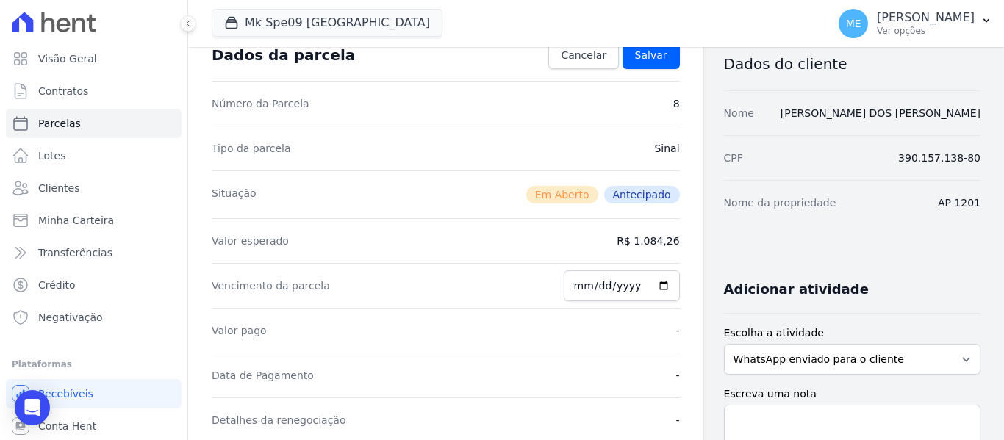
scroll to position [64, 0]
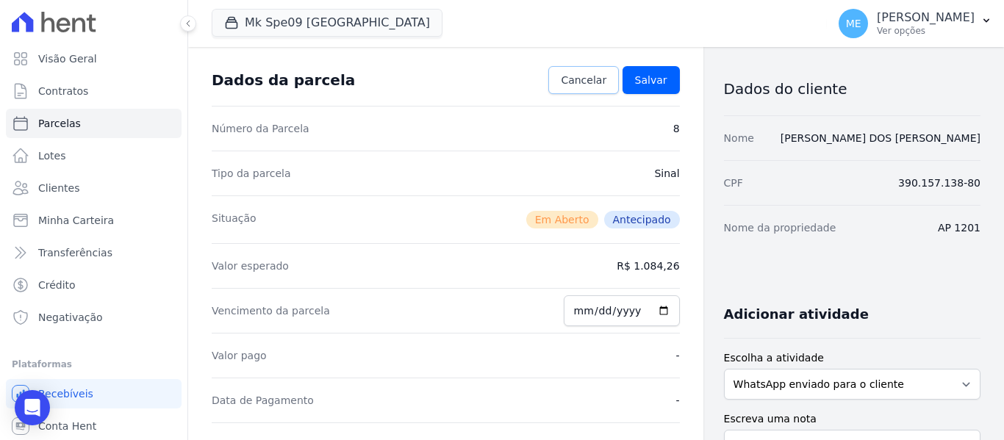
click at [590, 79] on span "Cancelar" at bounding box center [584, 80] width 46 height 15
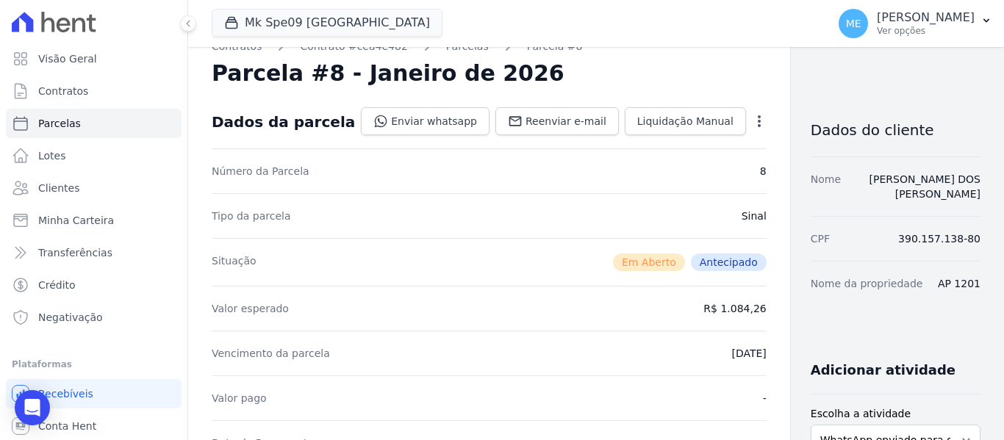
scroll to position [0, 0]
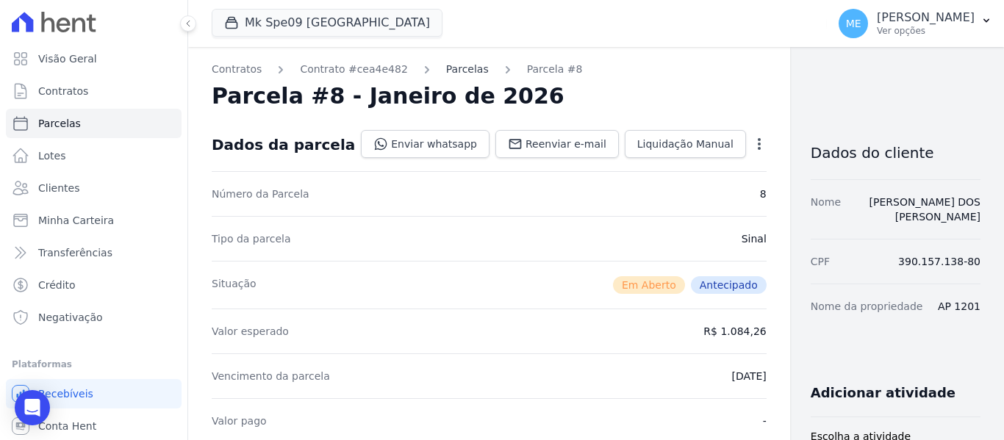
click at [446, 73] on link "Parcelas" at bounding box center [467, 69] width 43 height 15
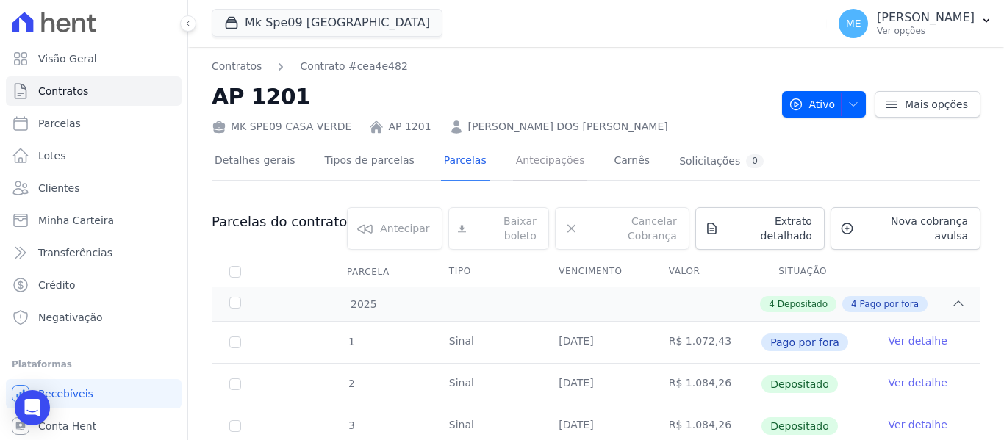
click at [517, 162] on link "Antecipações" at bounding box center [550, 162] width 75 height 39
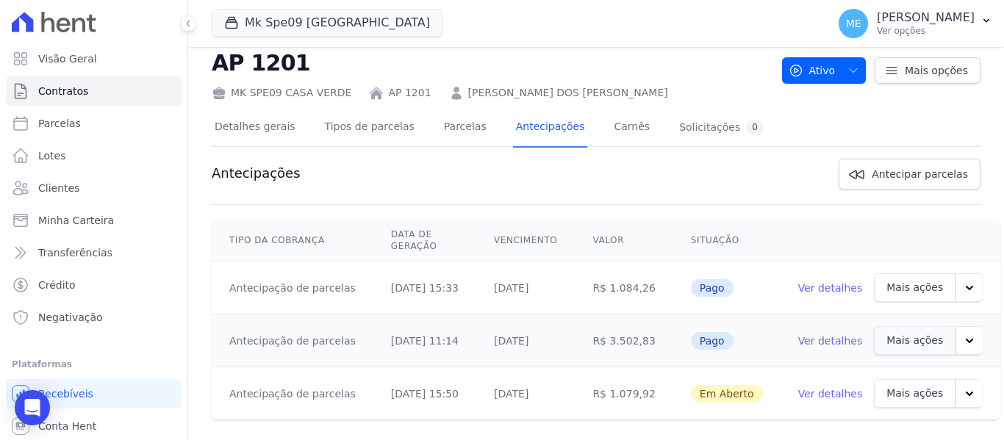
scroll to position [49, 0]
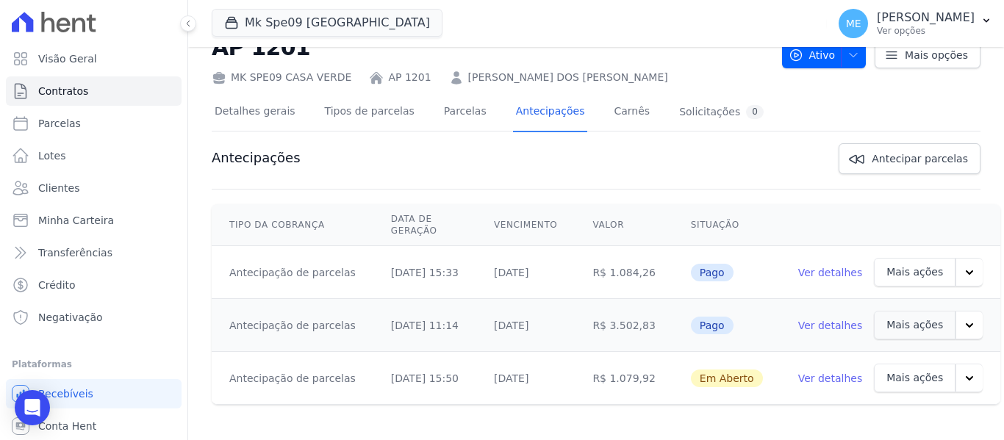
click at [962, 375] on icon "button" at bounding box center [969, 378] width 15 height 15
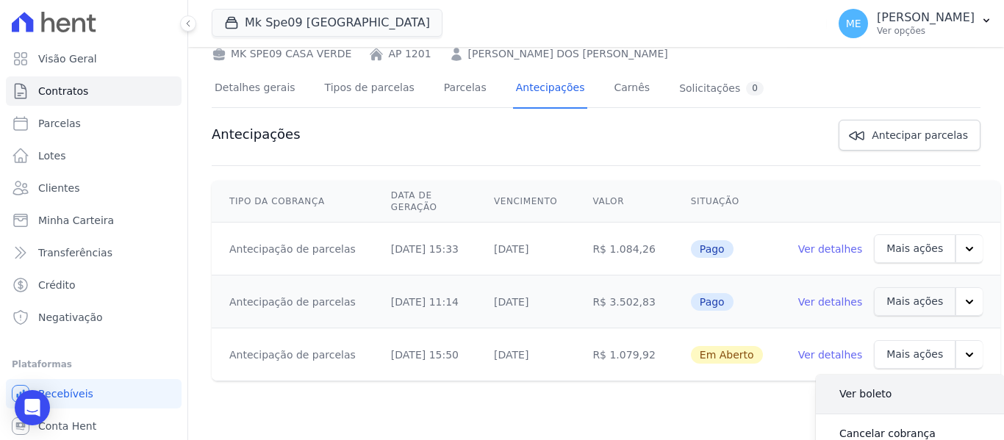
scroll to position [86, 0]
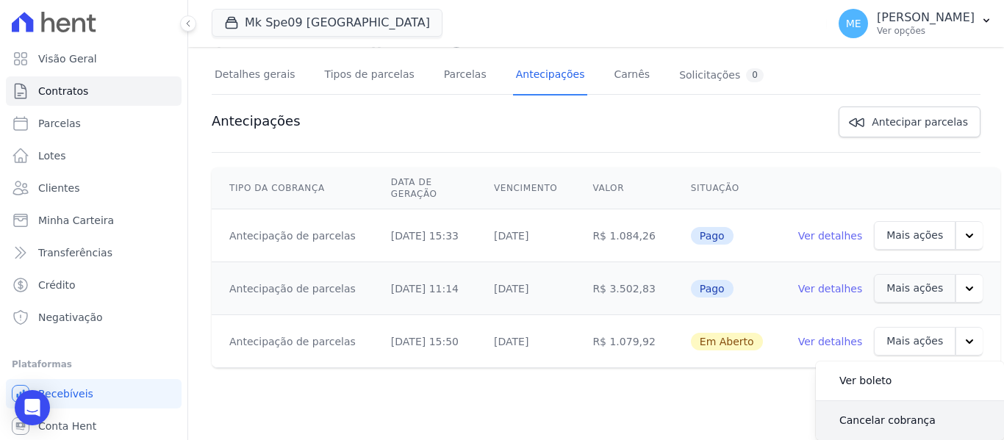
click at [885, 414] on link "Cancelar cobrança" at bounding box center [887, 420] width 120 height 35
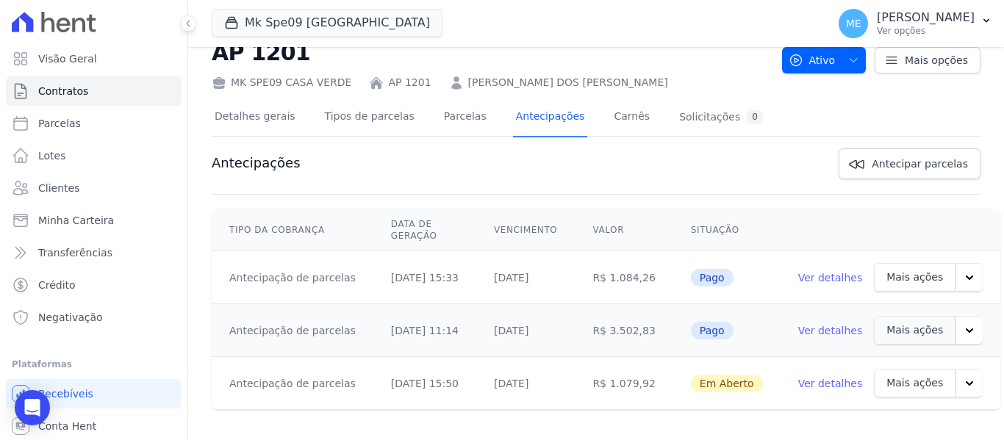
scroll to position [99, 0]
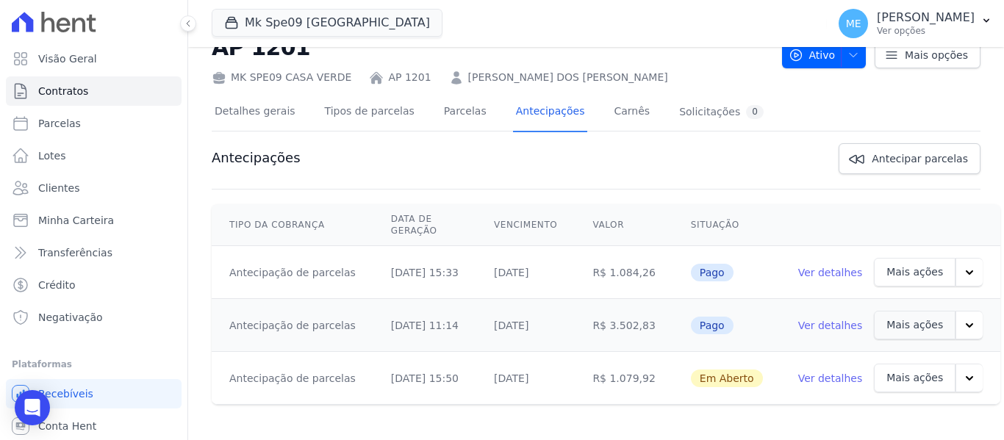
click at [955, 375] on button "button" at bounding box center [968, 378] width 27 height 29
click at [867, 420] on link "Ver boleto" at bounding box center [865, 417] width 76 height 35
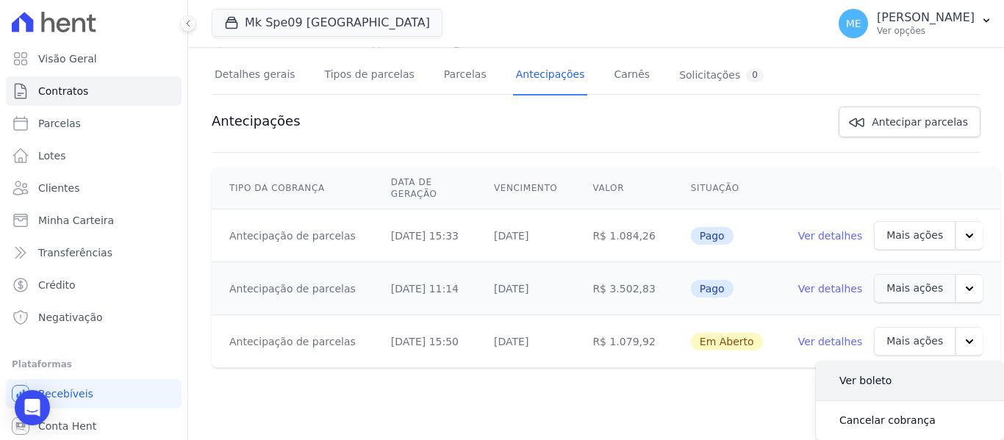
scroll to position [49, 0]
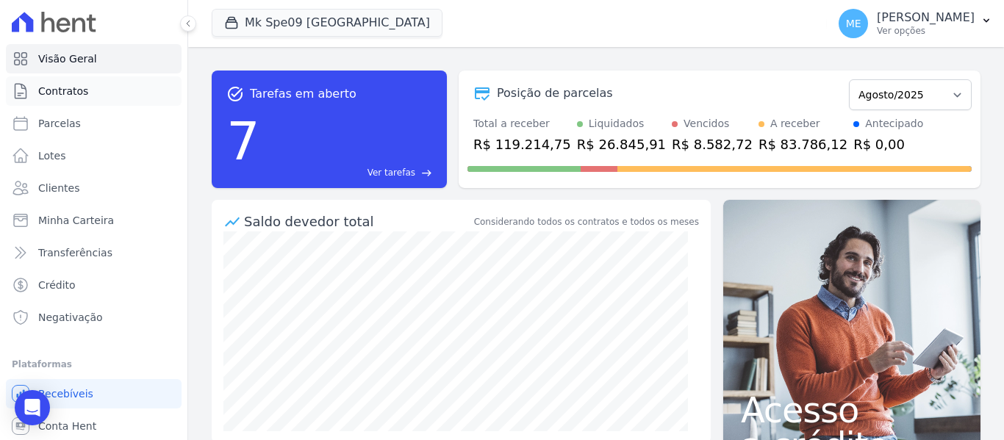
click at [74, 98] on span "Contratos" at bounding box center [63, 91] width 50 height 15
click at [82, 90] on span "Contratos" at bounding box center [63, 91] width 50 height 15
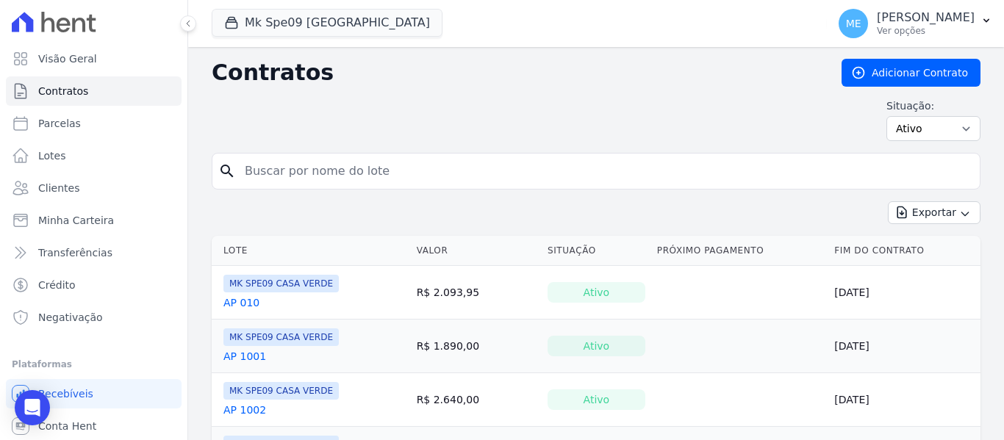
click at [373, 163] on input "search" at bounding box center [605, 171] width 738 height 29
type input "1201"
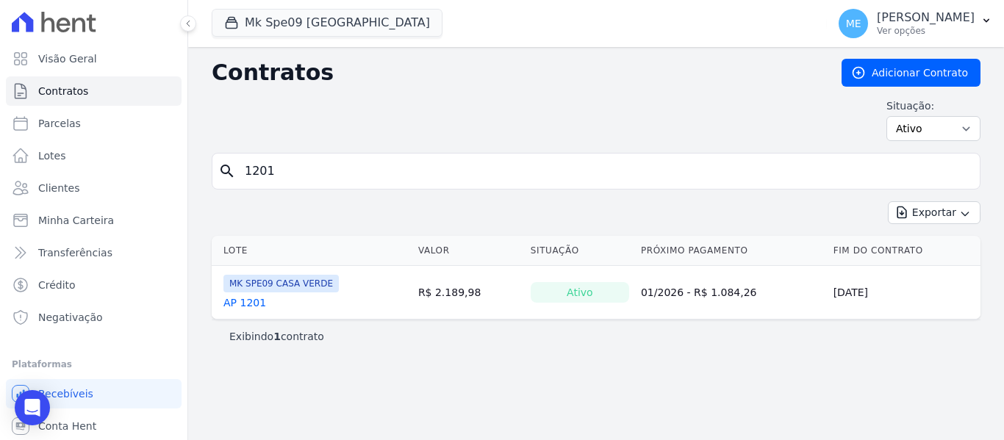
click at [232, 302] on link "AP 1201" at bounding box center [244, 302] width 43 height 15
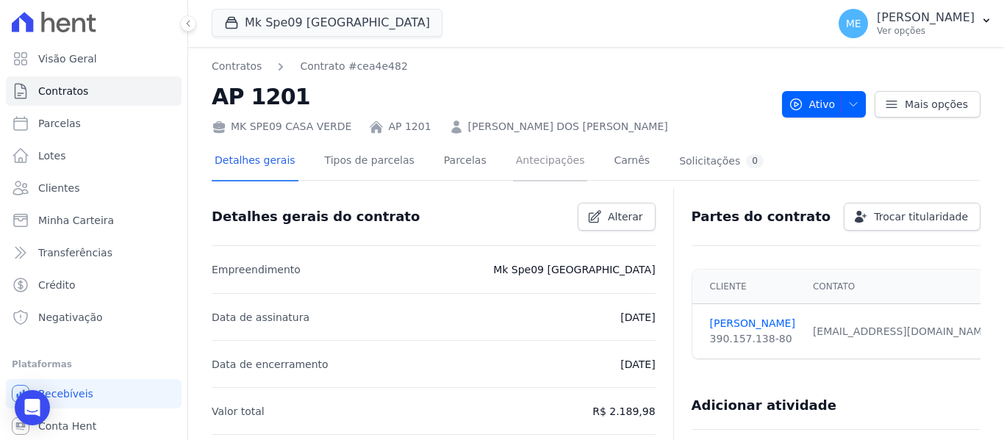
click at [536, 159] on link "Antecipações" at bounding box center [550, 162] width 75 height 39
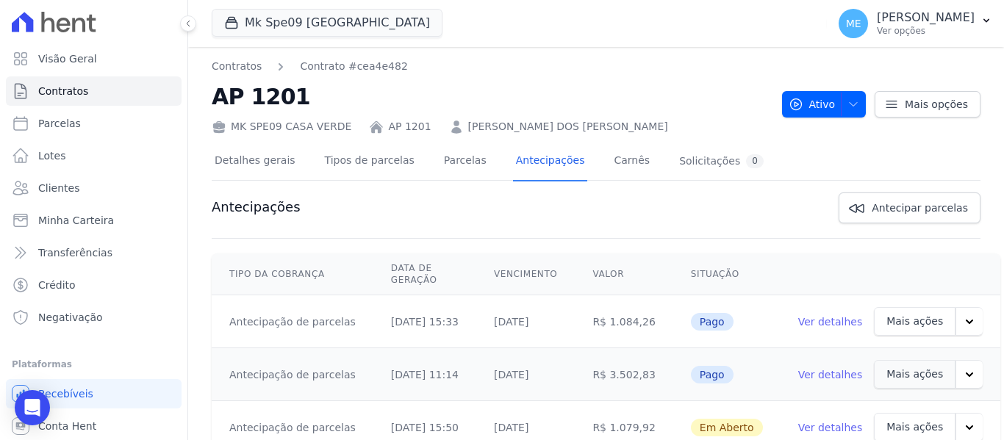
scroll to position [49, 0]
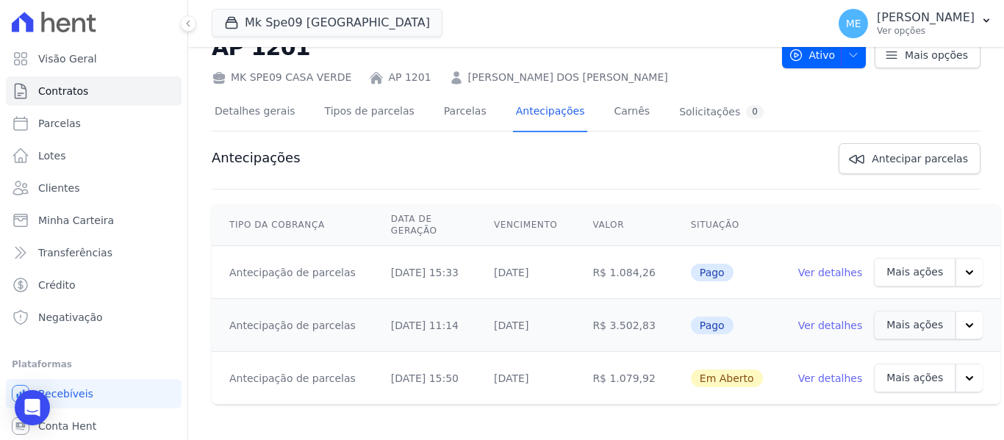
click at [962, 381] on icon "button" at bounding box center [969, 378] width 15 height 15
click at [849, 420] on link "Ver boleto" at bounding box center [865, 417] width 76 height 35
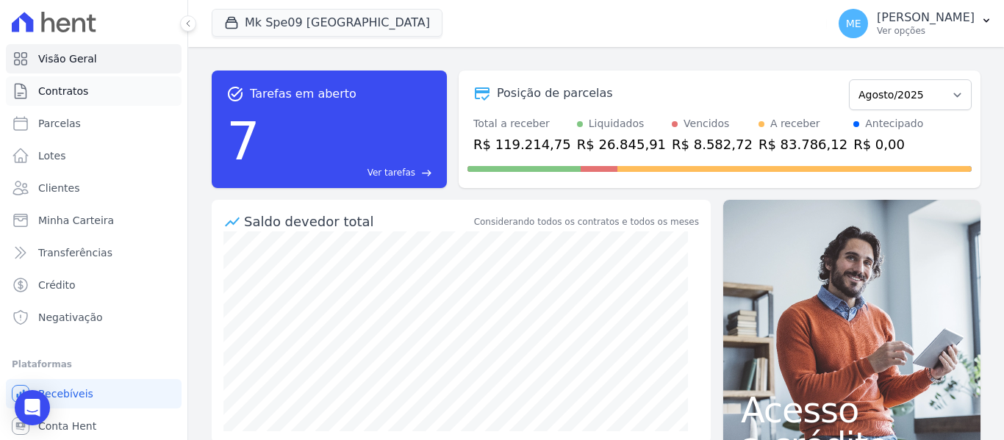
click at [46, 85] on span "Contratos" at bounding box center [63, 91] width 50 height 15
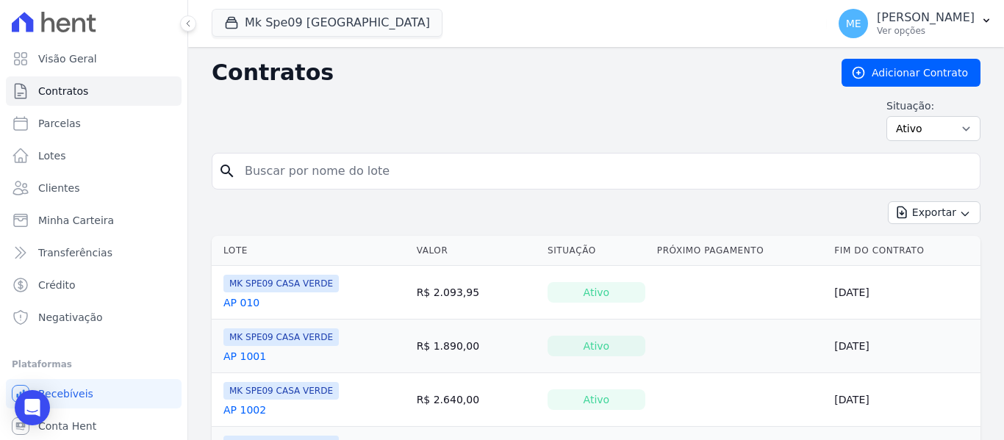
click at [431, 172] on input "search" at bounding box center [605, 171] width 738 height 29
type input "1201"
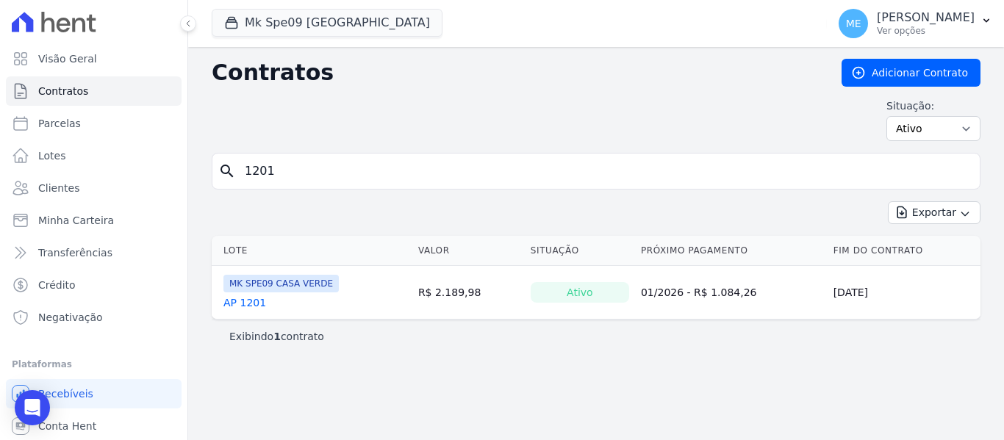
click at [240, 303] on link "AP 1201" at bounding box center [244, 302] width 43 height 15
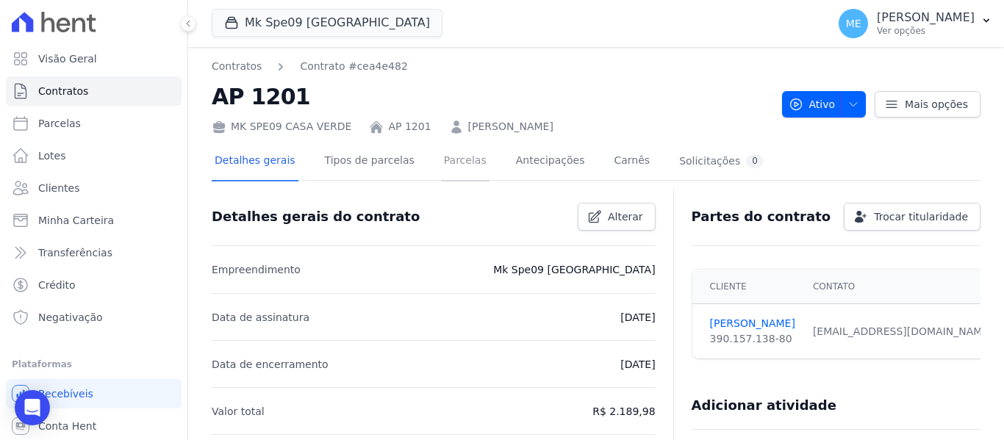
click at [441, 161] on link "Parcelas" at bounding box center [465, 162] width 48 height 39
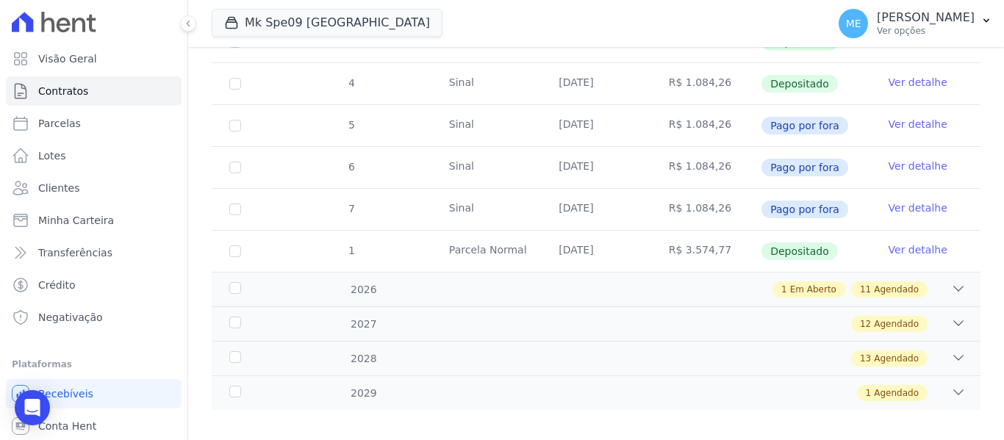
scroll to position [386, 0]
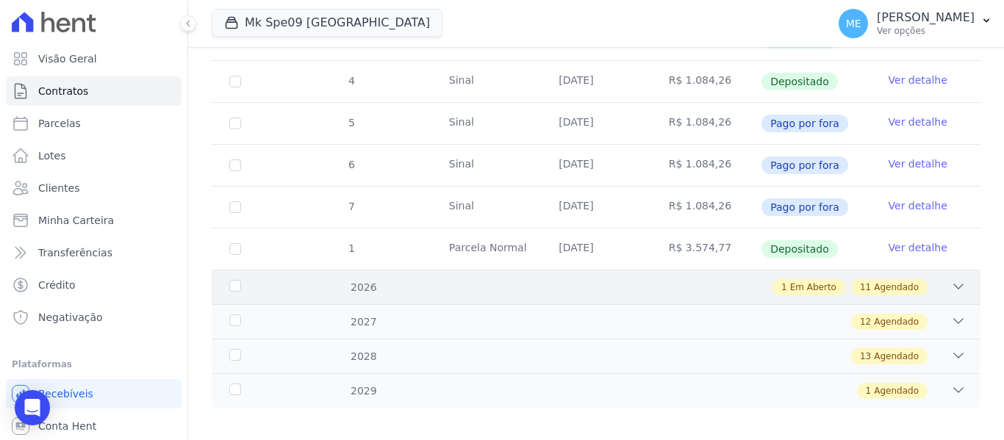
click at [951, 279] on icon at bounding box center [958, 286] width 15 height 15
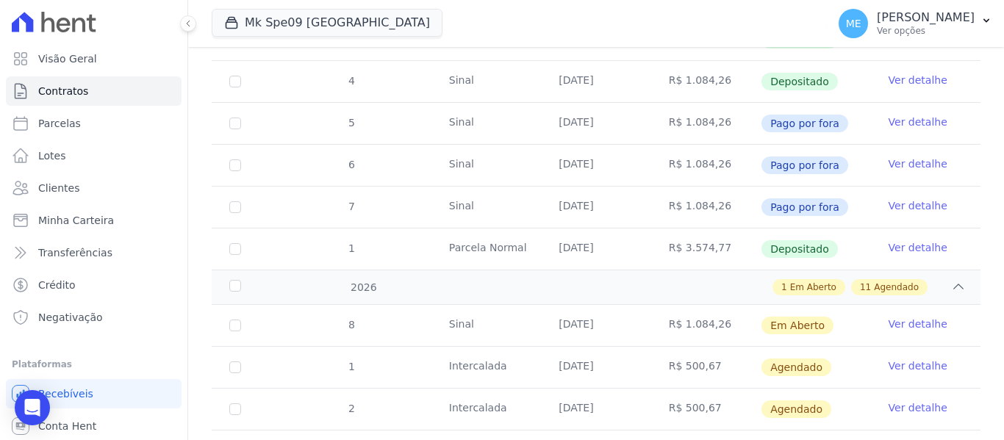
click at [904, 317] on link "Ver detalhe" at bounding box center [917, 324] width 59 height 15
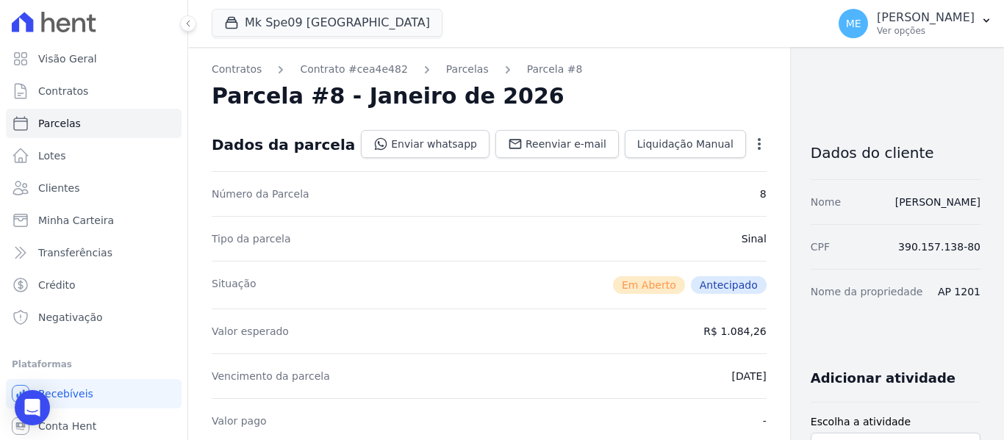
click at [752, 141] on icon "button" at bounding box center [759, 144] width 15 height 15
click at [631, 160] on link "Alterar" at bounding box center [695, 164] width 129 height 26
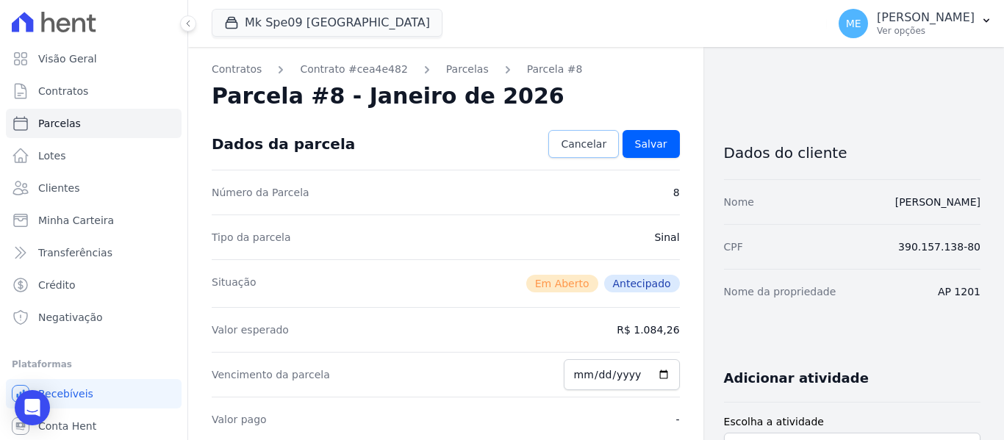
click at [594, 140] on span "Cancelar" at bounding box center [584, 144] width 46 height 15
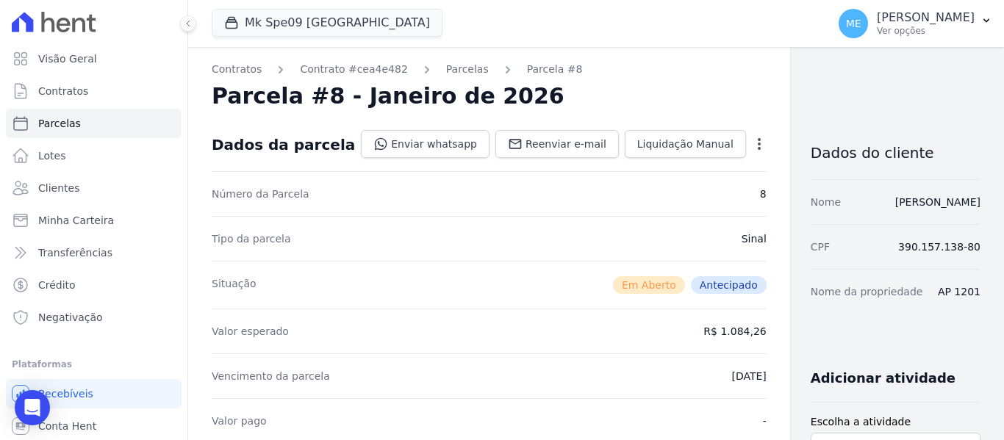
click at [746, 135] on div "Open options Alterar Cancelar Cobrança Cancelar boleto Você está prestes a canc…" at bounding box center [756, 145] width 21 height 25
click at [752, 137] on icon "button" at bounding box center [759, 144] width 15 height 15
click at [446, 68] on link "Parcelas" at bounding box center [467, 69] width 43 height 15
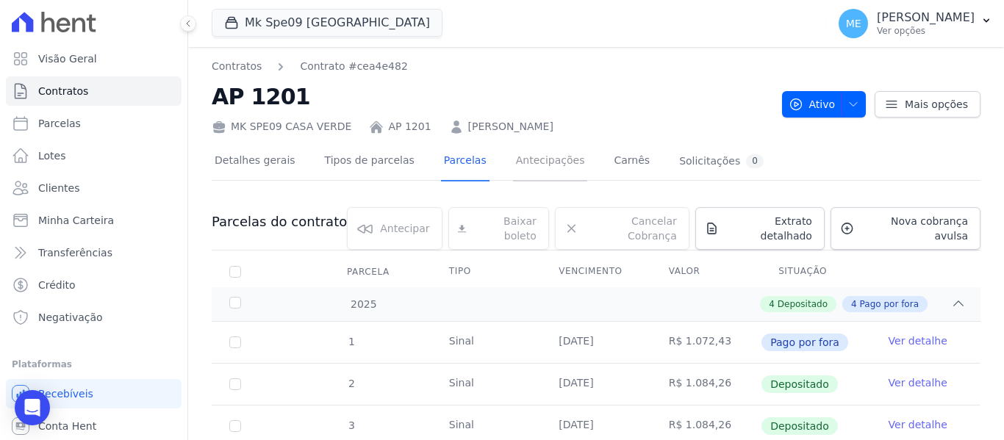
click at [528, 158] on link "Antecipações" at bounding box center [550, 162] width 75 height 39
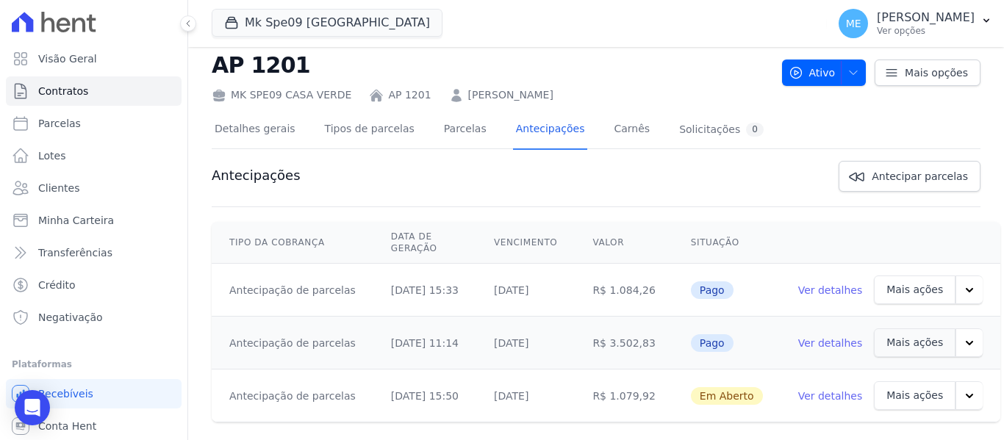
scroll to position [49, 0]
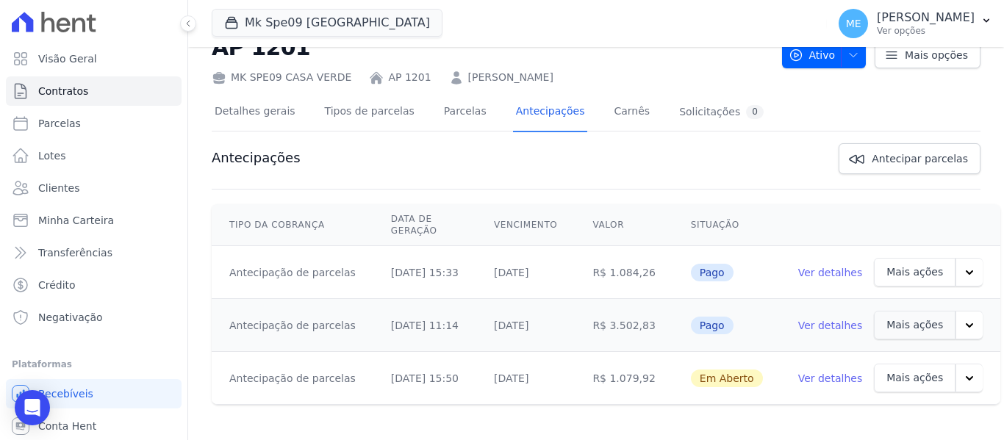
click at [813, 381] on link "Ver detalhes" at bounding box center [830, 378] width 65 height 15
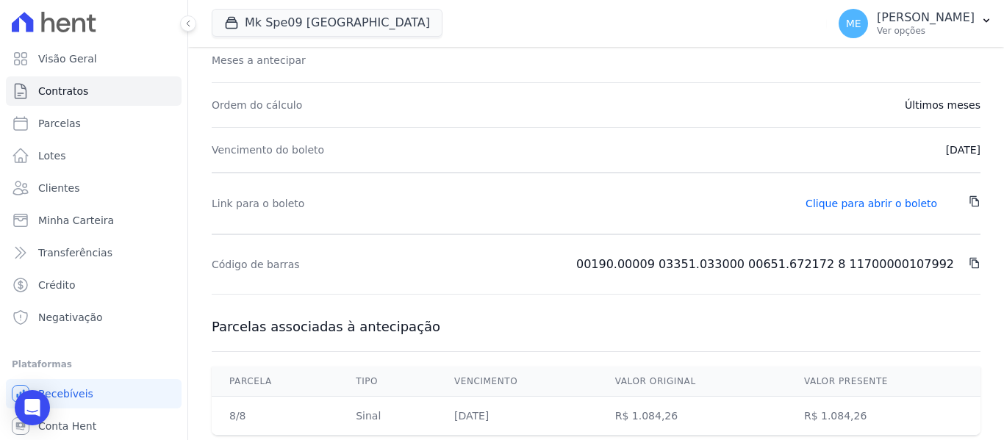
scroll to position [203, 0]
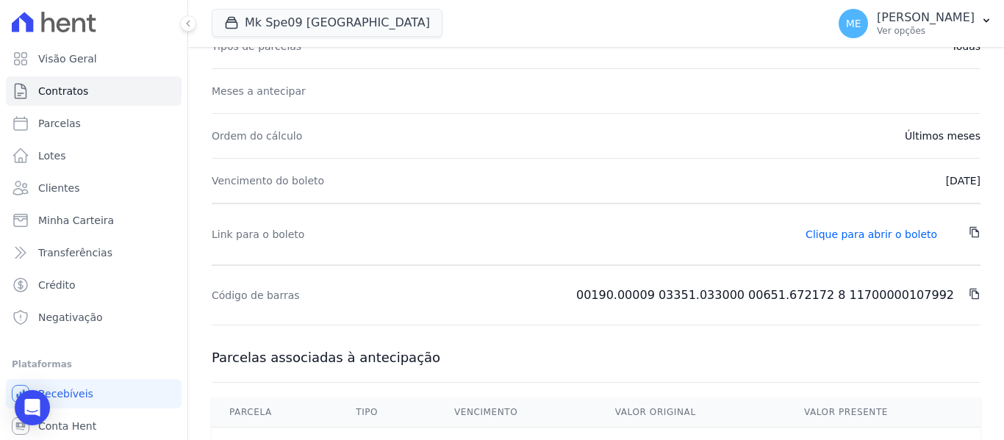
click at [944, 180] on dd "[DATE]" at bounding box center [726, 180] width 508 height 15
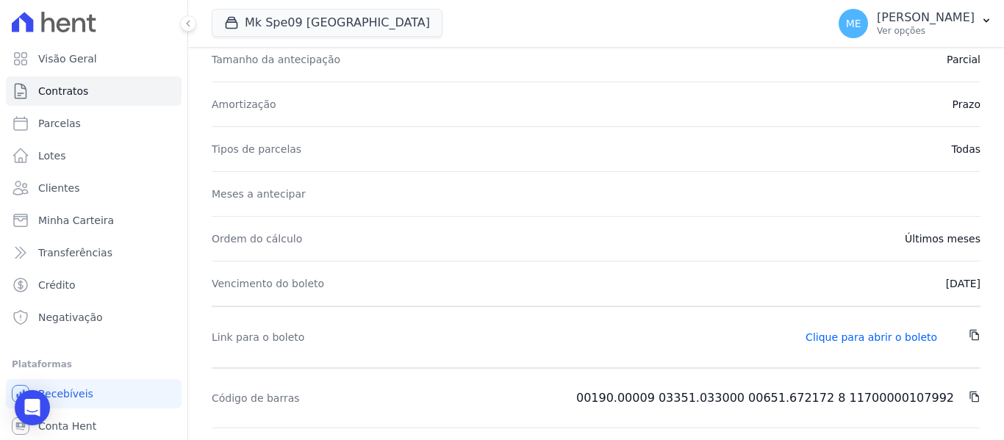
scroll to position [0, 0]
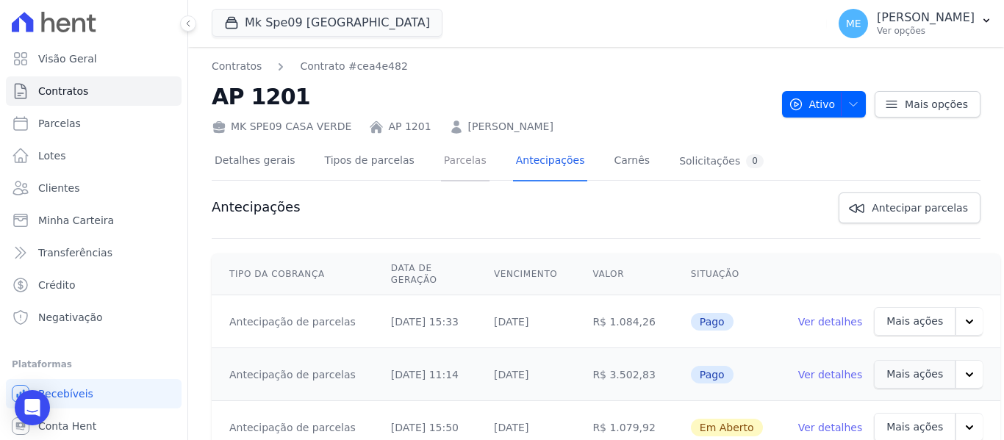
click at [450, 165] on link "Parcelas" at bounding box center [465, 162] width 48 height 39
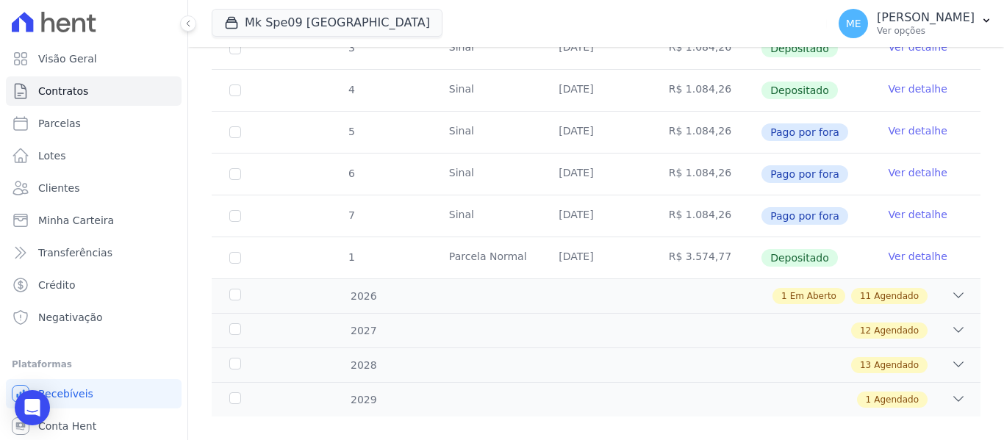
scroll to position [386, 0]
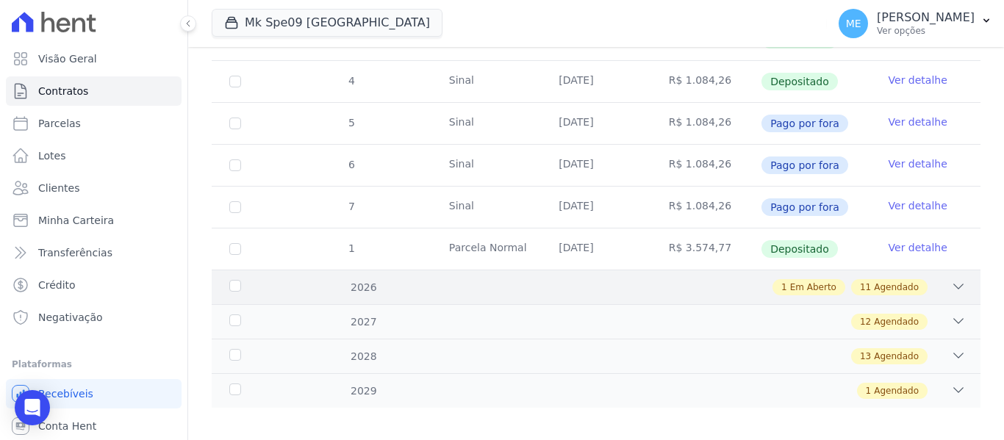
click at [896, 281] on span "Agendado" at bounding box center [896, 287] width 45 height 13
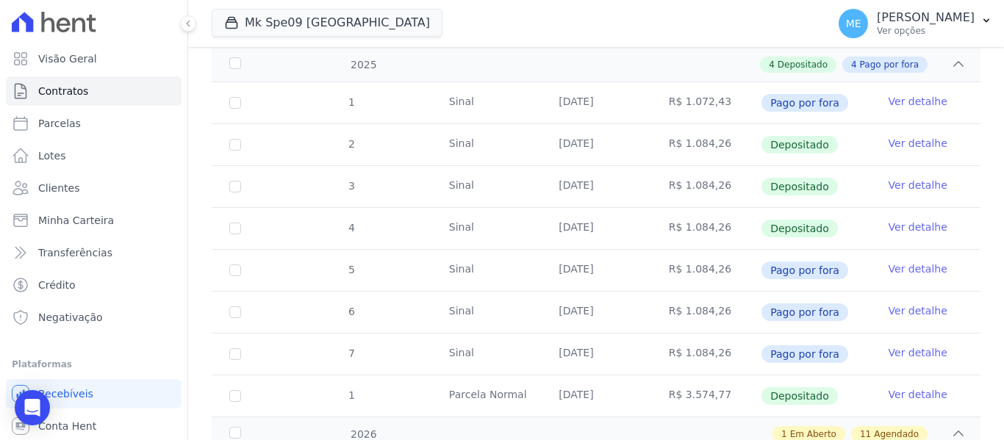
scroll to position [313, 0]
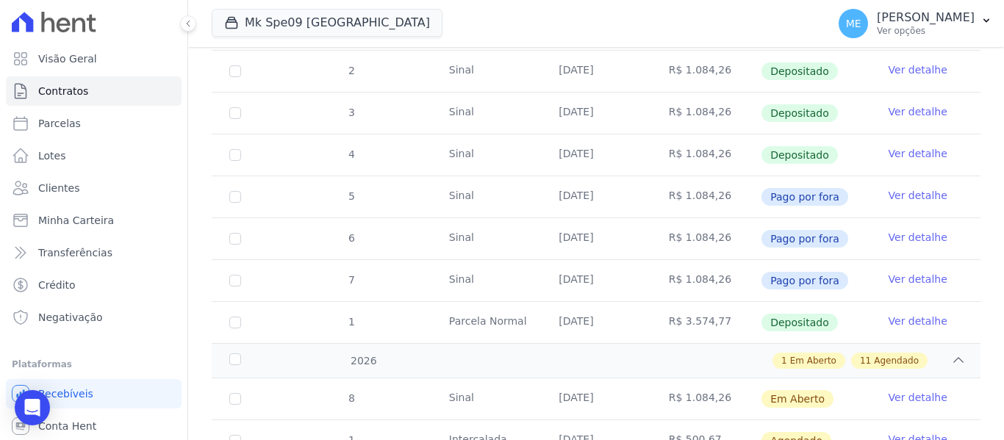
click at [900, 390] on link "Ver detalhe" at bounding box center [917, 397] width 59 height 15
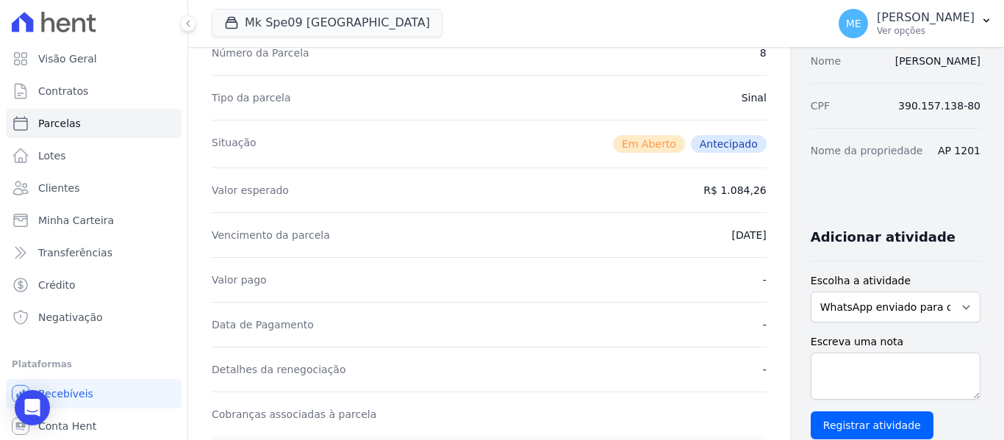
scroll to position [147, 0]
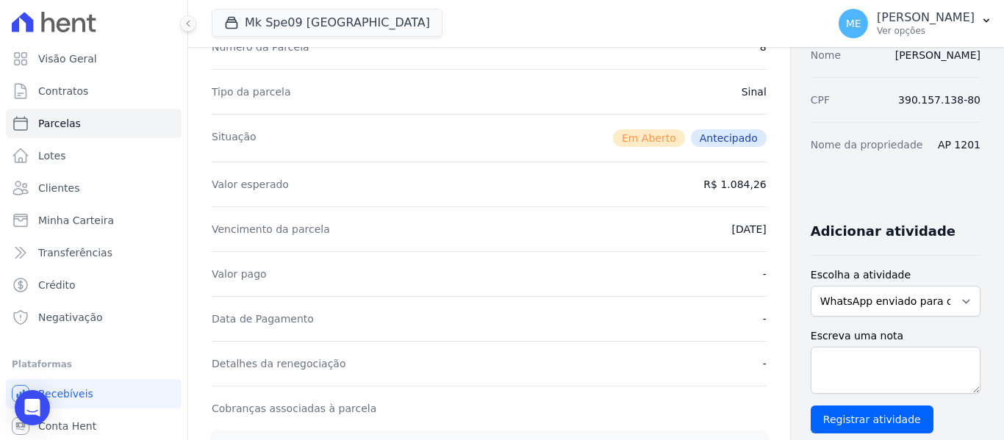
click at [731, 234] on dd "[DATE]" at bounding box center [748, 229] width 35 height 15
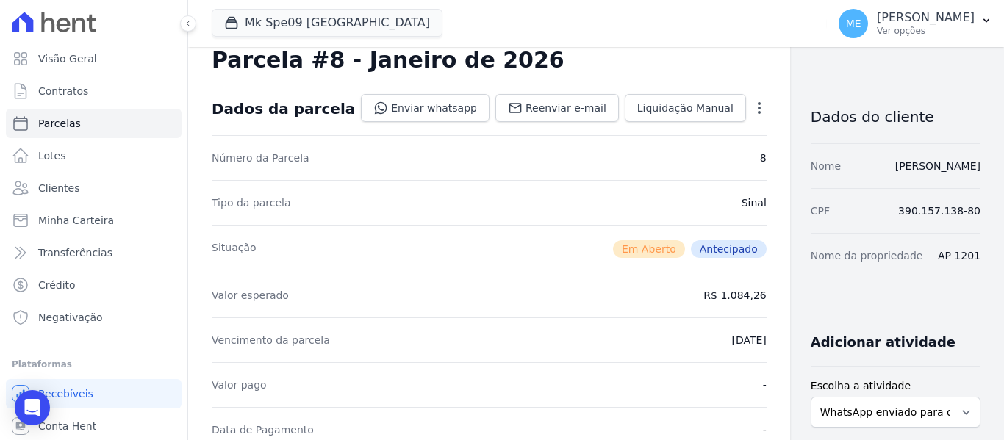
scroll to position [0, 0]
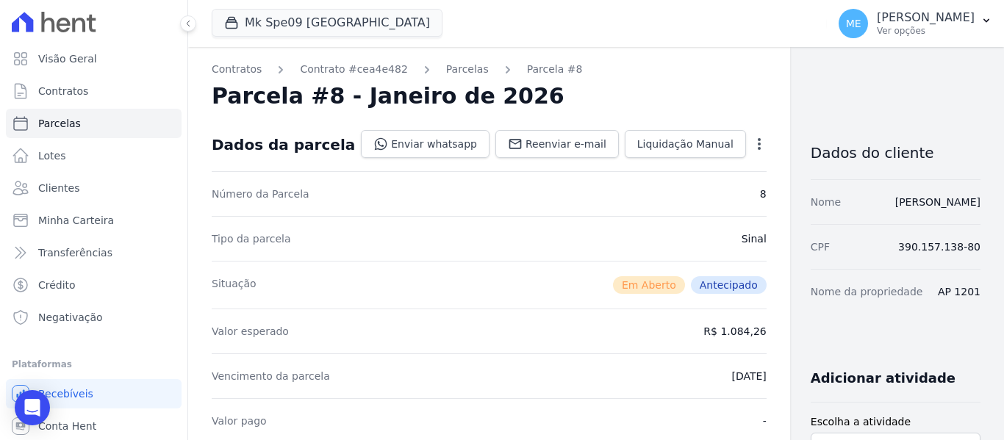
click at [752, 149] on icon "button" at bounding box center [759, 144] width 15 height 15
click at [631, 163] on link "Alterar" at bounding box center [695, 164] width 129 height 26
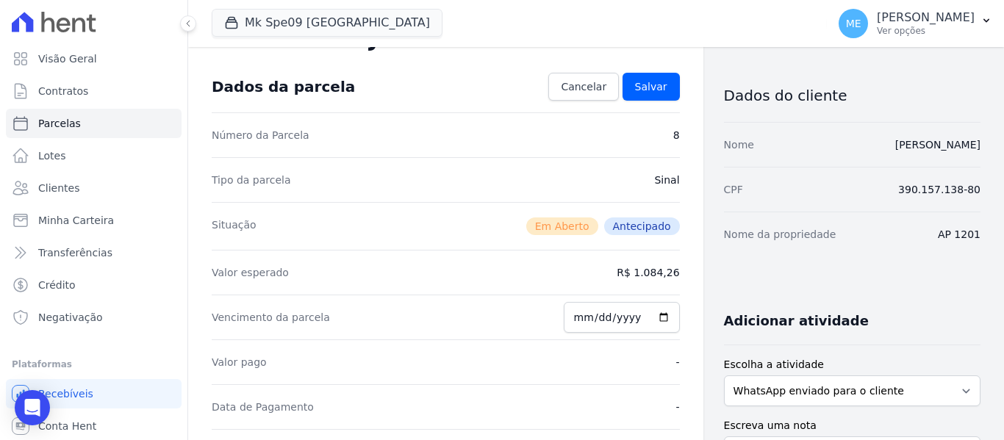
scroll to position [147, 0]
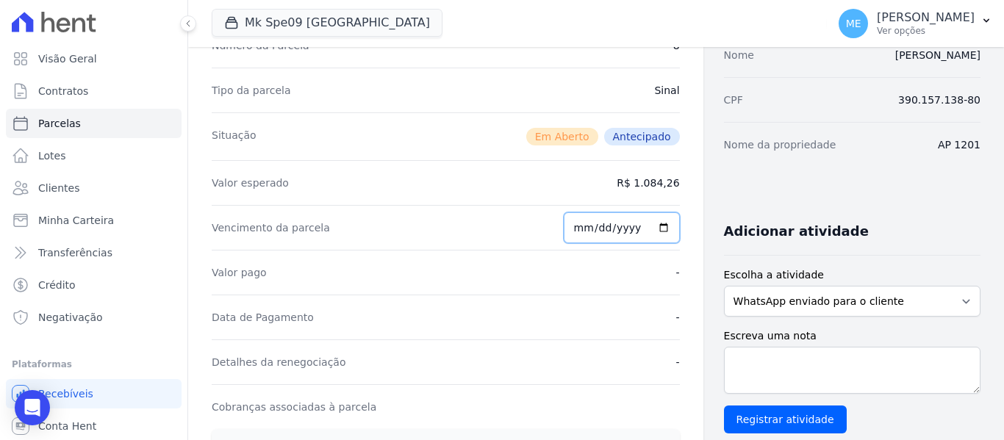
click at [629, 226] on input "[DATE]" at bounding box center [622, 227] width 116 height 31
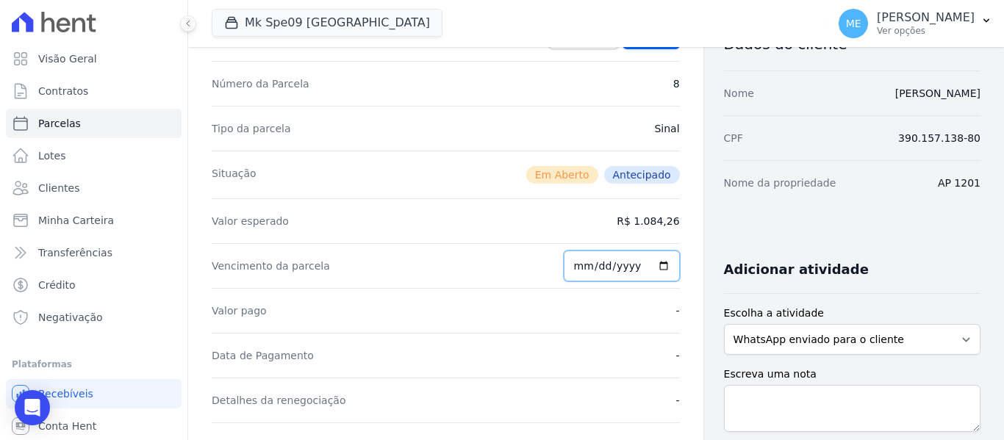
scroll to position [0, 0]
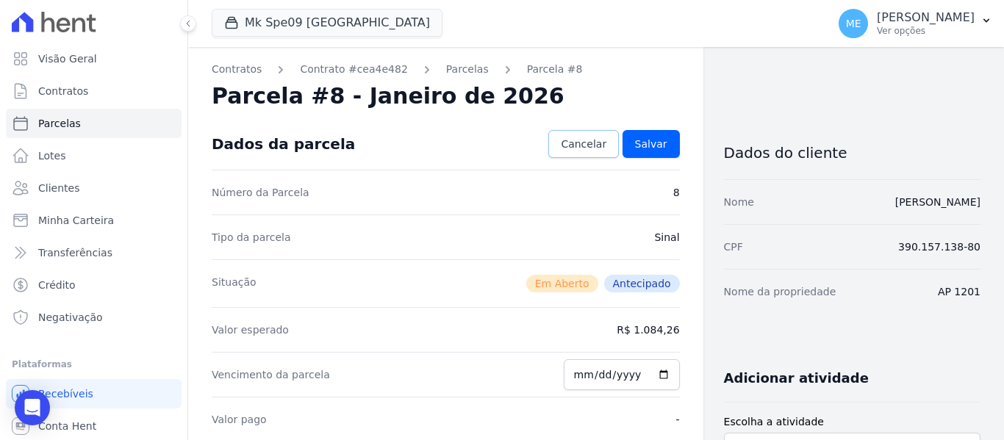
click at [578, 146] on span "Cancelar" at bounding box center [584, 144] width 46 height 15
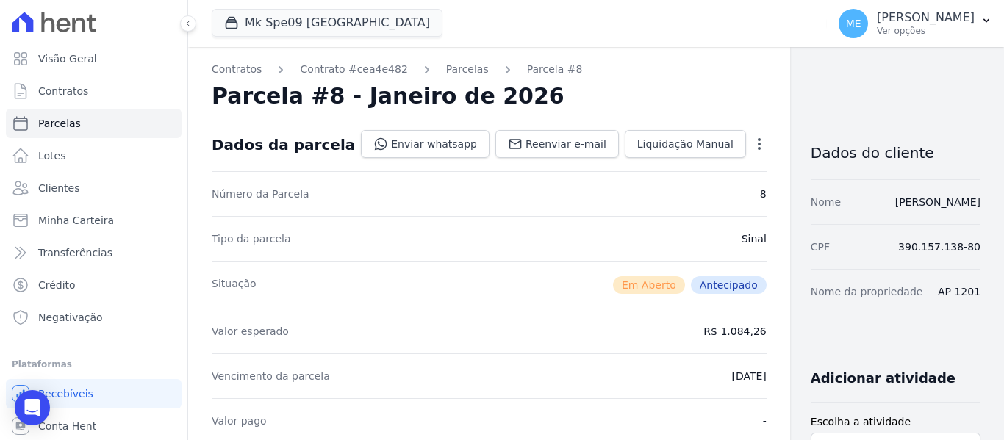
click at [752, 142] on icon "button" at bounding box center [759, 144] width 15 height 15
click at [631, 187] on link "Cancelar Cobrança" at bounding box center [695, 190] width 129 height 26
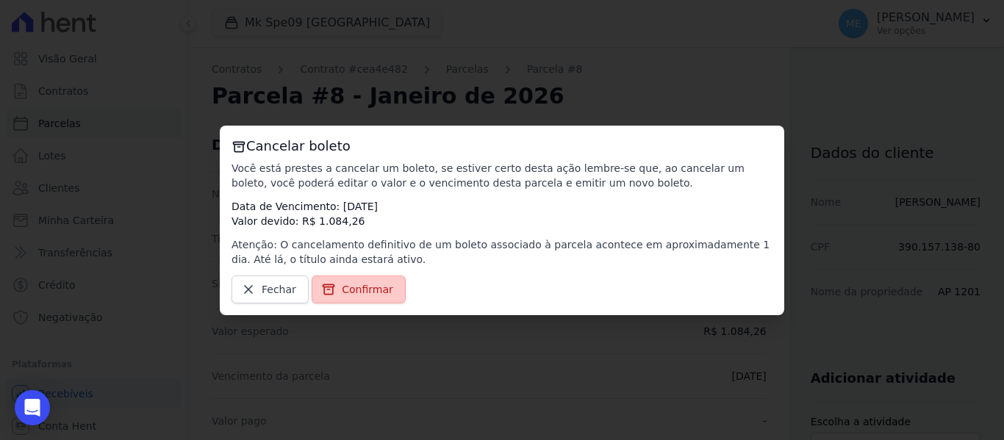
click at [351, 287] on span "Confirmar" at bounding box center [367, 289] width 51 height 15
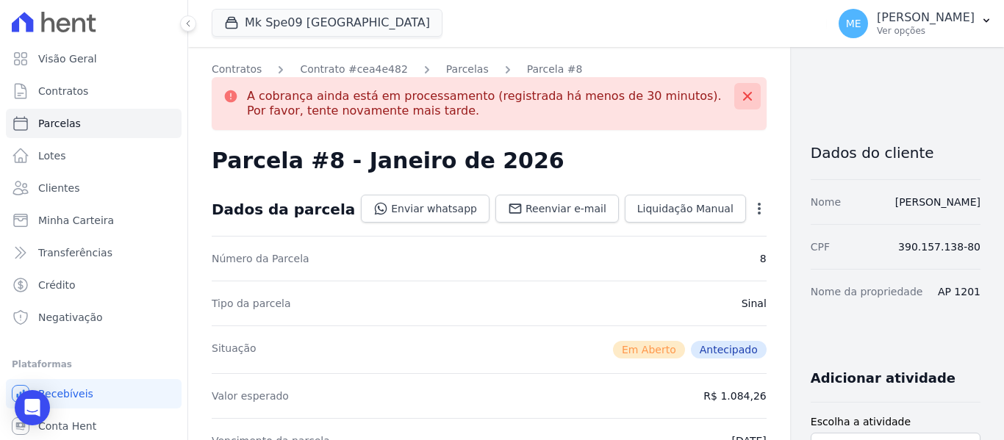
click at [734, 105] on button at bounding box center [747, 96] width 26 height 26
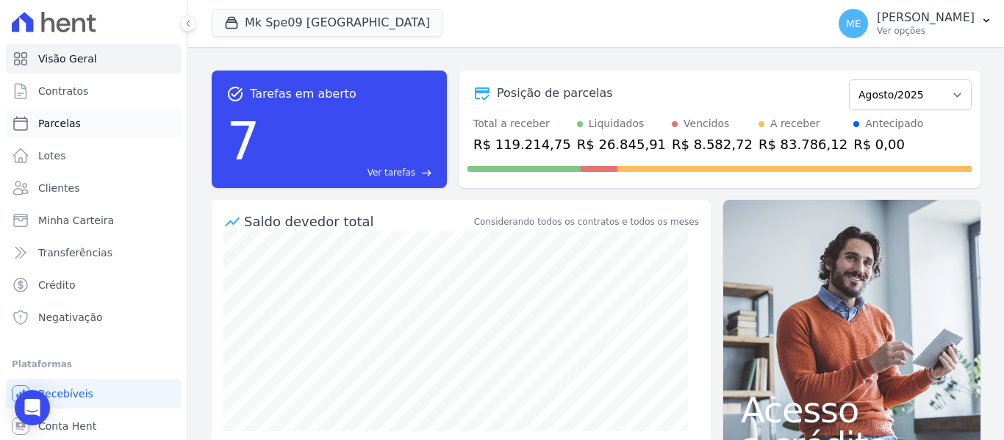
click at [68, 121] on span "Parcelas" at bounding box center [59, 123] width 43 height 15
select select
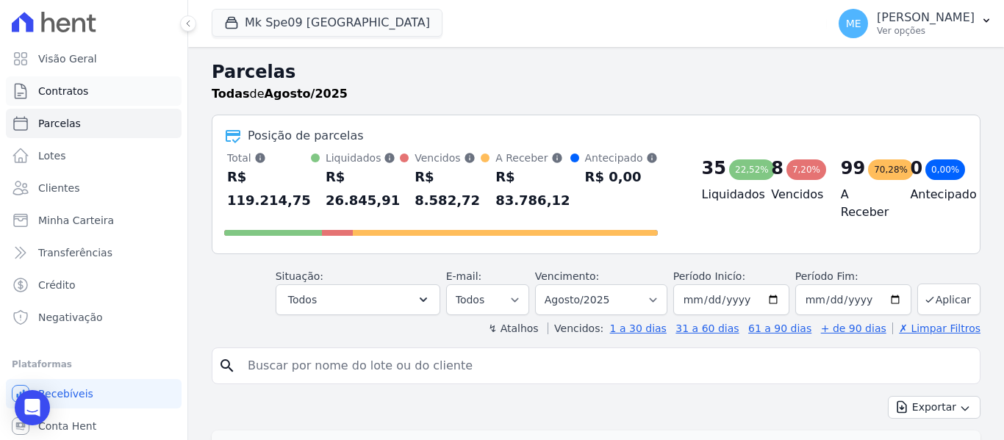
click at [106, 97] on link "Contratos" at bounding box center [94, 90] width 176 height 29
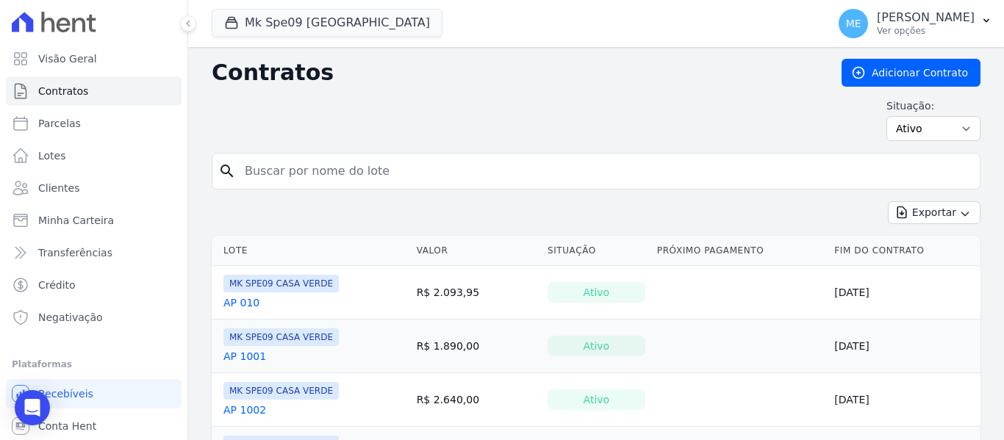
click at [292, 160] on input "search" at bounding box center [605, 171] width 738 height 29
type input "1201"
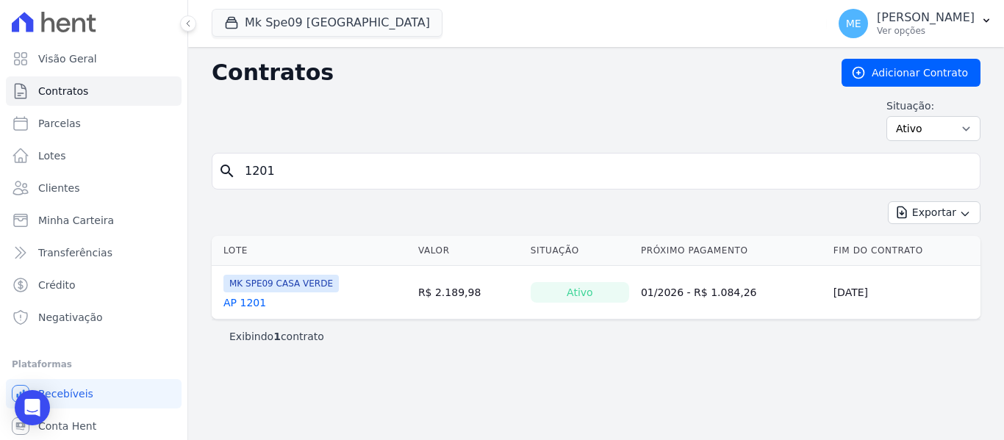
click at [241, 303] on link "AP 1201" at bounding box center [244, 302] width 43 height 15
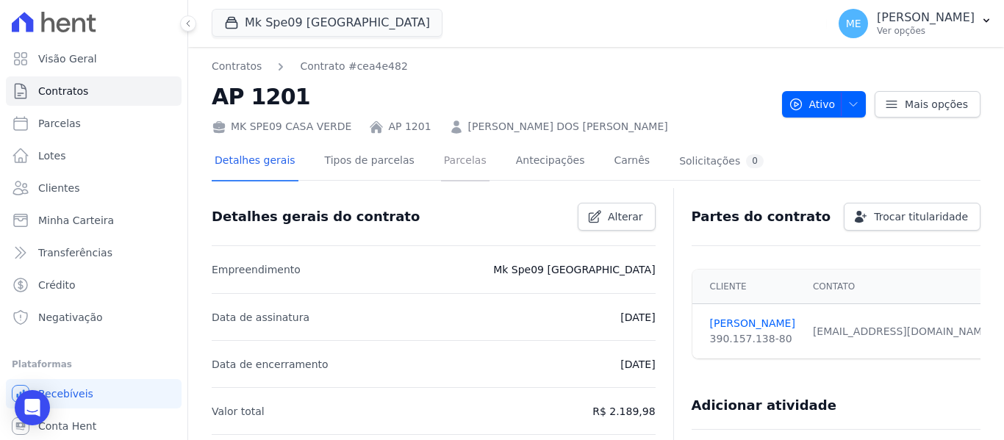
click at [451, 159] on link "Parcelas" at bounding box center [465, 162] width 48 height 39
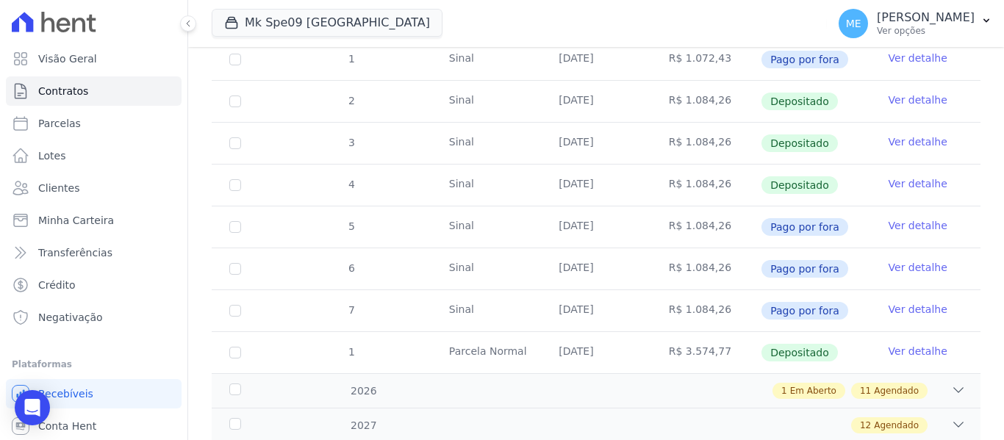
scroll to position [367, 0]
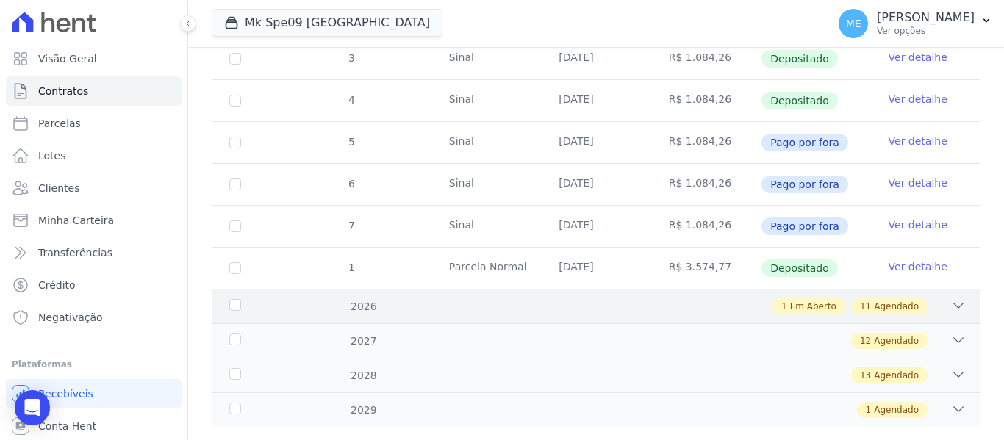
click at [937, 298] on div "1 Em Aberto 11 Agendado" at bounding box center [633, 306] width 664 height 16
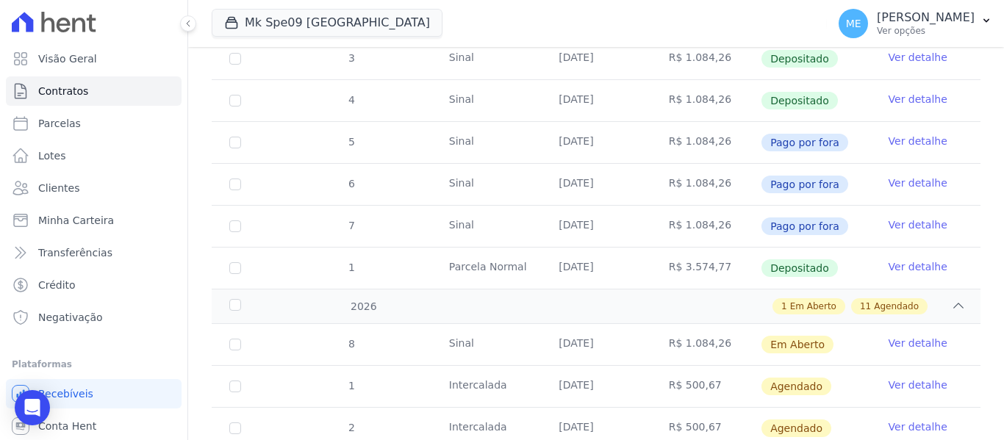
click at [903, 336] on link "Ver detalhe" at bounding box center [917, 343] width 59 height 15
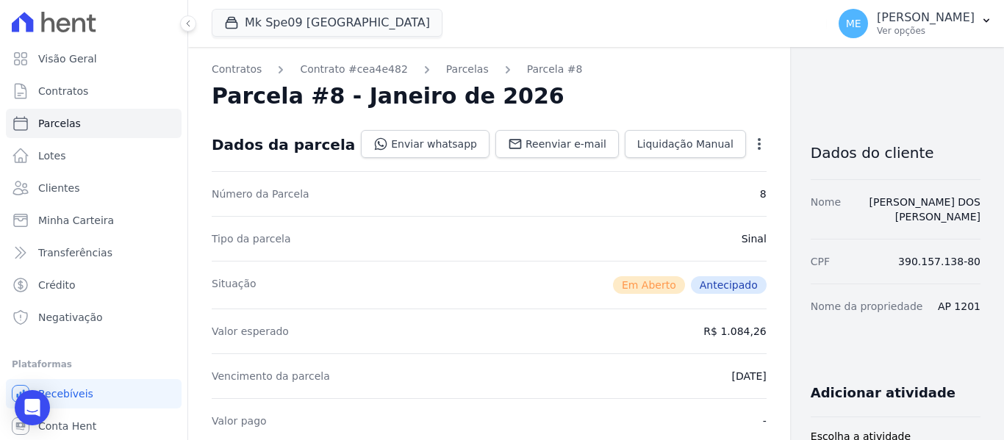
click at [752, 143] on icon "button" at bounding box center [759, 144] width 15 height 15
click at [631, 189] on link "Cancelar Cobrança" at bounding box center [695, 190] width 129 height 26
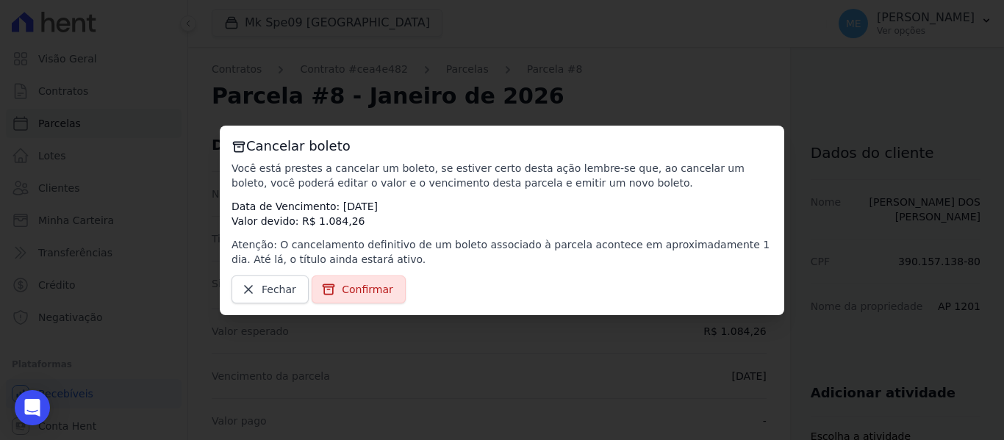
click at [373, 288] on span "Confirmar" at bounding box center [367, 289] width 51 height 15
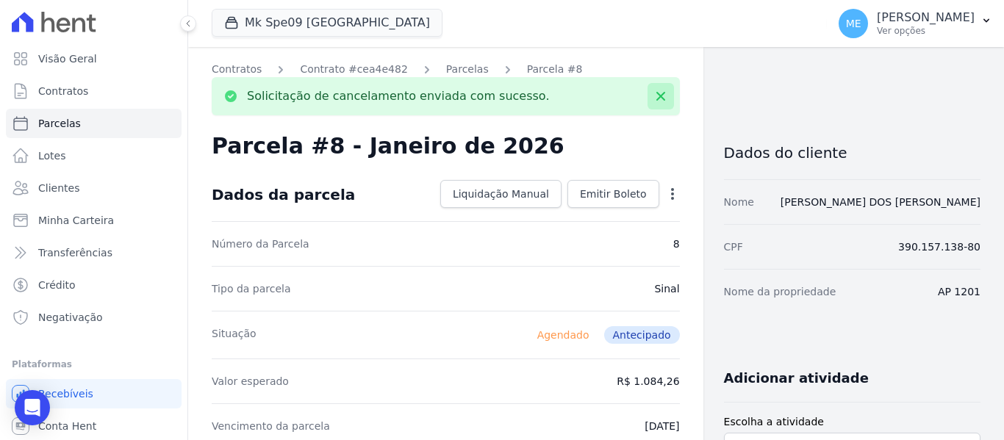
click at [656, 96] on icon at bounding box center [660, 96] width 9 height 9
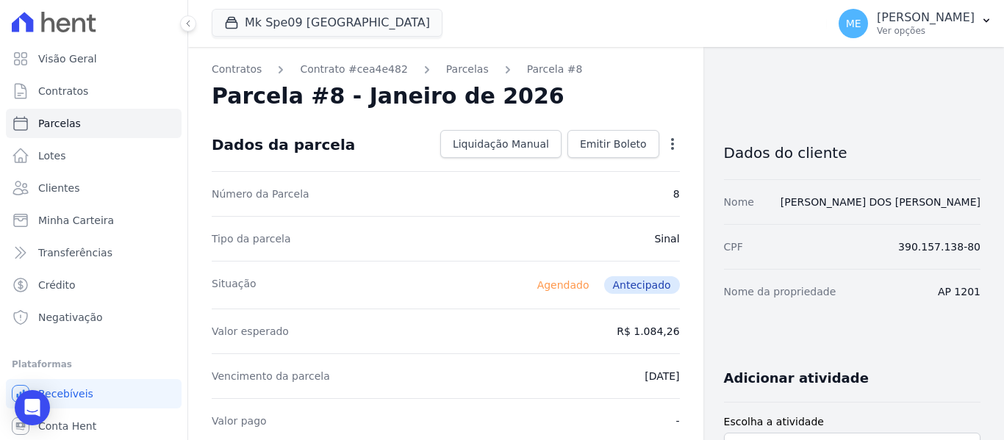
click at [668, 148] on icon "button" at bounding box center [672, 144] width 15 height 15
click at [561, 165] on link "Alterar" at bounding box center [608, 164] width 129 height 26
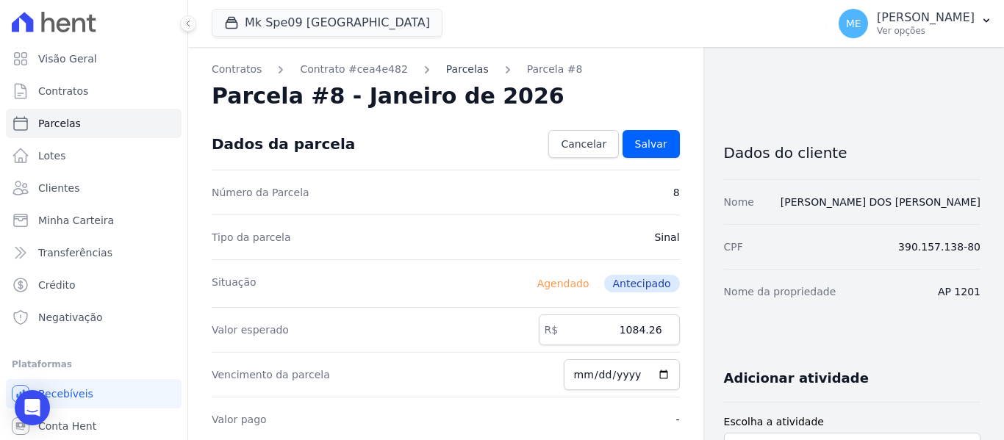
click at [446, 73] on link "Parcelas" at bounding box center [467, 69] width 43 height 15
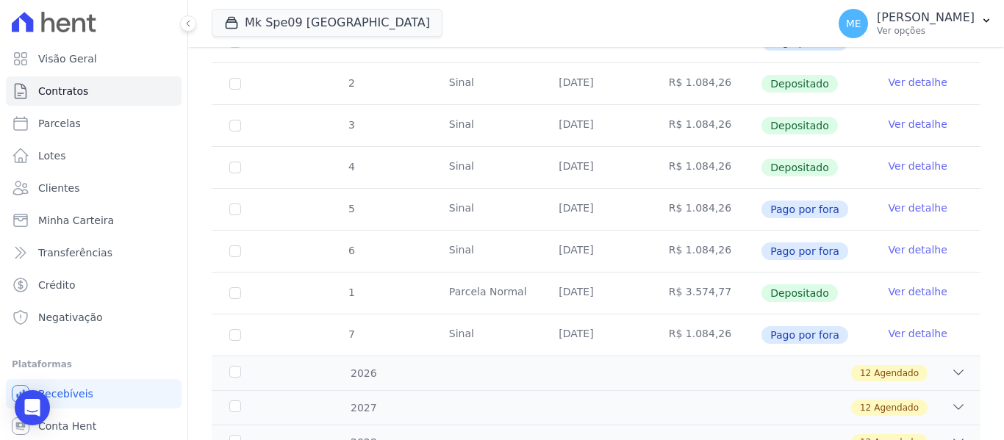
scroll to position [367, 0]
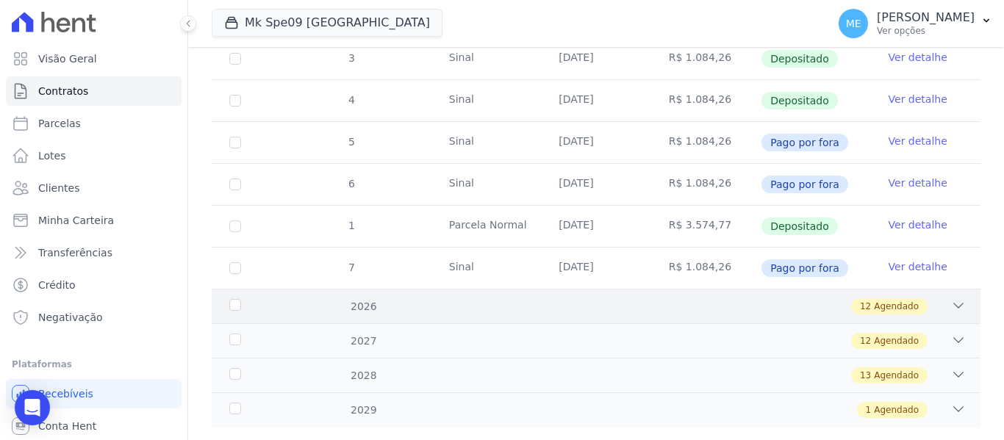
click at [951, 298] on icon at bounding box center [958, 305] width 15 height 15
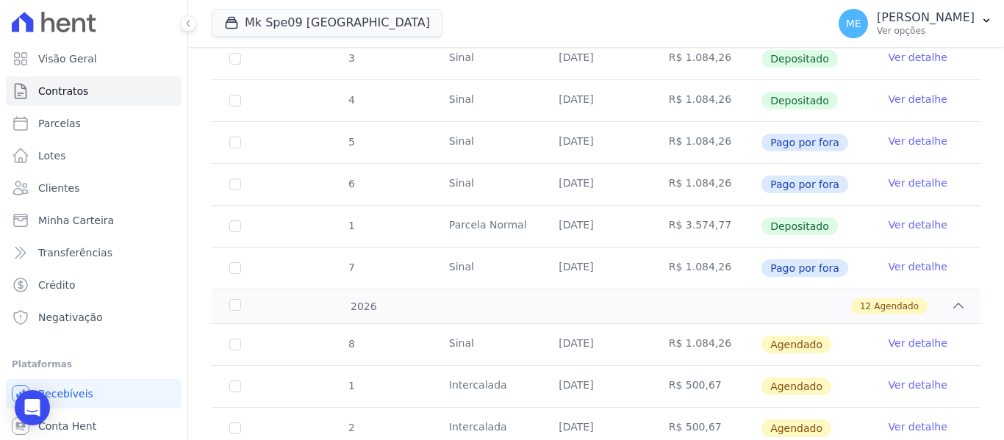
click at [914, 336] on link "Ver detalhe" at bounding box center [917, 343] width 59 height 15
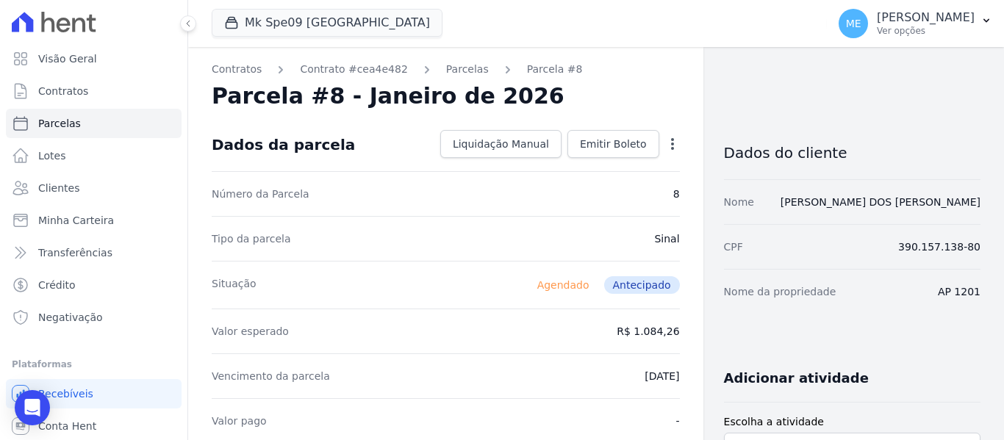
click at [669, 148] on icon "button" at bounding box center [672, 144] width 15 height 15
click at [668, 137] on icon "button" at bounding box center [672, 144] width 15 height 15
click at [571, 162] on link "Alterar" at bounding box center [608, 164] width 129 height 26
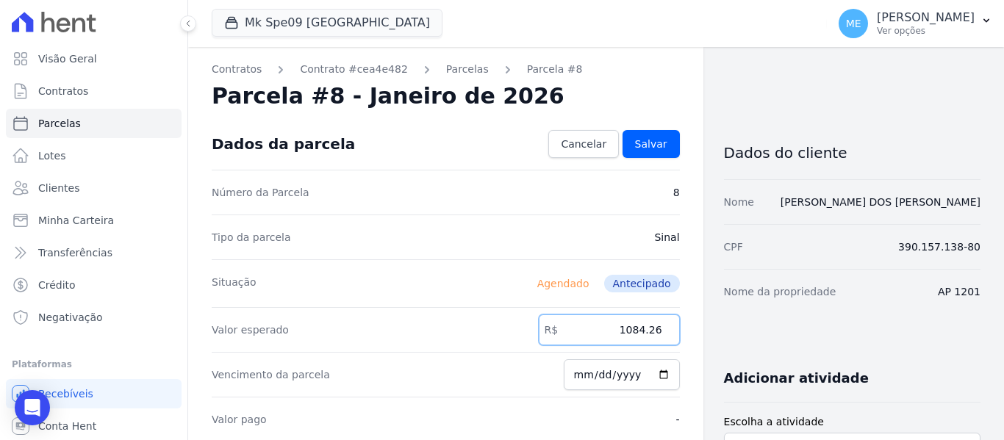
click at [653, 330] on input "1084.26" at bounding box center [609, 329] width 141 height 31
type input "1079.92"
click at [574, 145] on span "Cancelar" at bounding box center [584, 144] width 46 height 15
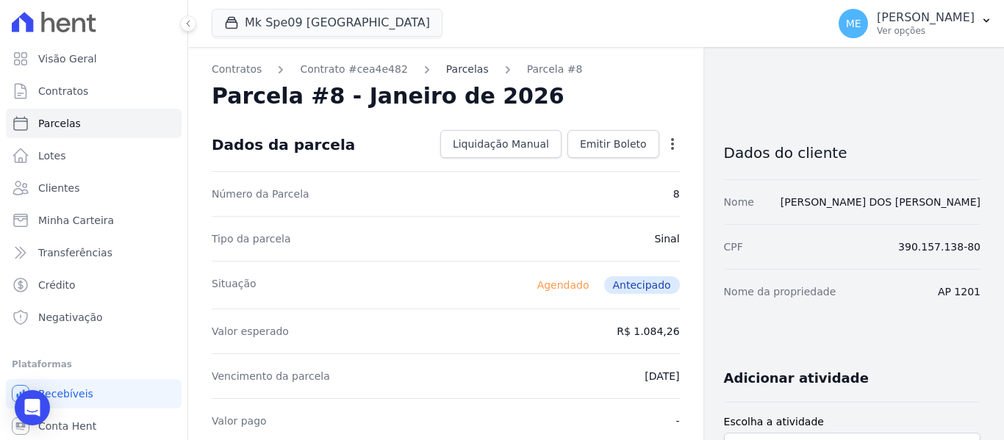
click at [448, 70] on link "Parcelas" at bounding box center [467, 69] width 43 height 15
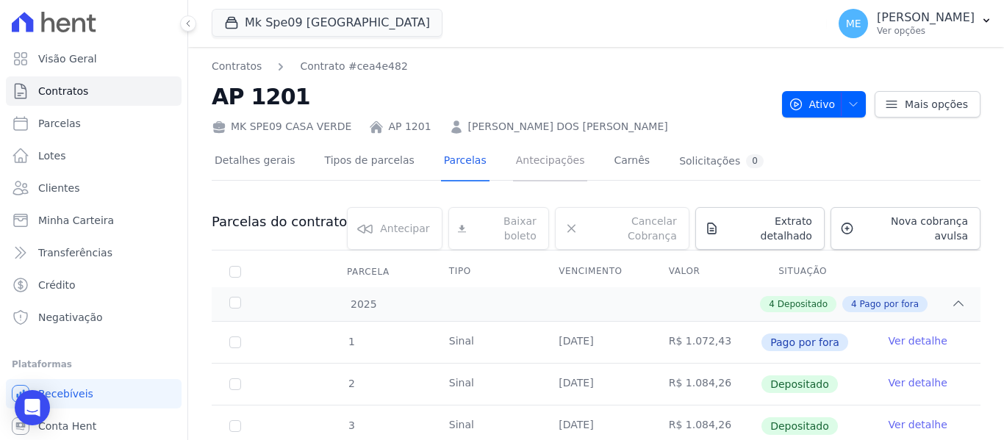
click at [522, 158] on link "Antecipações" at bounding box center [550, 162] width 75 height 39
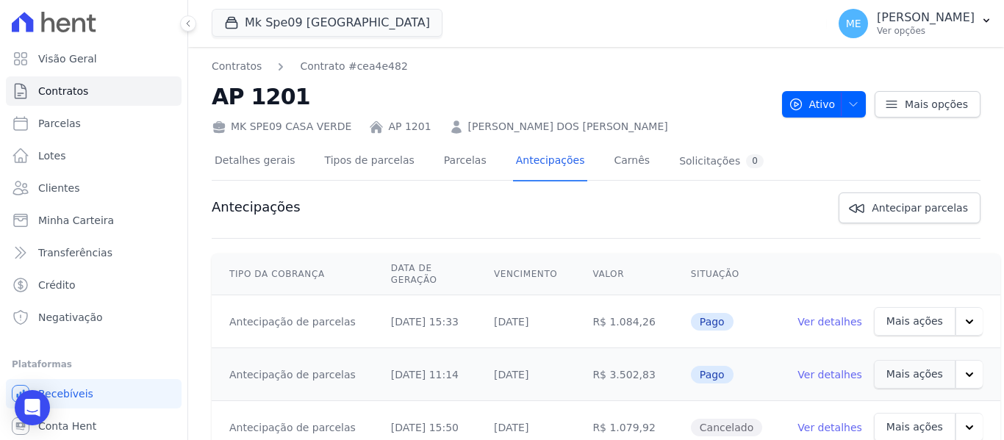
scroll to position [37, 0]
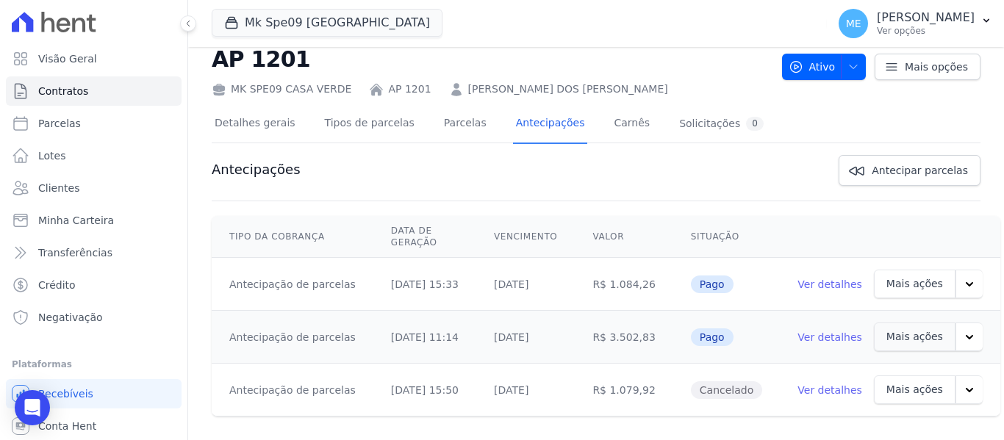
click at [962, 383] on icon "button" at bounding box center [969, 390] width 15 height 15
click at [810, 383] on link "Ver detalhes" at bounding box center [829, 390] width 65 height 15
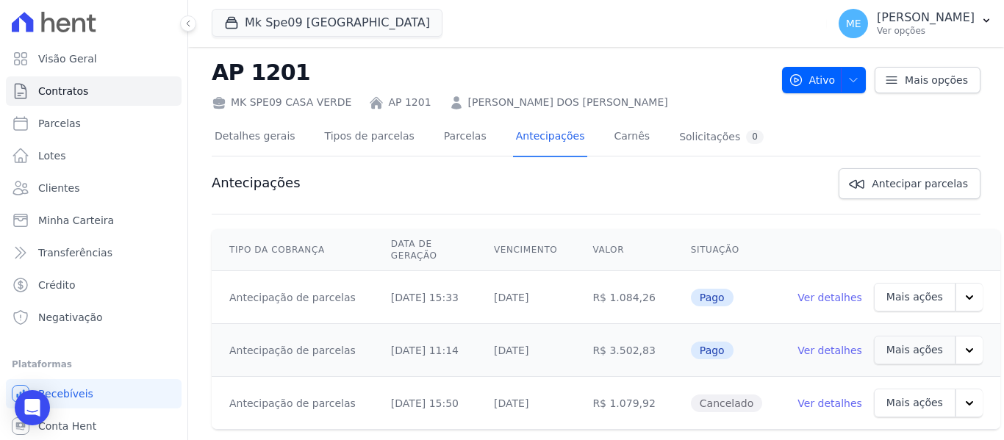
scroll to position [37, 0]
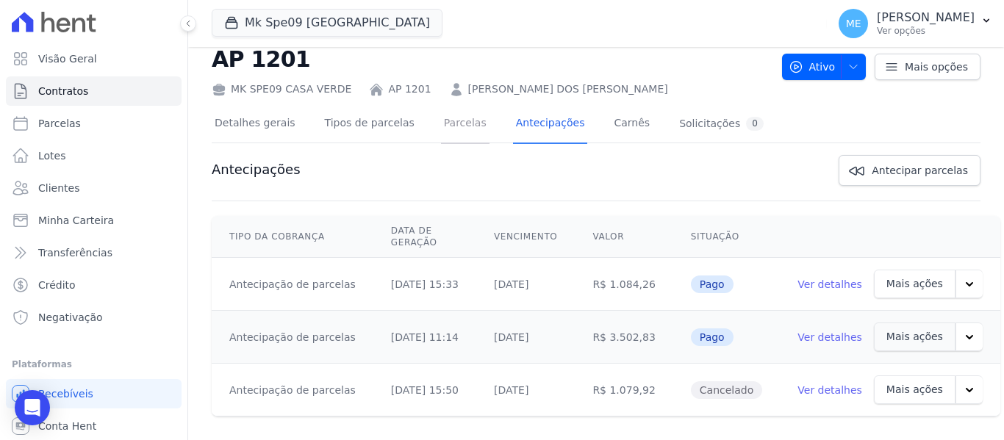
click at [451, 123] on link "Parcelas" at bounding box center [465, 124] width 48 height 39
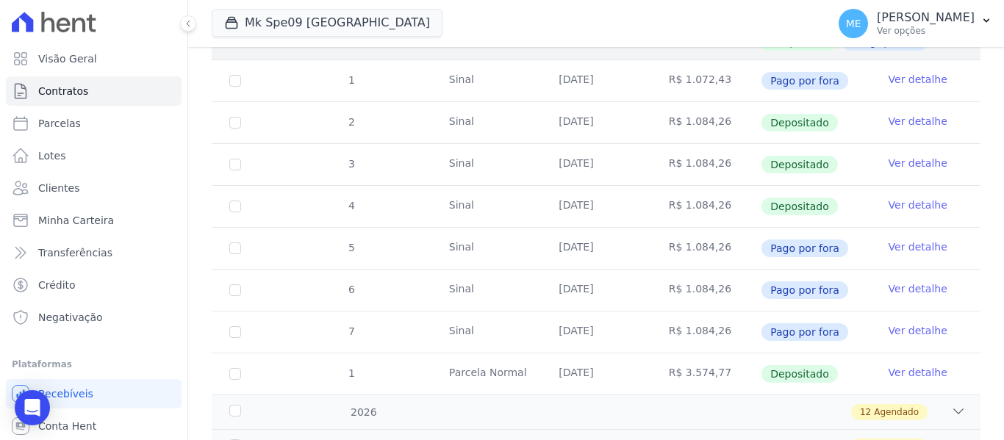
scroll to position [367, 0]
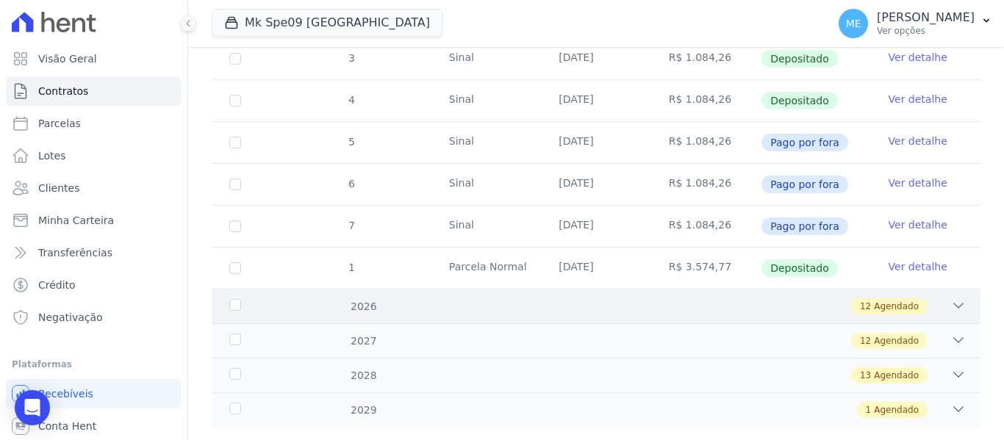
click at [775, 298] on div "12 Agendado" at bounding box center [633, 306] width 664 height 16
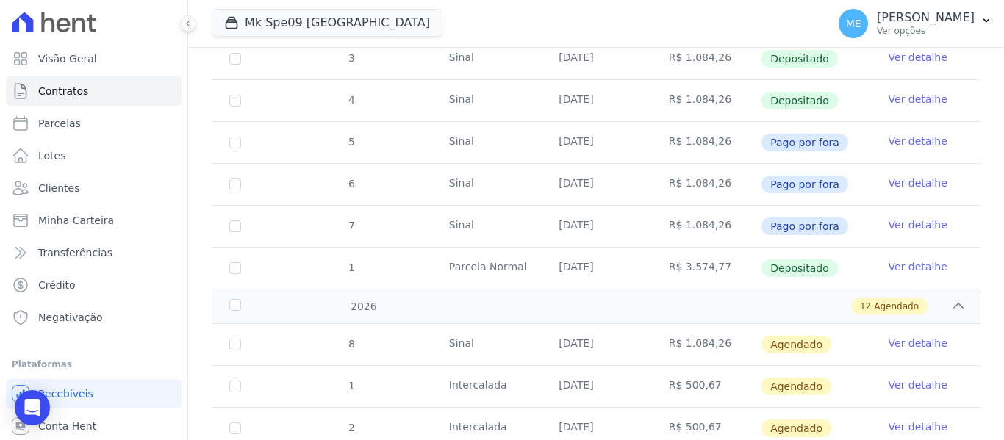
click at [901, 336] on link "Ver detalhe" at bounding box center [917, 343] width 59 height 15
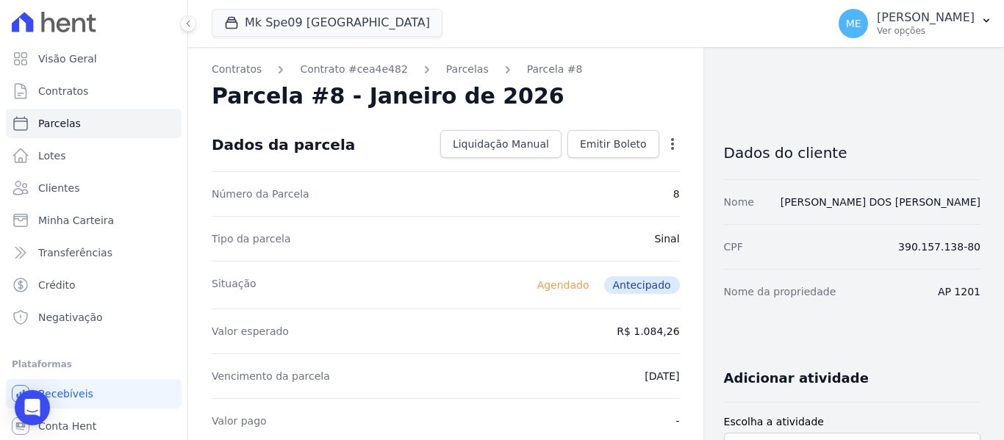
click at [666, 145] on icon "button" at bounding box center [672, 144] width 15 height 15
click at [572, 160] on link "Alterar" at bounding box center [608, 164] width 129 height 26
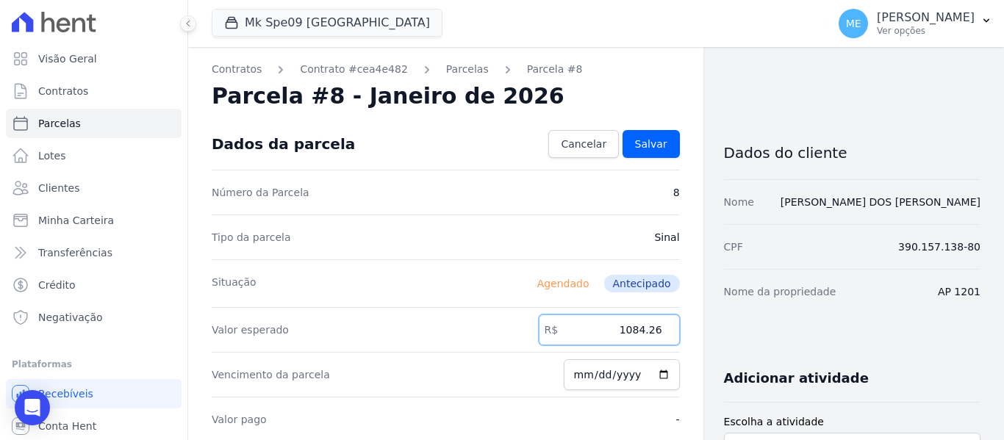
click at [652, 331] on input "1084.26" at bounding box center [609, 329] width 141 height 31
type input "1079.92"
click at [630, 374] on input "2026-01-10" at bounding box center [622, 374] width 116 height 31
type input "2025-01-10"
click at [597, 373] on input "2025-01-10" at bounding box center [622, 374] width 116 height 31
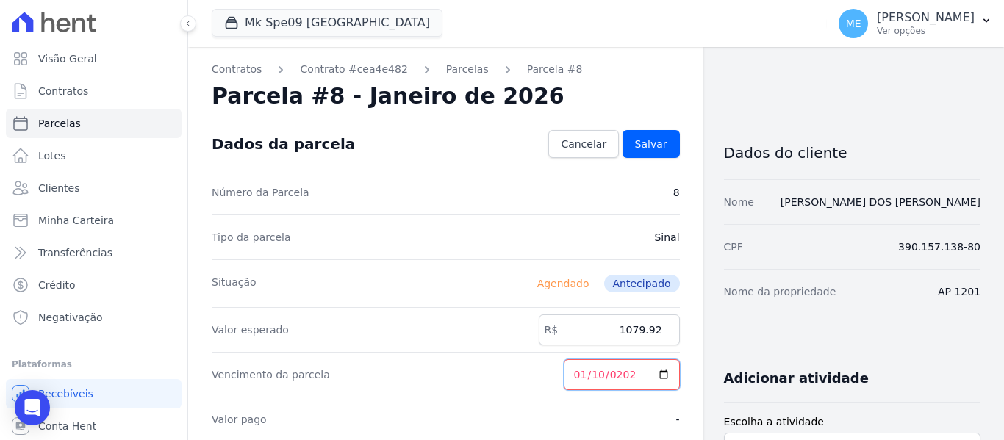
click at [583, 375] on input "2025-08-10" at bounding box center [622, 374] width 116 height 31
type input "2025-08-15"
click at [651, 147] on span "Salvar" at bounding box center [651, 144] width 32 height 15
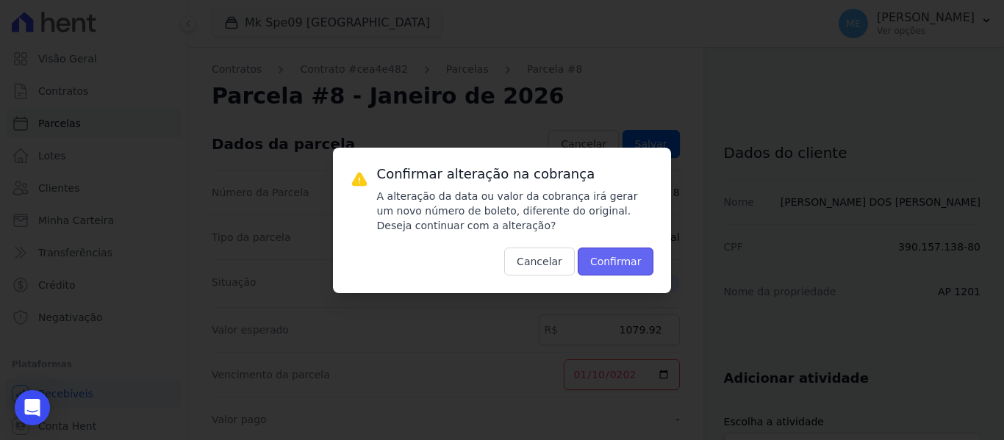
click at [627, 259] on button "Confirmar" at bounding box center [616, 262] width 76 height 28
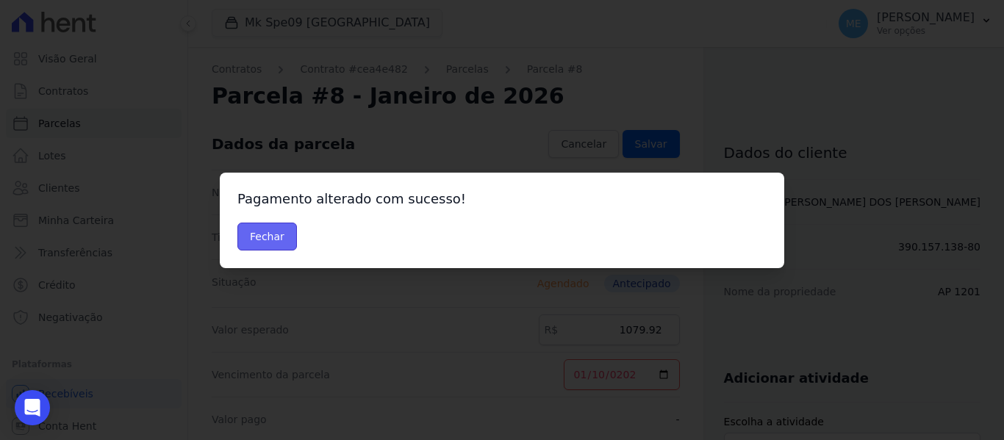
click at [269, 235] on button "Fechar" at bounding box center [267, 237] width 60 height 28
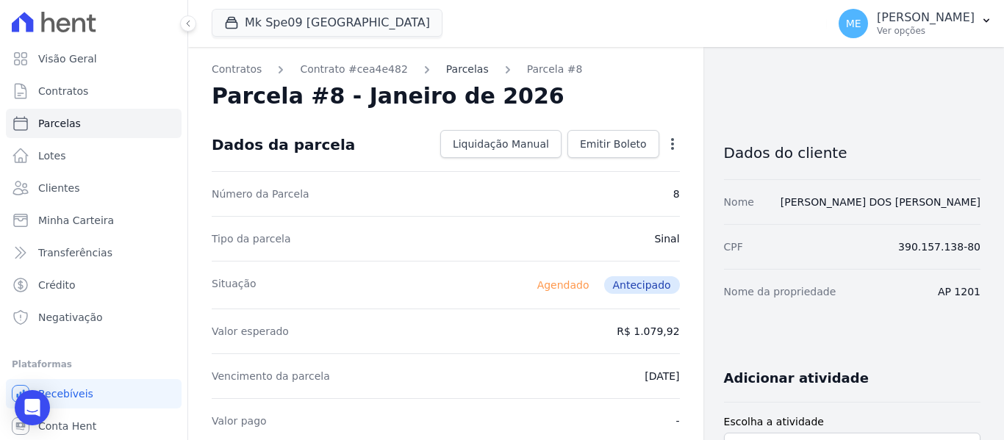
click at [447, 71] on link "Parcelas" at bounding box center [467, 69] width 43 height 15
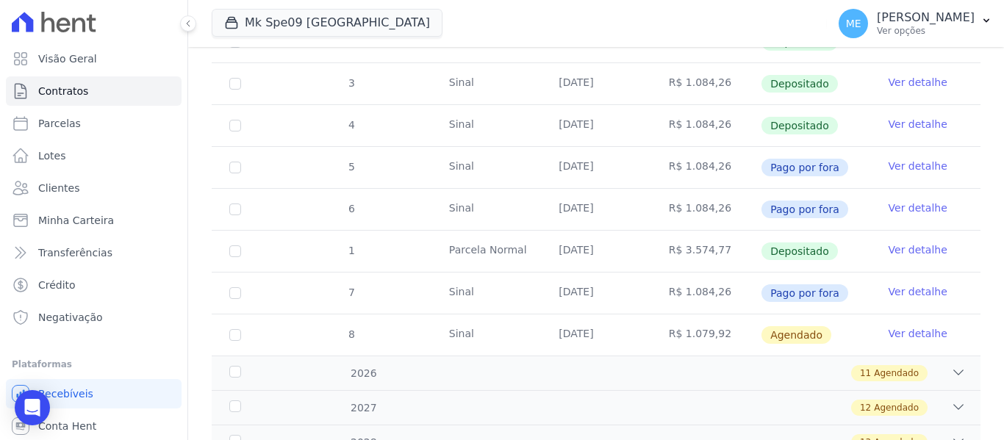
scroll to position [367, 0]
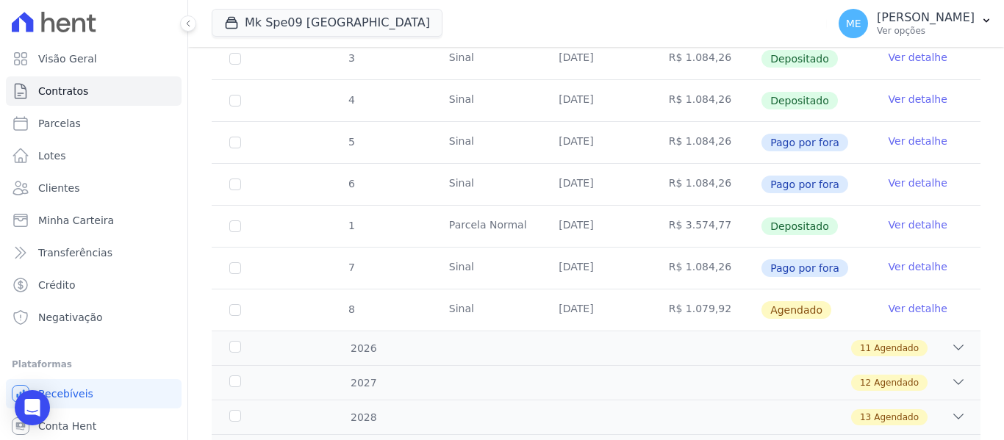
click at [889, 301] on link "Ver detalhe" at bounding box center [917, 308] width 59 height 15
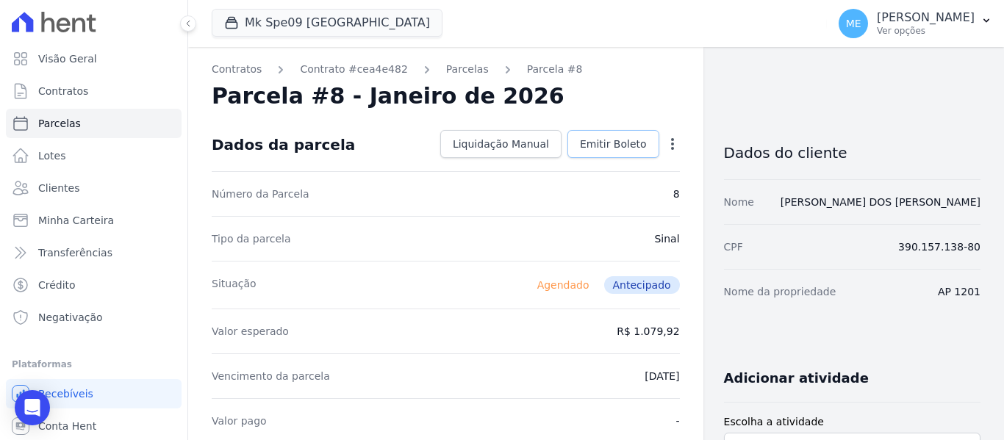
click at [630, 140] on span "Emitir Boleto" at bounding box center [613, 144] width 67 height 15
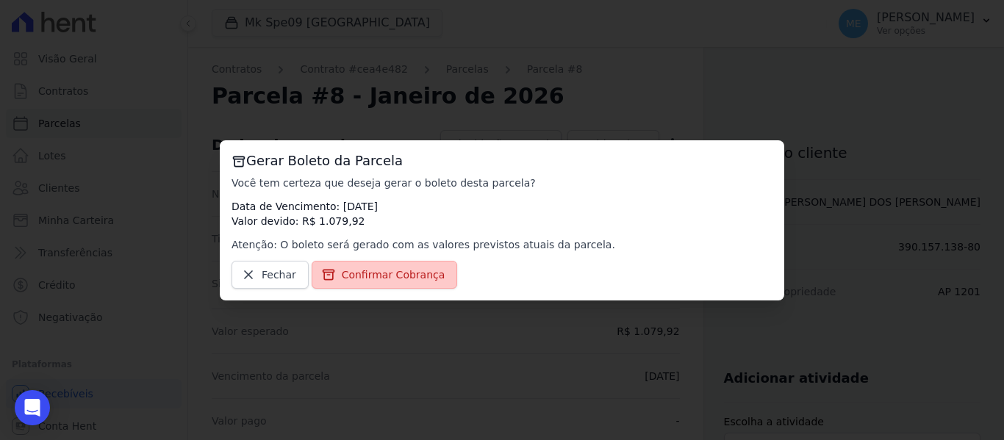
click at [405, 270] on span "Confirmar Cobrança" at bounding box center [394, 274] width 104 height 15
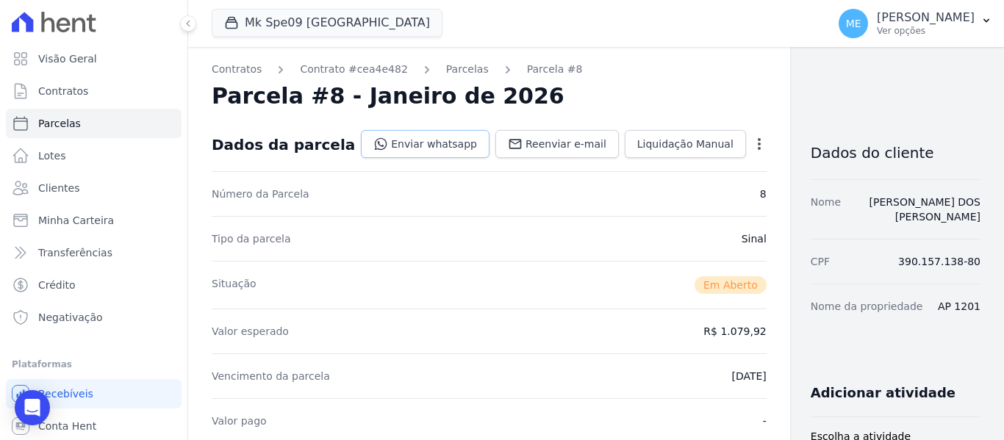
click at [411, 145] on link "Enviar whatsapp" at bounding box center [425, 144] width 129 height 28
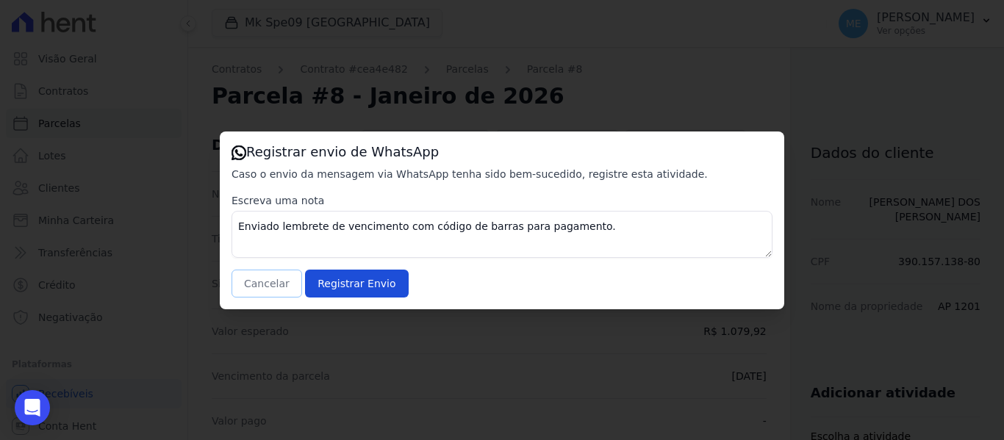
click at [270, 280] on button "Cancelar" at bounding box center [266, 284] width 71 height 28
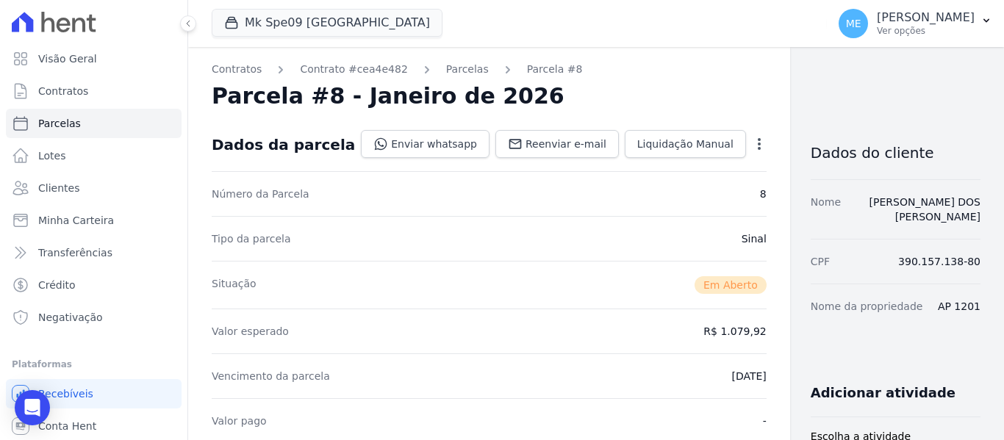
click at [752, 144] on icon "button" at bounding box center [759, 144] width 15 height 15
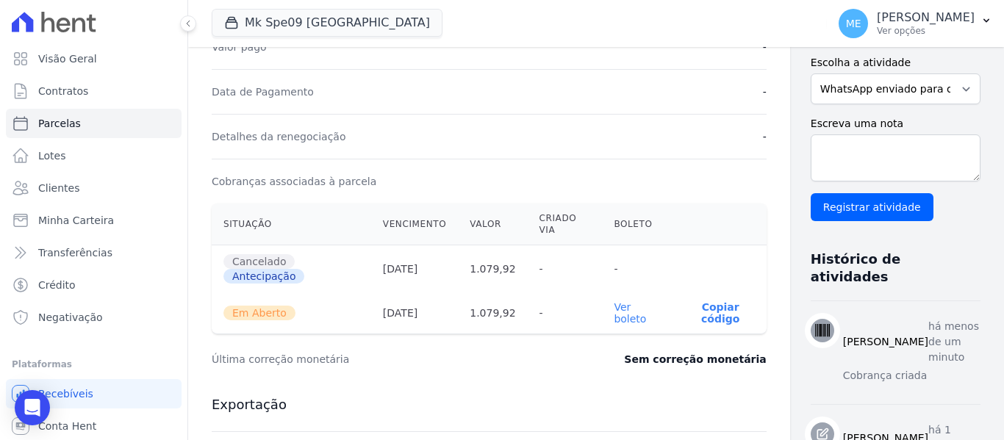
scroll to position [514, 0]
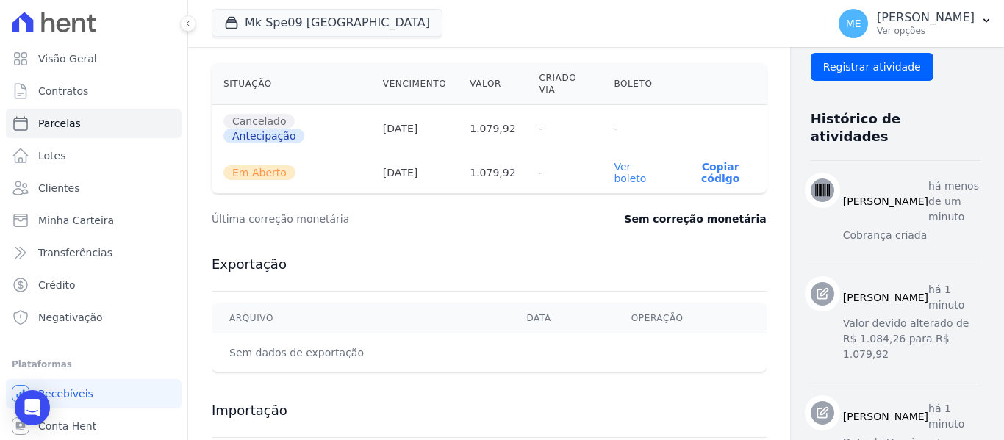
click at [614, 180] on link "Ver boleto" at bounding box center [630, 173] width 32 height 24
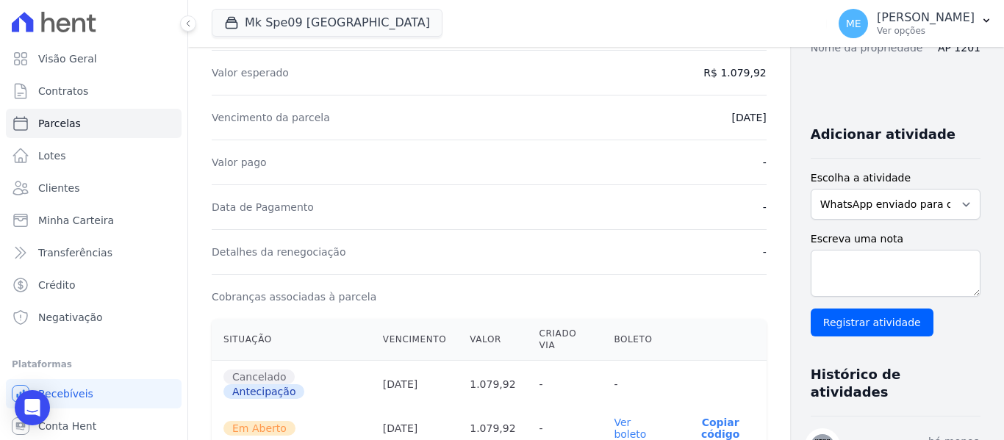
scroll to position [0, 0]
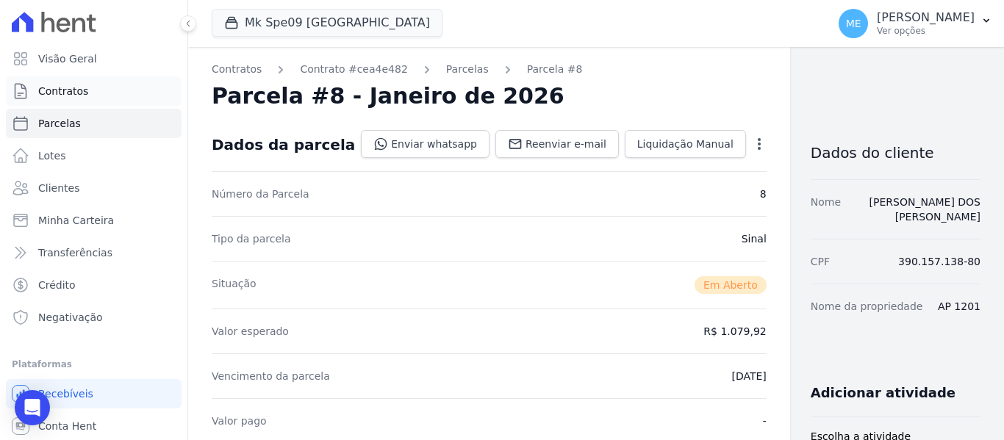
click at [63, 89] on span "Contratos" at bounding box center [63, 91] width 50 height 15
